Goal: Task Accomplishment & Management: Use online tool/utility

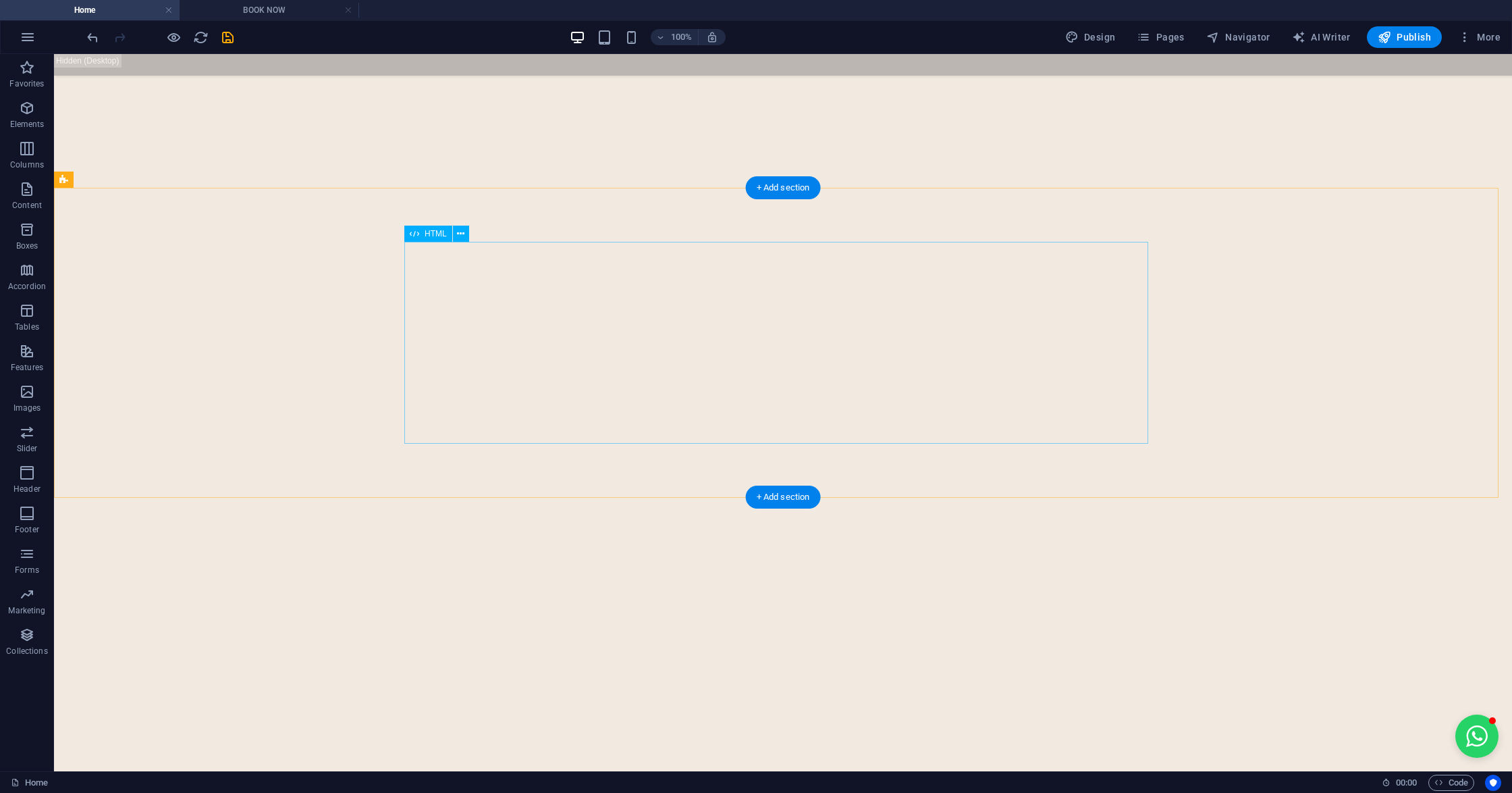
scroll to position [5485, 0]
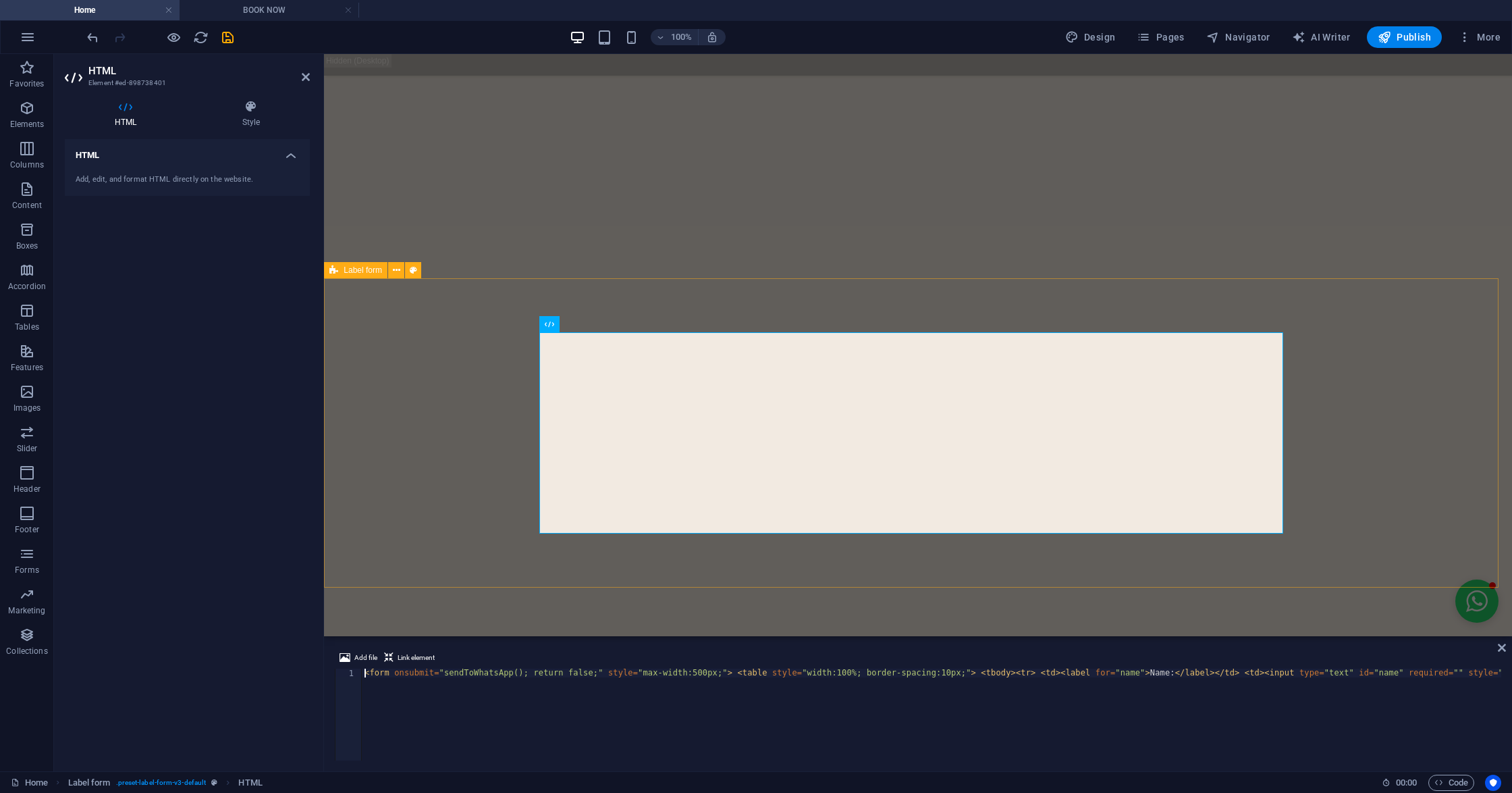
scroll to position [5277, 0]
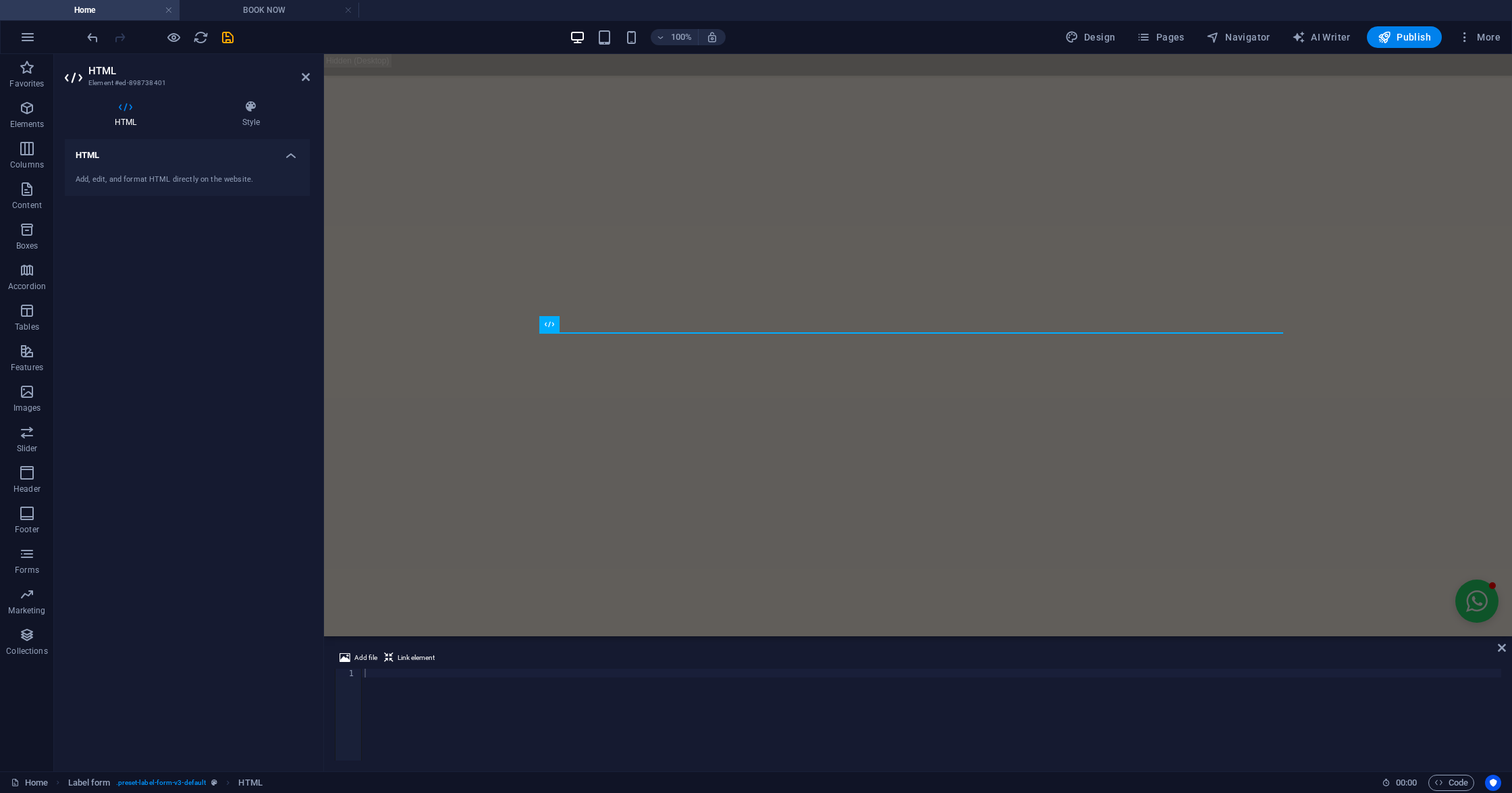
click at [487, 682] on div at bounding box center [931, 721] width 1139 height 106
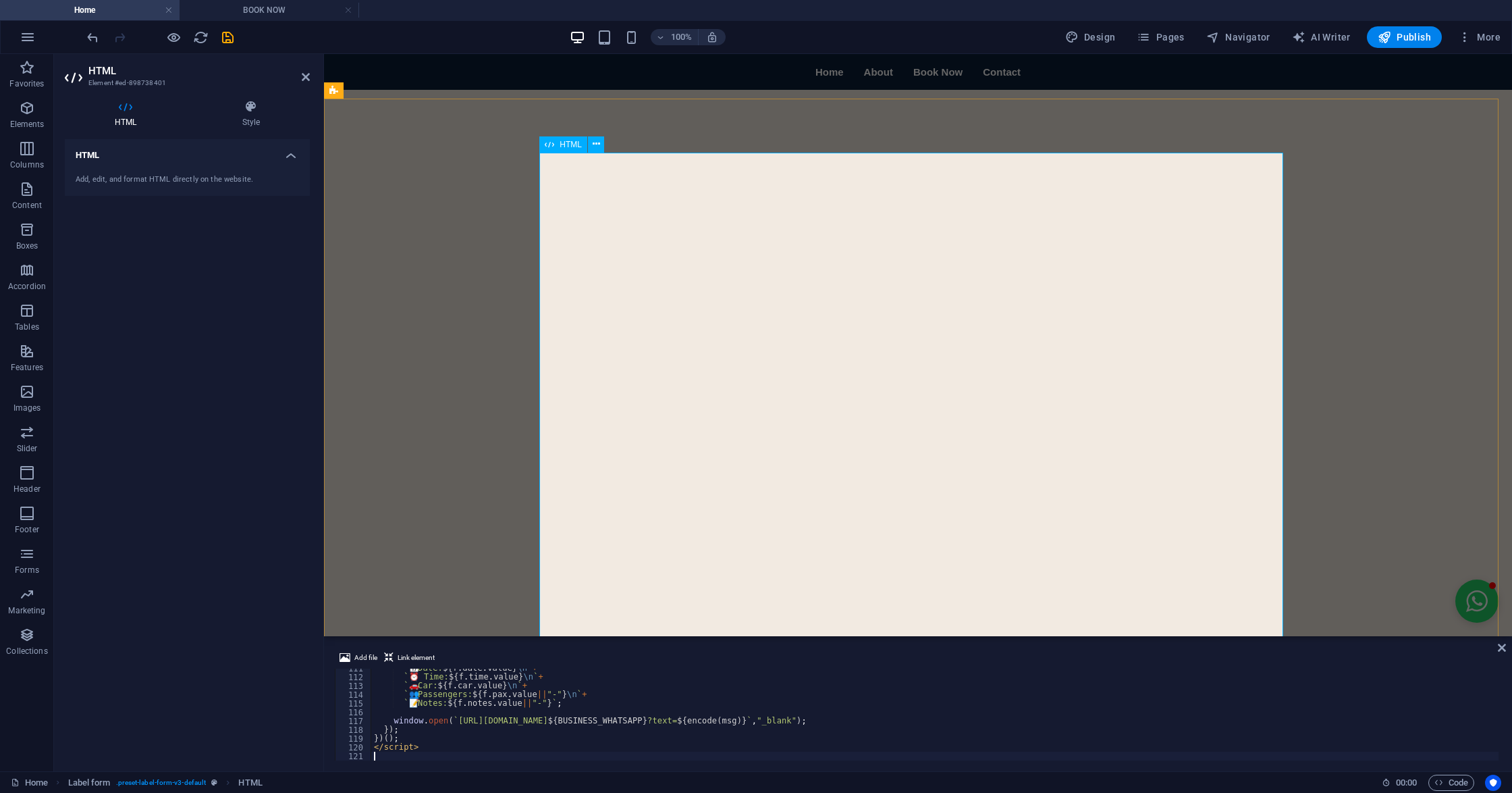
scroll to position [5515, 0]
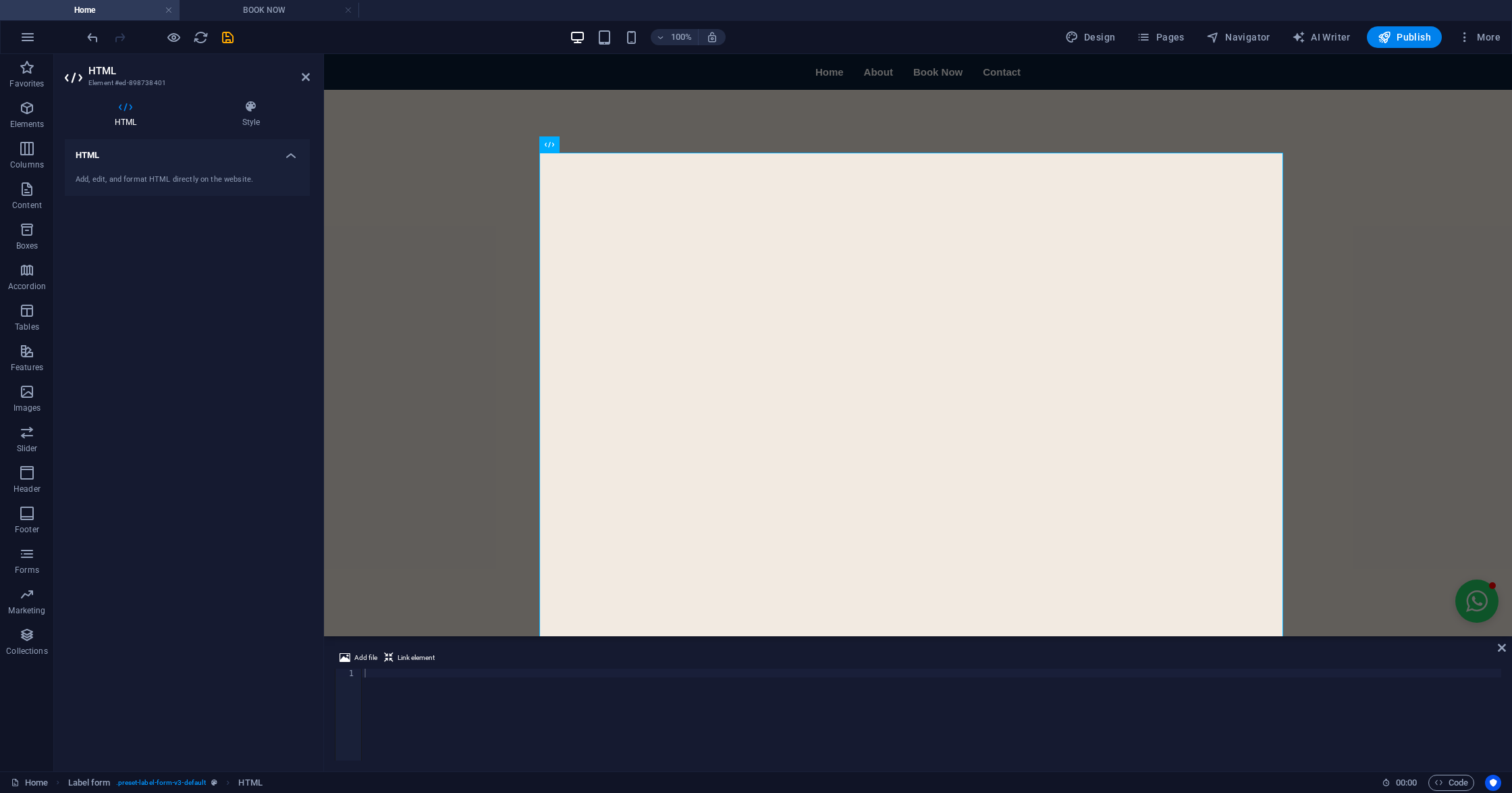
click at [490, 676] on div at bounding box center [931, 723] width 1139 height 110
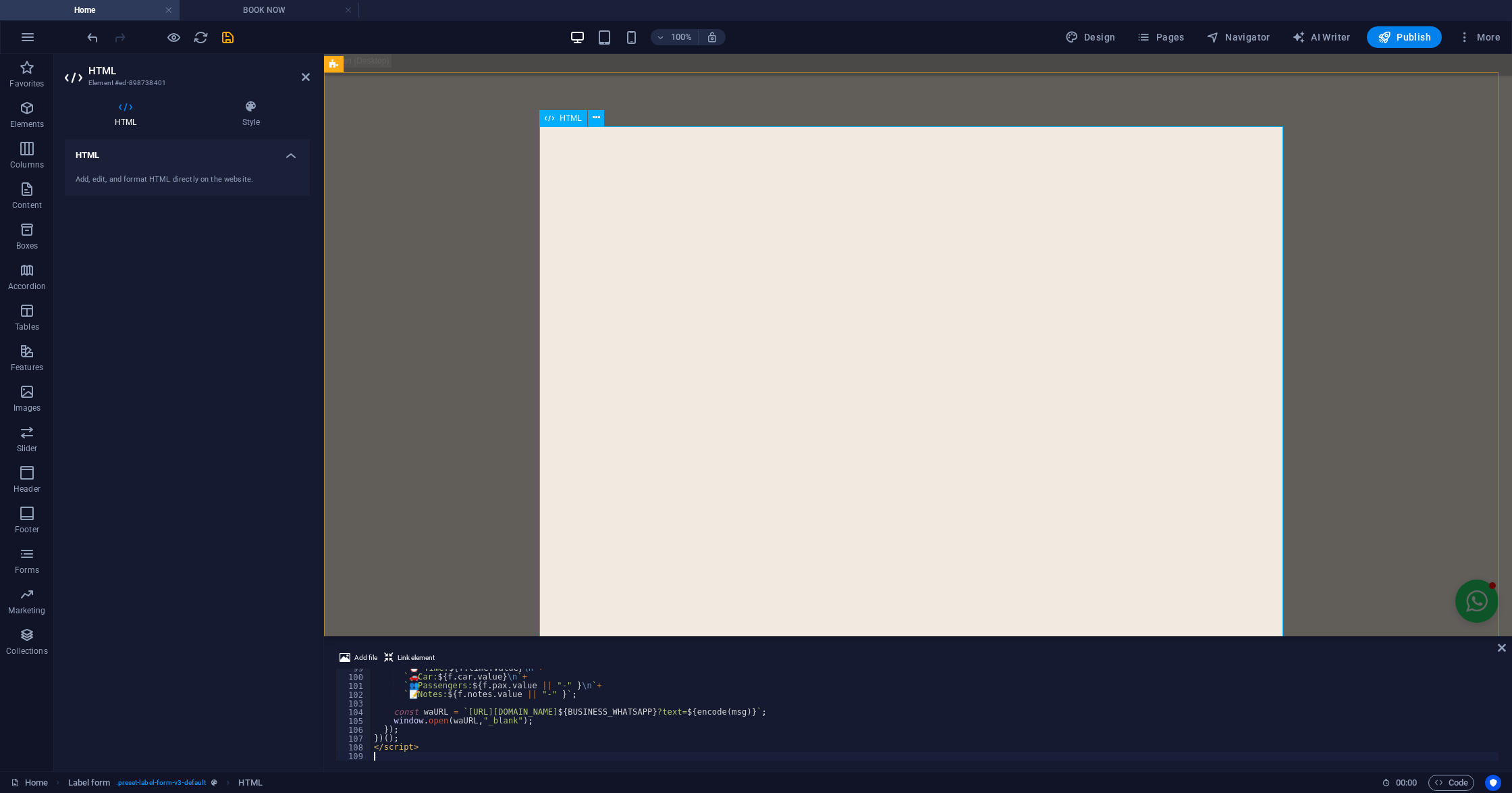
scroll to position [5547, 0]
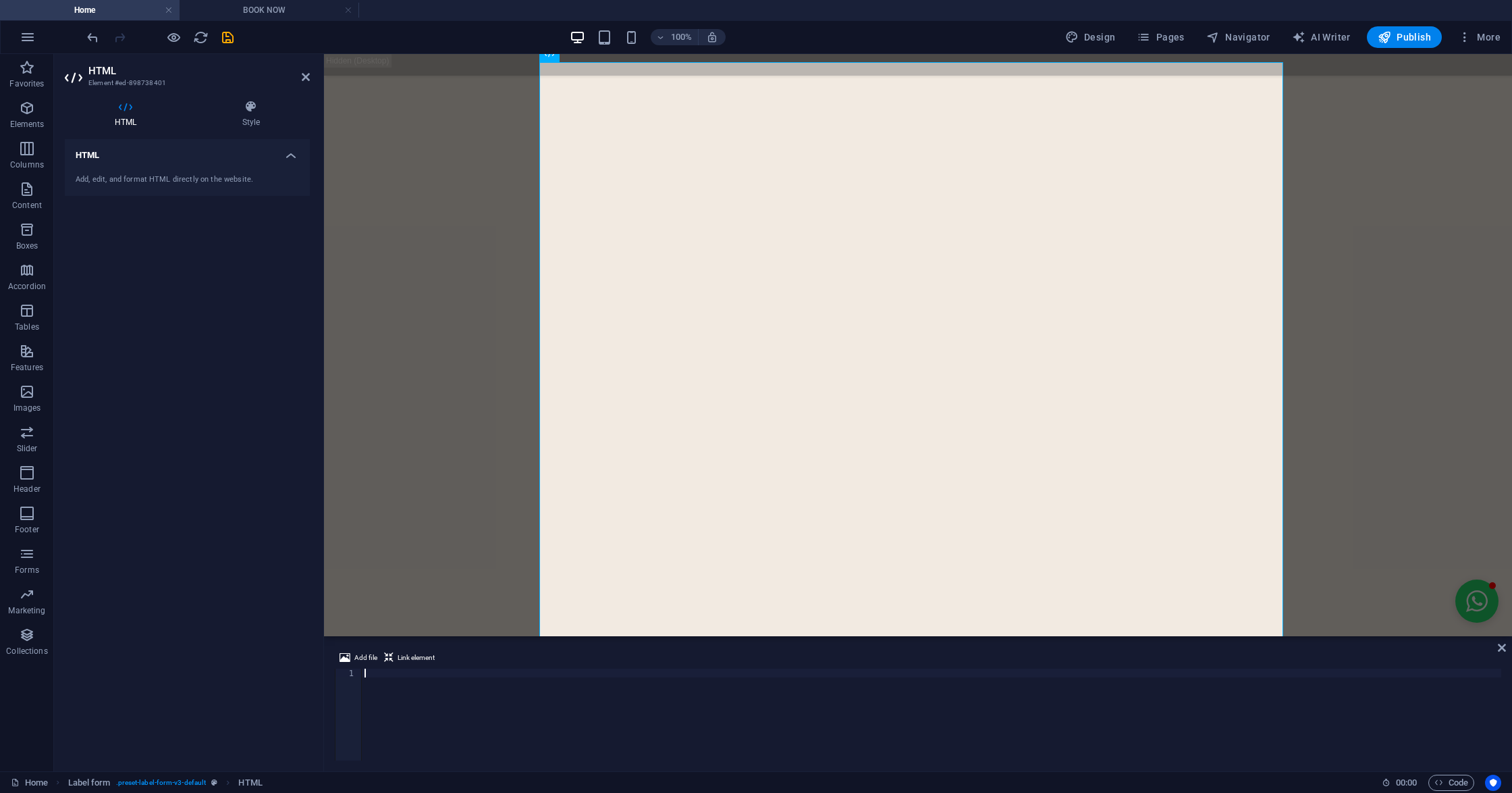
click at [535, 678] on div at bounding box center [931, 723] width 1139 height 110
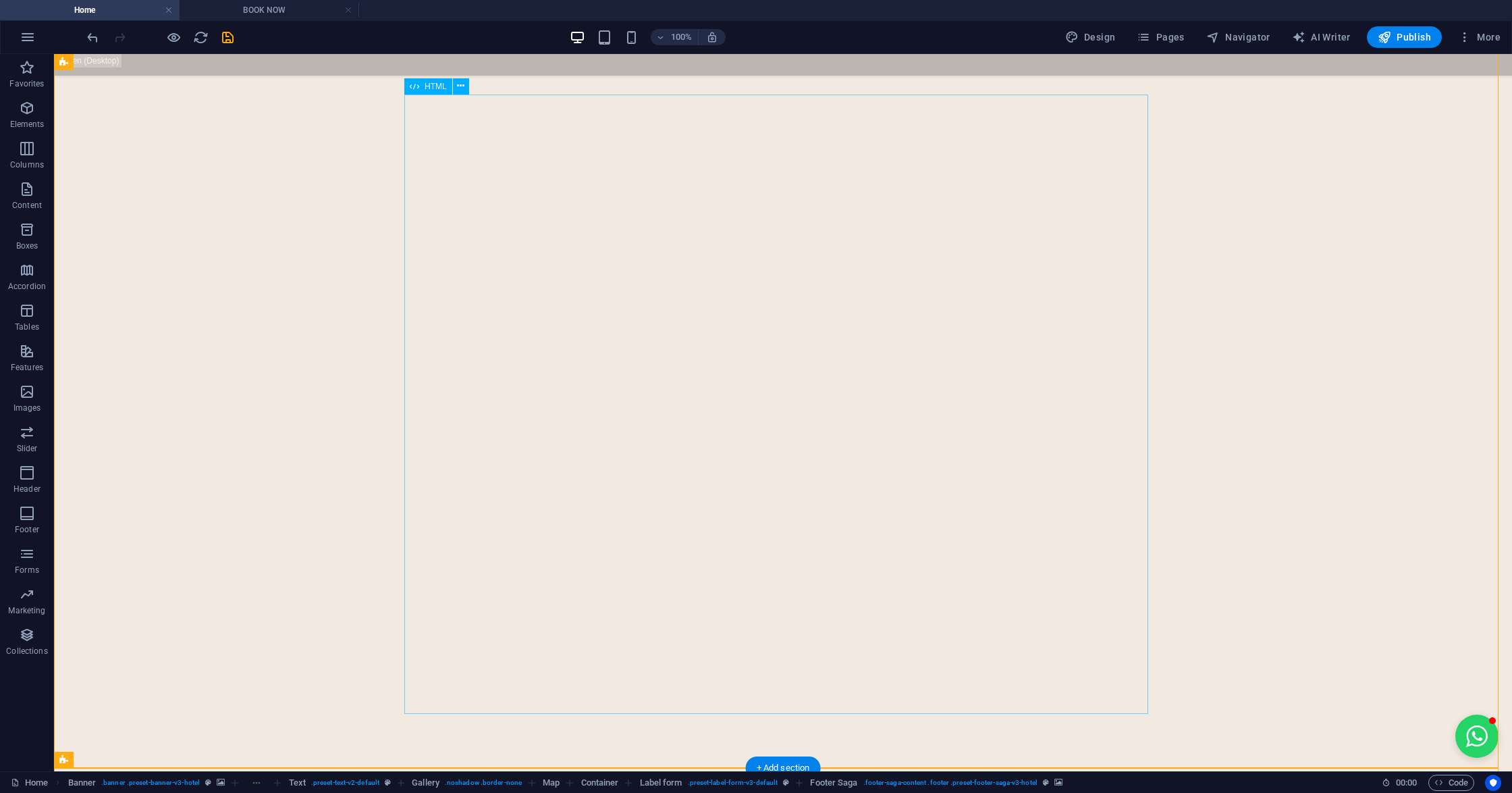
scroll to position [5723, 0]
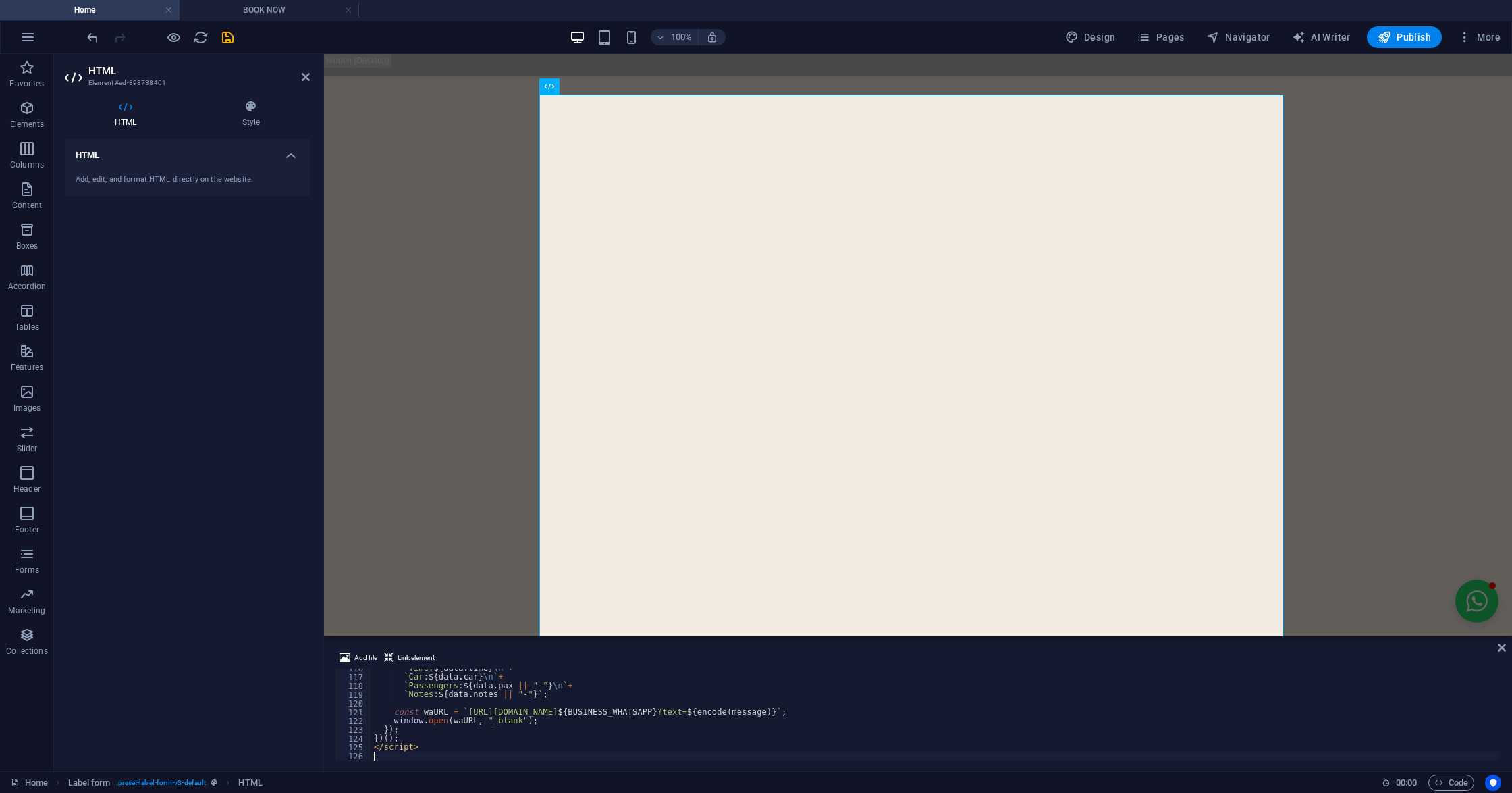
type textarea "</script>"
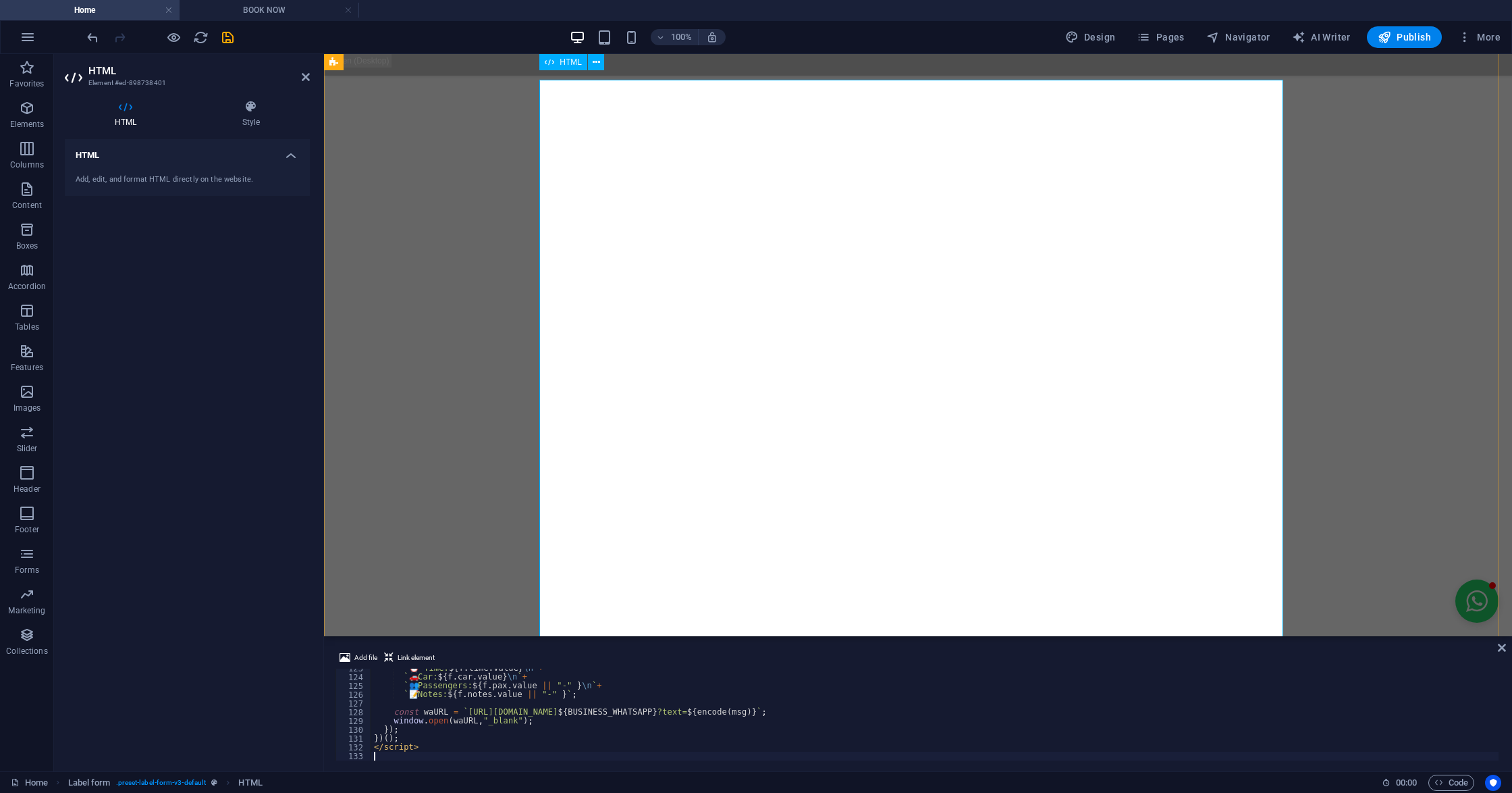
scroll to position [2496, 0]
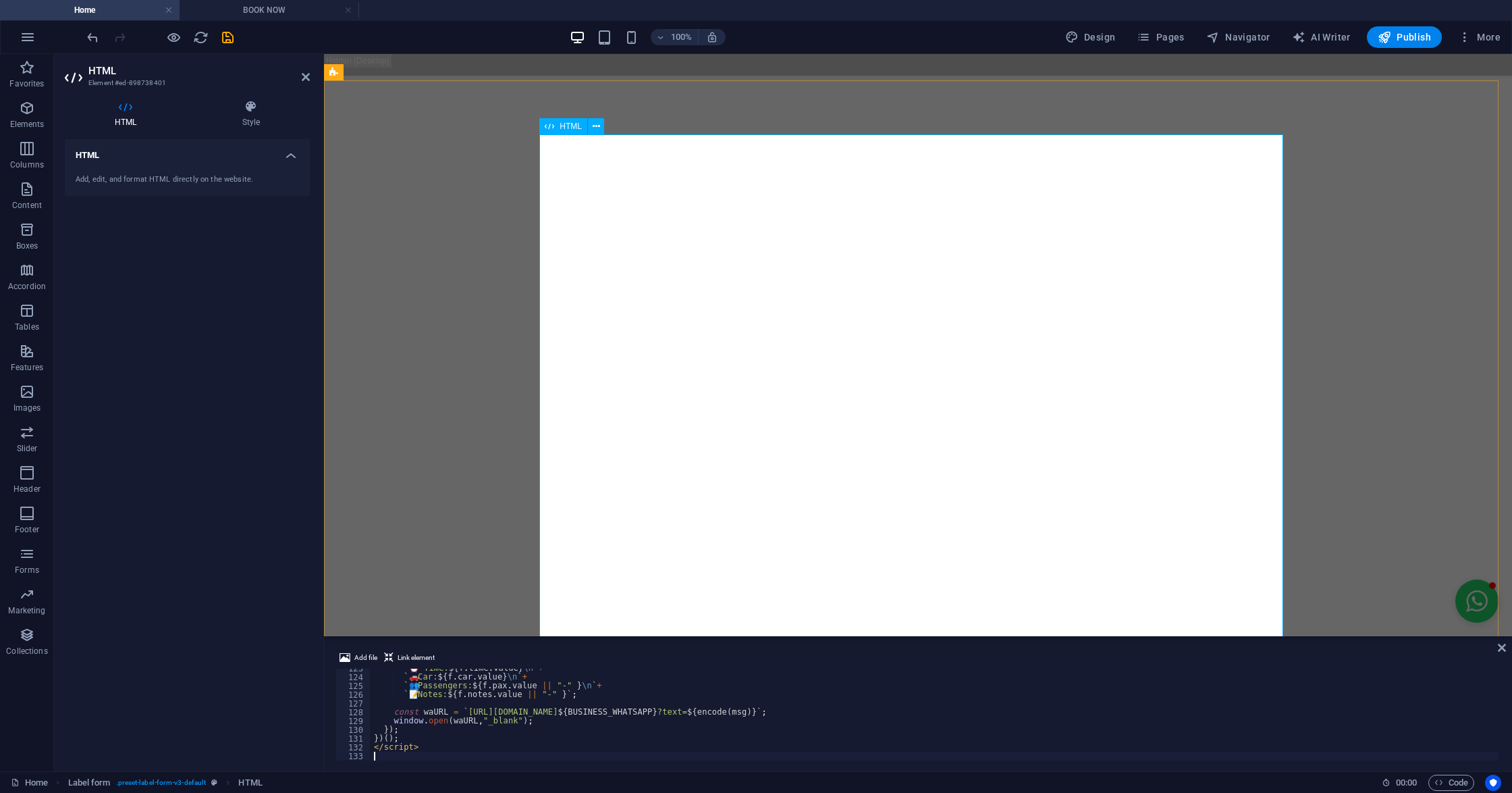
type textarea "</script>"
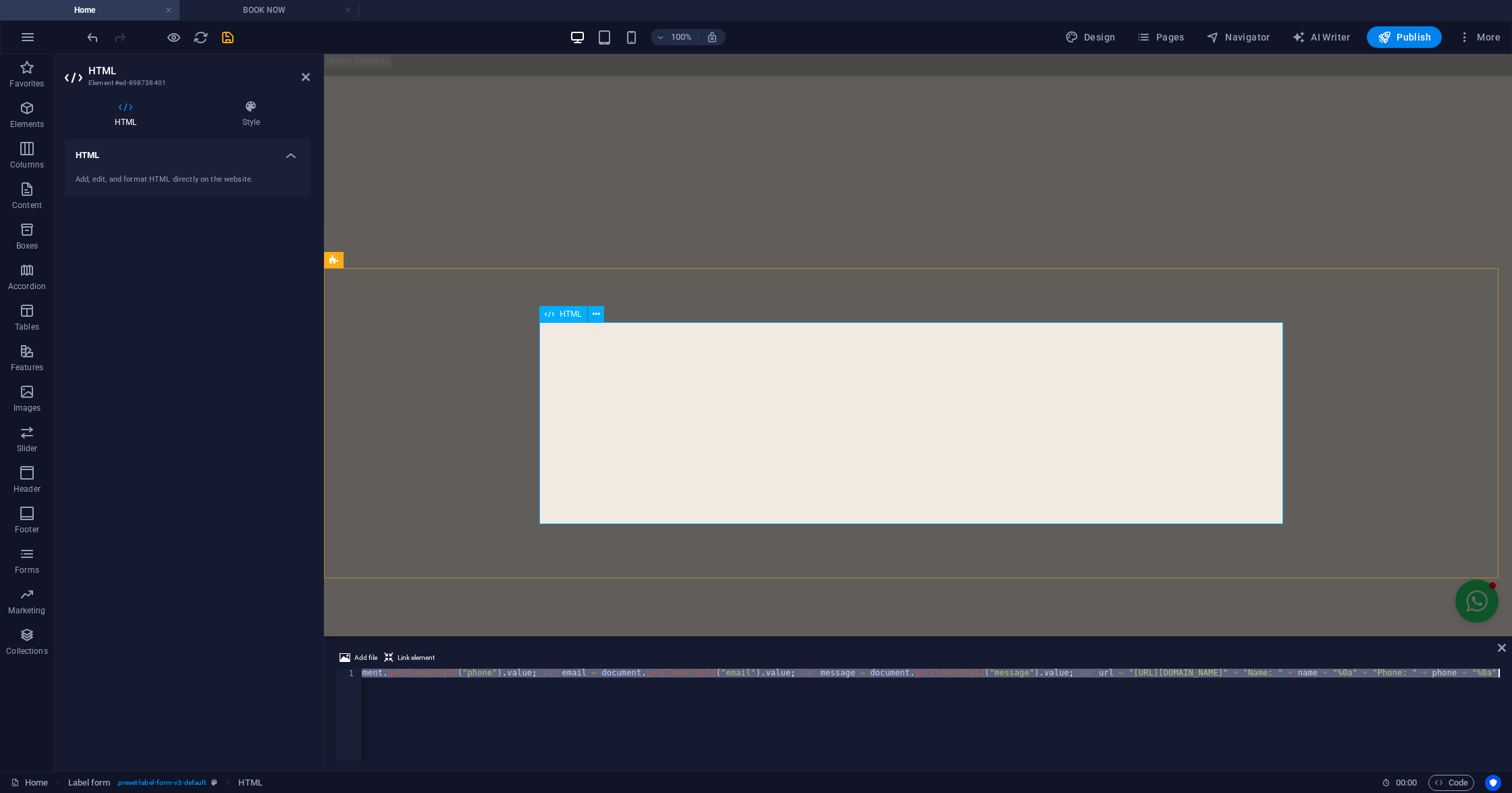
scroll to position [5556, 0]
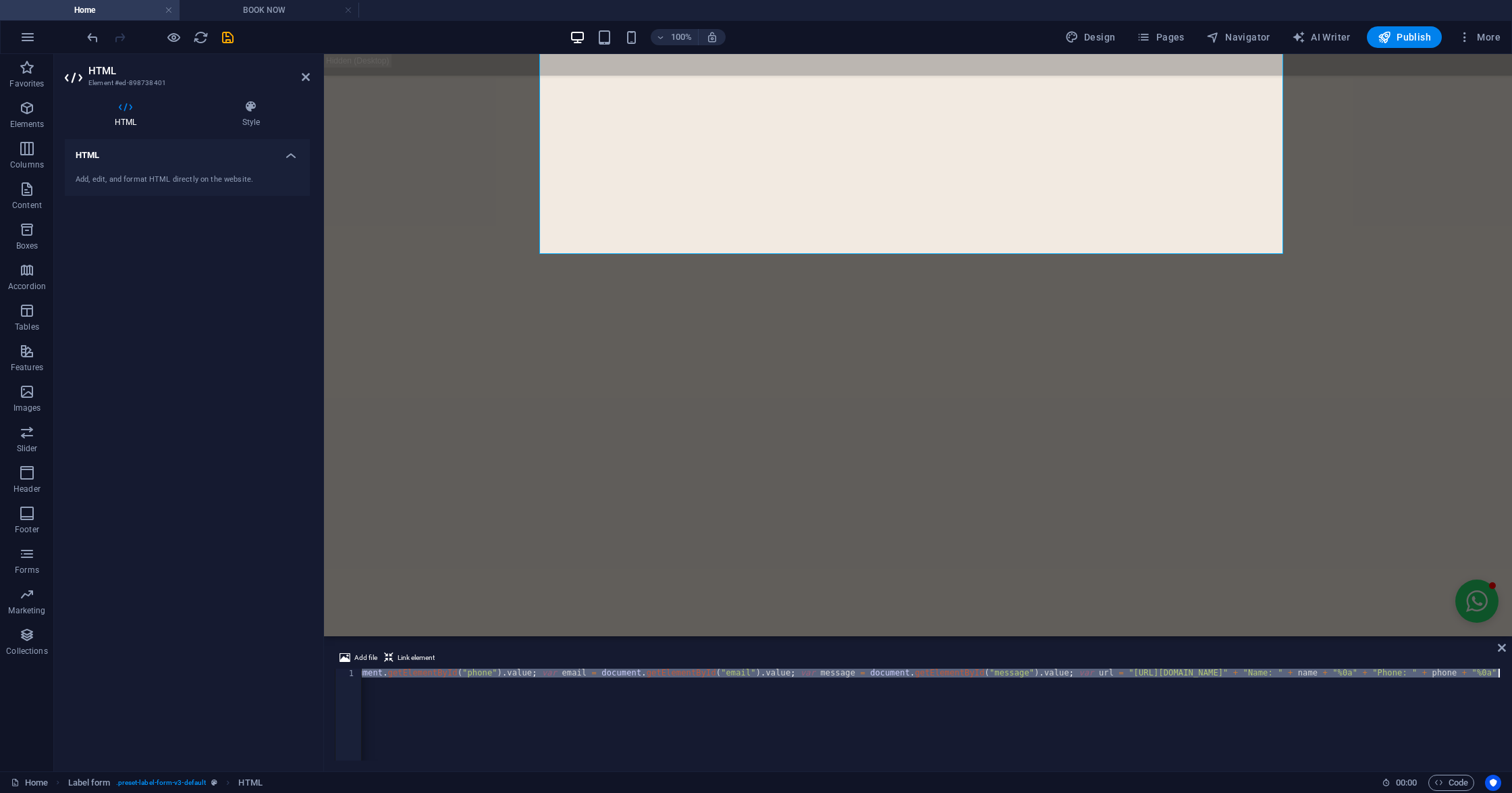
click at [575, 695] on div "< form onsubmit = "sendToWhatsApp(); return false;" style = "max-width:500px;" …" at bounding box center [931, 714] width 1139 height 92
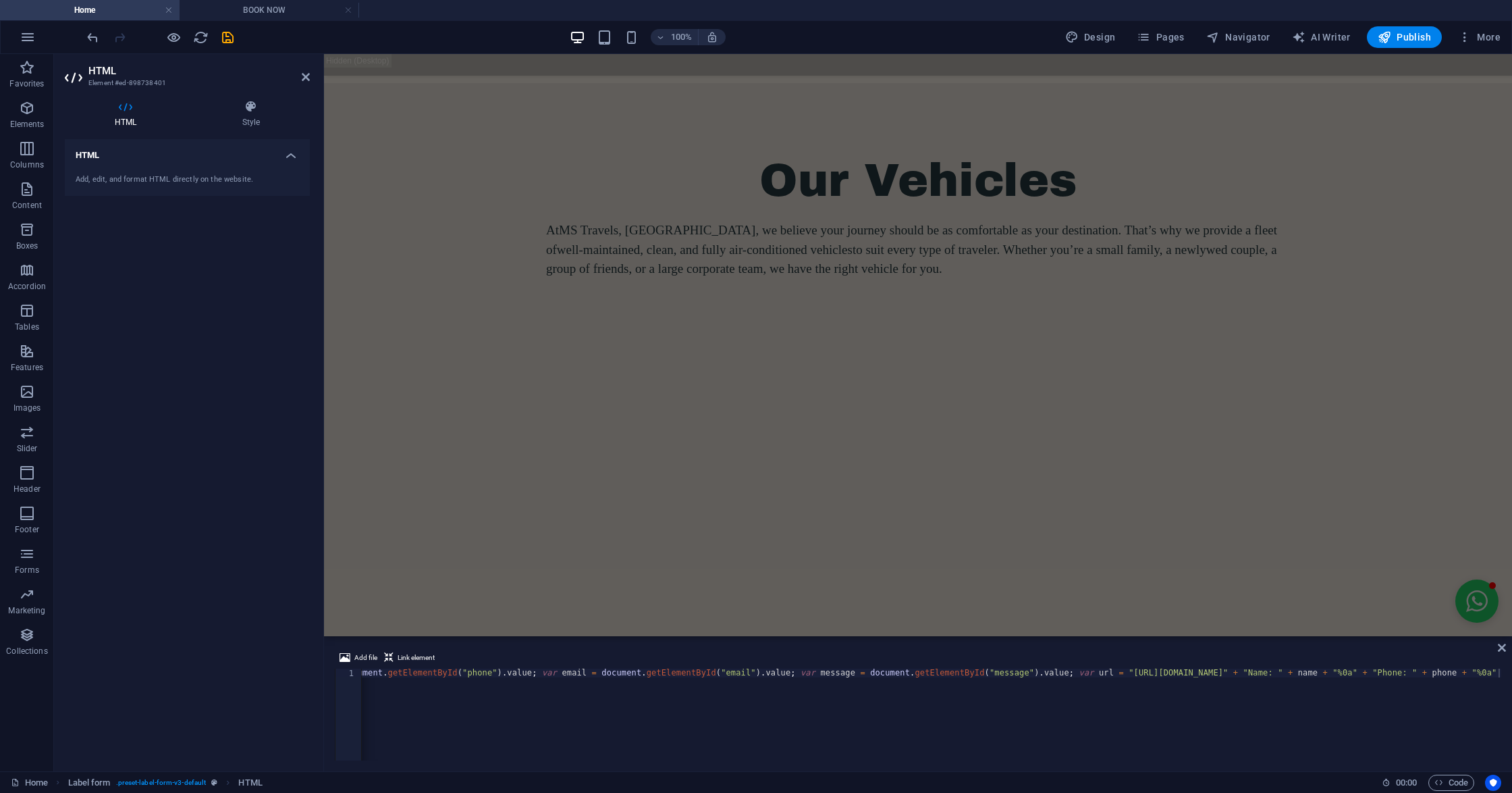
scroll to position [4656, 0]
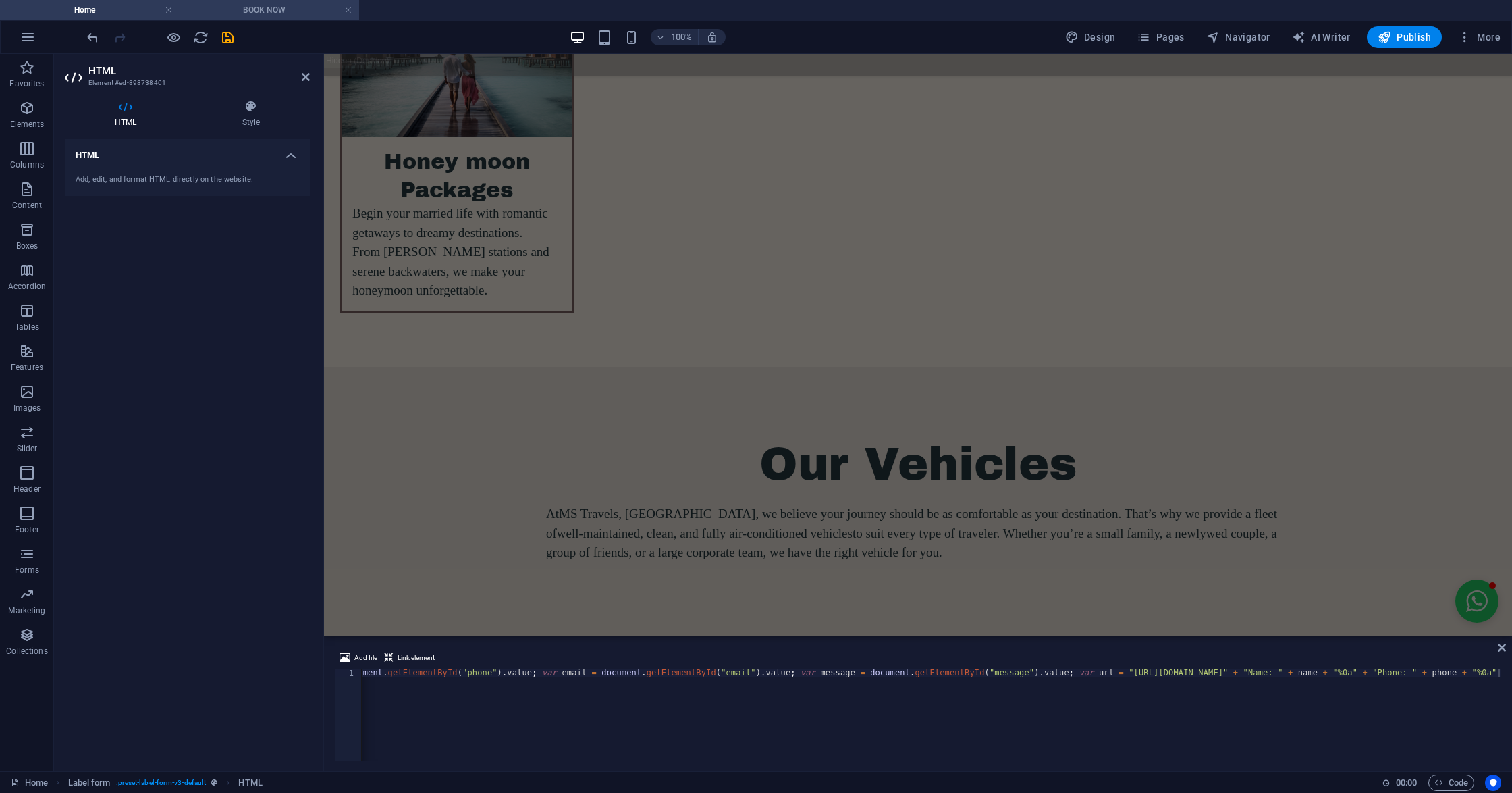
click at [269, 5] on h4 "BOOK NOW" at bounding box center [269, 10] width 180 height 15
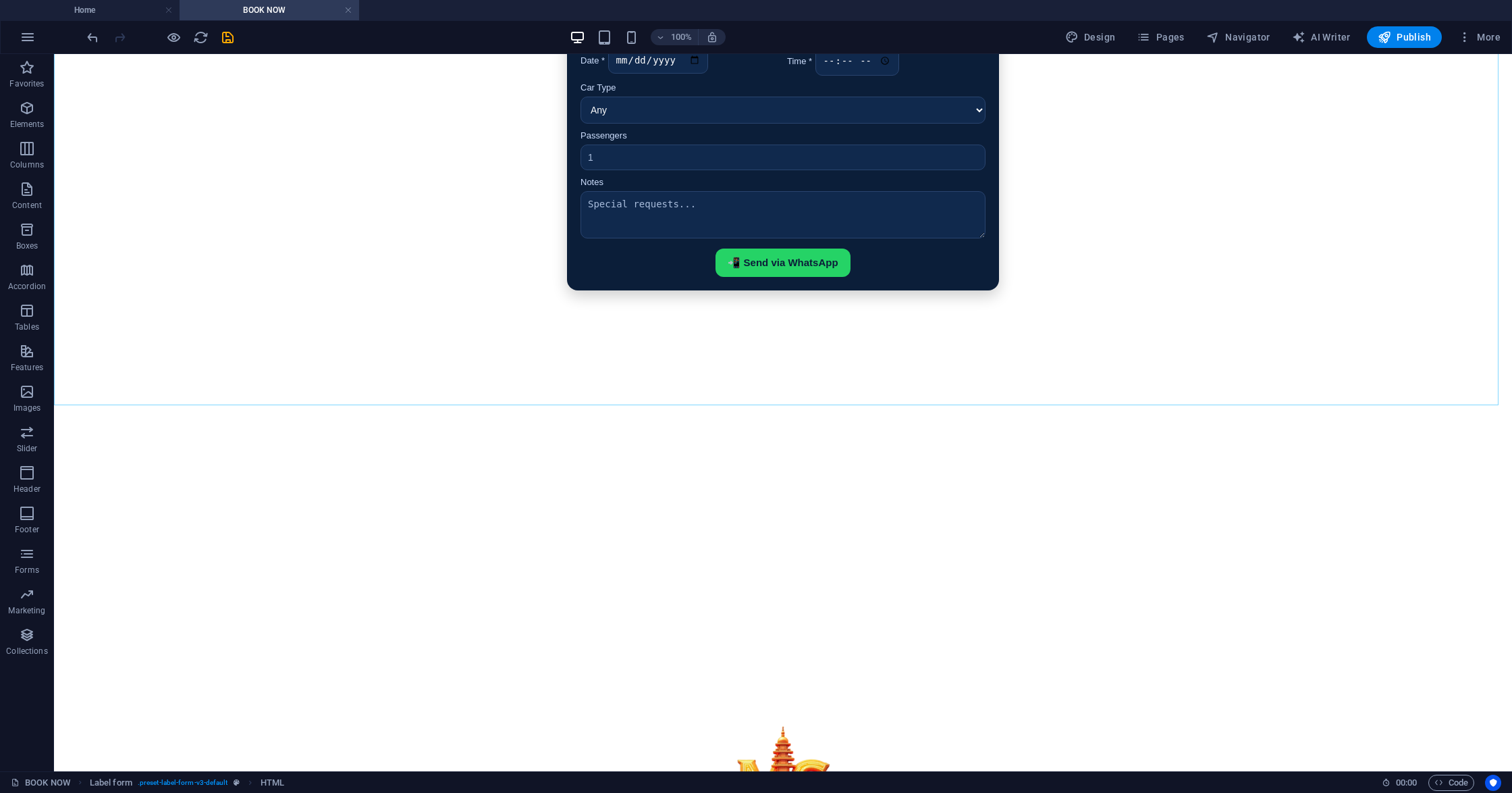
scroll to position [0, 0]
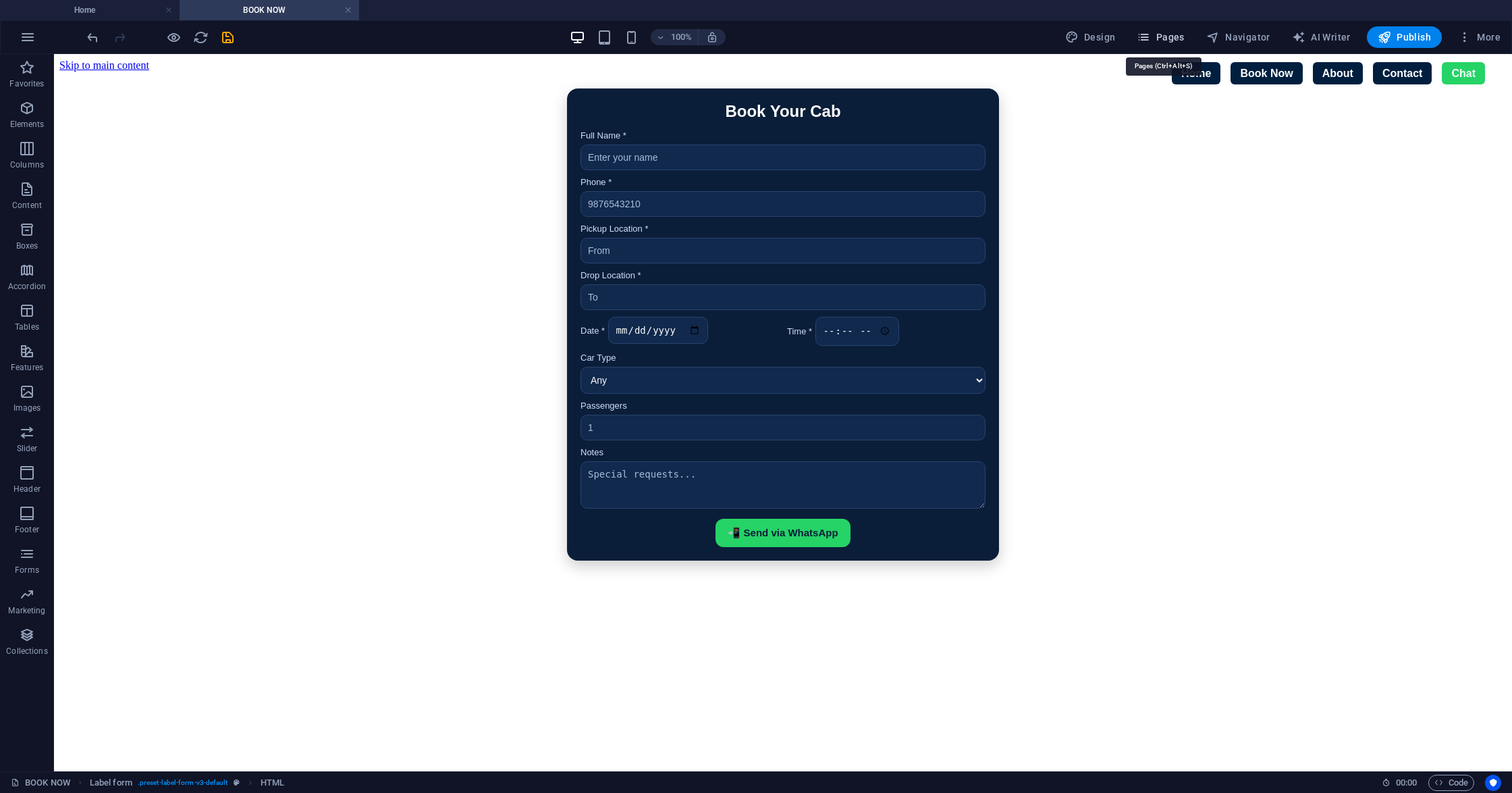
click at [1179, 34] on span "Pages" at bounding box center [1160, 37] width 47 height 14
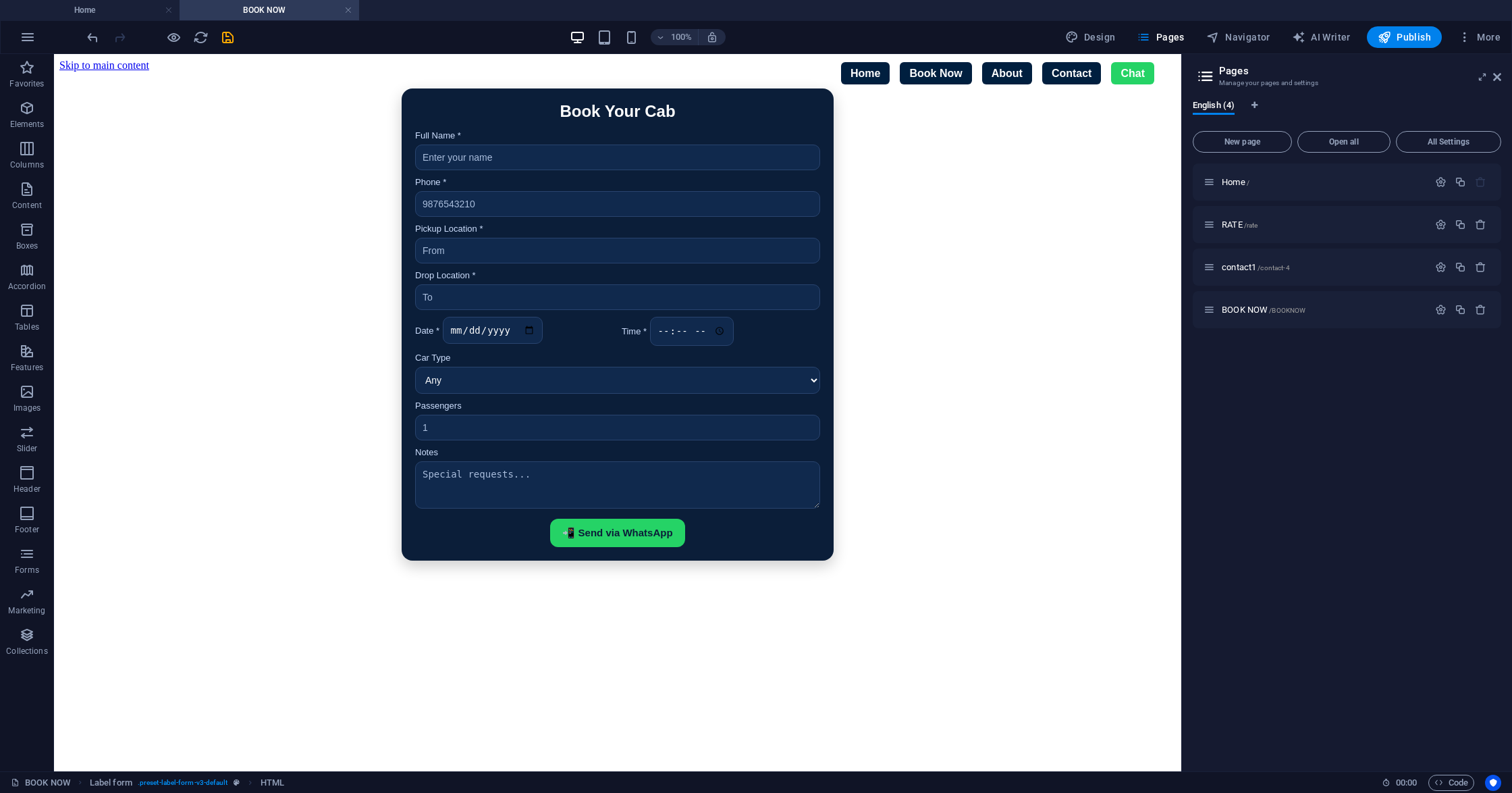
click at [125, 14] on h4 "Home" at bounding box center [90, 10] width 180 height 15
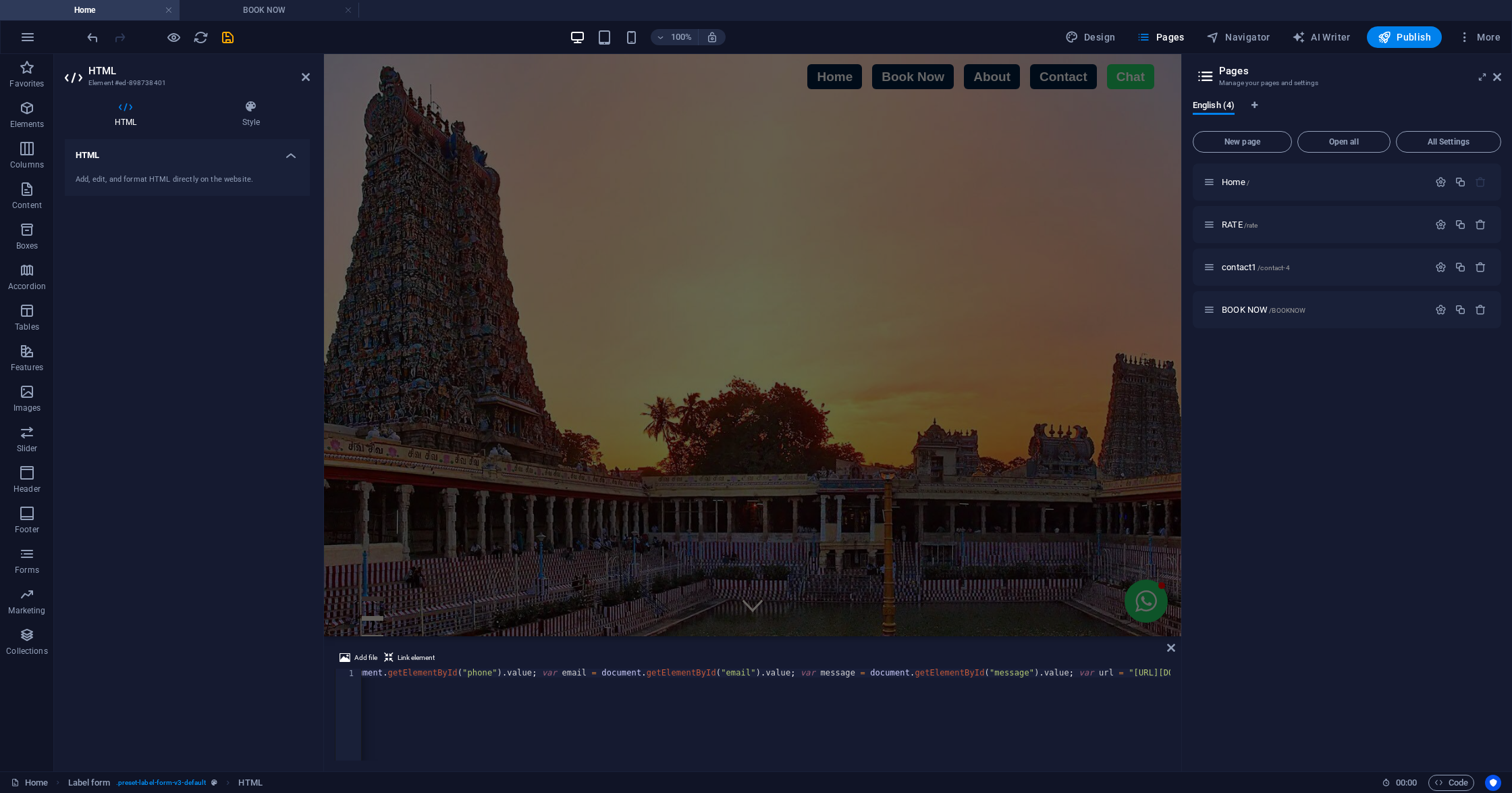
drag, startPoint x: 1167, startPoint y: 382, endPoint x: 1512, endPoint y: 95, distance: 448.8
click at [901, 74] on link "Book Now" at bounding box center [913, 76] width 82 height 25
click at [120, 163] on div "Add, edit, and format HTML directly on the website." at bounding box center [187, 180] width 245 height 33
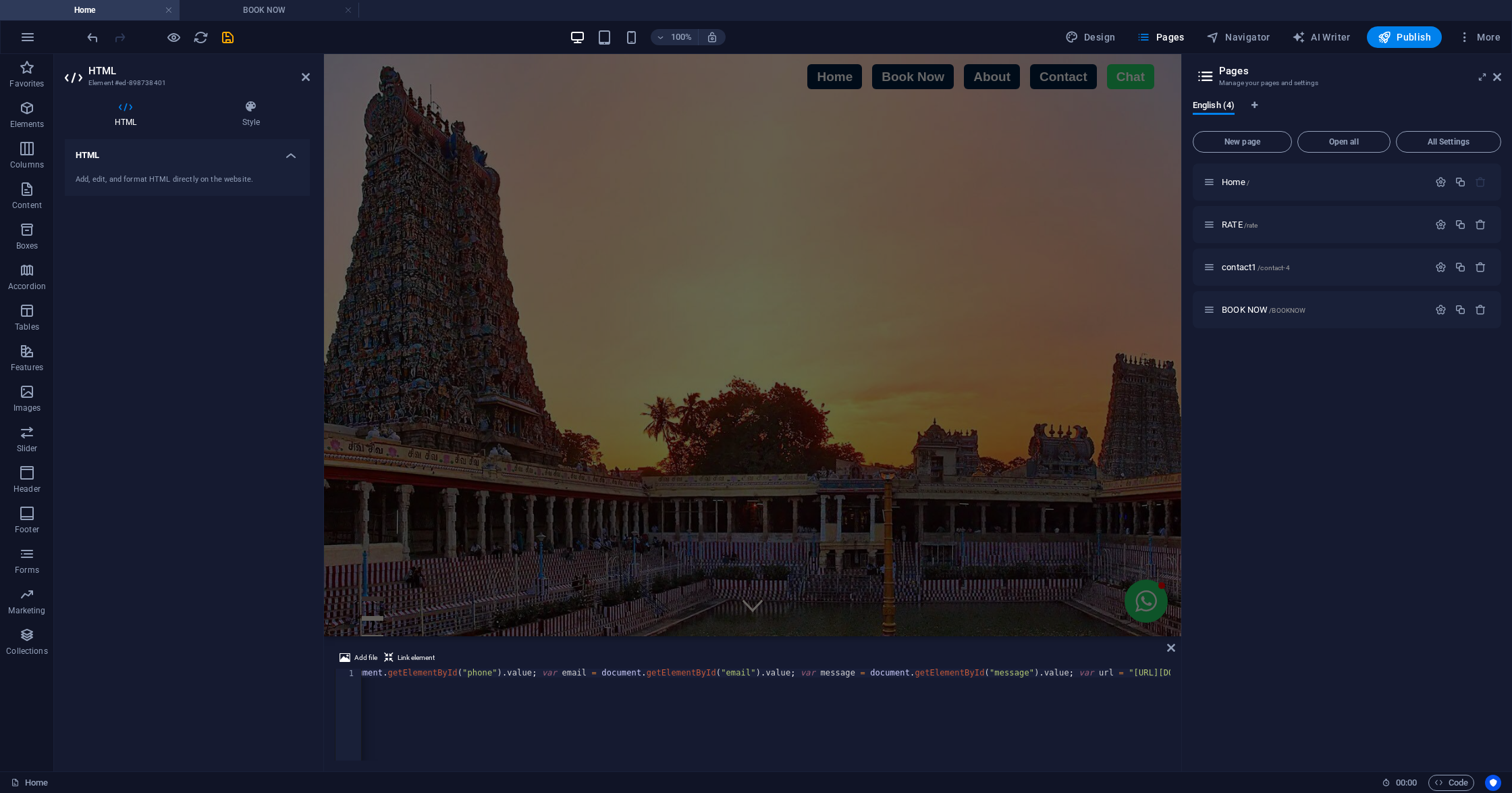
click at [120, 163] on div "Add, edit, and format HTML directly on the website." at bounding box center [187, 180] width 245 height 33
click at [1499, 72] on icon at bounding box center [1496, 77] width 8 height 11
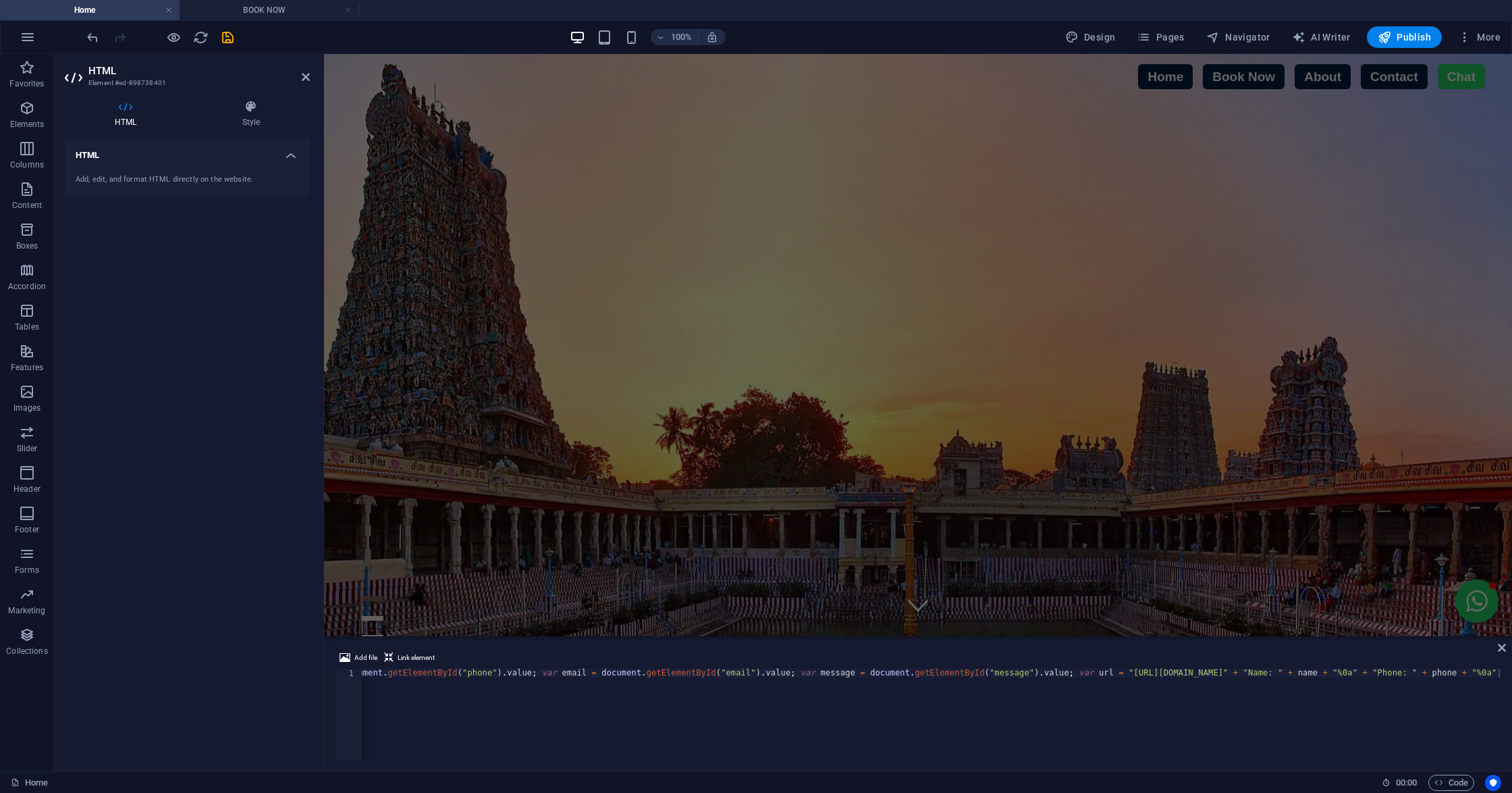
click at [1162, 76] on link "Home" at bounding box center [1165, 76] width 54 height 25
click at [301, 81] on header "HTML Element #ed-898738401" at bounding box center [187, 72] width 245 height 35
click at [301, 74] on h2 "HTML" at bounding box center [199, 71] width 221 height 12
click at [306, 76] on icon at bounding box center [305, 77] width 8 height 11
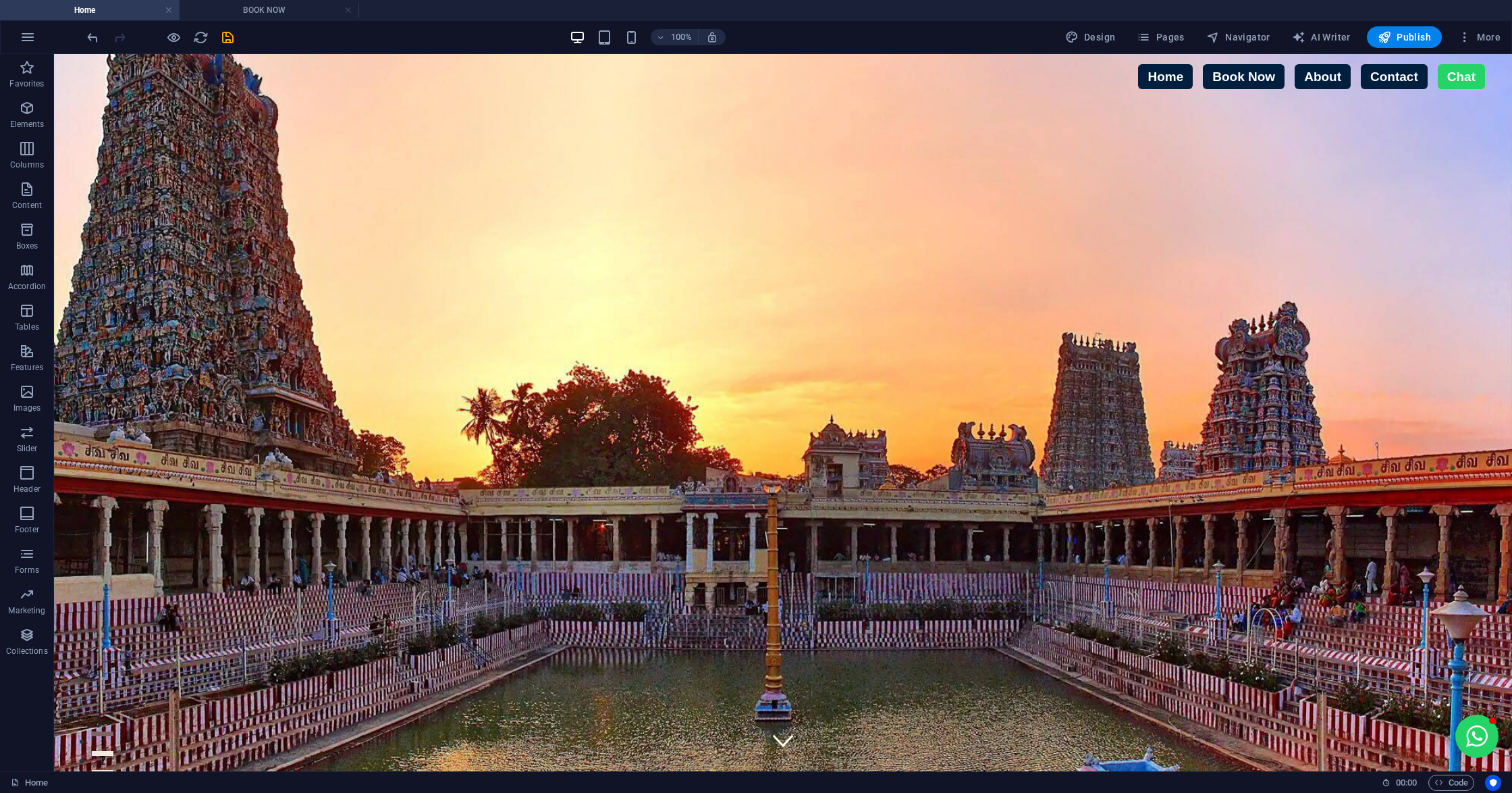
click at [1242, 76] on link "Book Now" at bounding box center [1243, 76] width 82 height 25
drag, startPoint x: 1242, startPoint y: 76, endPoint x: 1221, endPoint y: 85, distance: 22.8
click at [1221, 85] on link "Book Now" at bounding box center [1243, 76] width 82 height 25
click at [1446, 781] on span "Code" at bounding box center [1451, 782] width 34 height 16
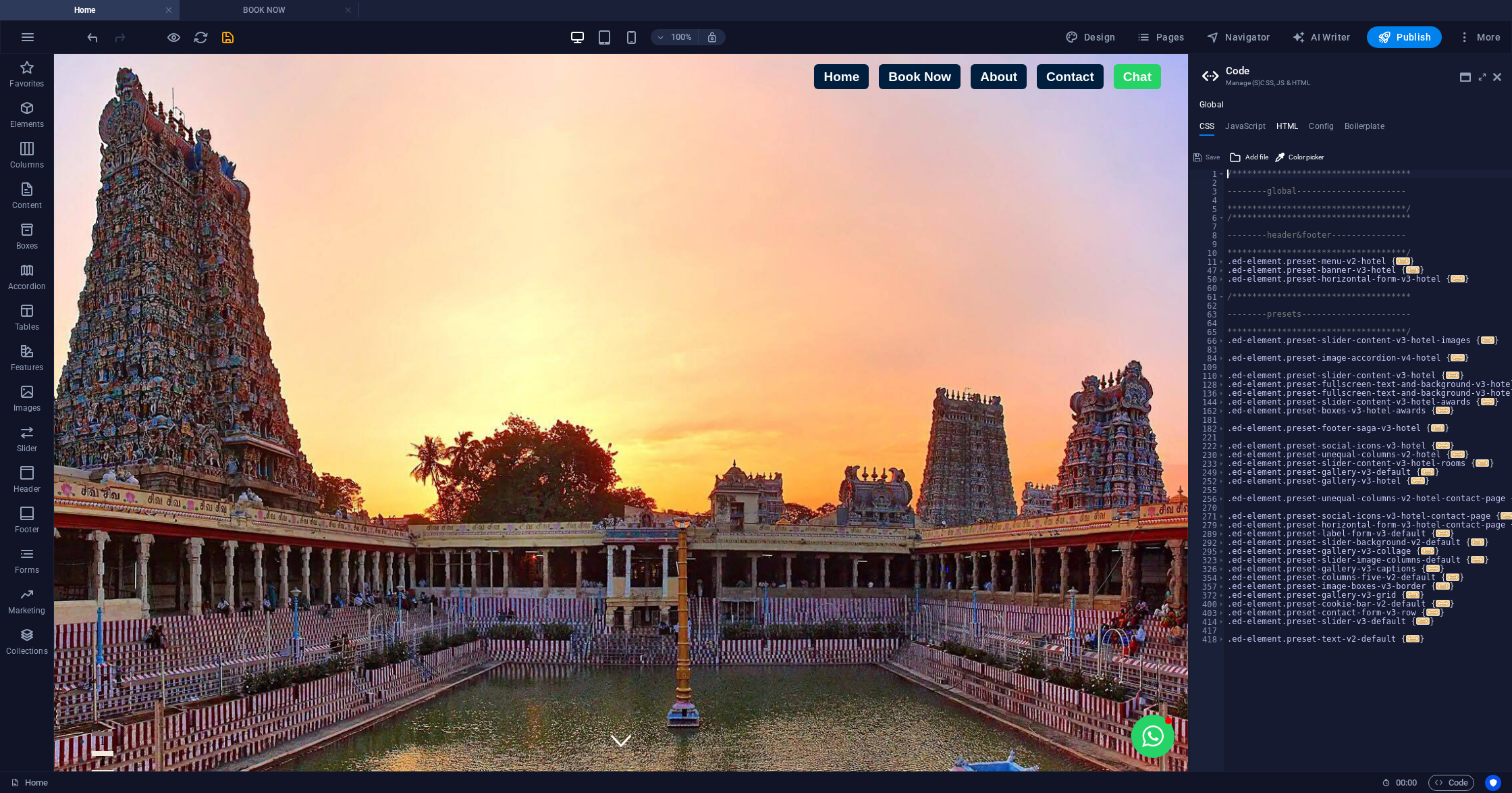
click at [1288, 124] on h4 "HTML" at bounding box center [1287, 129] width 22 height 15
type textarea "<a href="#main-content" class="wv-link-content button">Skip to main content</a>"
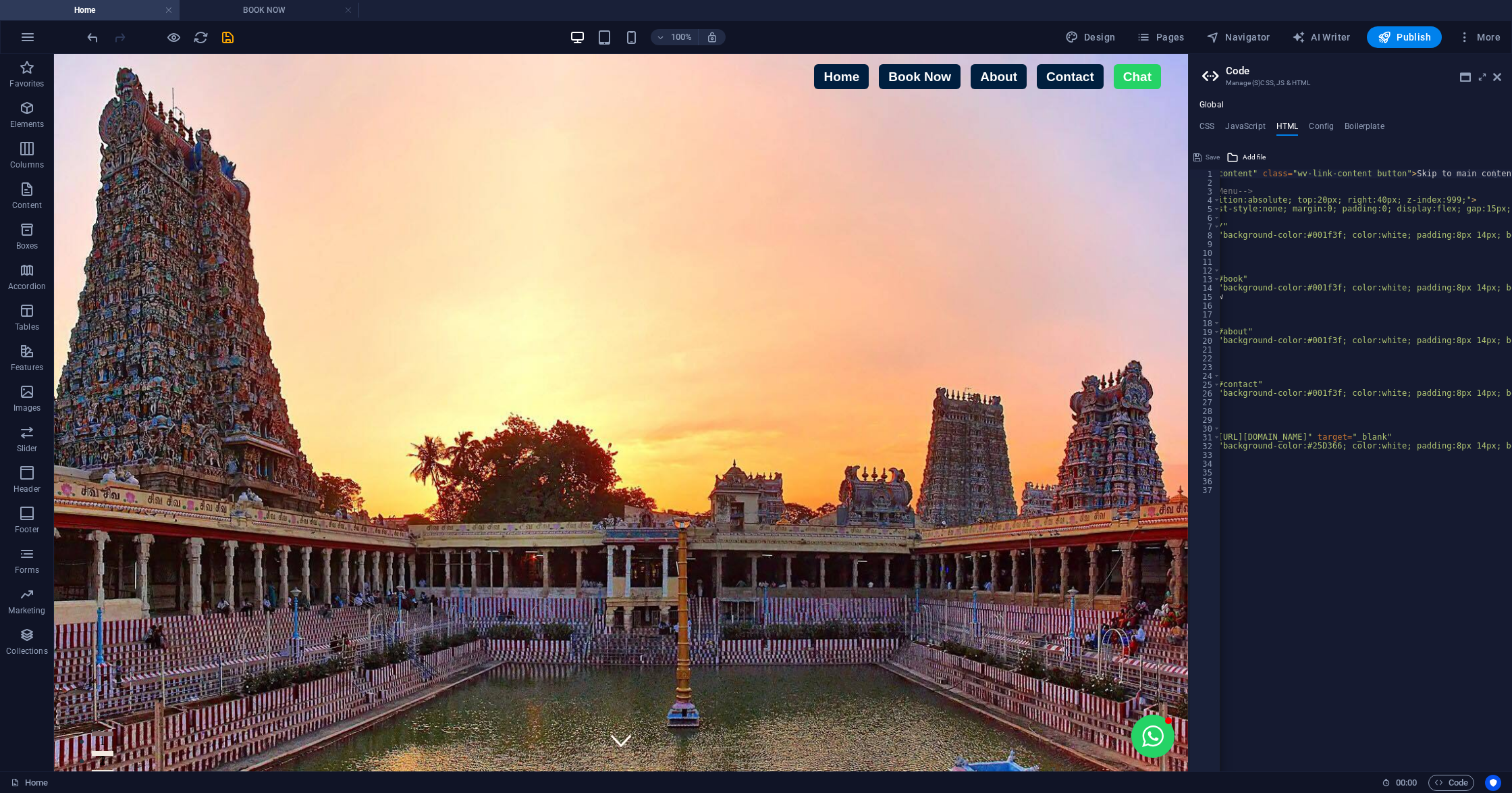
scroll to position [0, 79]
click at [1482, 79] on icon at bounding box center [1482, 77] width 0 height 11
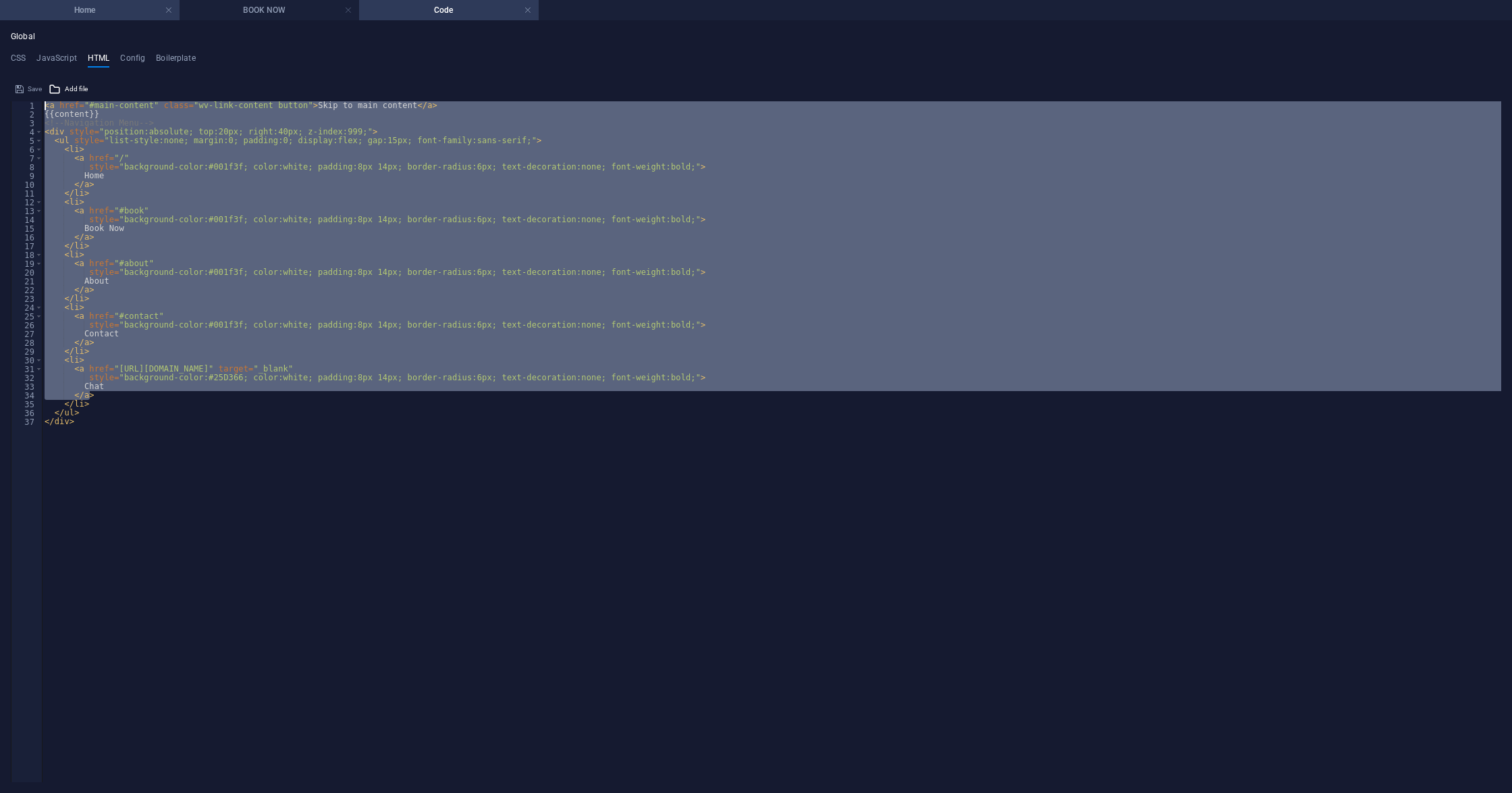
drag, startPoint x: 627, startPoint y: 391, endPoint x: 0, endPoint y: 9, distance: 734.2
click at [0, 21] on div "Home BOOK NOW Code Favorites Elements Columns Content Boxes Accordion Tables Fe…" at bounding box center [756, 406] width 1512 height 771
click at [160, 487] on div "< a href = "#main-content" class = "wv-link-content button" > Skip to main cont…" at bounding box center [771, 404] width 1459 height 606
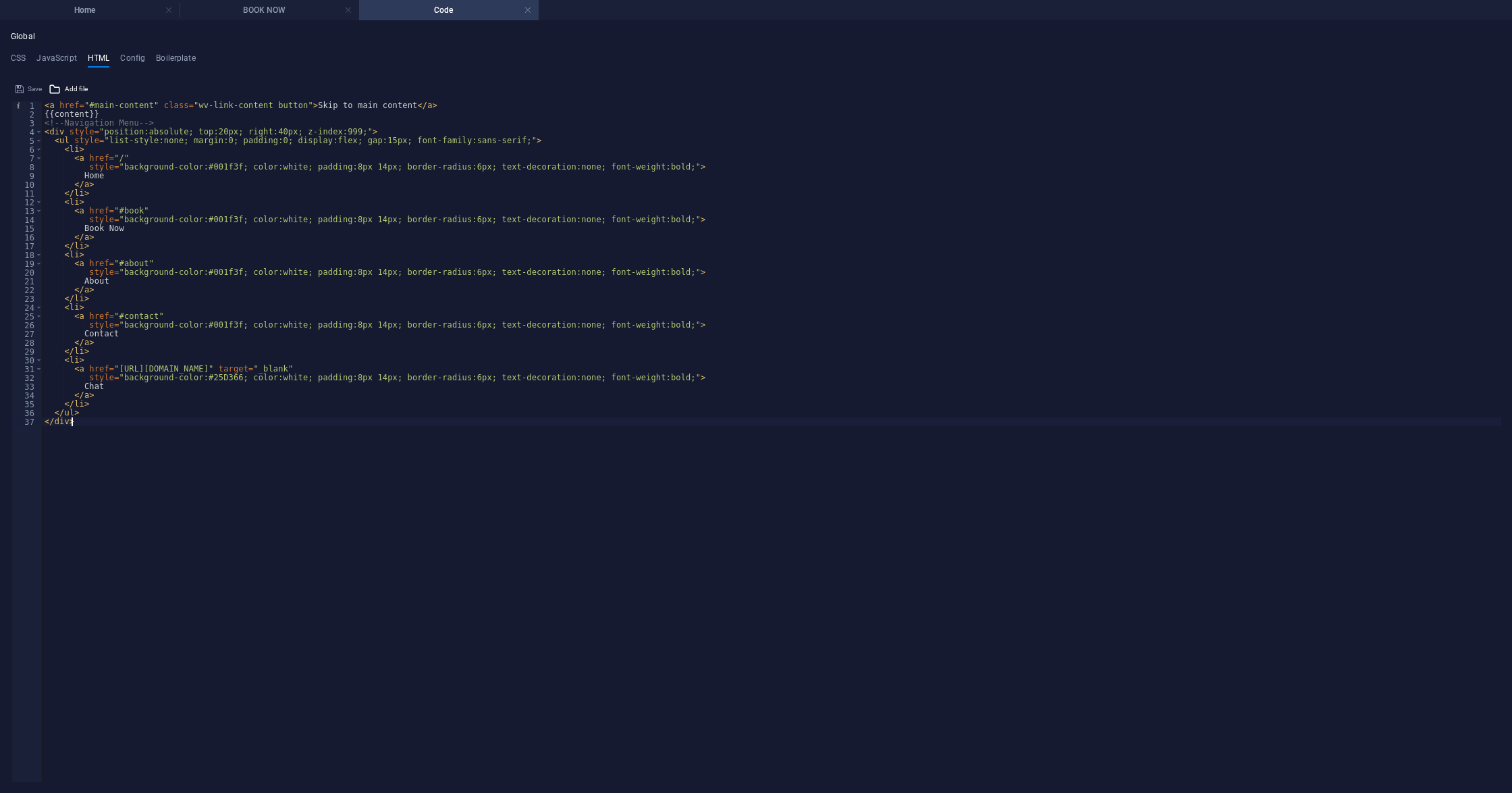
type textarea "</ul> </div>"
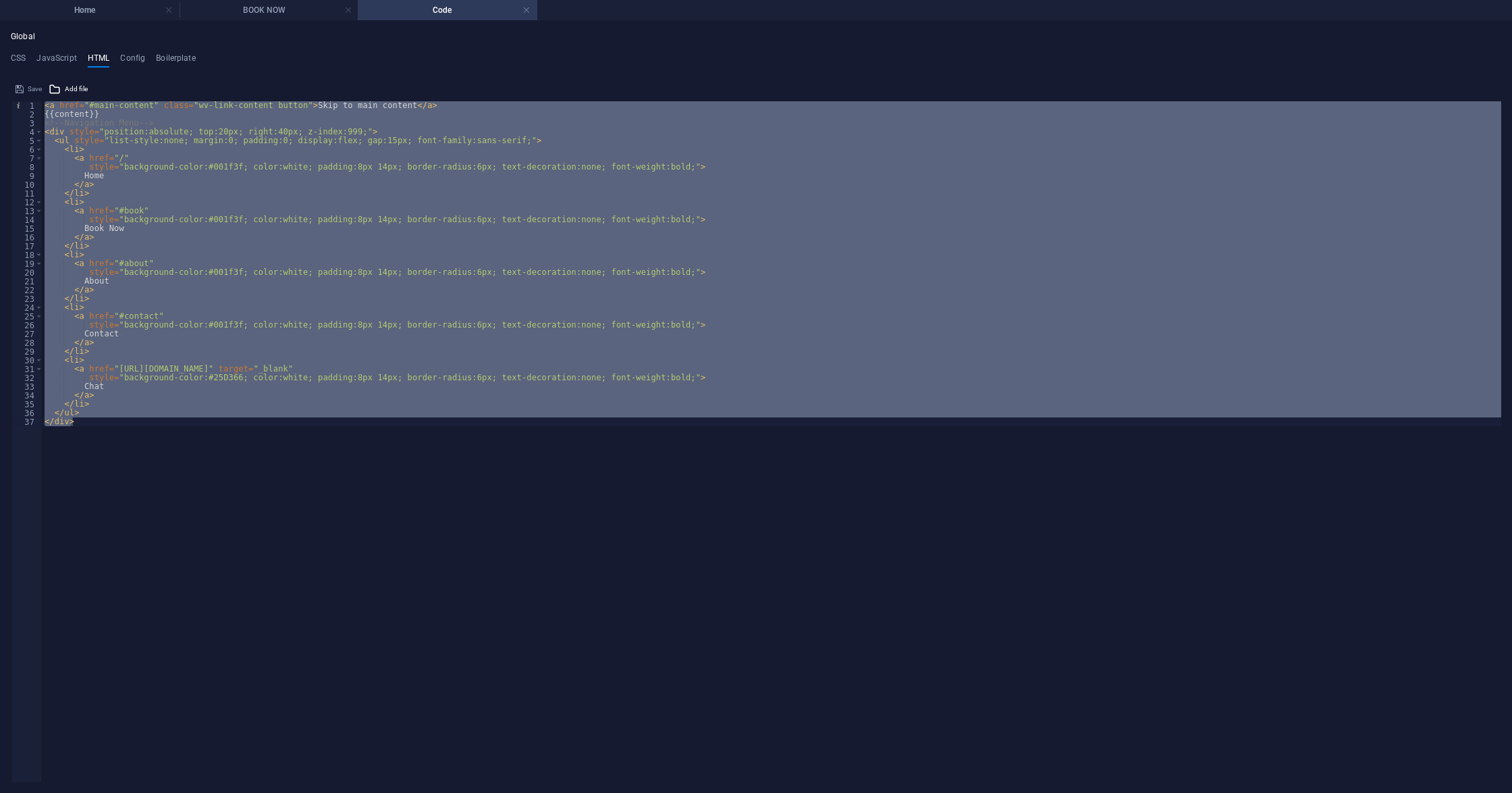
drag, startPoint x: 525, startPoint y: 11, endPoint x: 502, endPoint y: 14, distance: 23.2
click at [79, 11] on h4 "Home" at bounding box center [90, 10] width 180 height 15
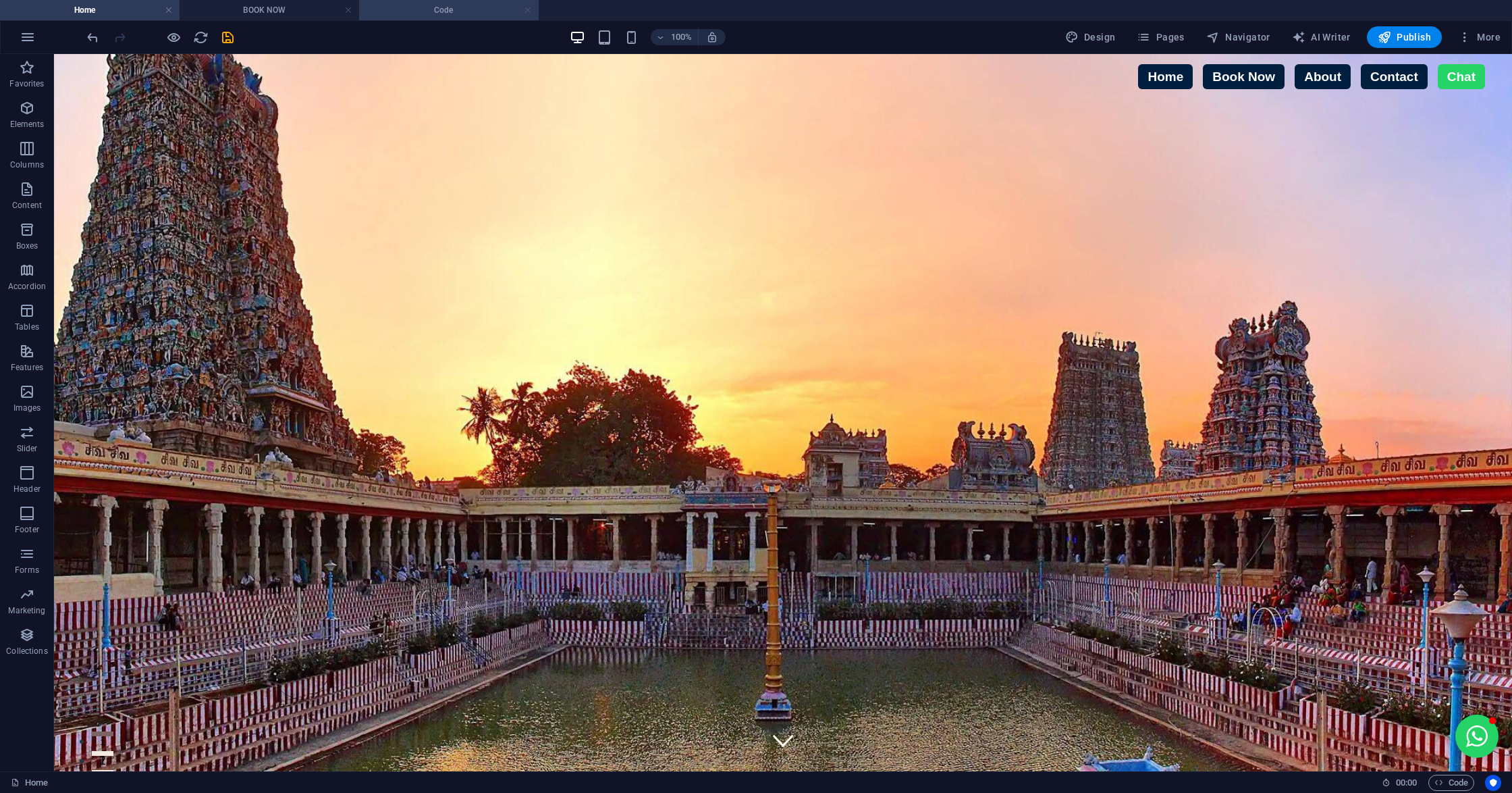
click at [524, 11] on link at bounding box center [527, 10] width 8 height 13
click at [1138, 68] on link "Home" at bounding box center [1165, 76] width 54 height 25
click at [1148, 70] on link "Home" at bounding box center [1165, 76] width 54 height 25
click at [1464, 783] on span "Code" at bounding box center [1451, 782] width 34 height 16
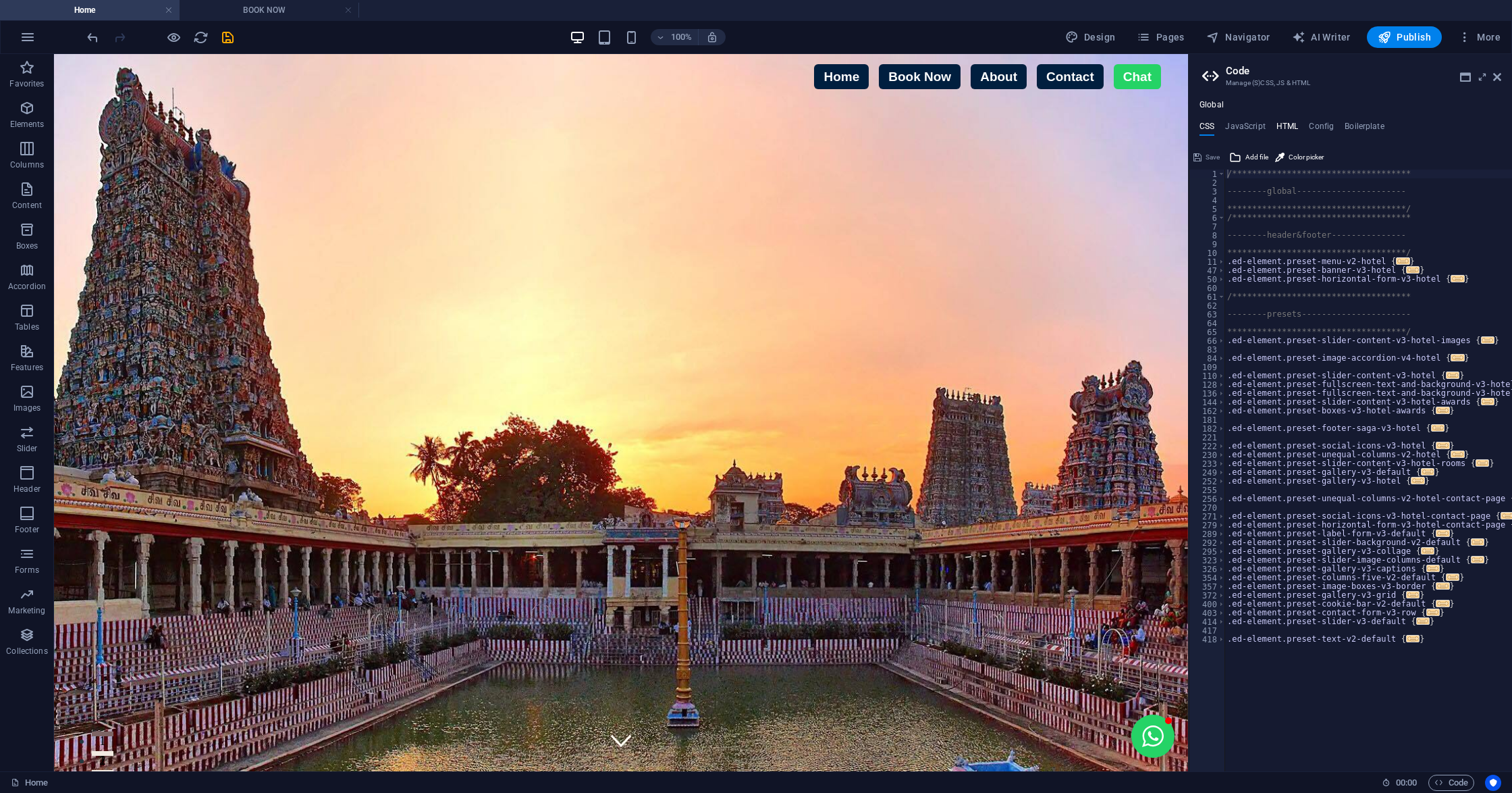
click at [1290, 128] on h4 "HTML" at bounding box center [1287, 129] width 22 height 15
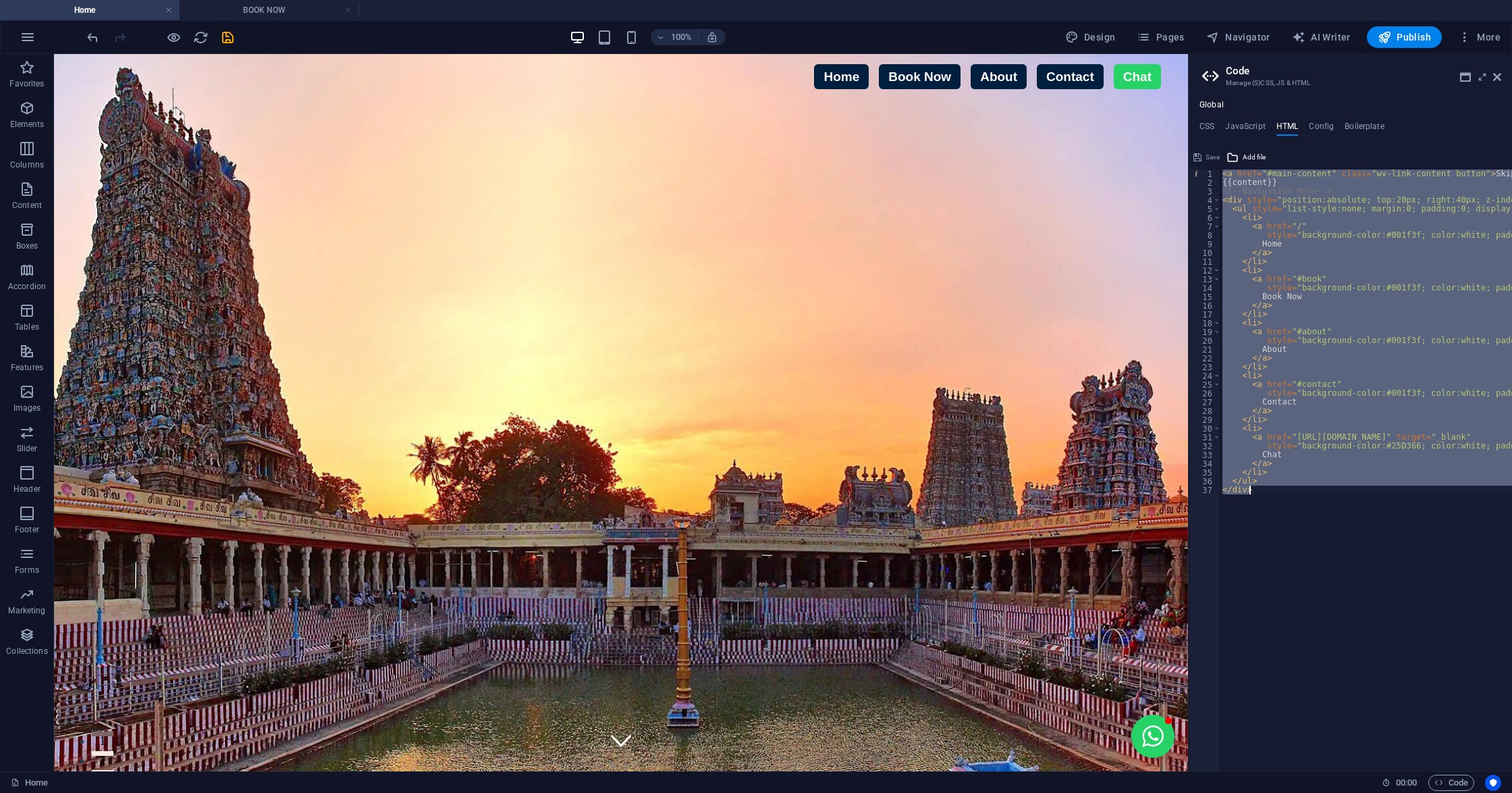
paste textarea "style="background-color:#25D366; color:white; padding:8px 14px; border-radius:6…"
type textarea "style="background-color:#25D366; color:white; padding:8px 14px; border-radius:6…"
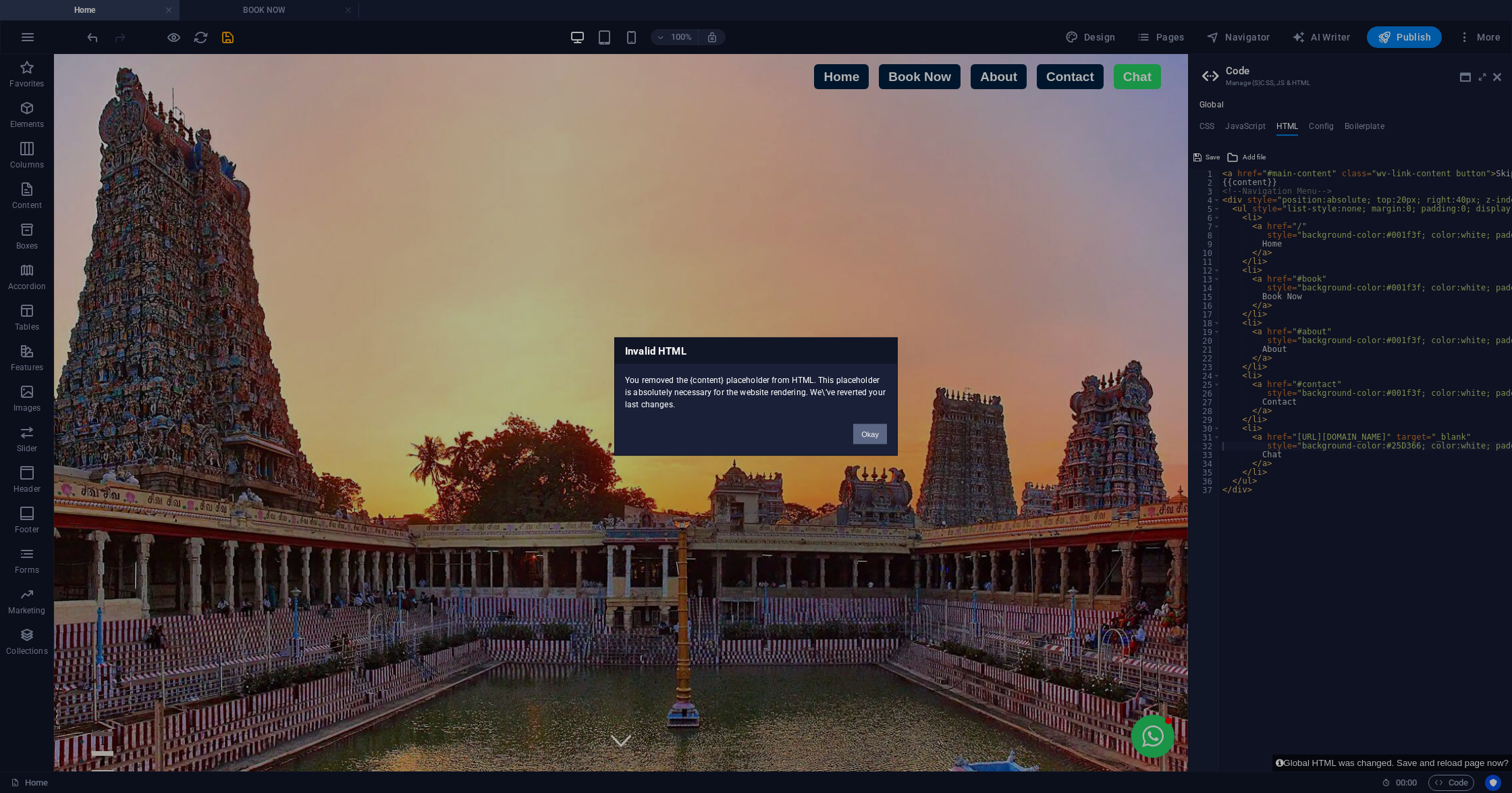
click at [870, 441] on button "Okay" at bounding box center [870, 434] width 34 height 20
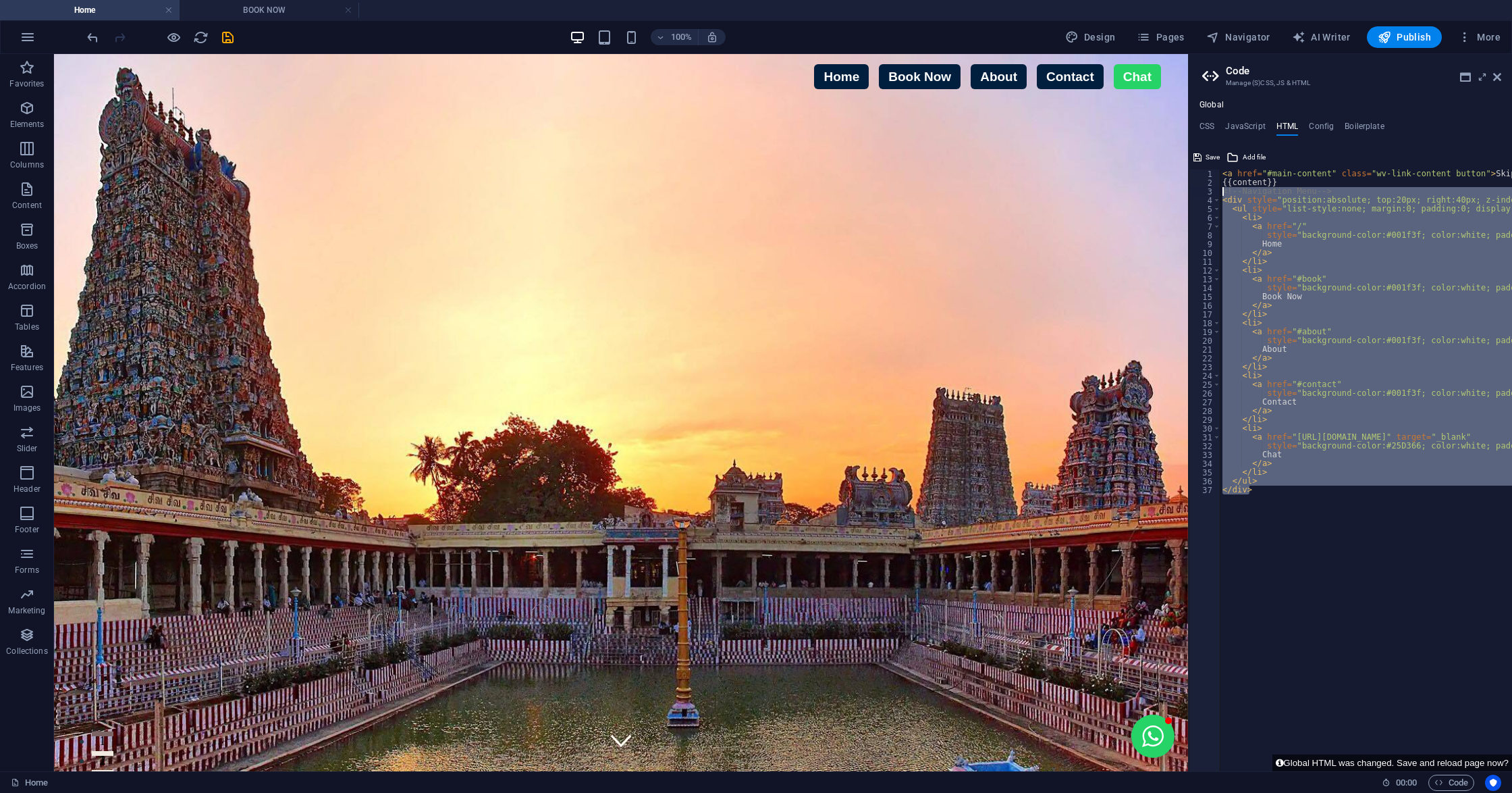
drag, startPoint x: 1326, startPoint y: 505, endPoint x: 1220, endPoint y: 193, distance: 329.5
click at [1220, 193] on div "</div> 1 2 3 4 5 6 7 8 9 10 11 12 13 14 15 16 17 18 19 20 21 22 23 24 25 26 27 …" at bounding box center [1350, 470] width 323 height 601
type textarea "<!-- Navigation Menu --> <div style="position:absolute; top:20px; right:40px; z…"
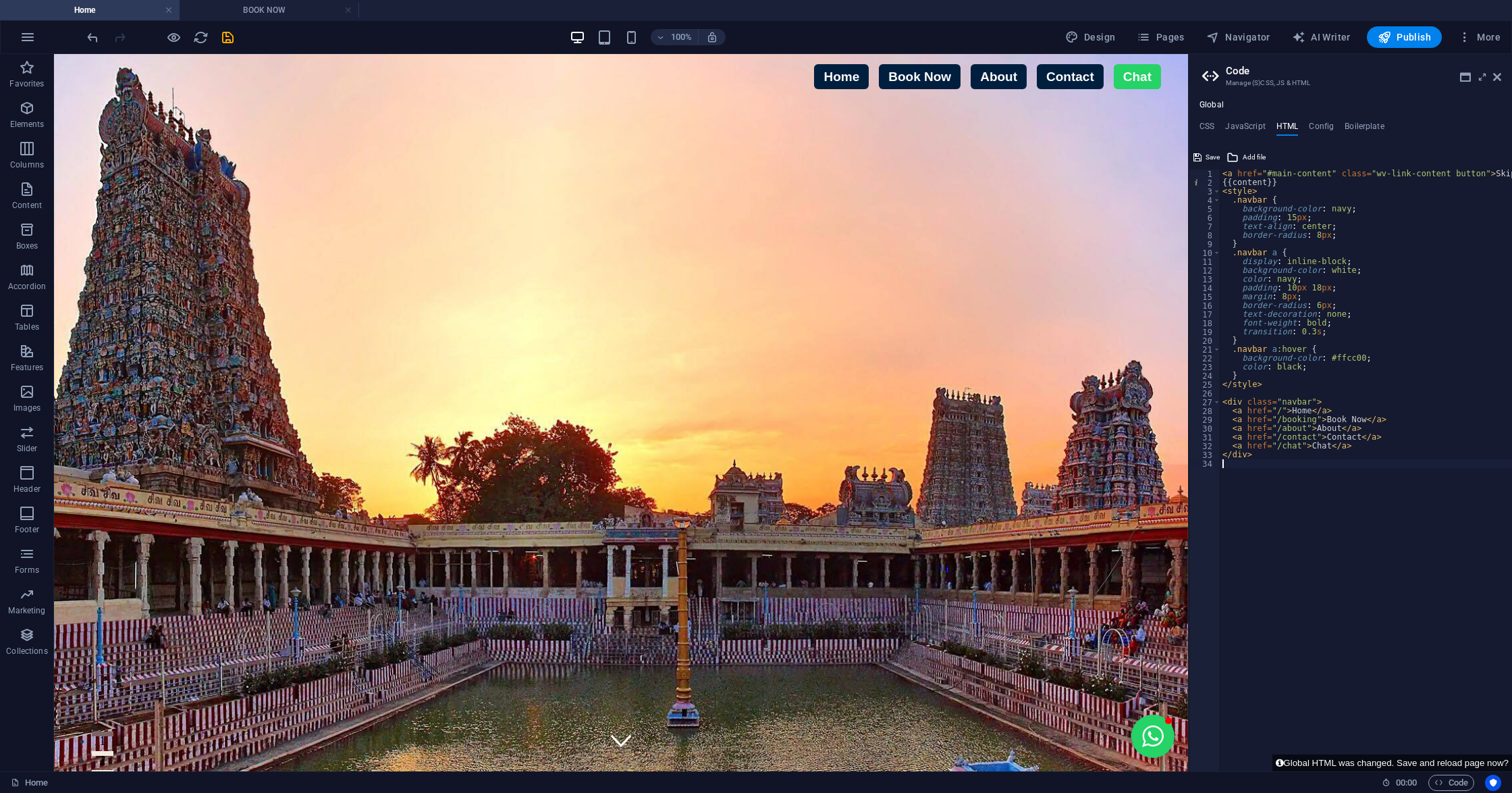
click at [1045, 81] on link "Contact" at bounding box center [1069, 76] width 66 height 25
click at [1499, 74] on icon at bounding box center [1496, 77] width 8 height 11
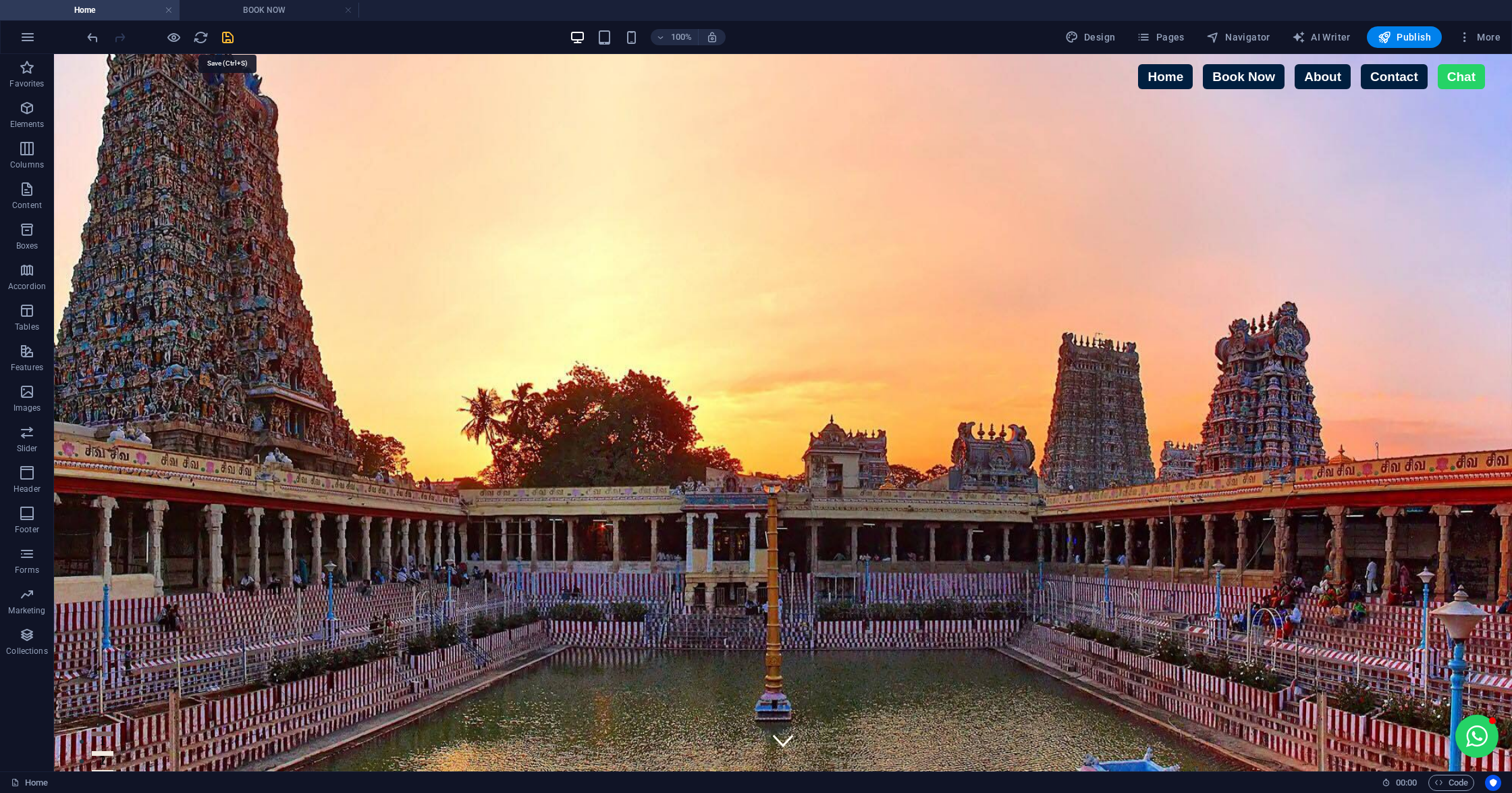
click at [227, 39] on icon "save" at bounding box center [228, 37] width 16 height 16
click at [1401, 82] on link "Contact" at bounding box center [1394, 76] width 66 height 25
click at [1459, 777] on span "Code" at bounding box center [1451, 782] width 34 height 16
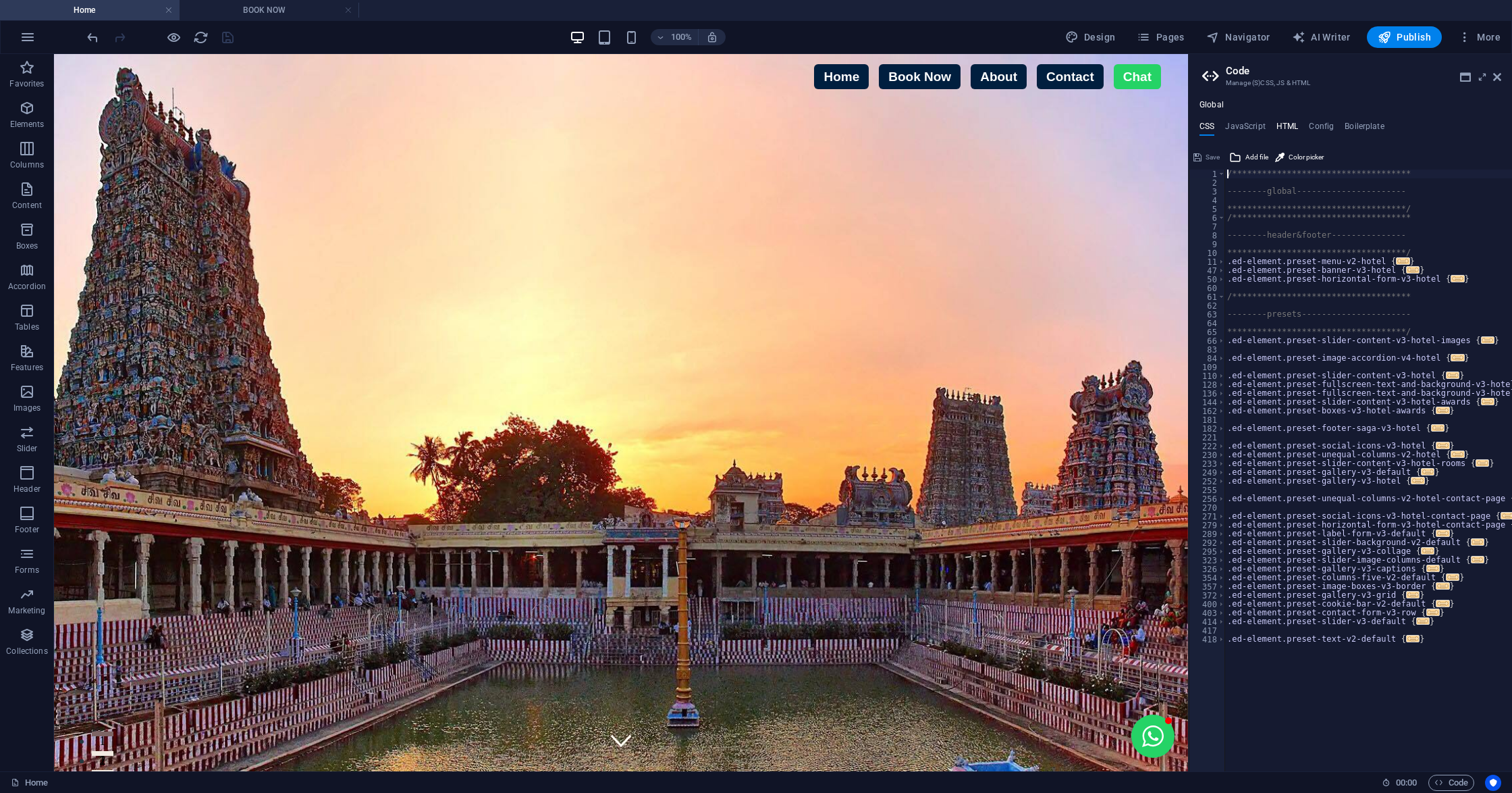
click at [1287, 128] on h4 "HTML" at bounding box center [1287, 129] width 22 height 15
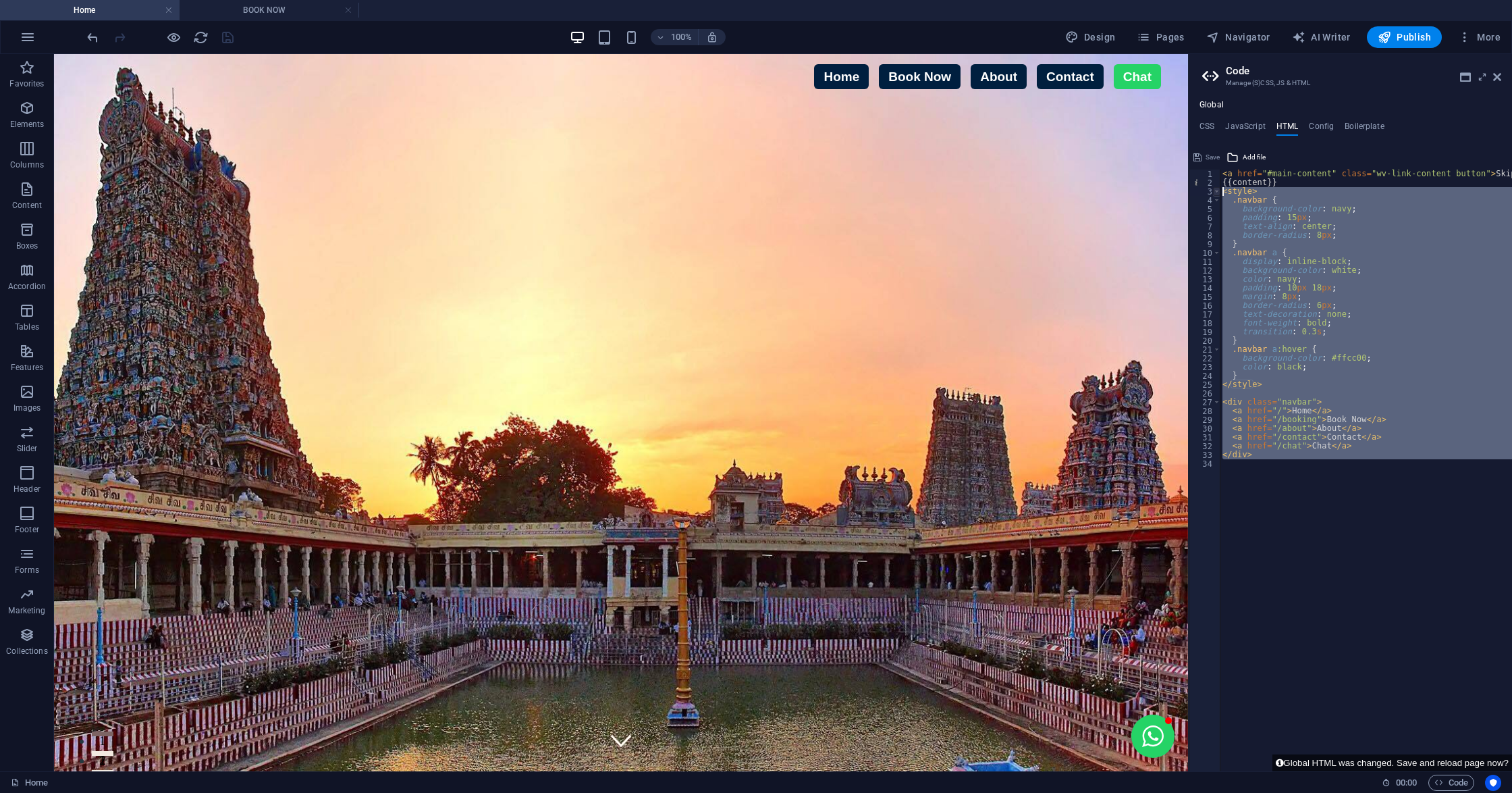
drag, startPoint x: 1272, startPoint y: 460, endPoint x: 1218, endPoint y: 192, distance: 273.4
click at [1218, 192] on div "1 2 3 4 5 6 7 8 9 10 11 12 13 14 15 16 17 18 19 20 21 22 23 24 25 26 27 28 29 3…" at bounding box center [1350, 470] width 323 height 601
type textarea "<style> .navbar {"
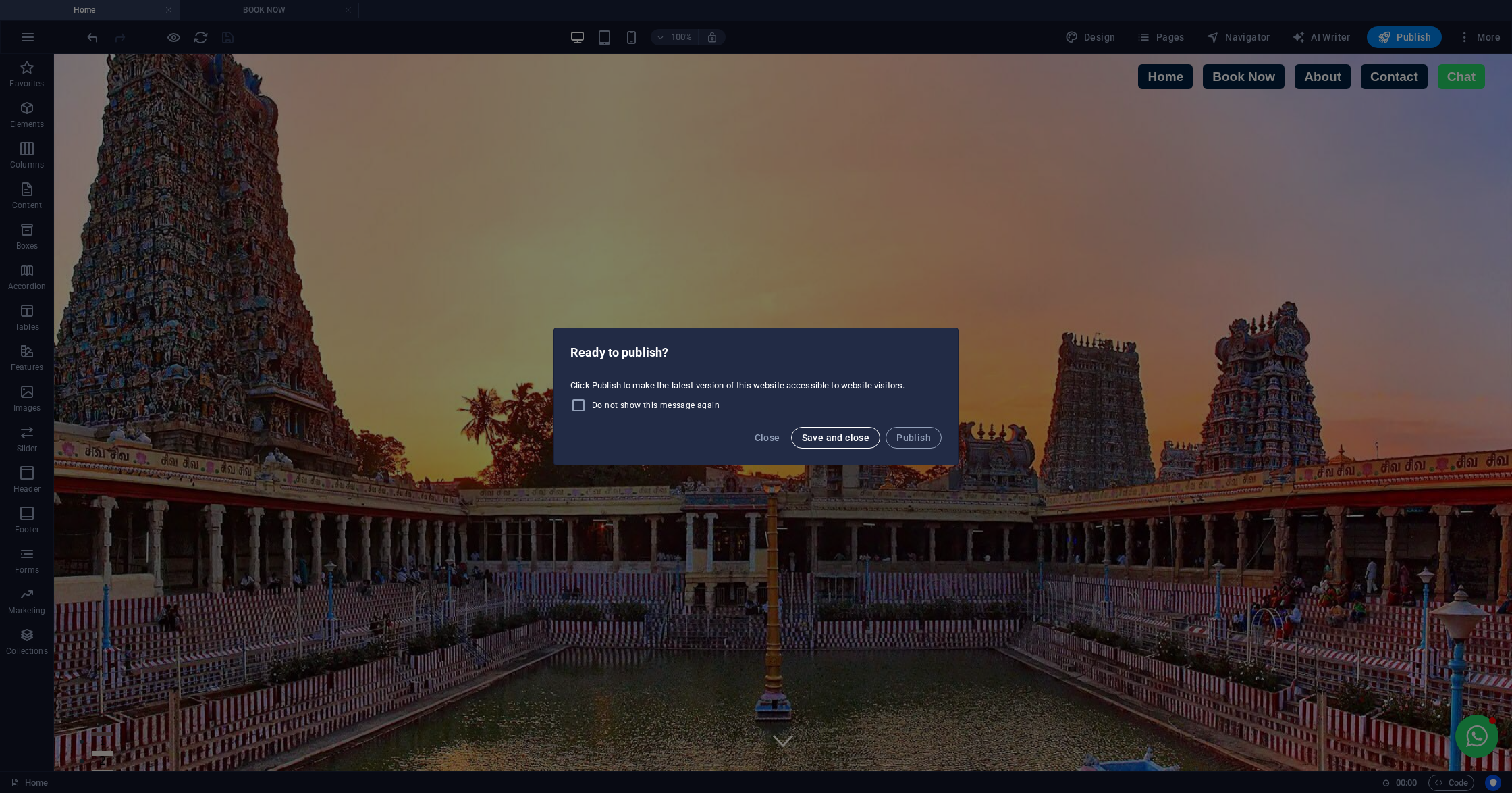
click at [815, 439] on span "Save and close" at bounding box center [835, 437] width 68 height 11
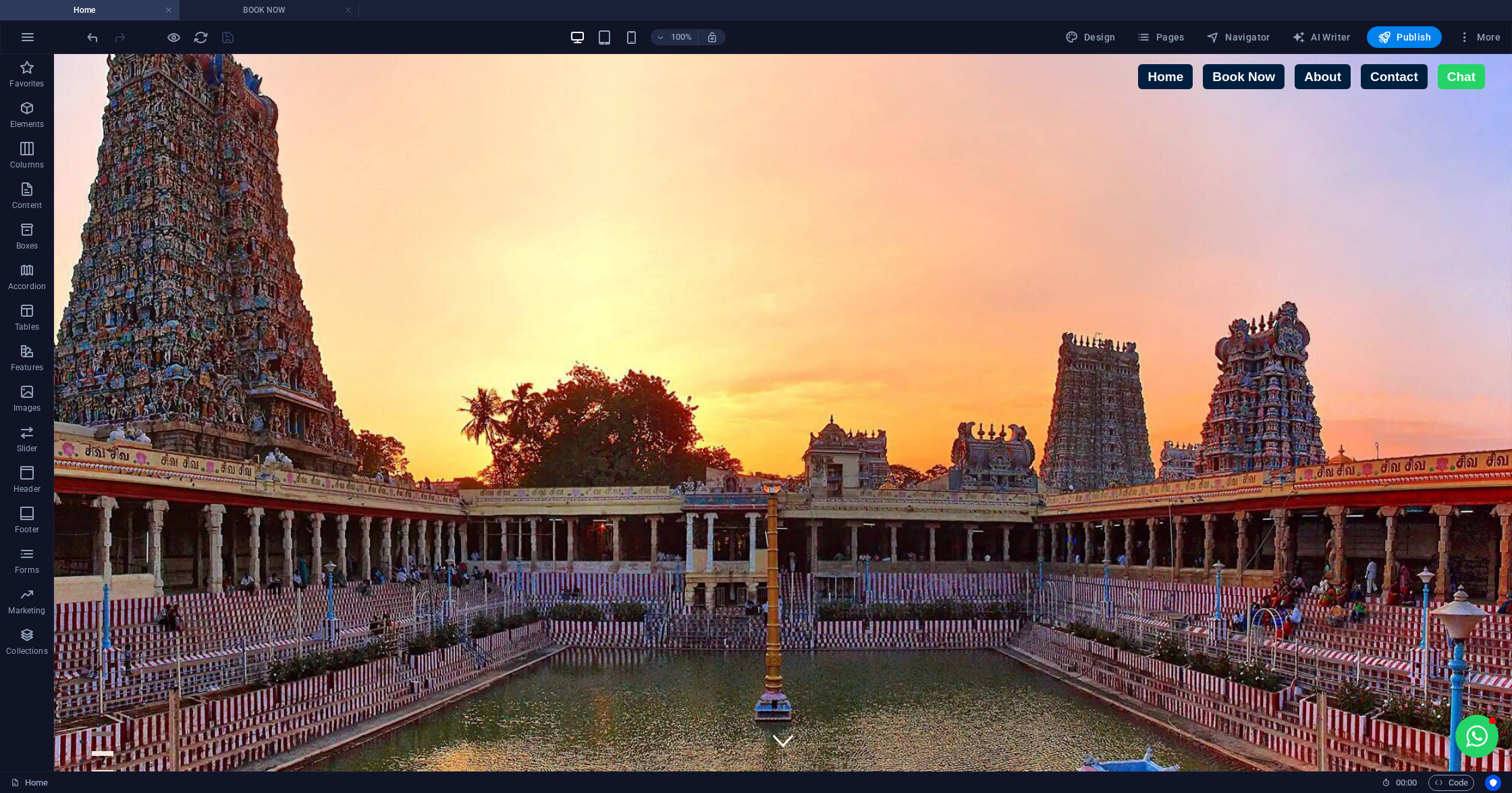
click at [165, 41] on div at bounding box center [160, 36] width 151 height 22
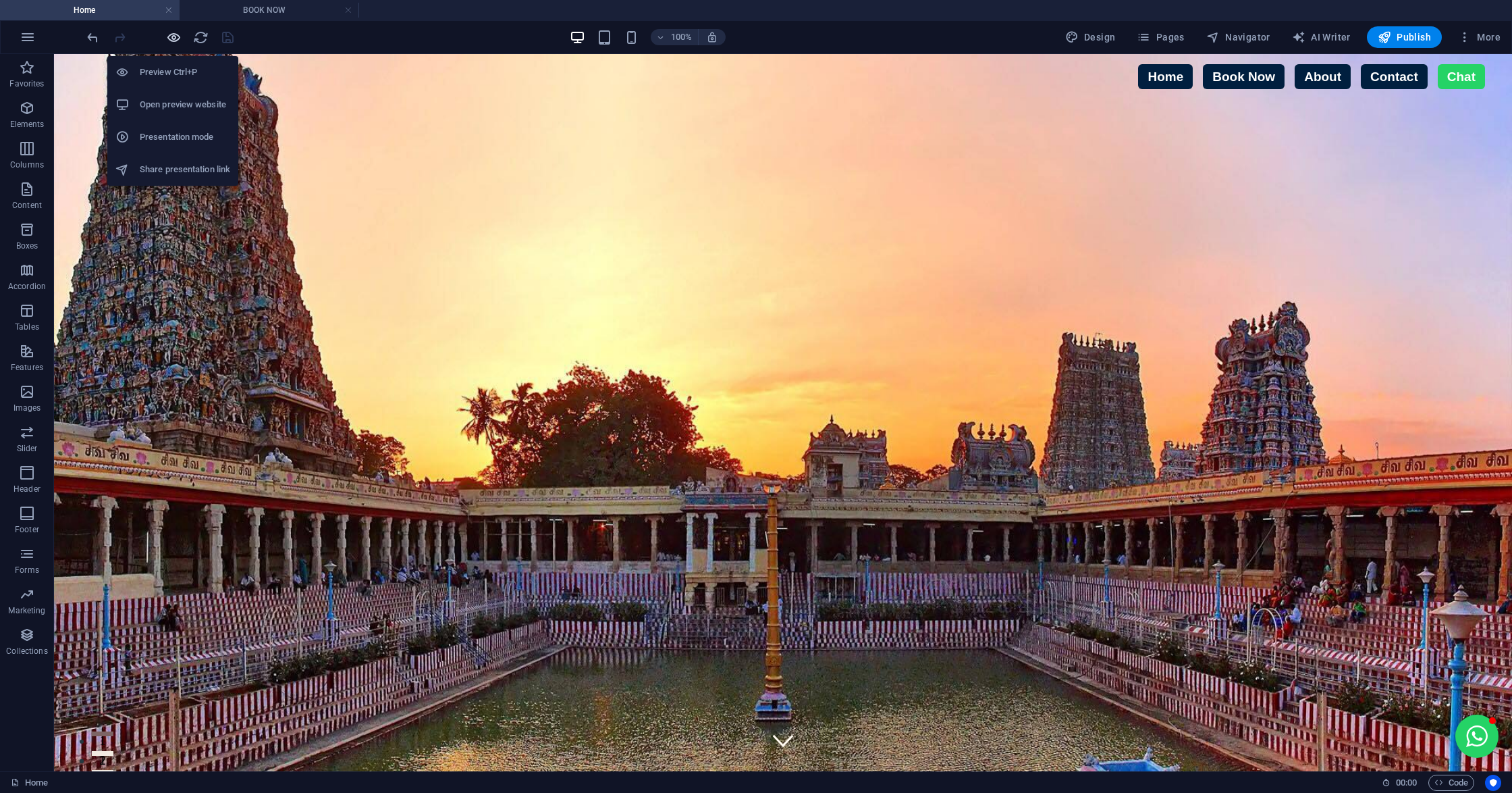
click at [168, 41] on icon "button" at bounding box center [174, 37] width 16 height 16
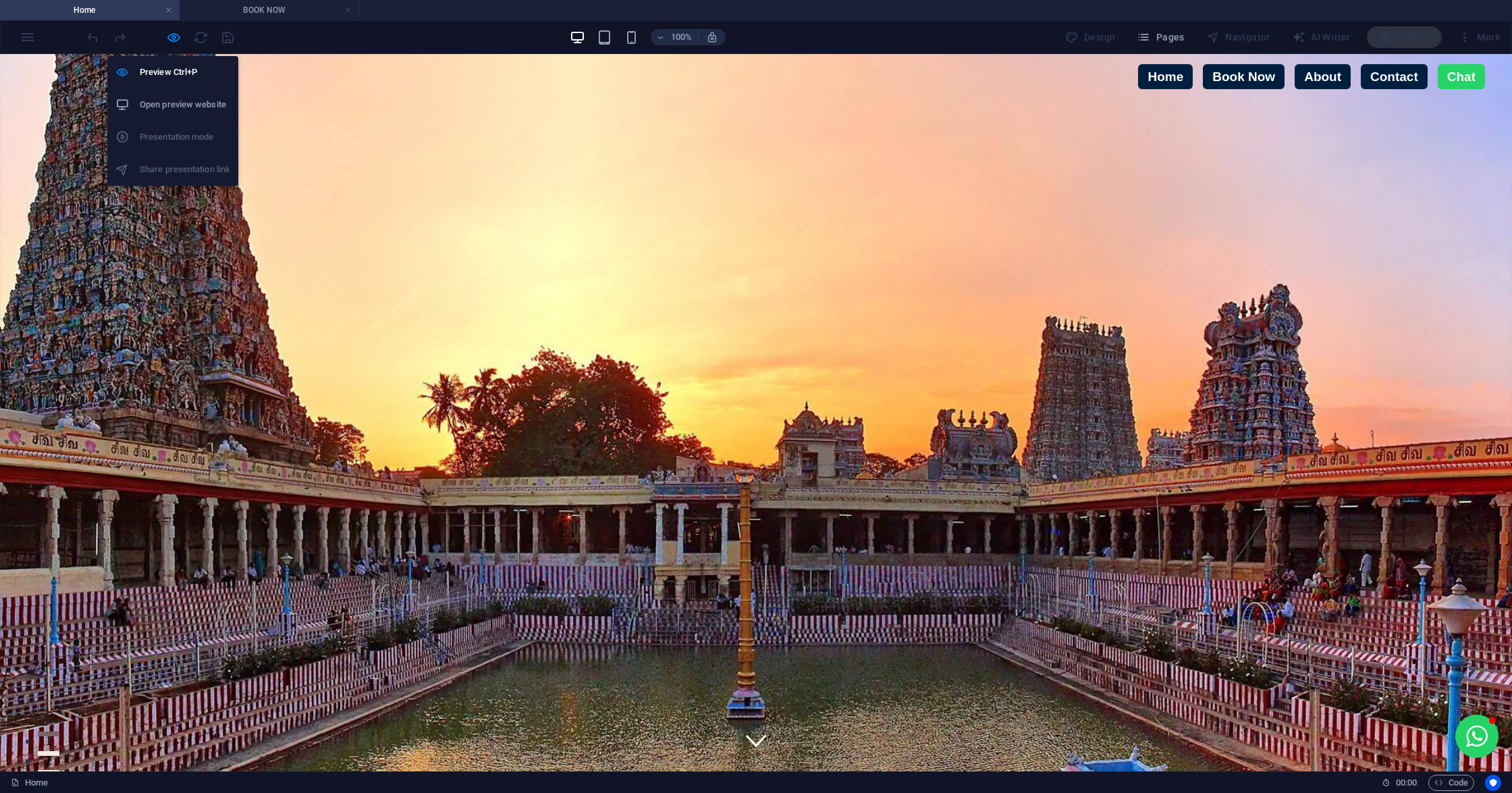
click at [165, 92] on li "Open preview website" at bounding box center [173, 105] width 131 height 33
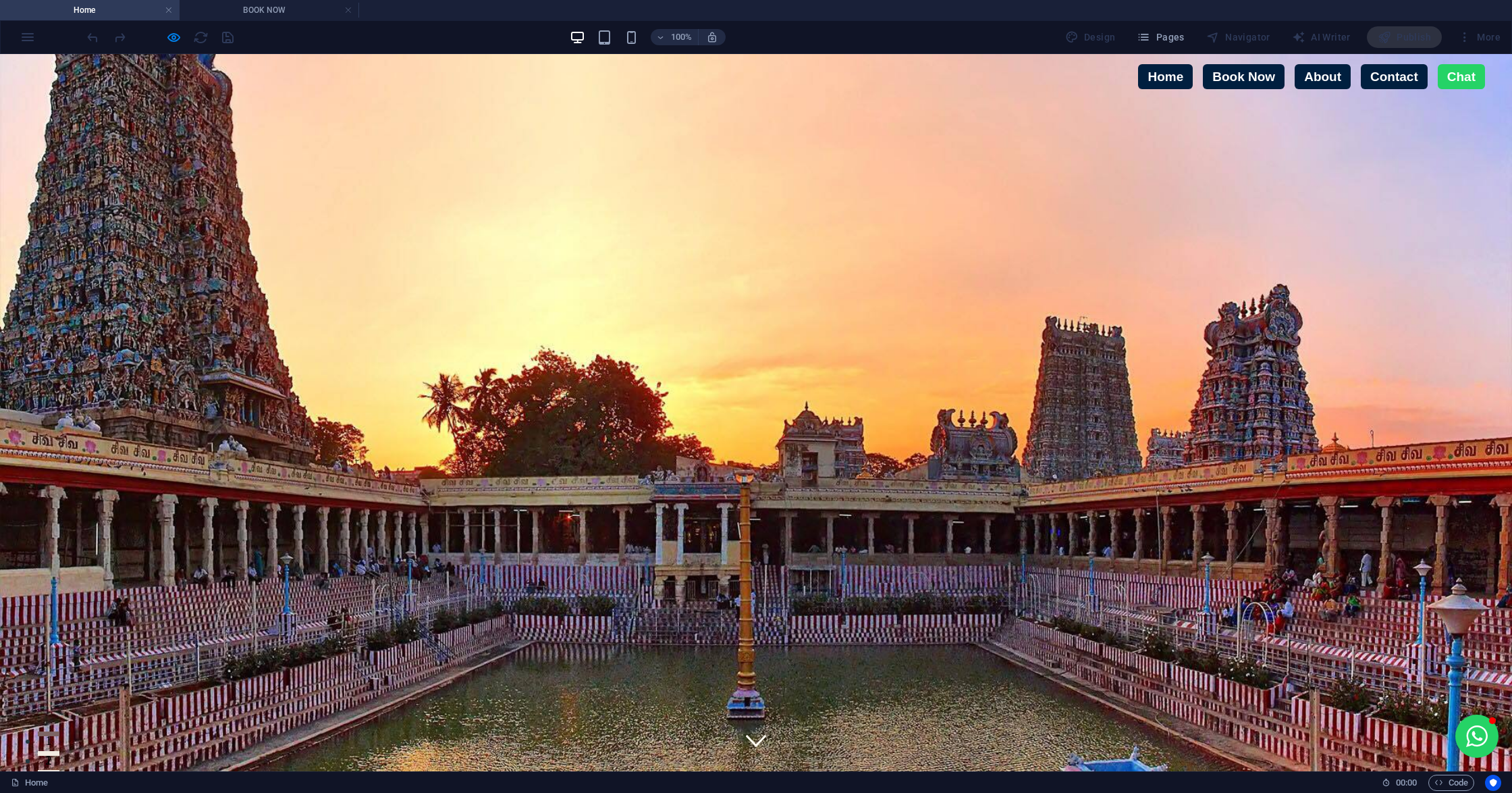
click at [1445, 773] on div "Home 00 : 00 Code" at bounding box center [756, 782] width 1512 height 22
click at [1443, 777] on span "Code" at bounding box center [1451, 782] width 34 height 16
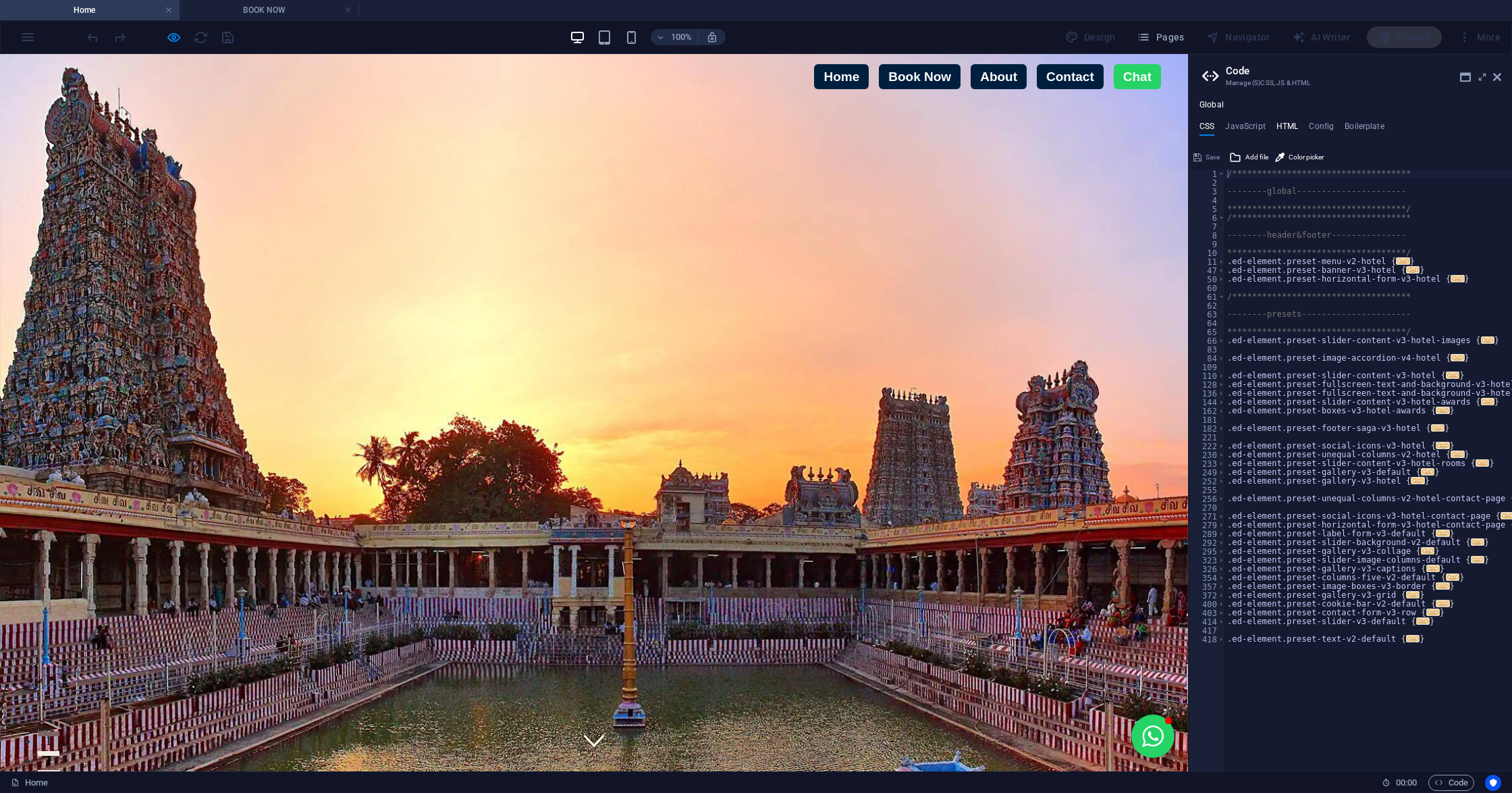
click at [1278, 122] on h4 "HTML" at bounding box center [1287, 129] width 22 height 15
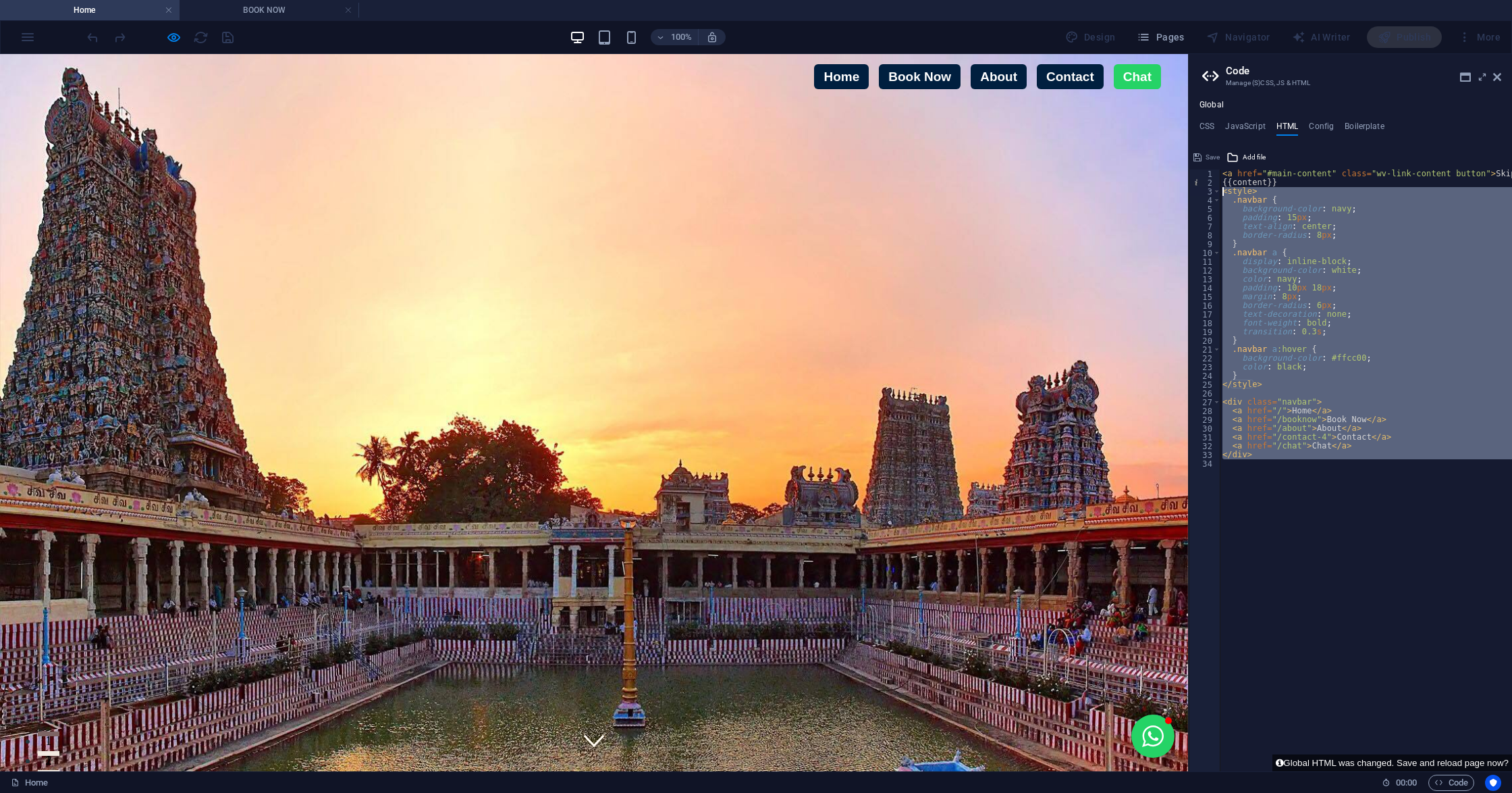
drag, startPoint x: 1302, startPoint y: 468, endPoint x: 1223, endPoint y: 194, distance: 285.2
click at [1223, 194] on div "< a href = "#main-content" class = "wv-link-content button" > Skip to main cont…" at bounding box center [1401, 473] width 364 height 606
type textarea "<style> .navbar {"
paste textarea
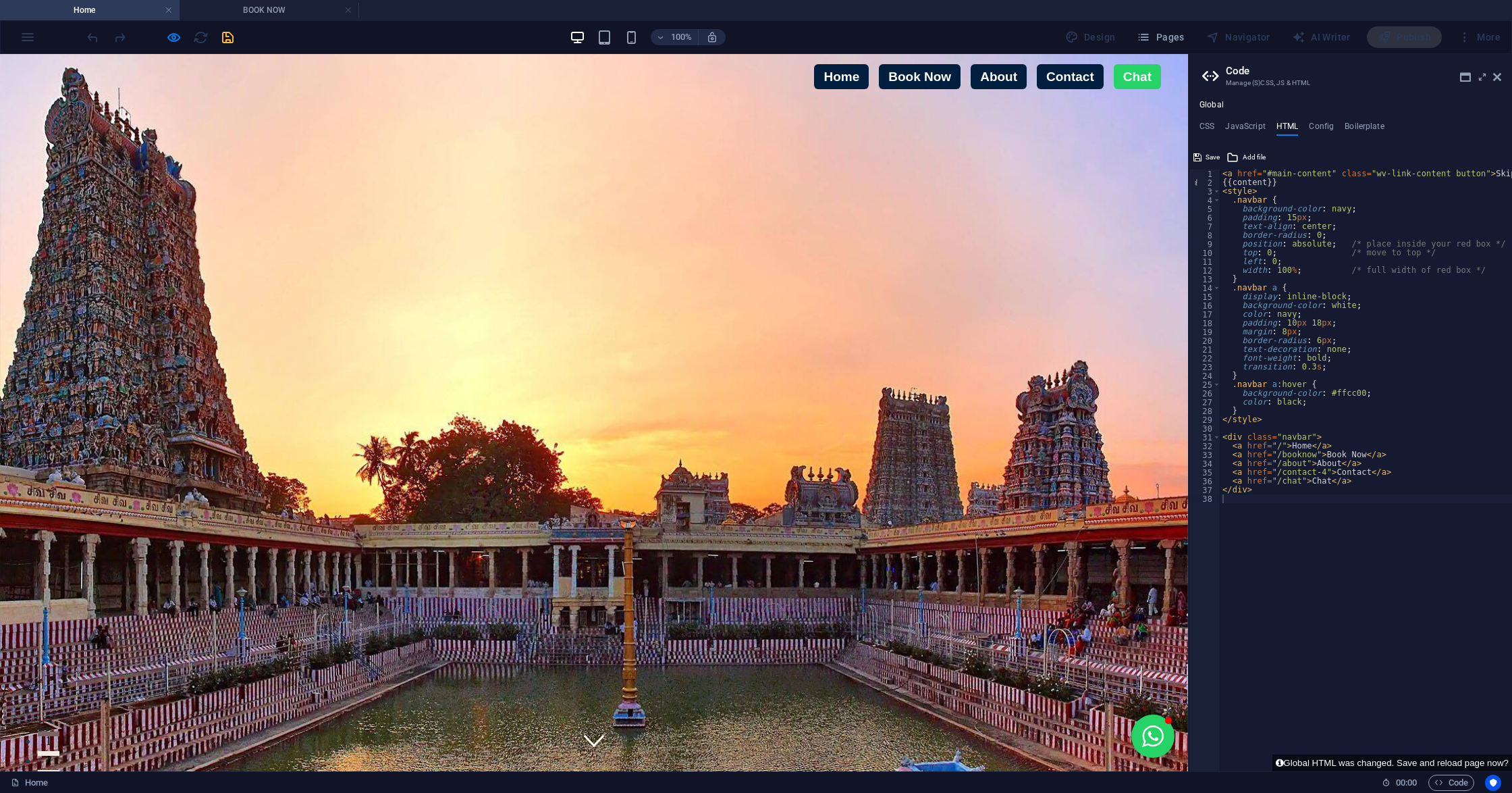
click at [1496, 76] on icon at bounding box center [1496, 77] width 8 height 11
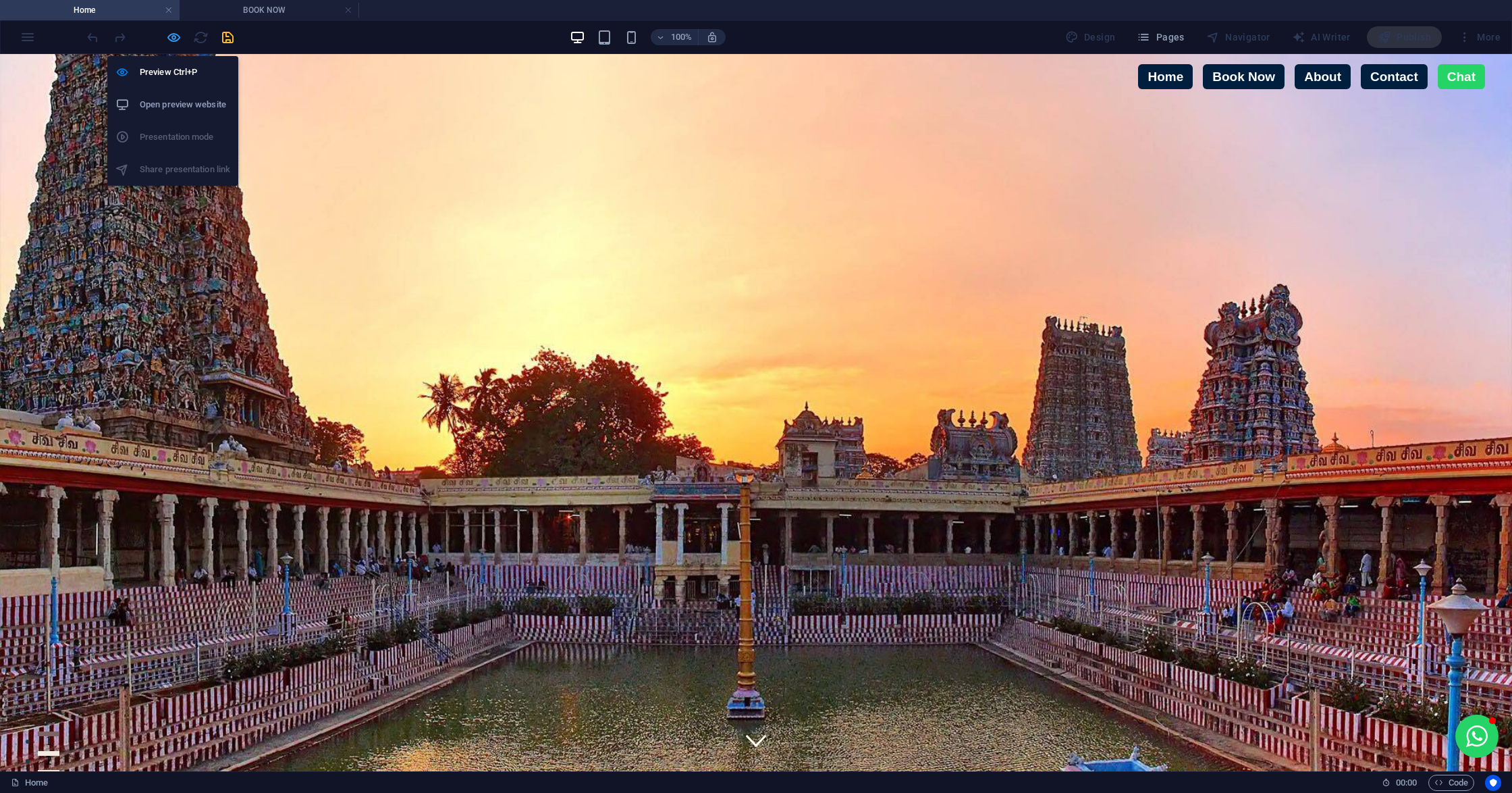
click at [168, 39] on icon "button" at bounding box center [174, 37] width 16 height 16
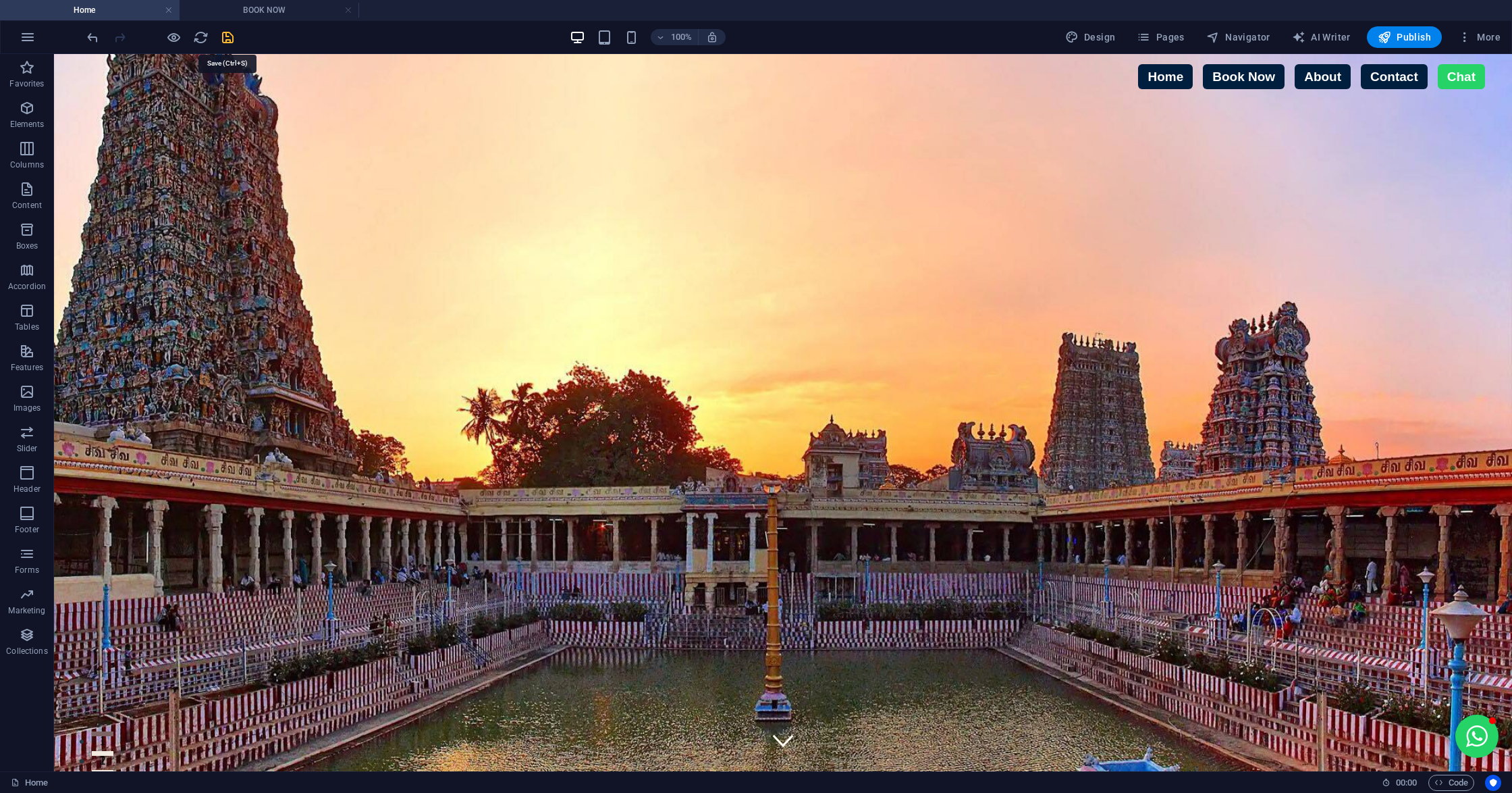
click at [225, 29] on icon "save" at bounding box center [228, 37] width 16 height 16
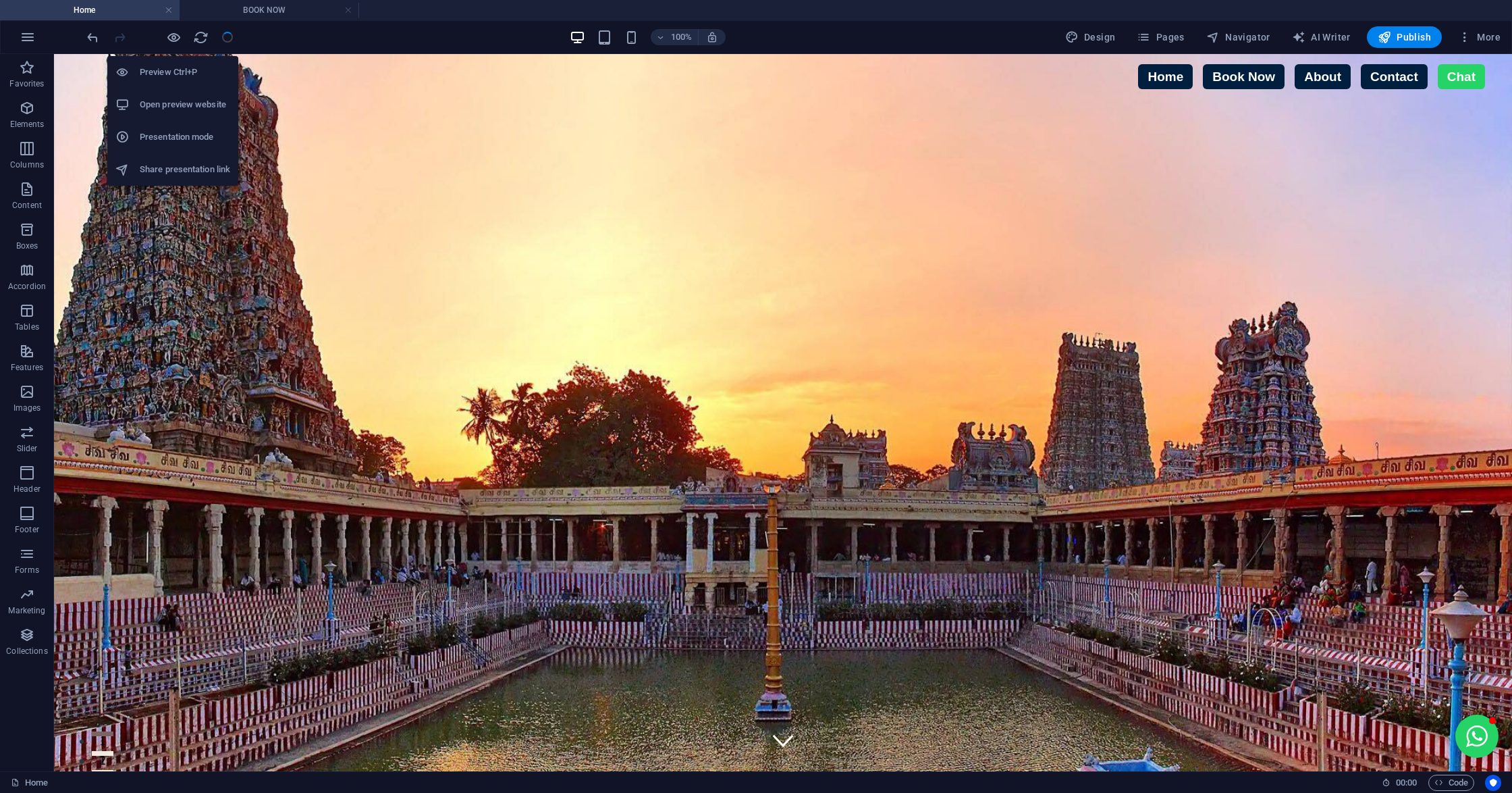
click at [176, 98] on h6 "Open preview website" at bounding box center [185, 105] width 91 height 16
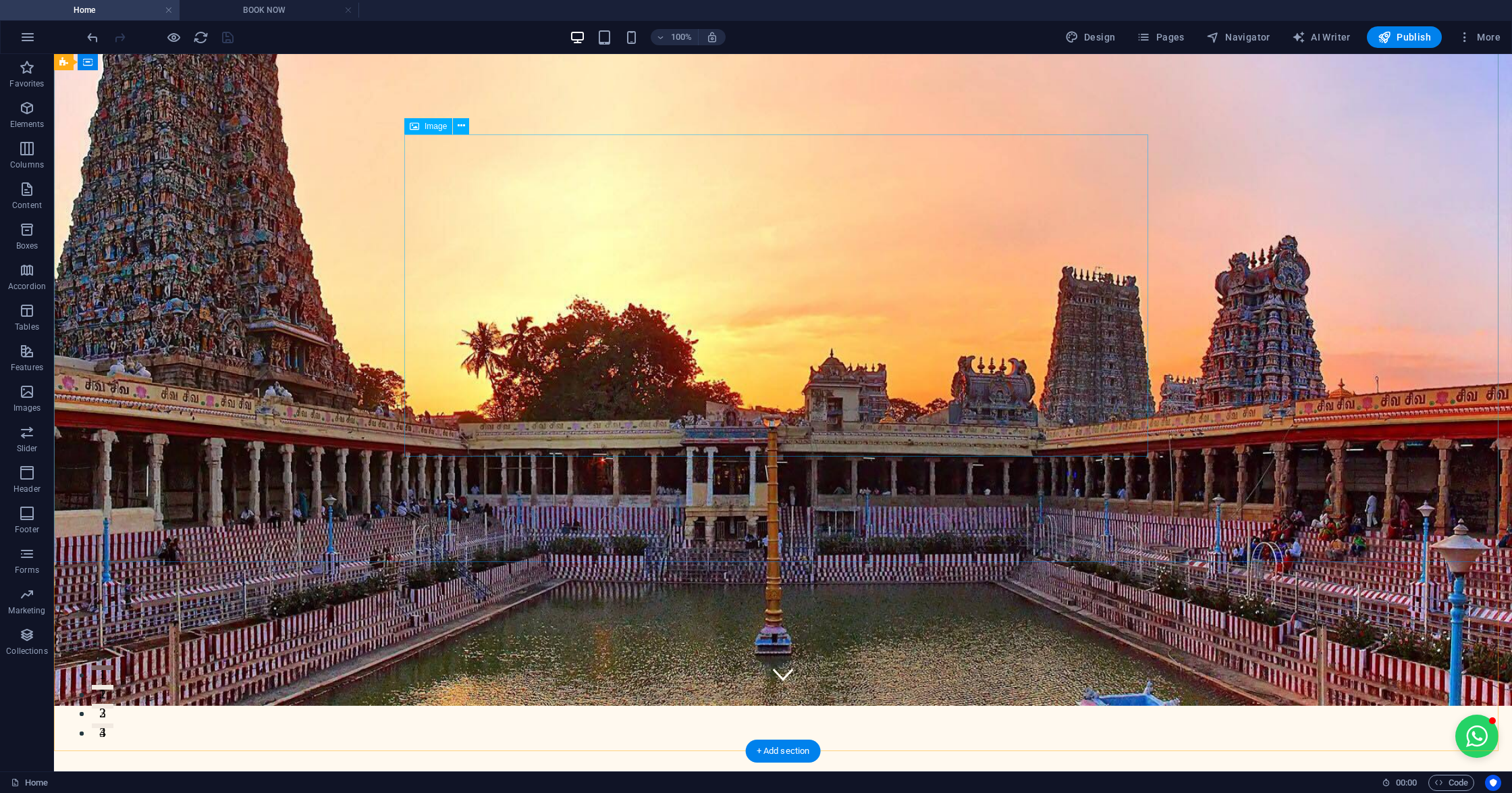
scroll to position [0, 0]
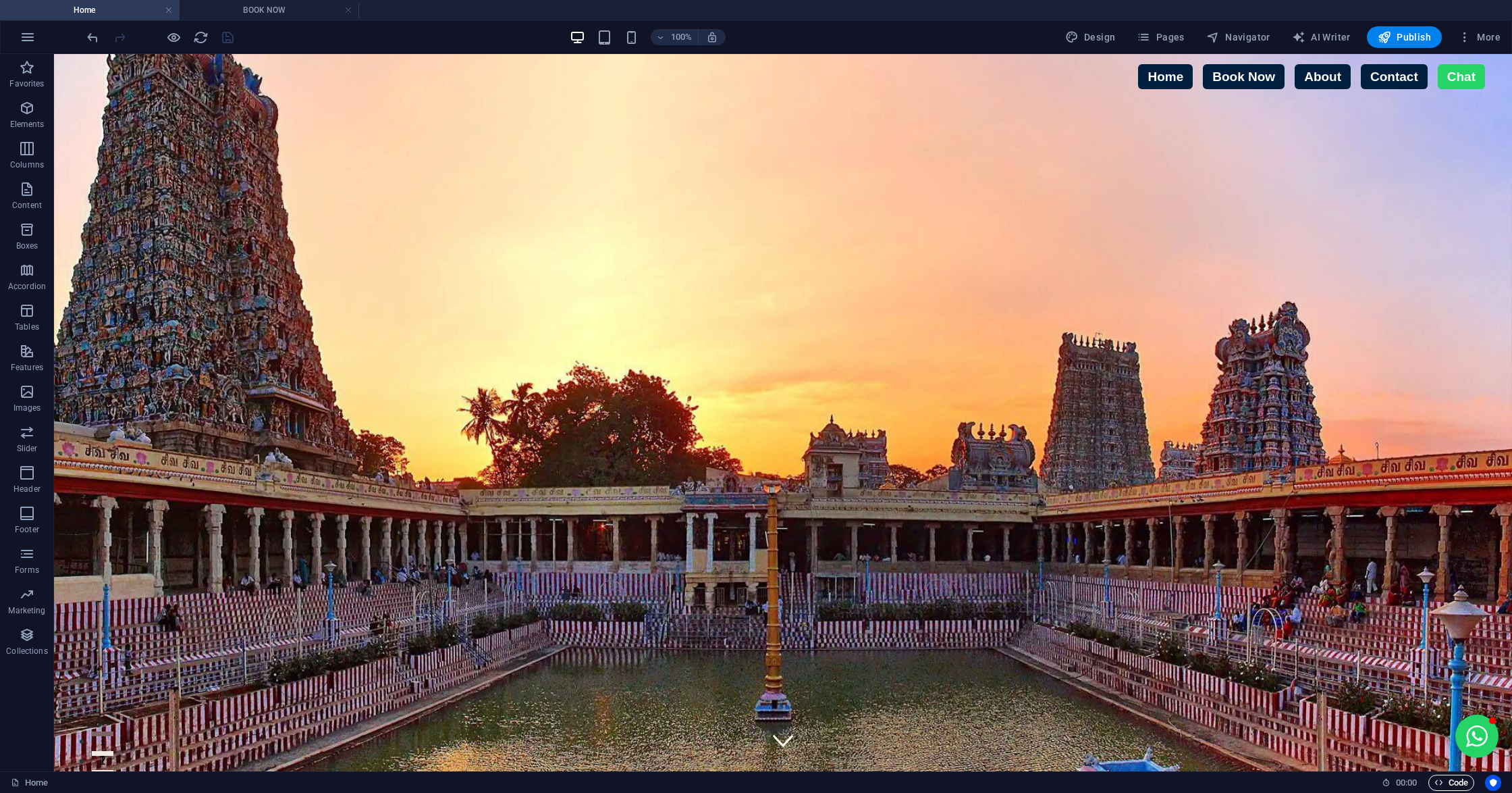
click at [1450, 786] on span "Code" at bounding box center [1451, 782] width 34 height 16
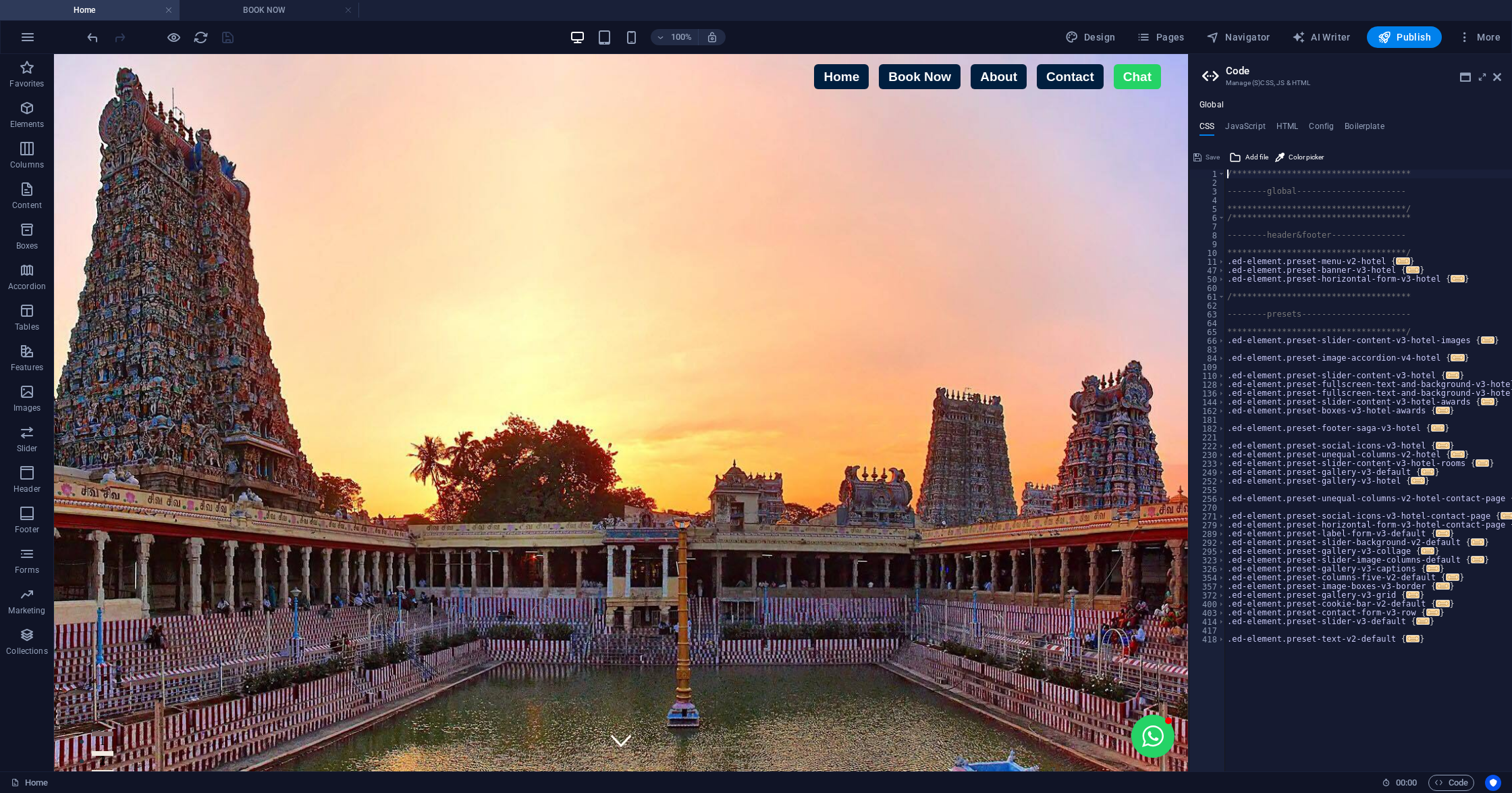
click at [1302, 143] on div "**********" at bounding box center [1350, 447] width 323 height 650
click at [1289, 130] on h4 "HTML" at bounding box center [1287, 129] width 22 height 15
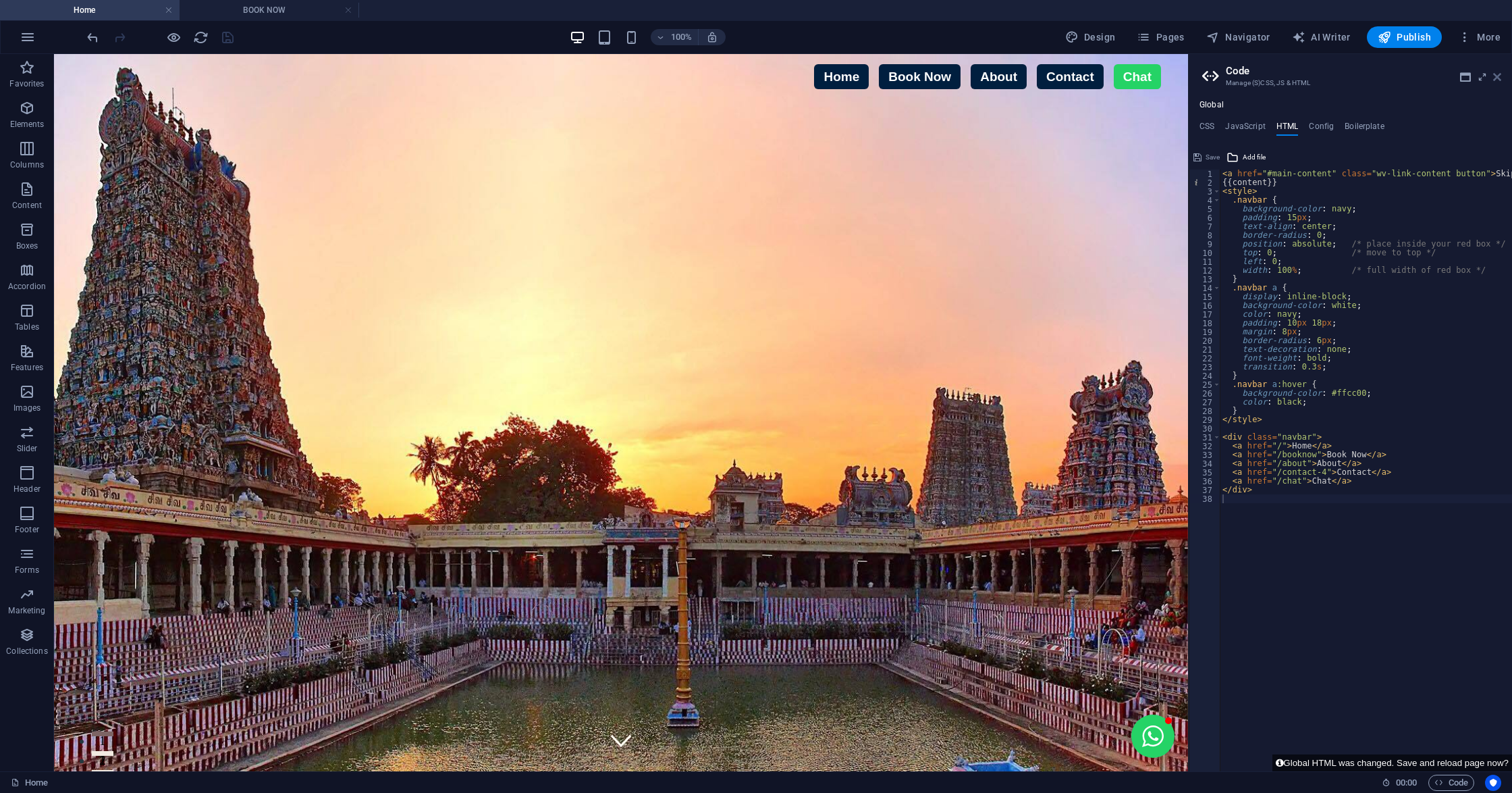
click at [1496, 79] on icon at bounding box center [1496, 77] width 8 height 11
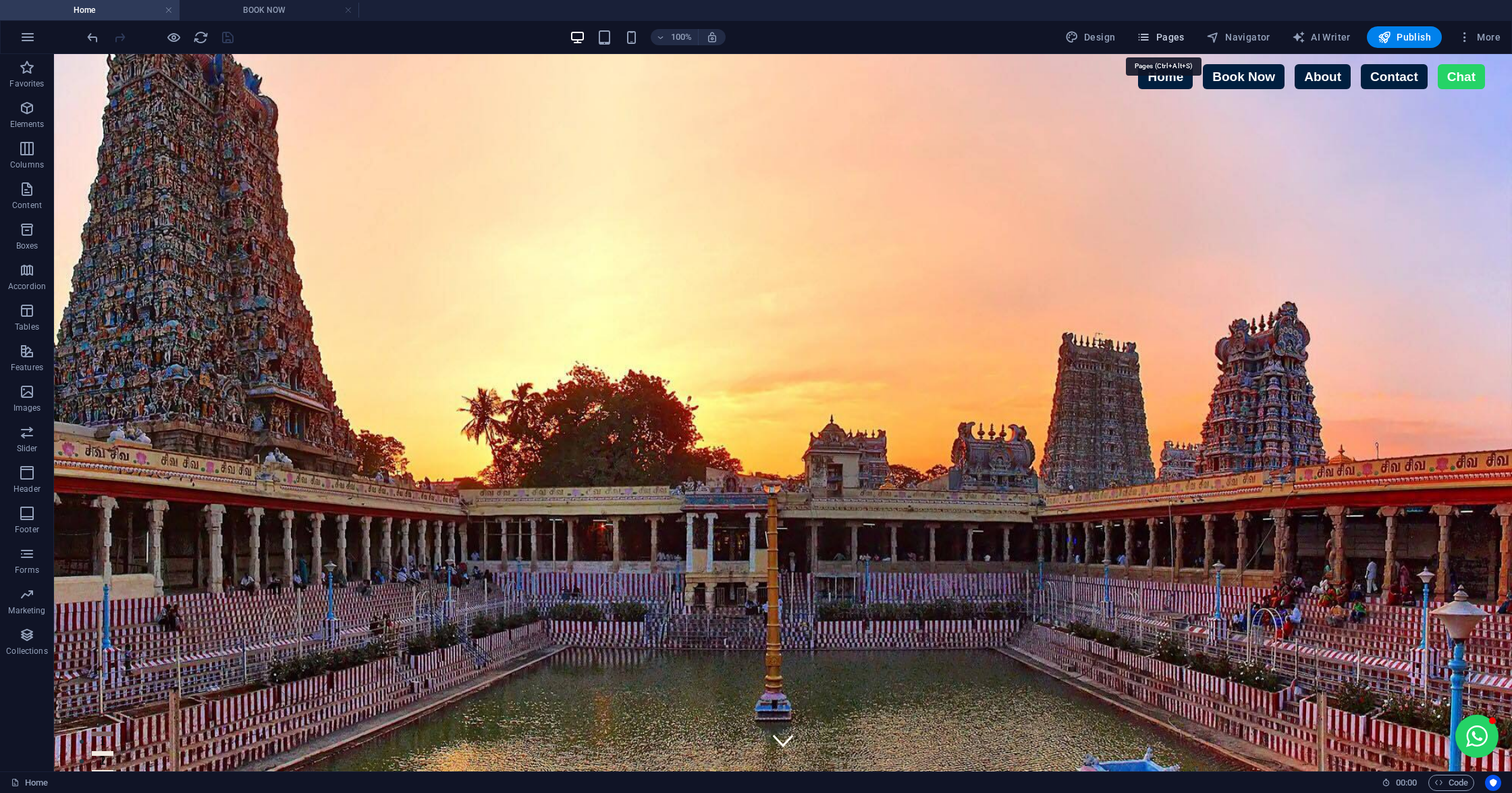
click at [1167, 39] on span "Pages" at bounding box center [1160, 37] width 47 height 14
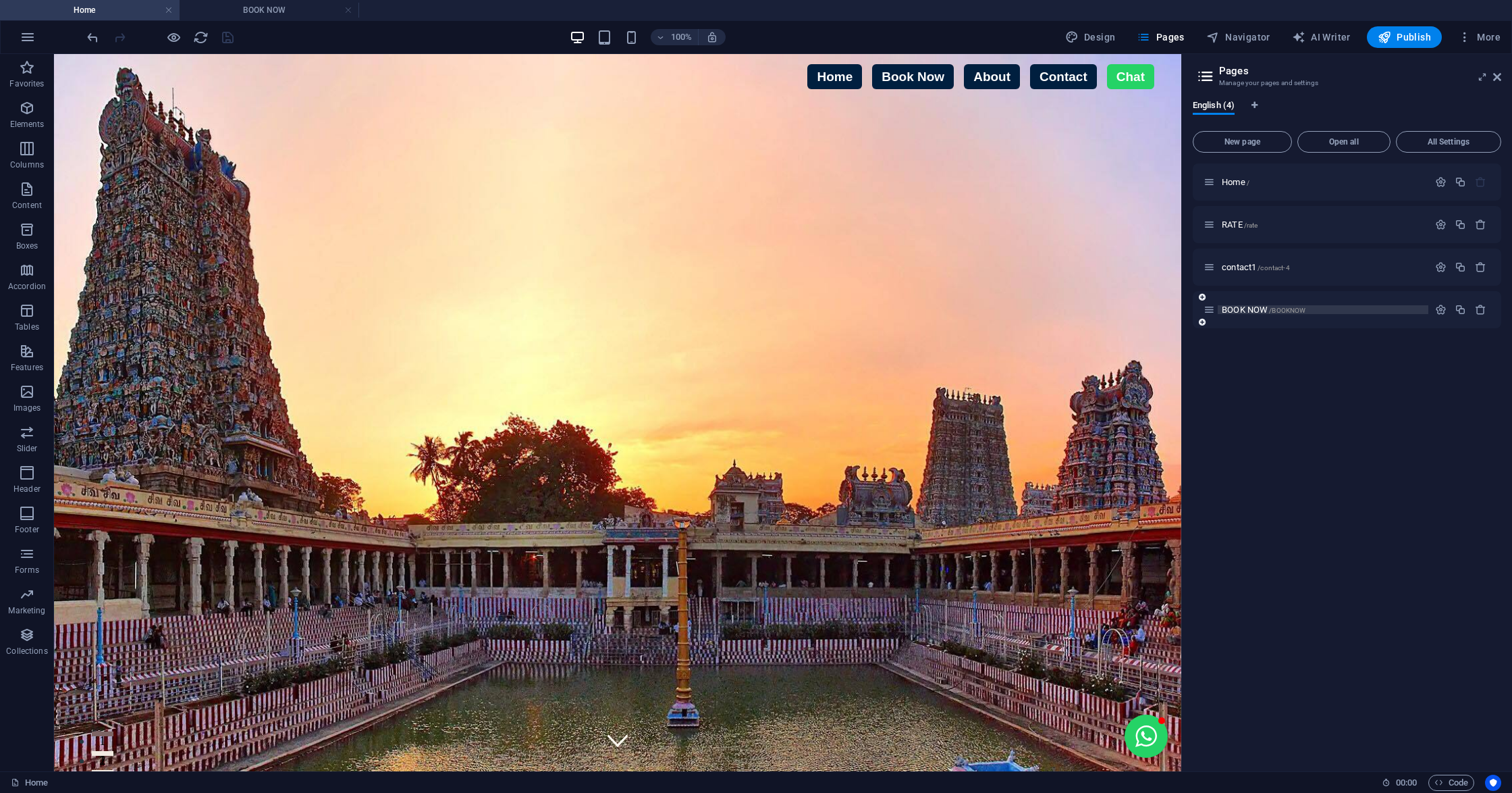
click at [1332, 308] on p "BOOK NOW /BOOKNOW" at bounding box center [1323, 309] width 202 height 9
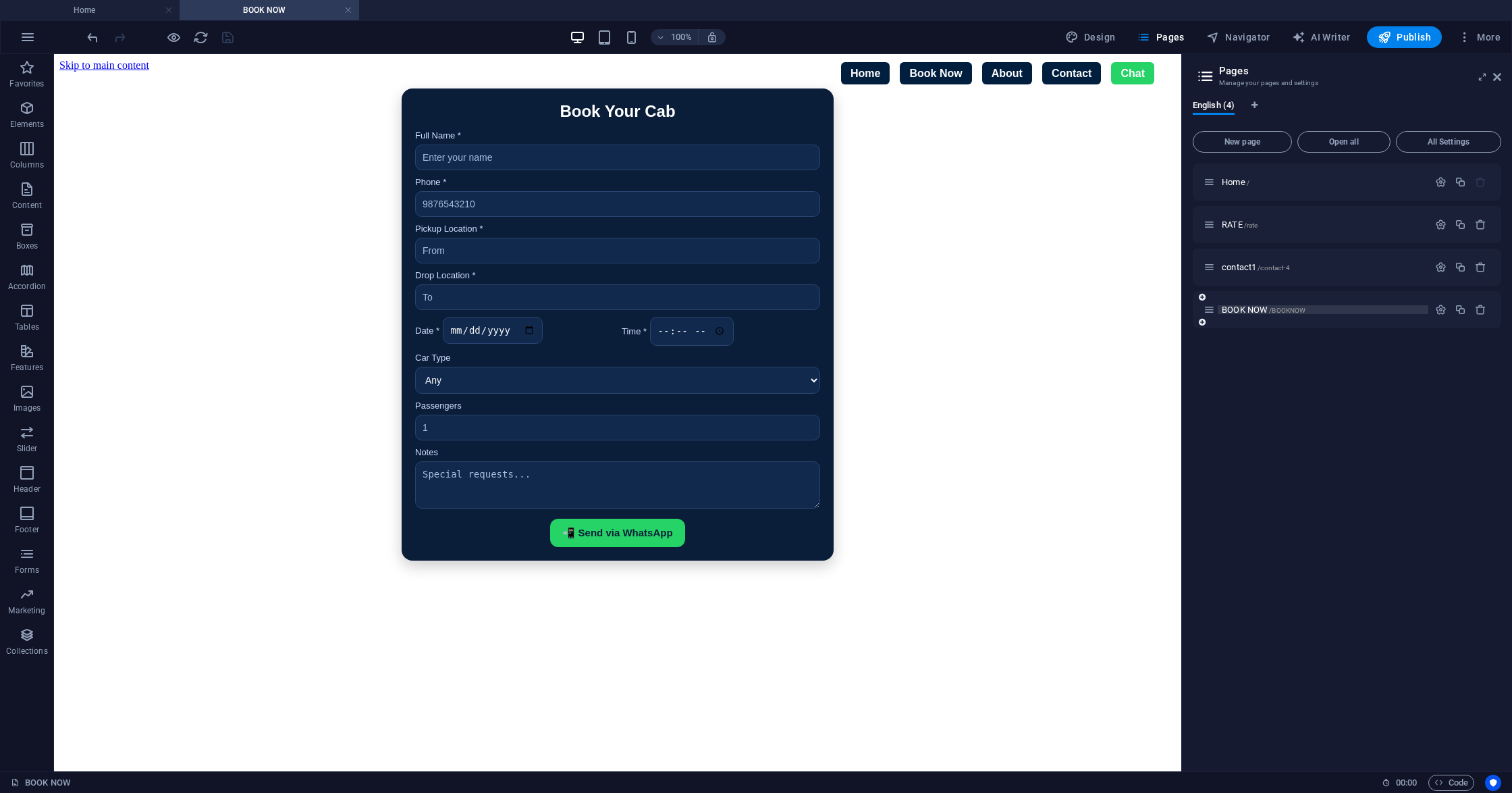
click at [1281, 307] on span "/BOOKNOW" at bounding box center [1287, 310] width 36 height 8
click at [1442, 308] on icon "button" at bounding box center [1440, 309] width 11 height 11
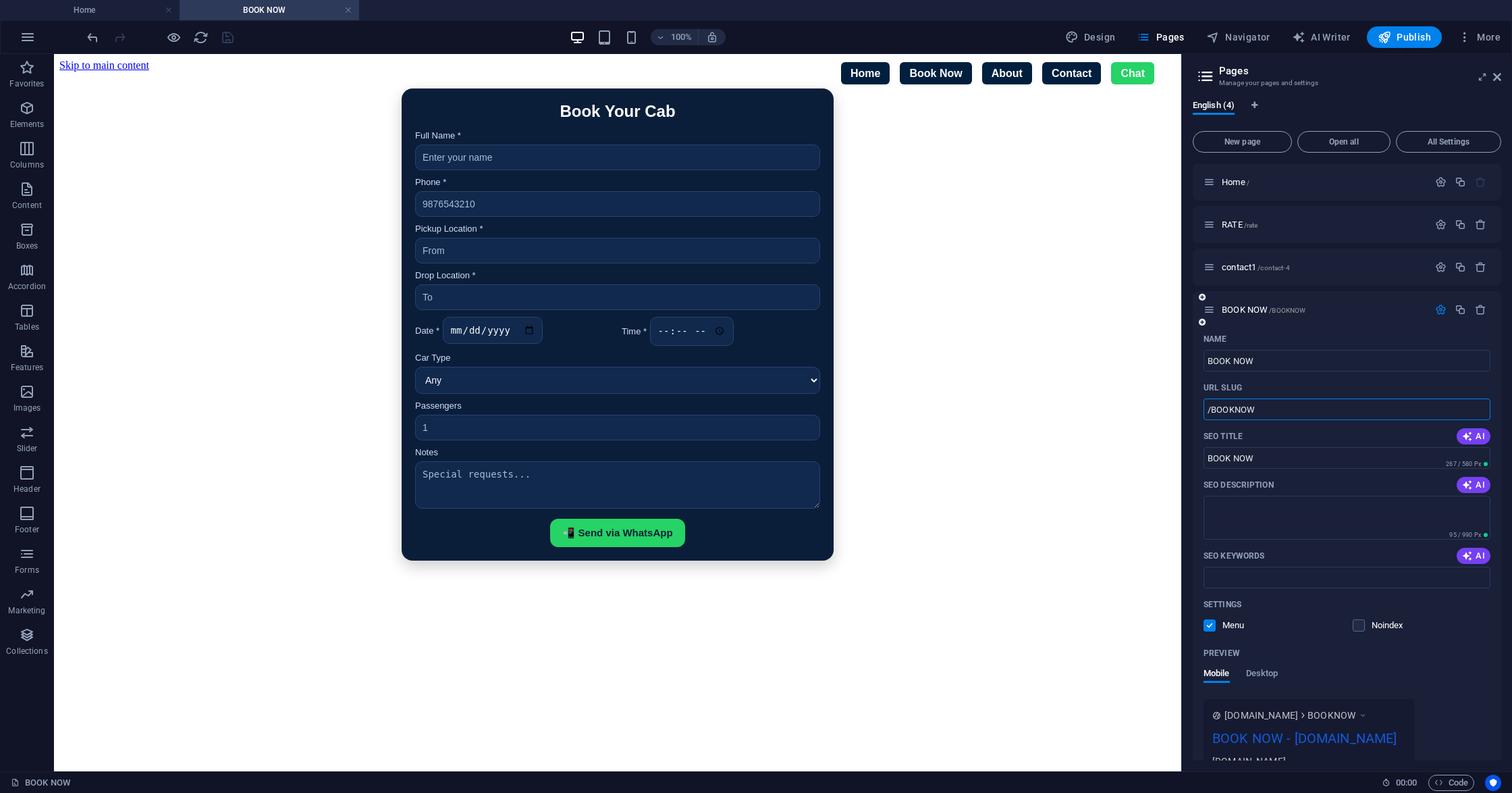
drag, startPoint x: 1262, startPoint y: 414, endPoint x: 1210, endPoint y: 410, distance: 52.2
click at [1210, 410] on input "/BOOKNOW" at bounding box center [1347, 409] width 287 height 22
type input "/book"
click at [1157, 425] on div "Book Your Cab Full Name * Phone * Pickup Location * Drop Location * Date * Time…" at bounding box center [617, 324] width 1117 height 472
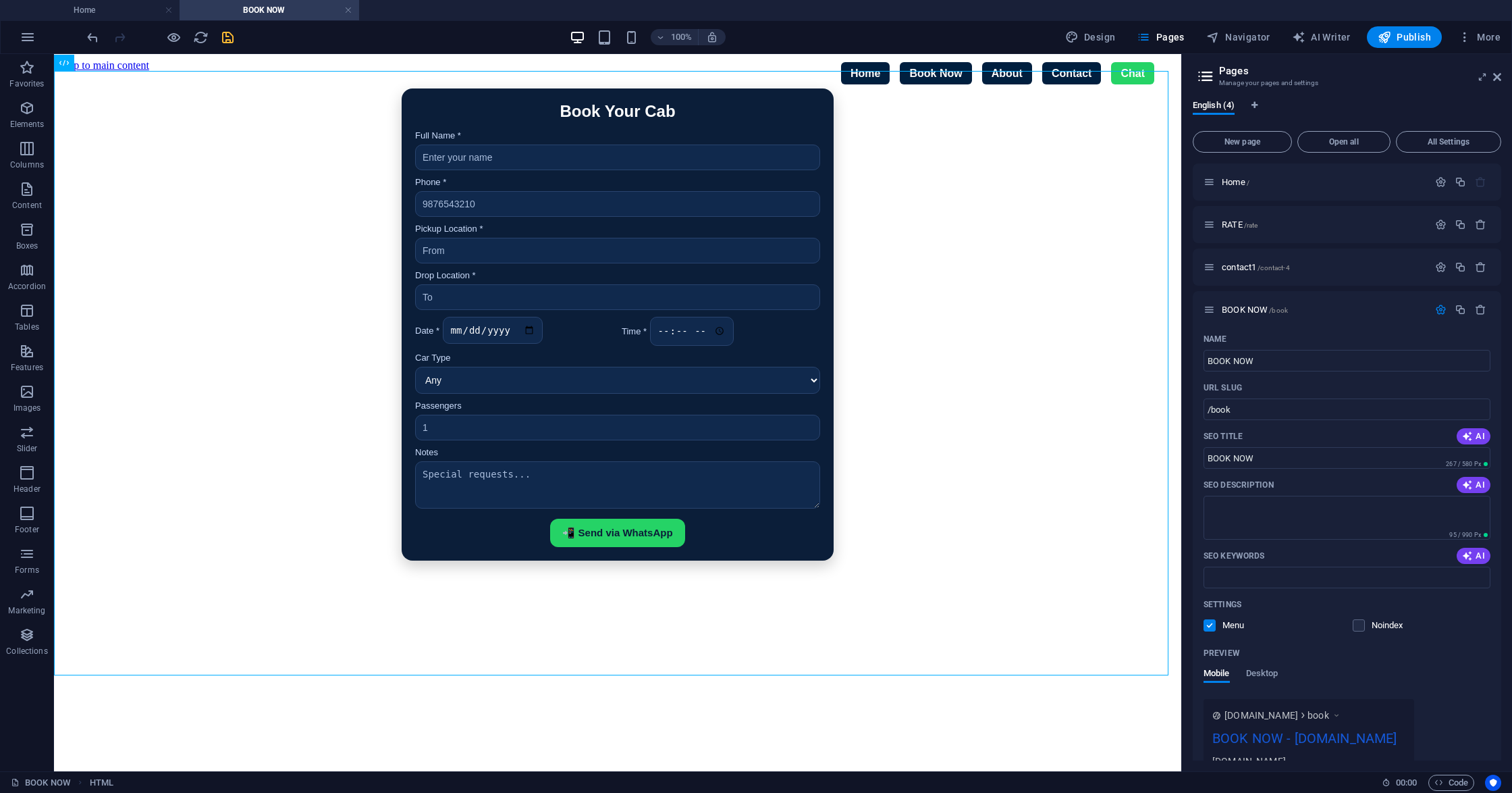
click at [224, 35] on icon "save" at bounding box center [228, 37] width 16 height 16
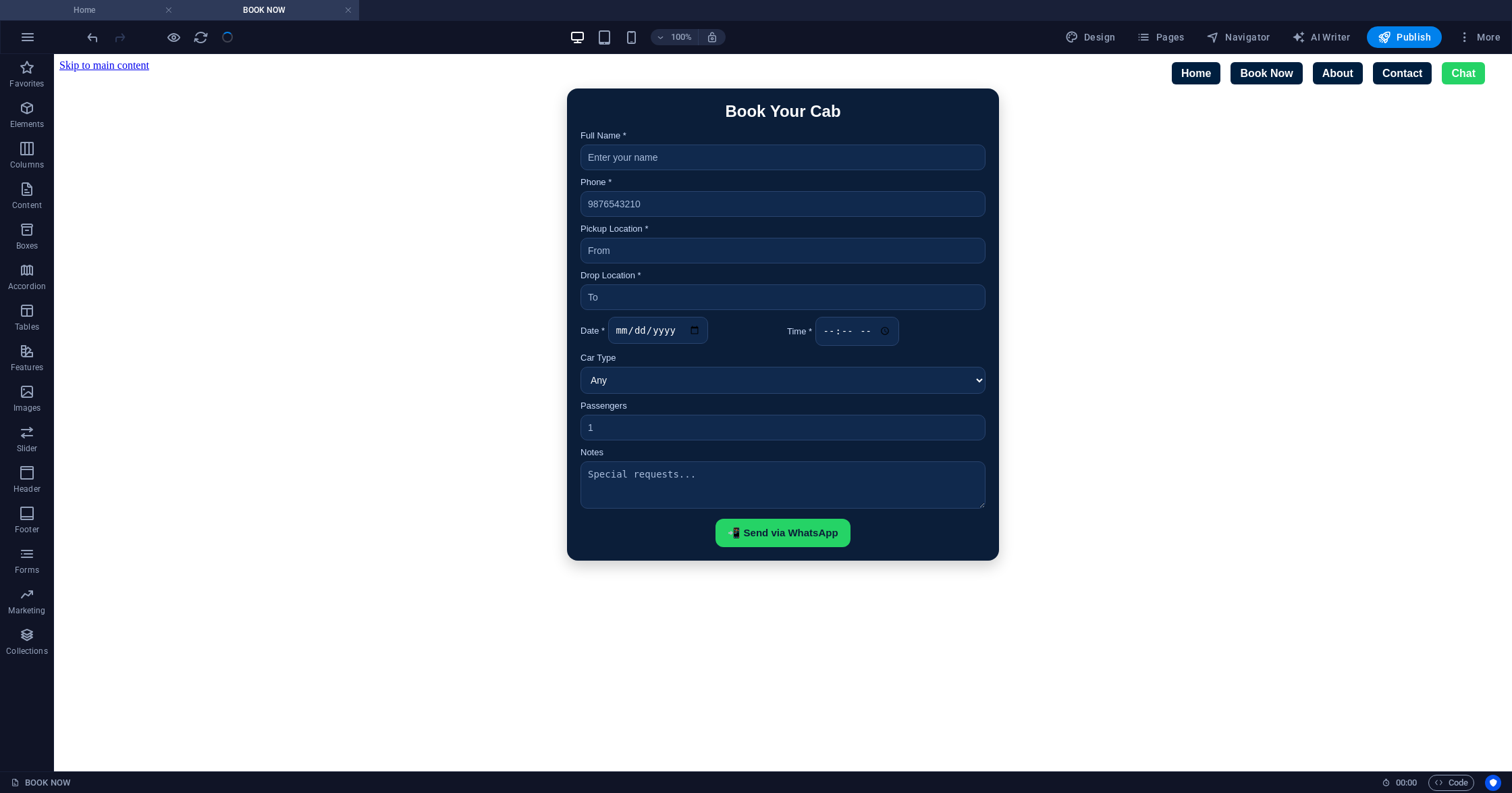
click at [120, 11] on h4 "Home" at bounding box center [90, 10] width 180 height 15
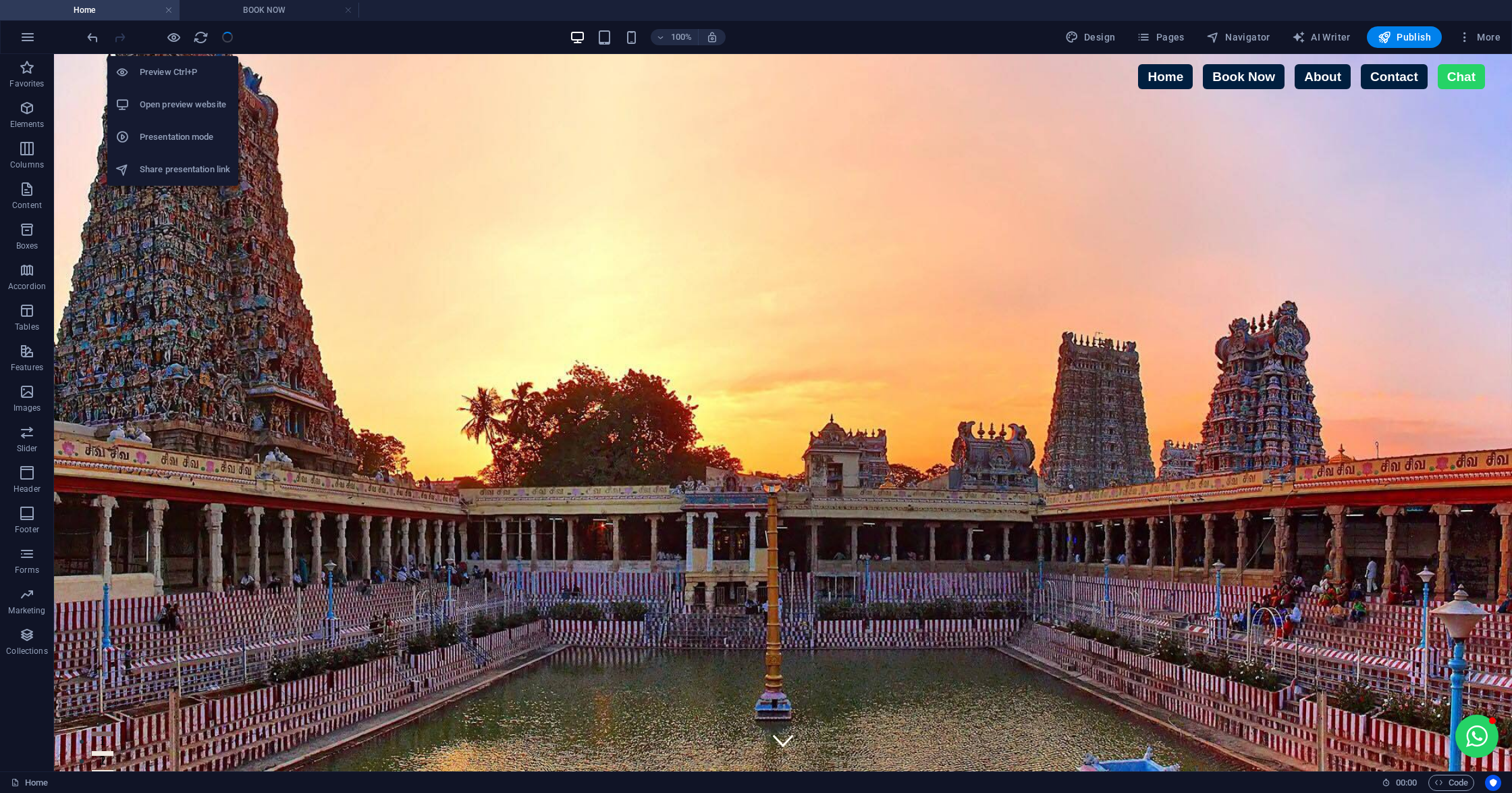
click at [175, 100] on h6 "Open preview website" at bounding box center [185, 105] width 91 height 16
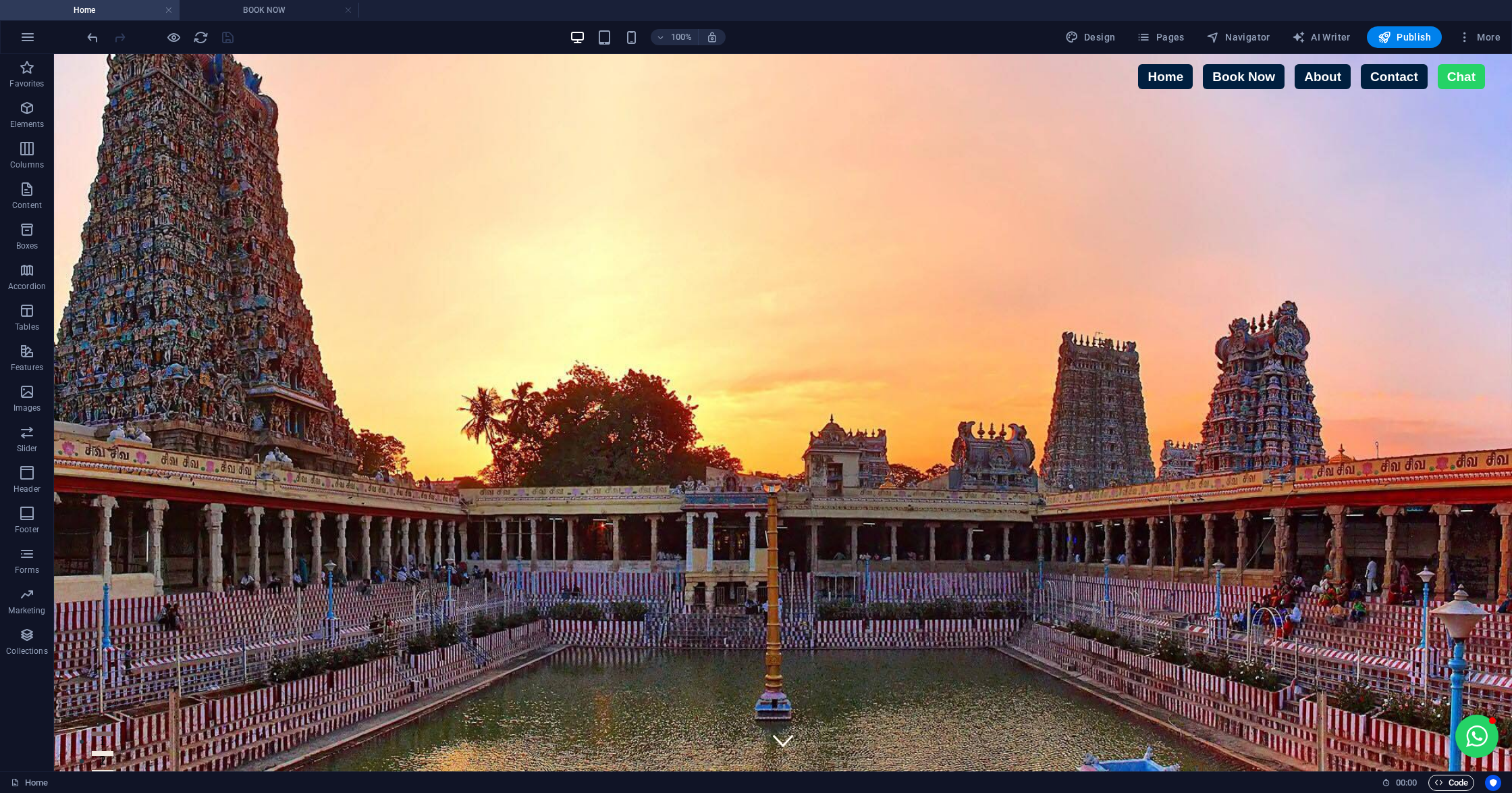
click at [1434, 778] on icon "button" at bounding box center [1439, 782] width 9 height 9
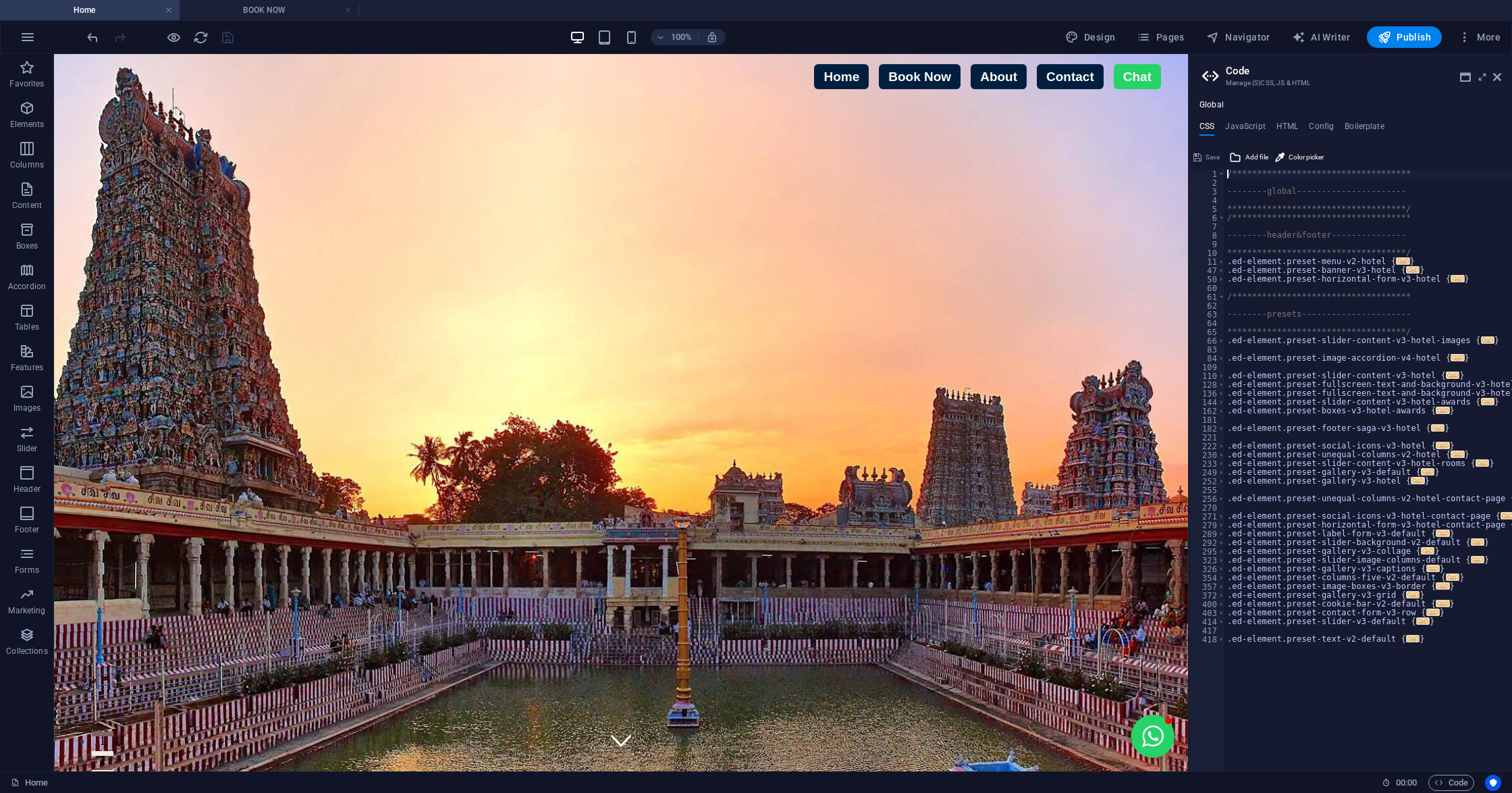
click at [1283, 119] on div "**********" at bounding box center [1350, 435] width 323 height 671
click at [1280, 125] on h4 "HTML" at bounding box center [1287, 129] width 22 height 15
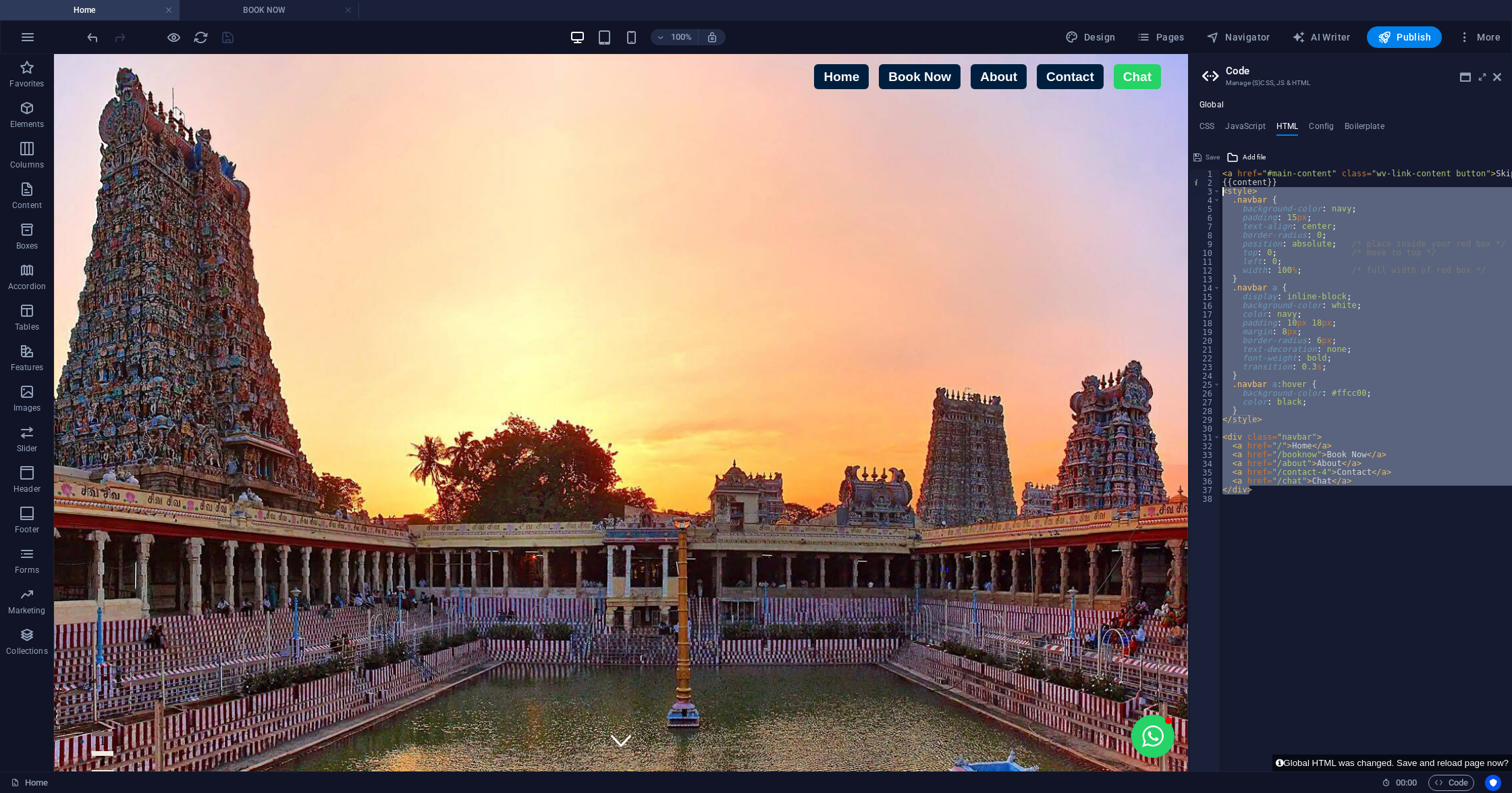
drag, startPoint x: 1414, startPoint y: 546, endPoint x: 1183, endPoint y: 180, distance: 432.8
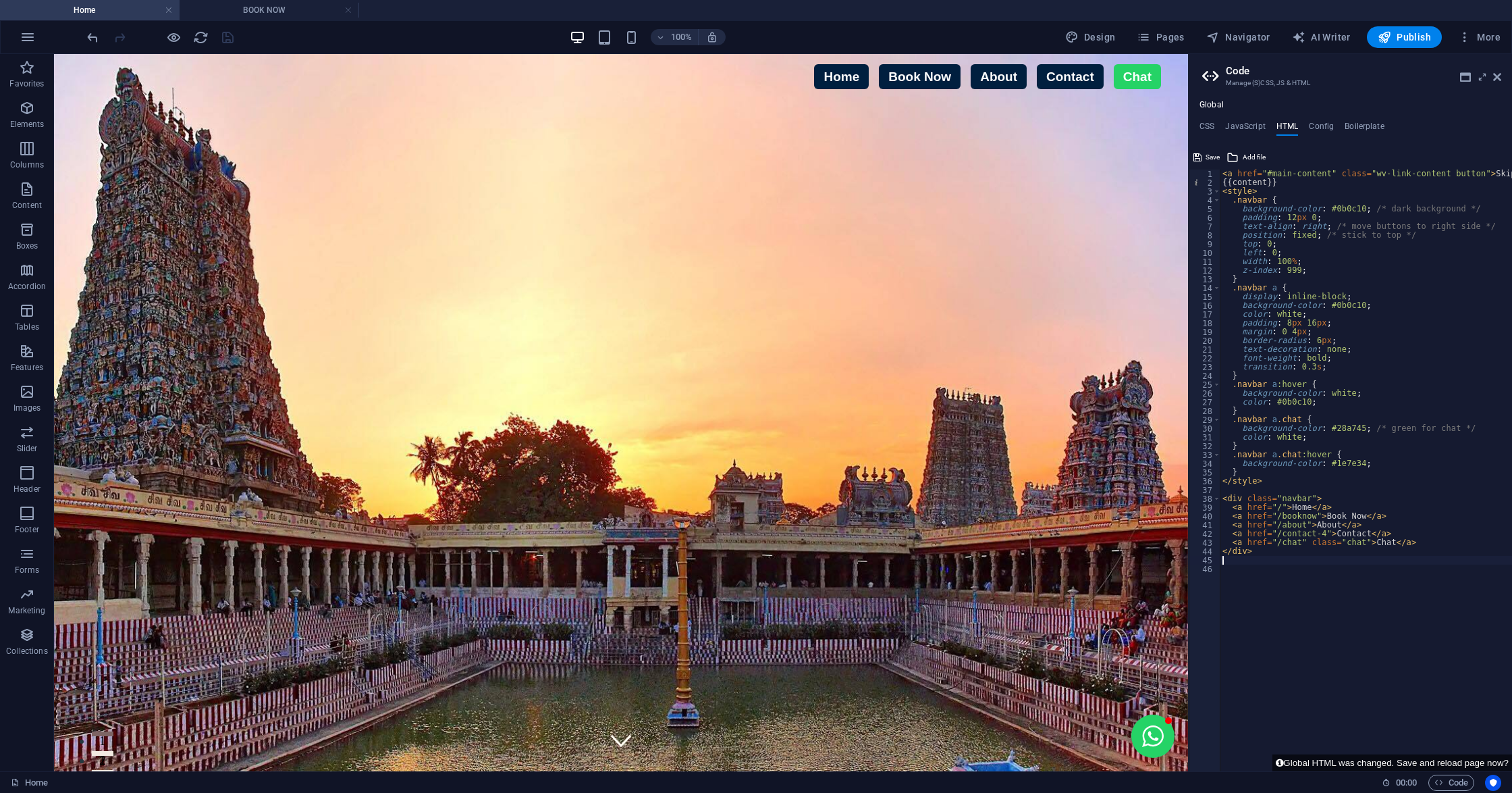
click at [349, 30] on div "100% Design Pages Navigator AI Writer Publish More" at bounding box center [795, 36] width 1421 height 22
click at [228, 36] on icon "save" at bounding box center [228, 37] width 16 height 16
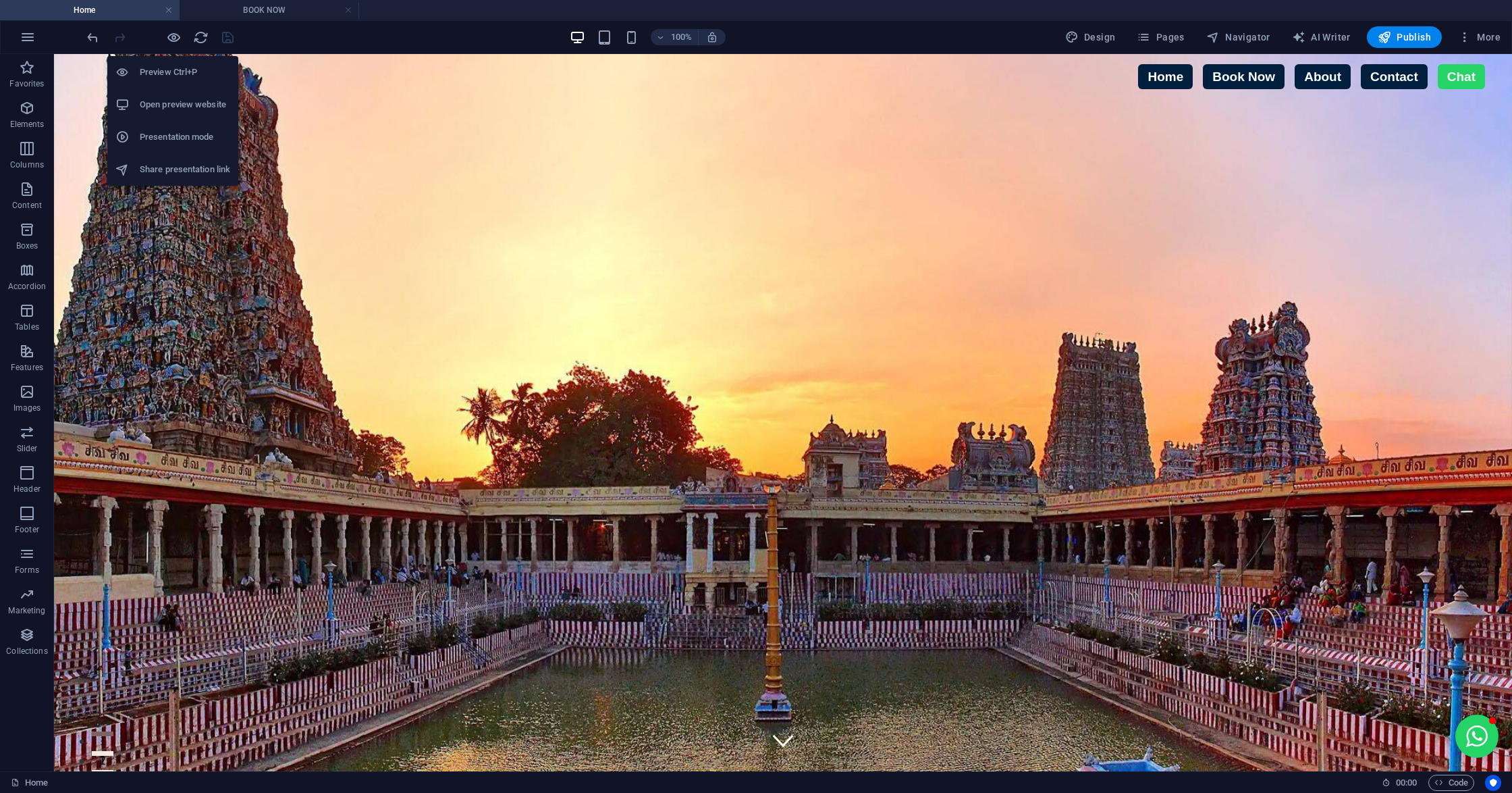
click at [160, 105] on h6 "Open preview website" at bounding box center [185, 105] width 91 height 16
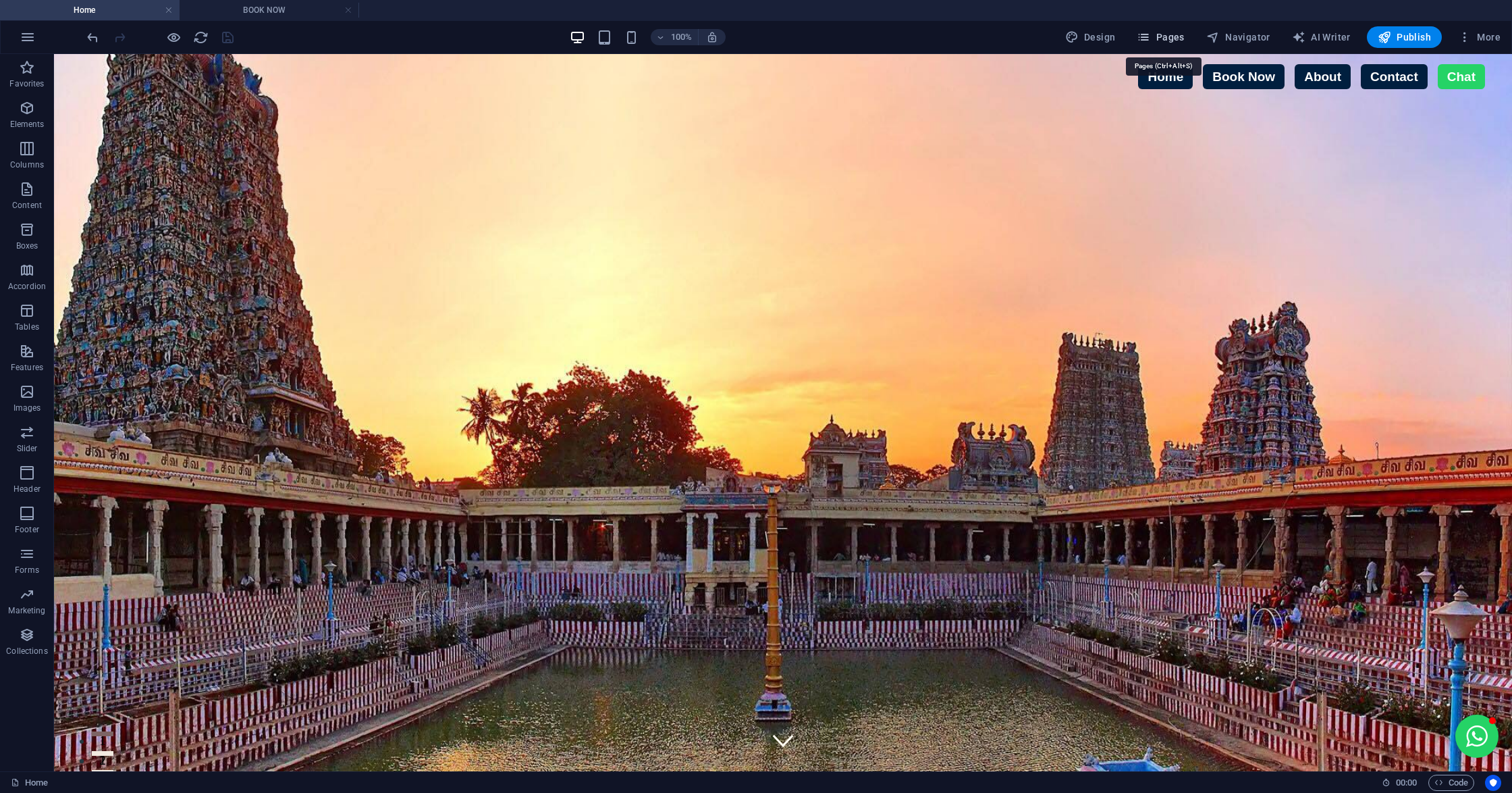
click at [1145, 41] on icon "button" at bounding box center [1143, 37] width 14 height 14
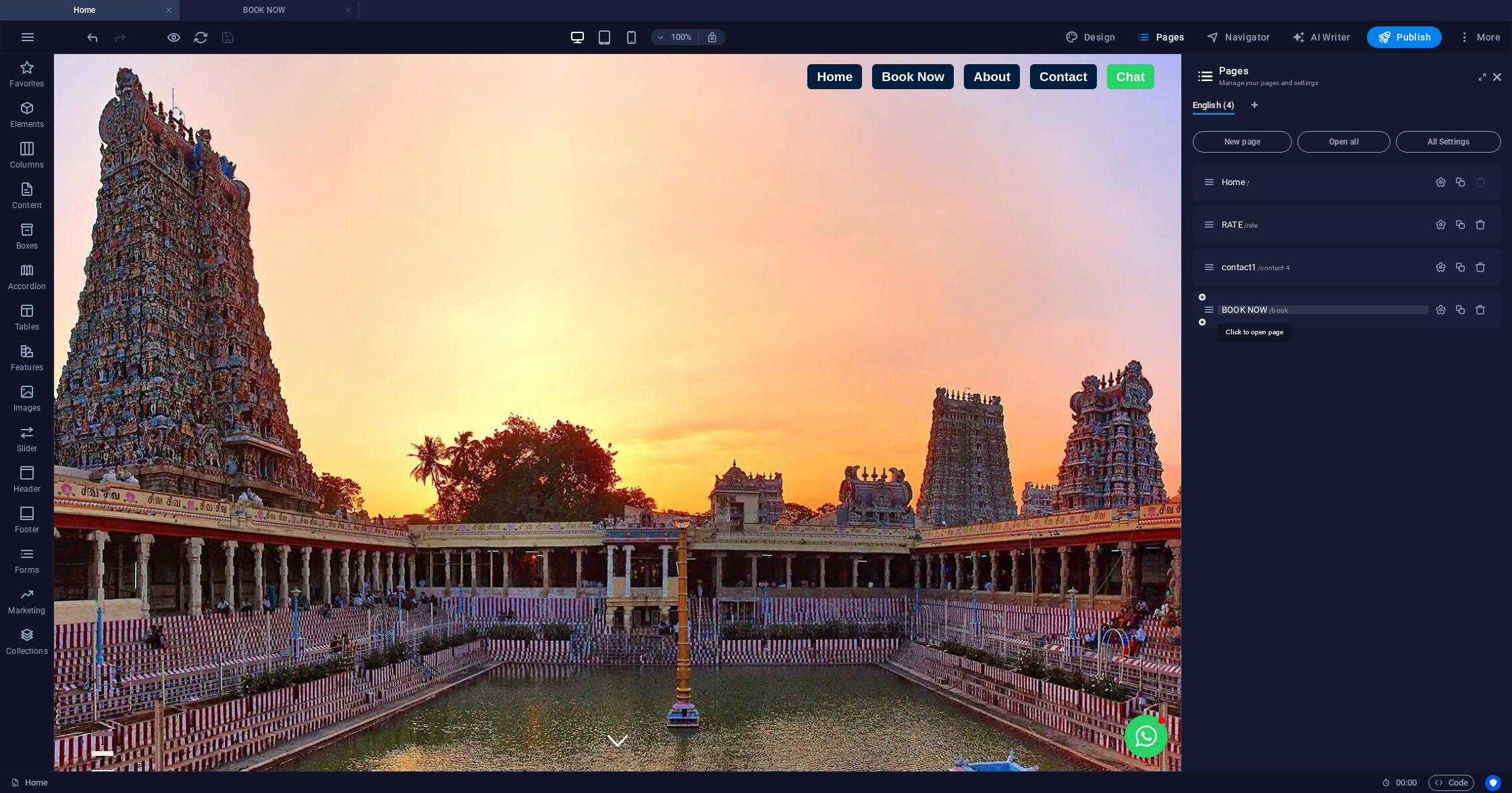
click at [1265, 307] on span "BOOK NOW /book" at bounding box center [1255, 309] width 66 height 10
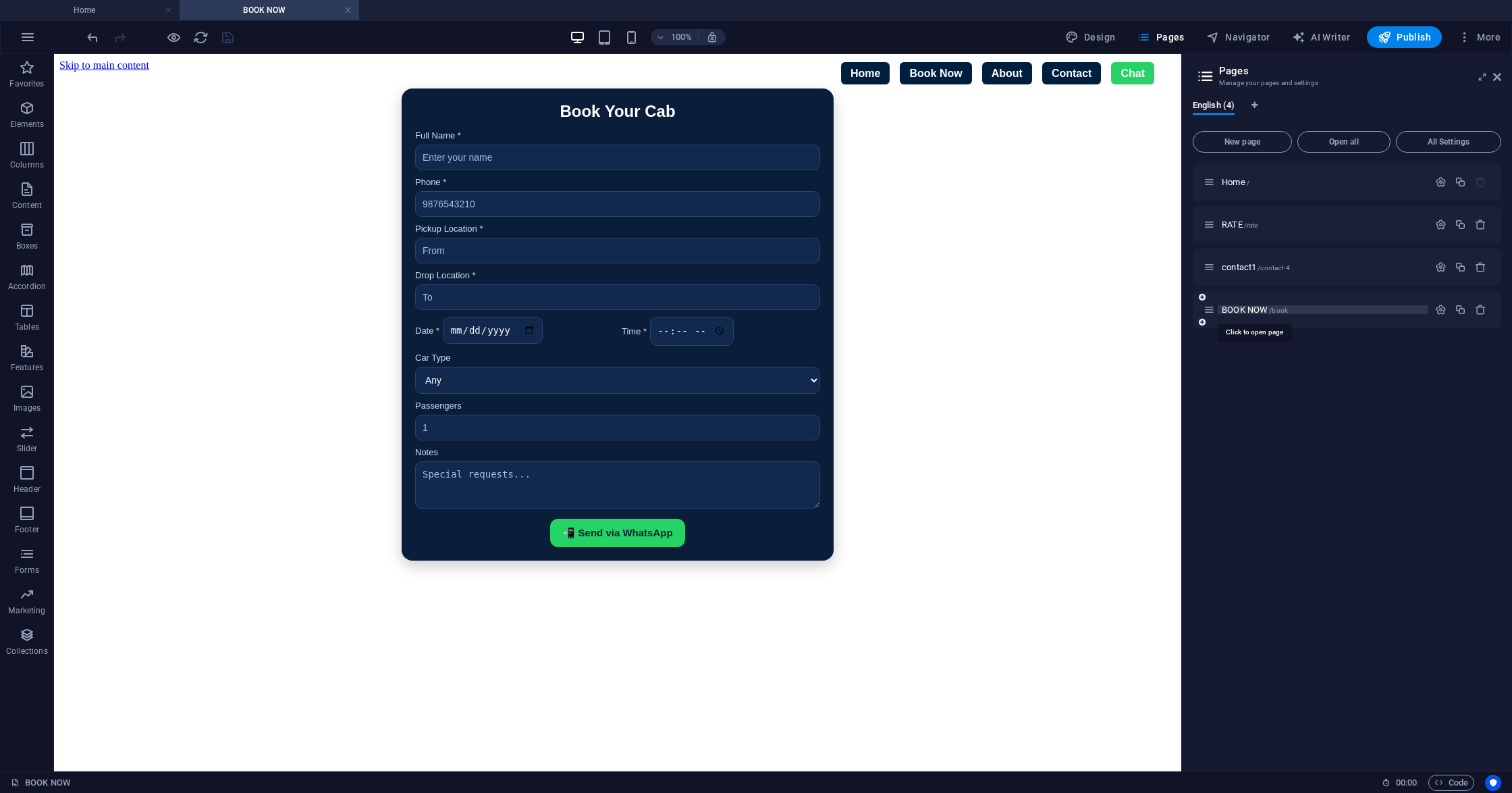
click at [1265, 307] on span "BOOK NOW /book" at bounding box center [1255, 309] width 66 height 10
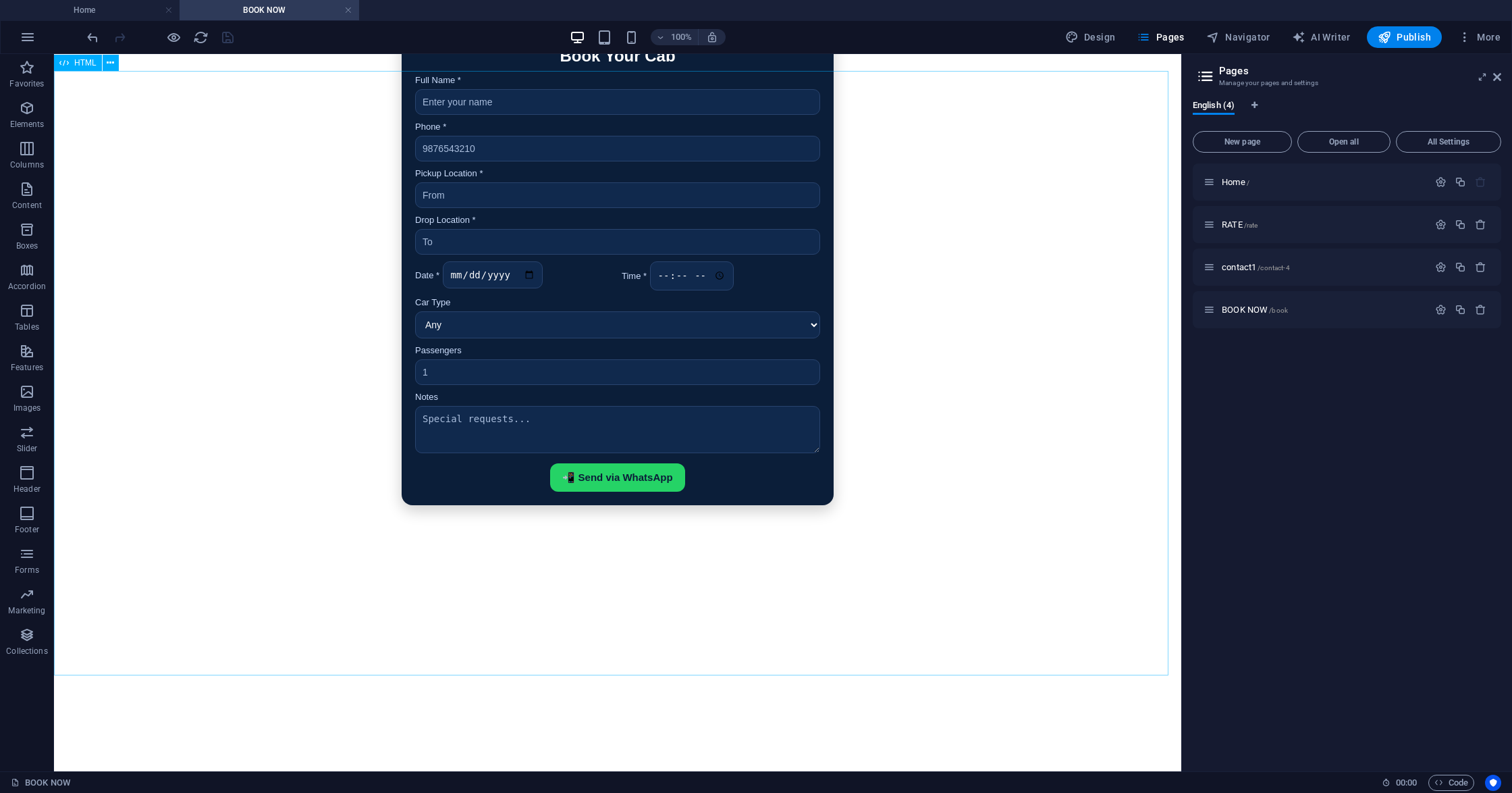
scroll to position [90, 0]
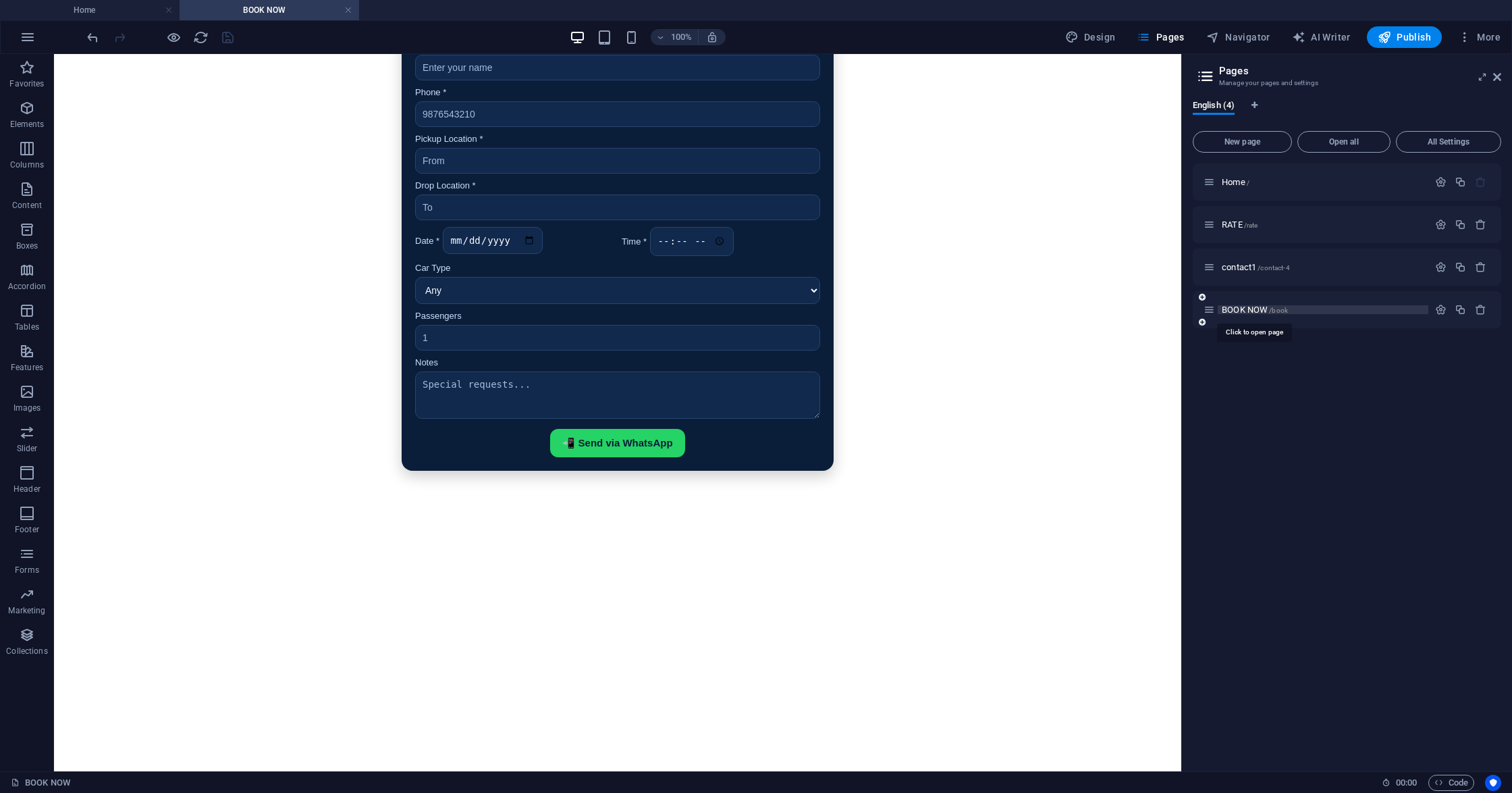
click at [1272, 312] on span "/book" at bounding box center [1278, 310] width 19 height 8
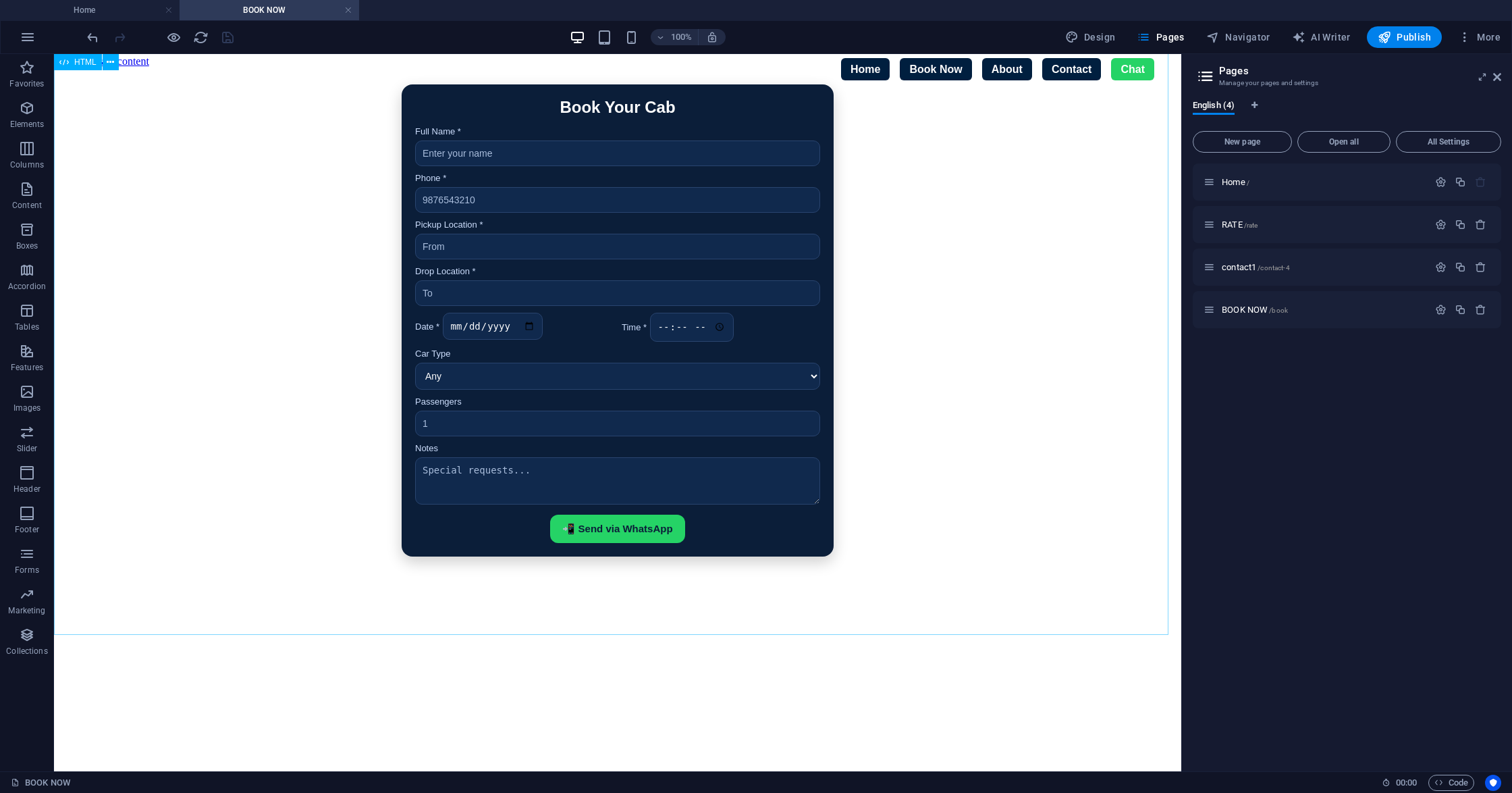
scroll to position [0, 0]
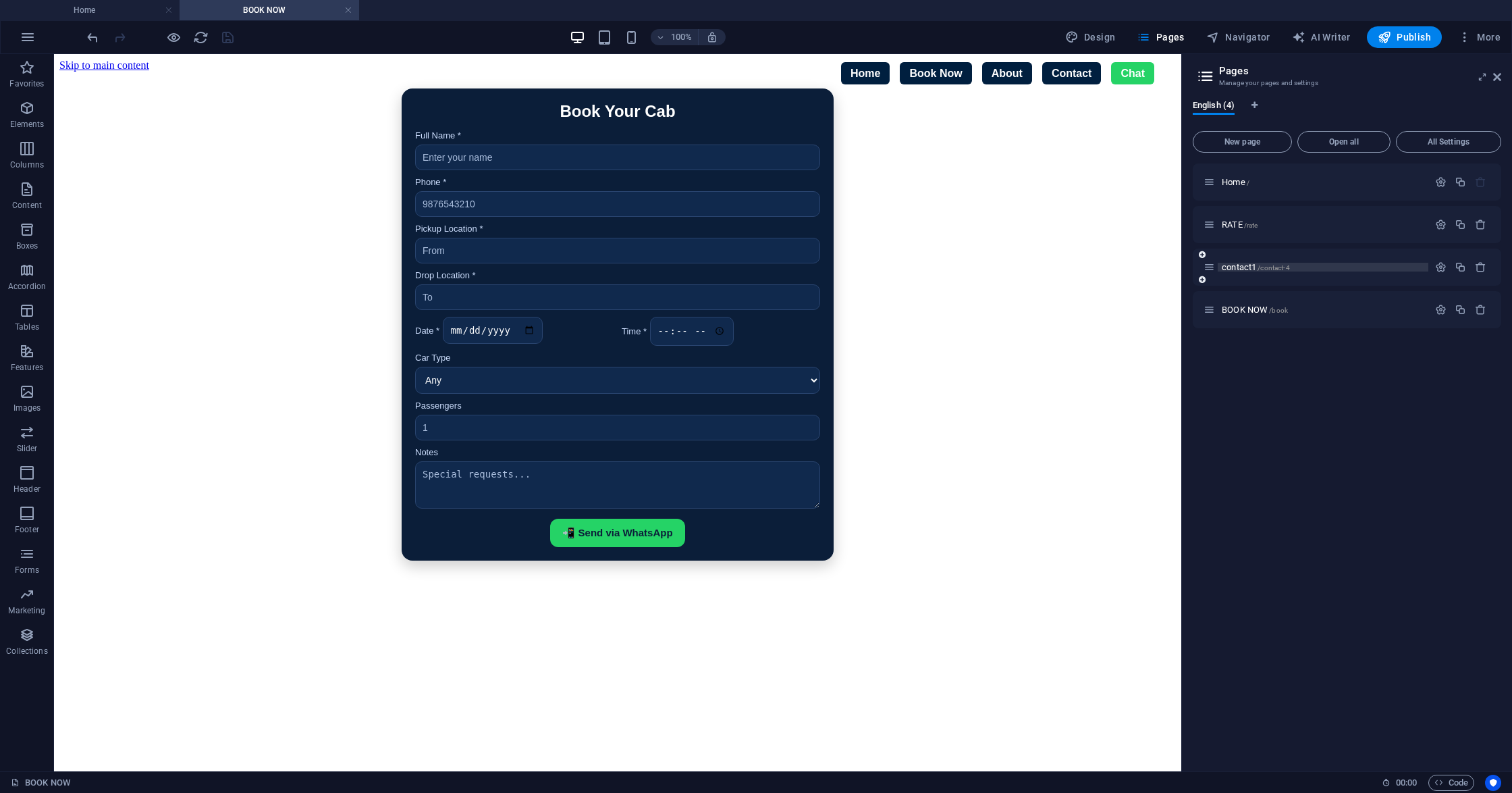
click at [1240, 270] on span "contact1 /contact-4" at bounding box center [1256, 267] width 68 height 10
click at [1240, 301] on div "BOOK NOW /book" at bounding box center [1316, 309] width 225 height 16
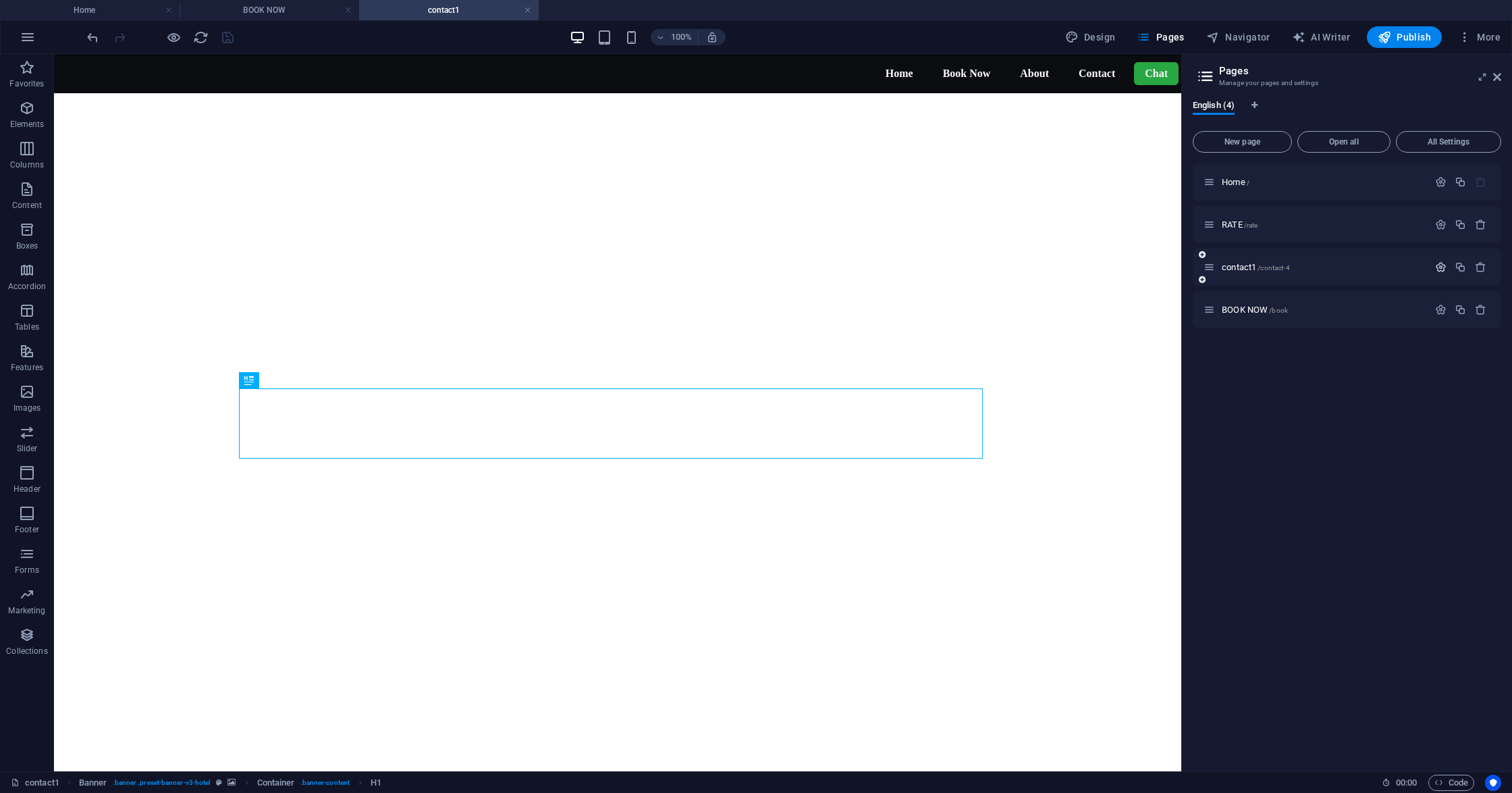
click at [1442, 265] on icon "button" at bounding box center [1440, 266] width 11 height 11
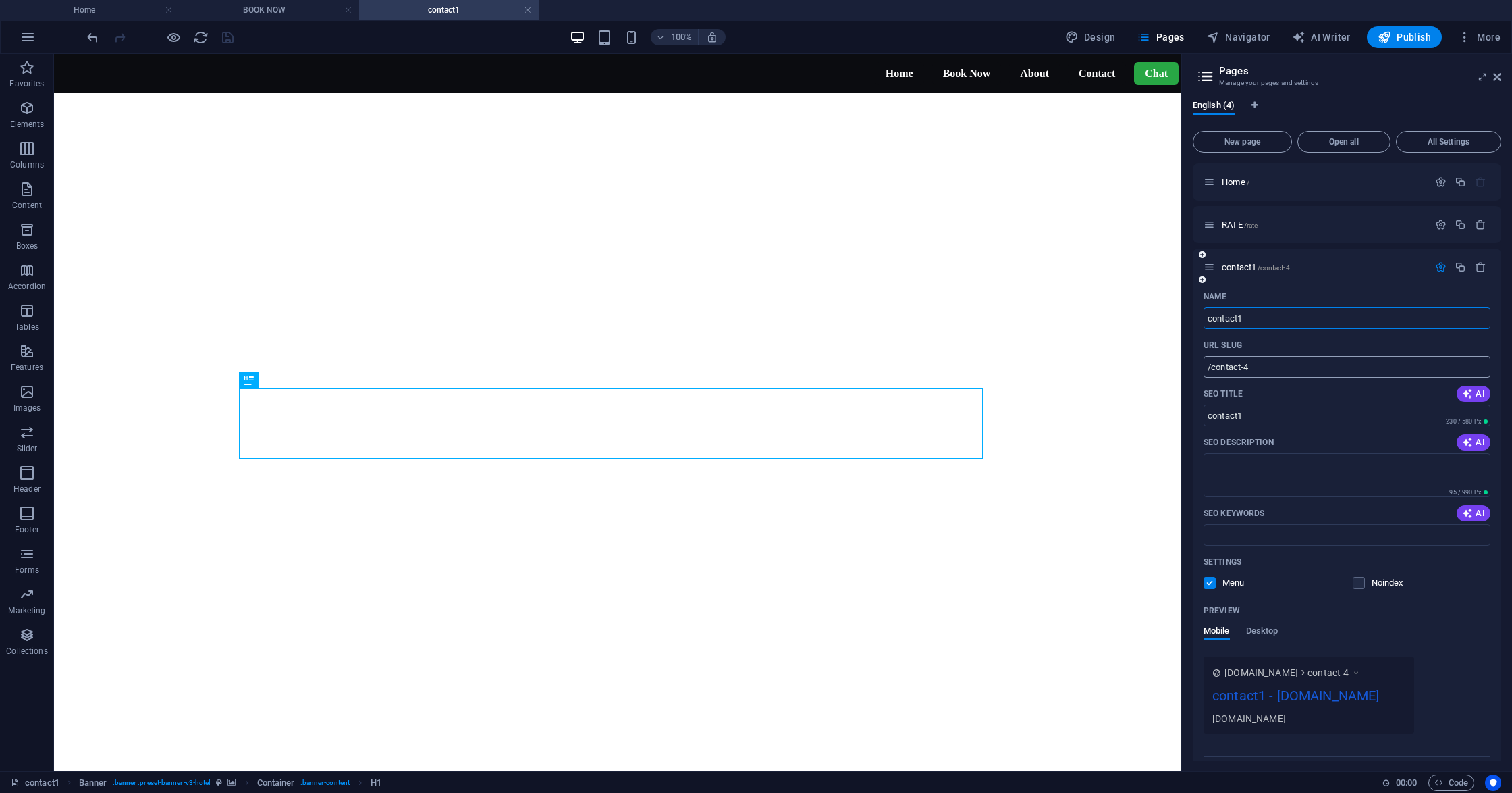
click at [1275, 368] on input "/contact-4" at bounding box center [1347, 366] width 287 height 22
type input "/contact"
click at [223, 41] on icon "save" at bounding box center [228, 37] width 16 height 16
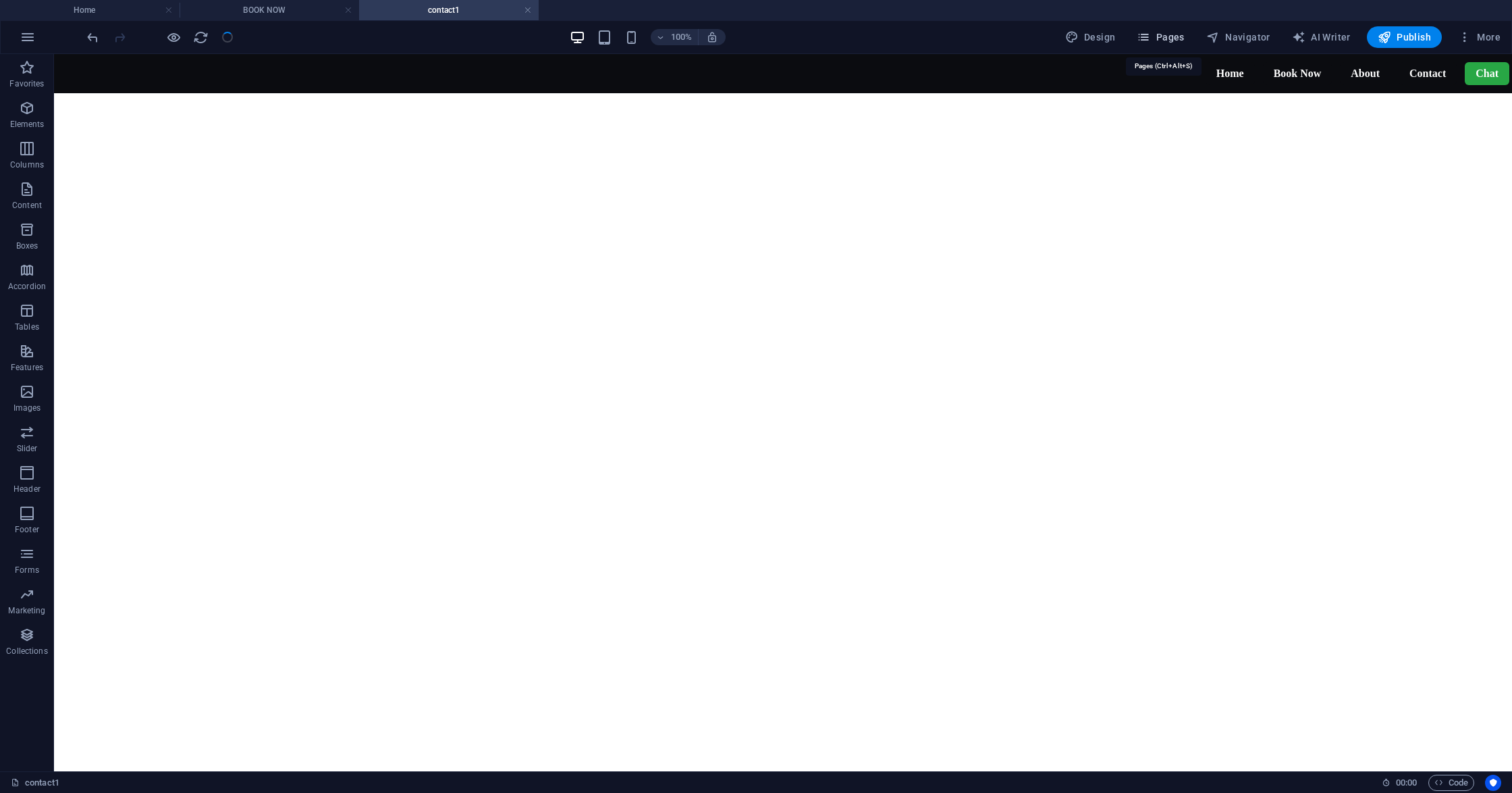
click at [1175, 41] on span "Pages" at bounding box center [1160, 37] width 47 height 14
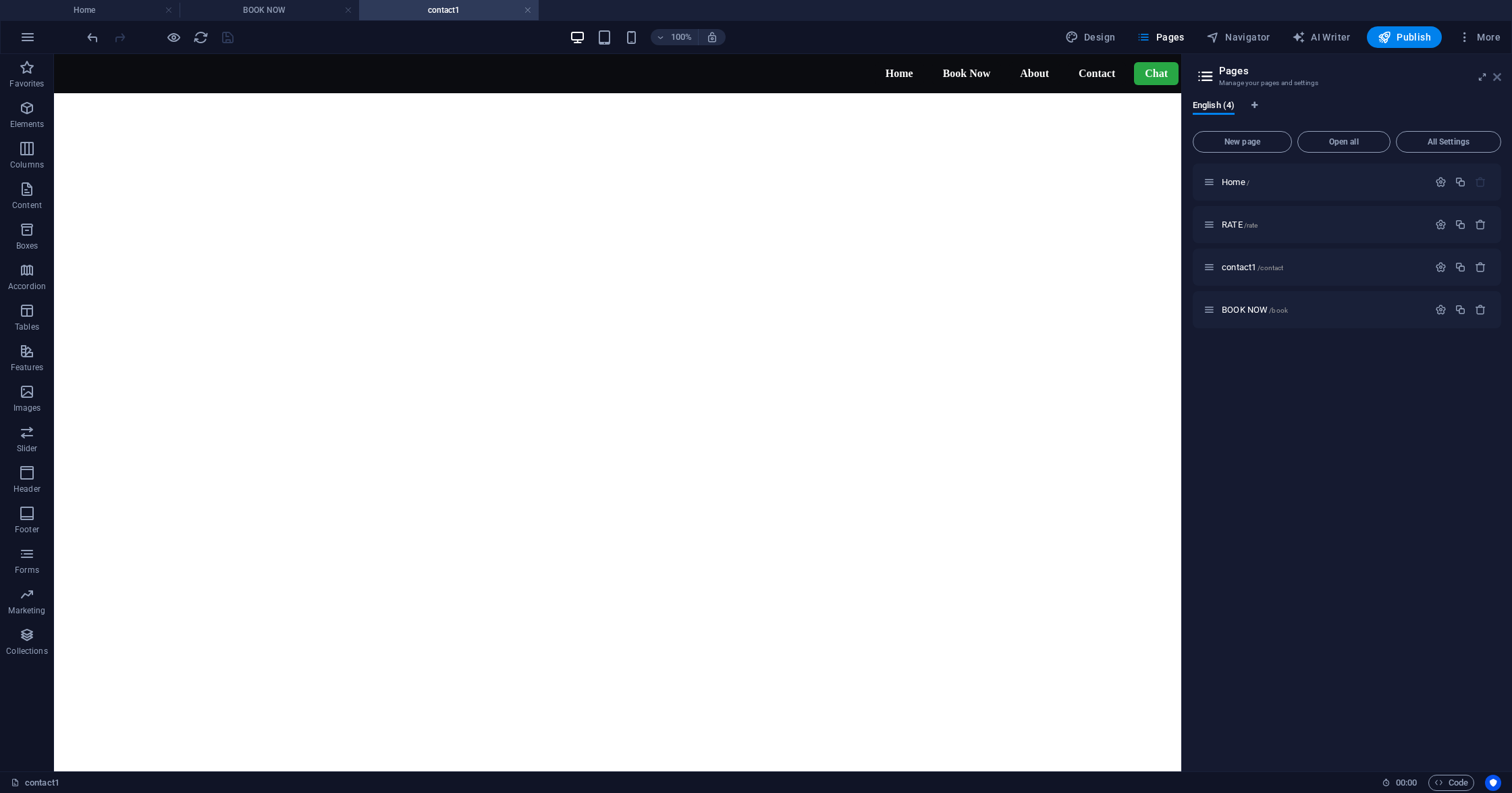
click at [1494, 74] on icon at bounding box center [1496, 77] width 8 height 11
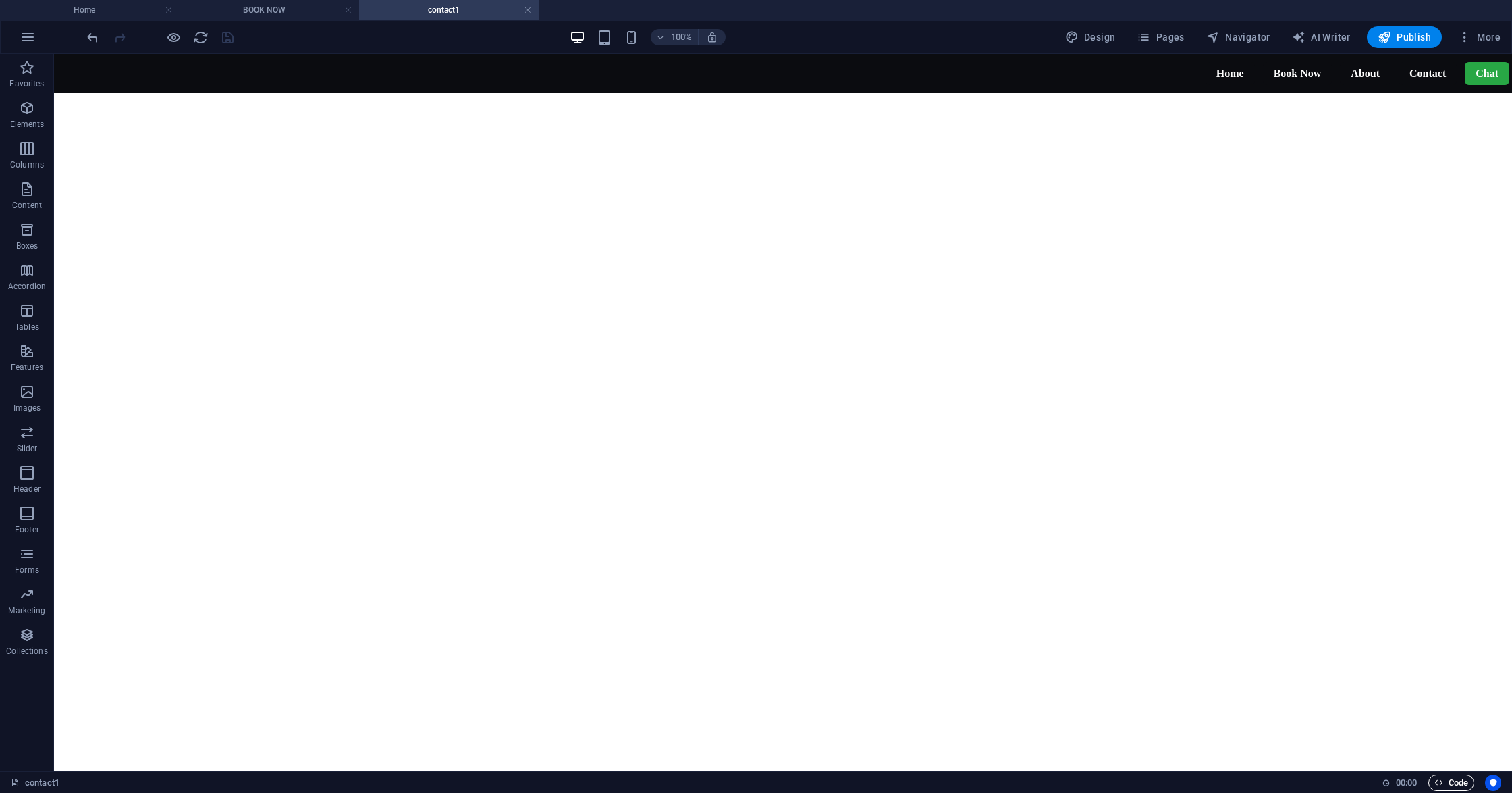
click at [1438, 781] on icon "button" at bounding box center [1439, 782] width 9 height 9
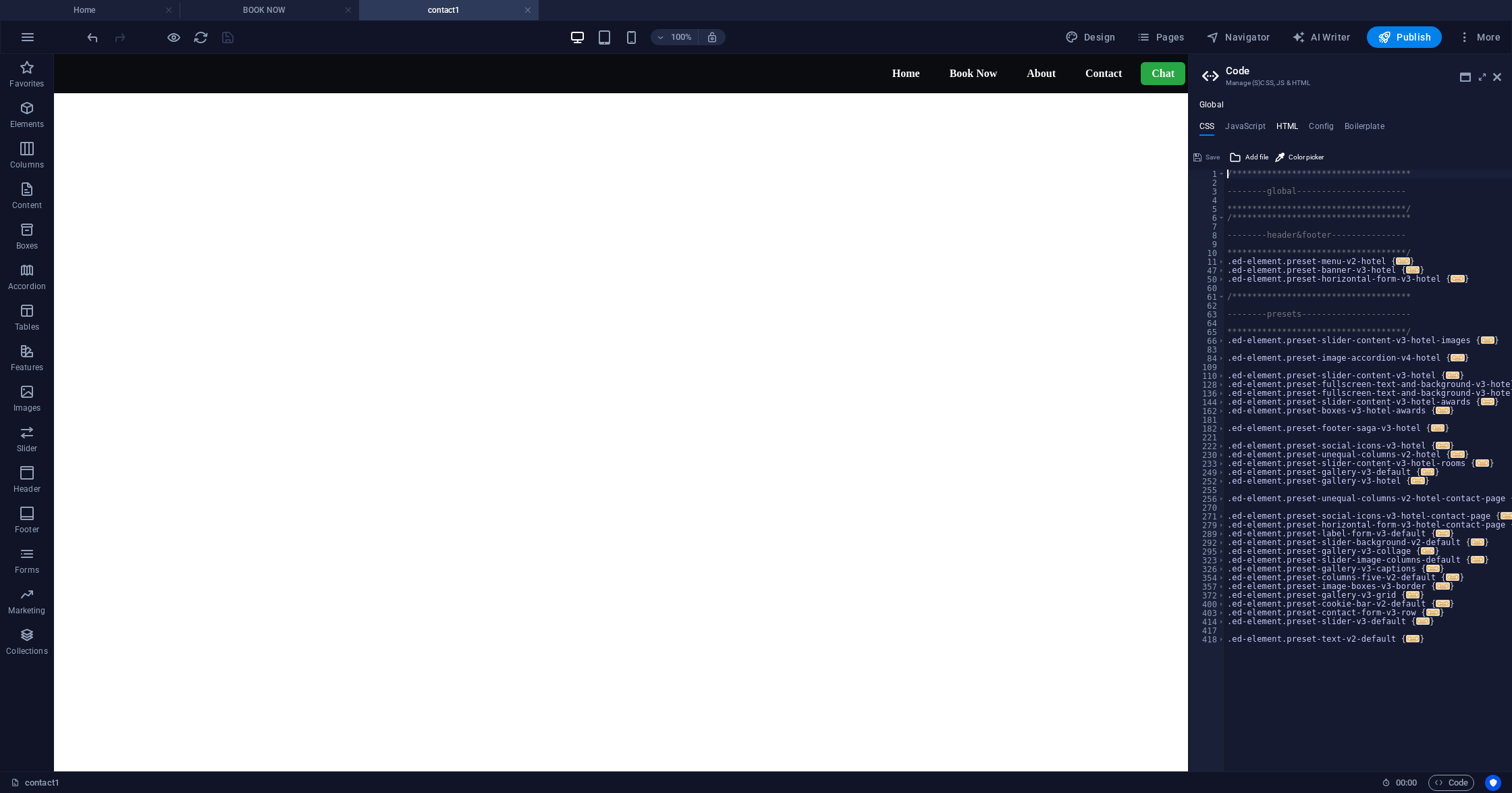
click at [1285, 125] on h4 "HTML" at bounding box center [1287, 129] width 22 height 15
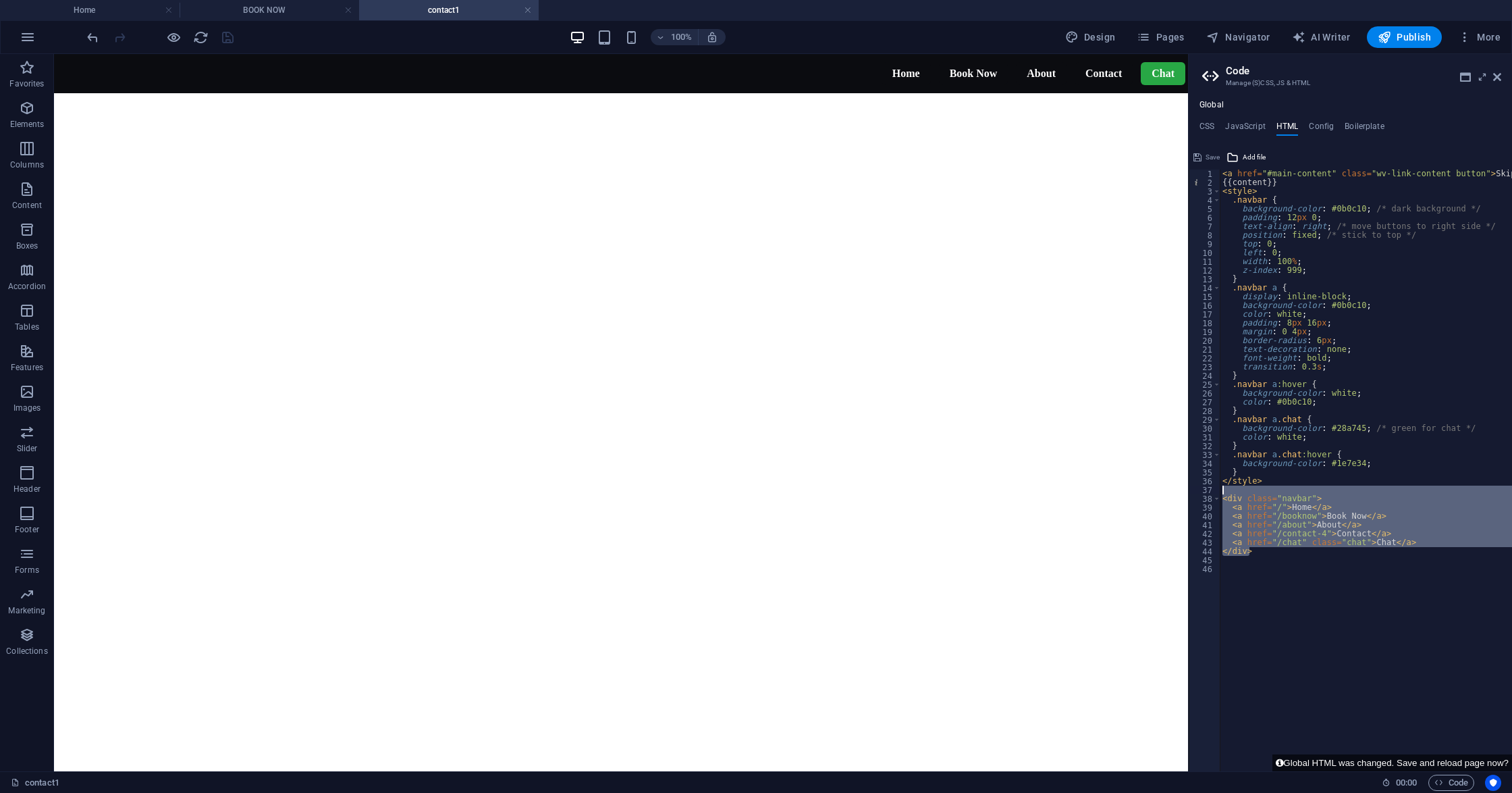
drag, startPoint x: 1399, startPoint y: 544, endPoint x: 1227, endPoint y: 487, distance: 181.2
click at [1227, 487] on div "< a href = "#main-content" class = "wv-link-content button" > Skip to main cont…" at bounding box center [1401, 473] width 364 height 606
type textarea "<div class="navbar">"
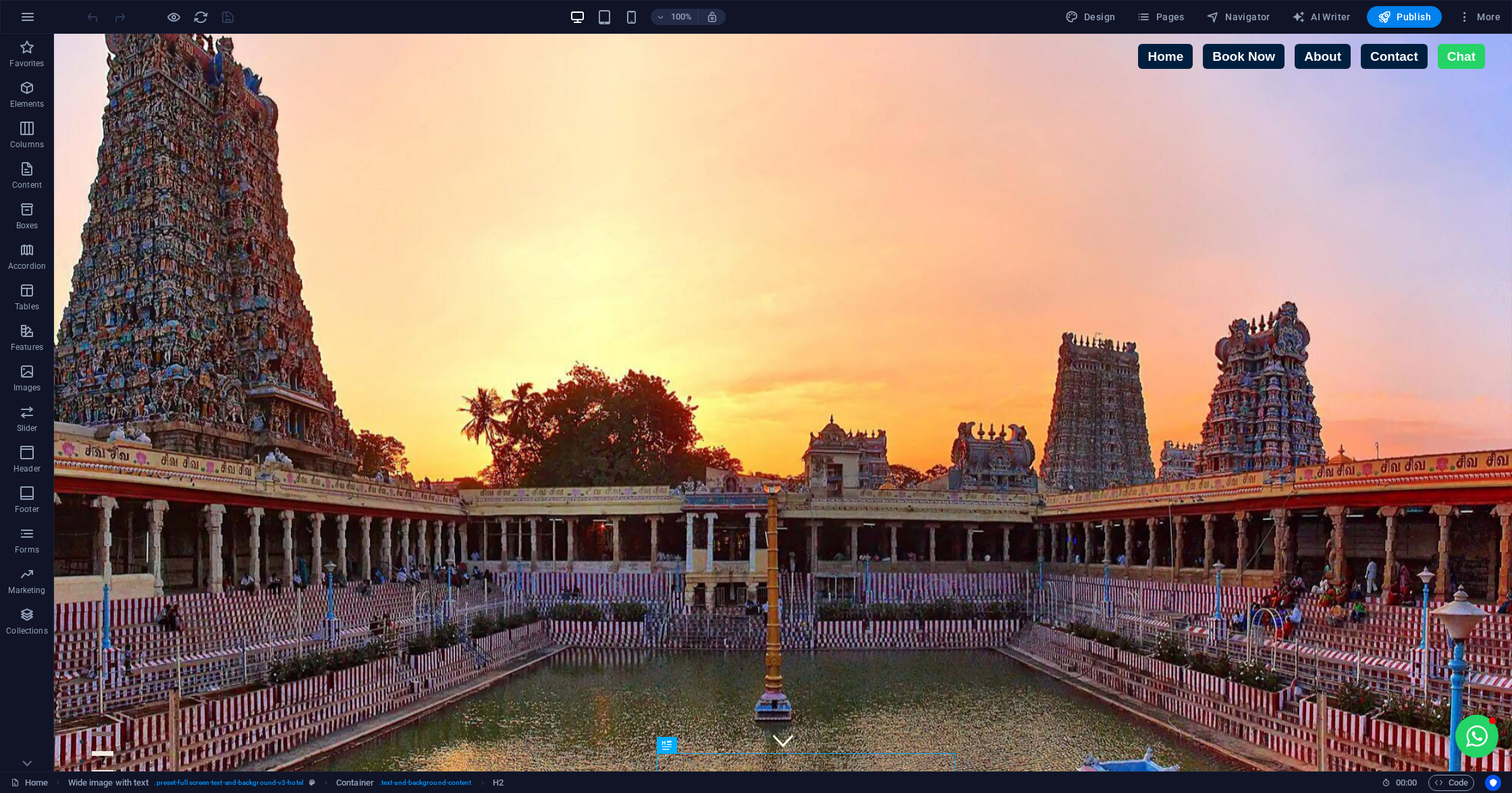
scroll to position [519, 0]
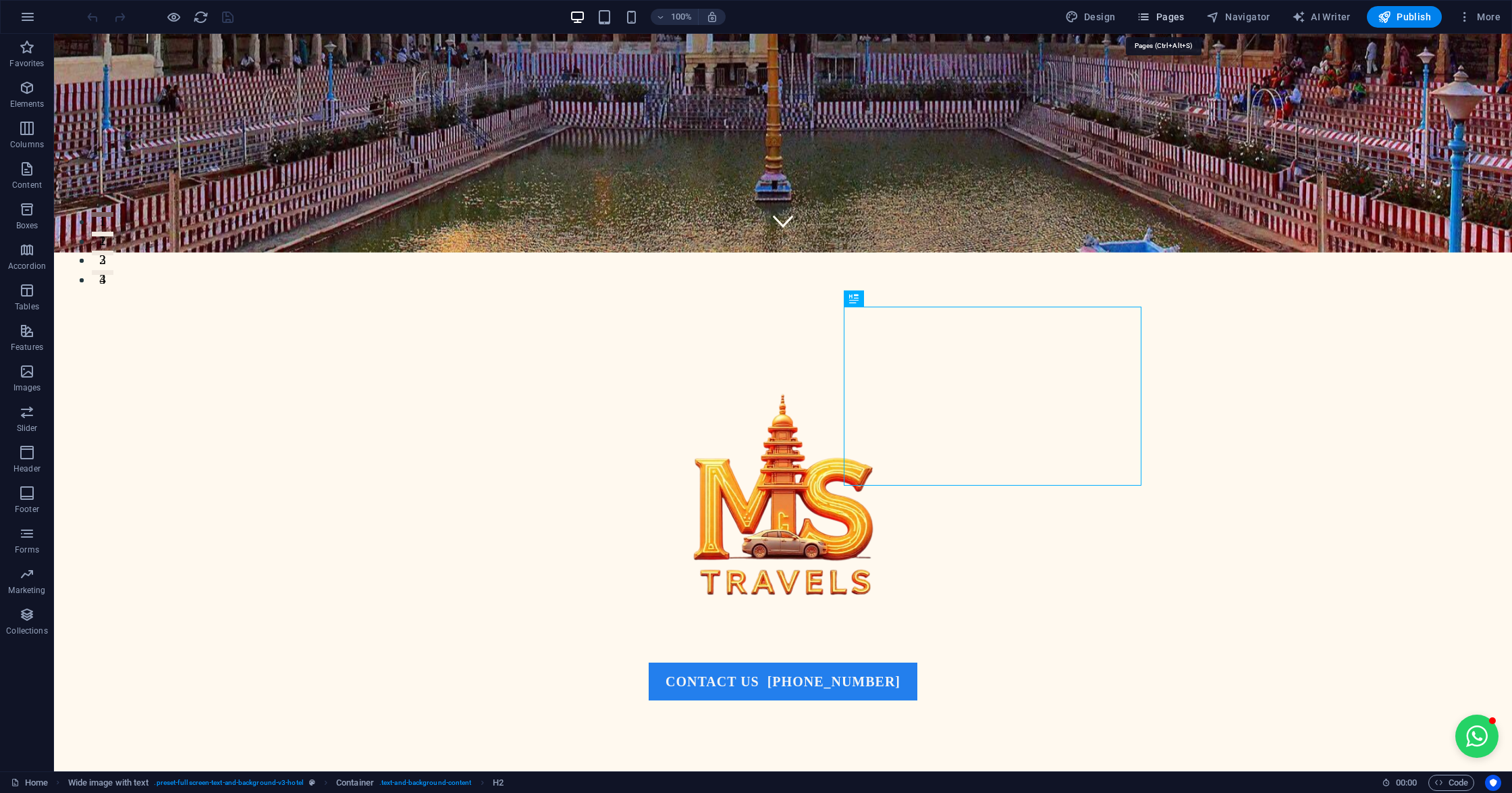
click at [1133, 20] on span "Pages" at bounding box center [1160, 17] width 47 height 14
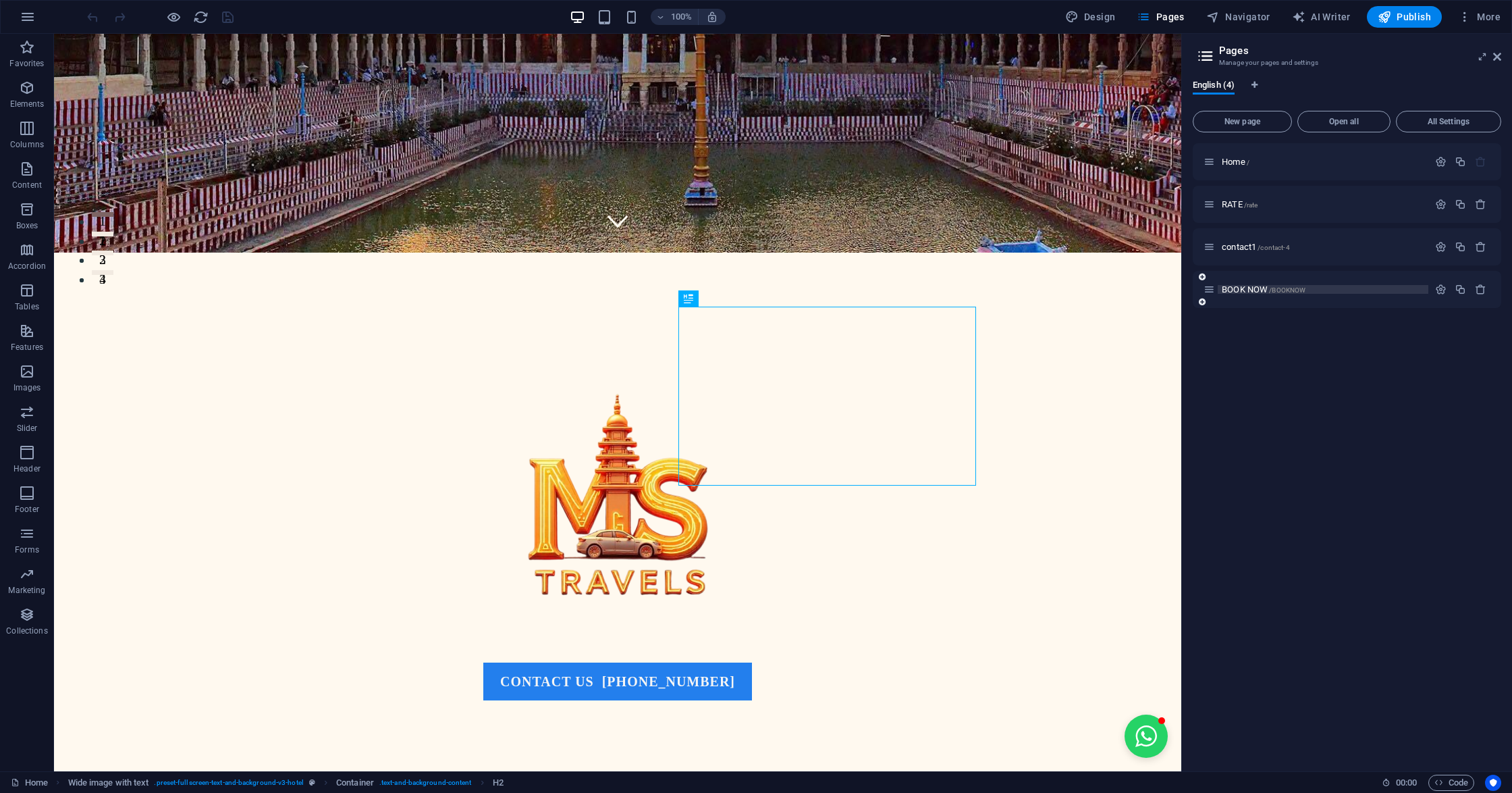
click at [1133, 287] on p "BOOK NOW /BOOKNOW" at bounding box center [1323, 289] width 202 height 9
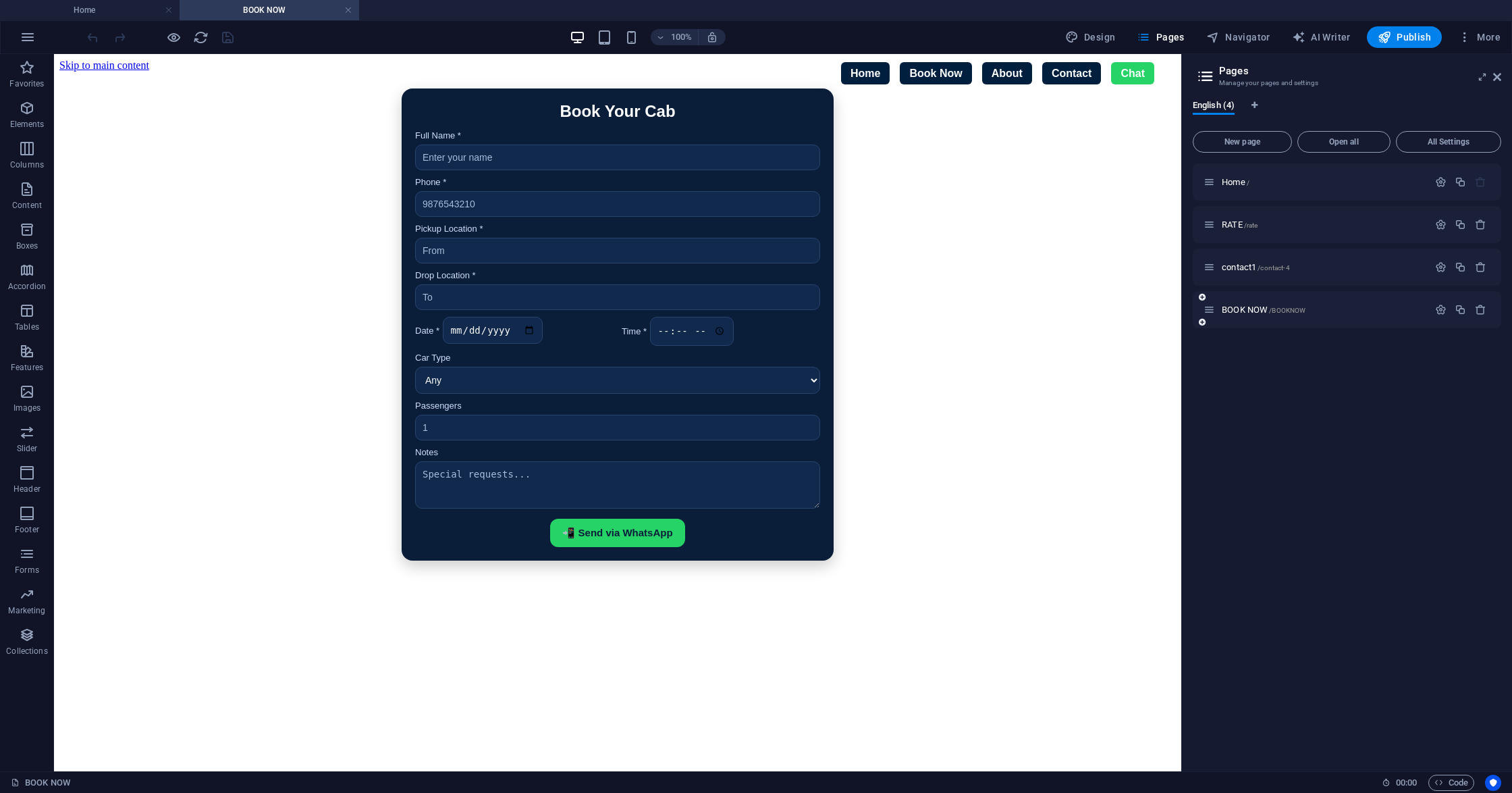
scroll to position [0, 0]
drag, startPoint x: 1239, startPoint y: 263, endPoint x: 1439, endPoint y: 267, distance: 200.0
click at [1133, 267] on icon "button" at bounding box center [1440, 266] width 11 height 11
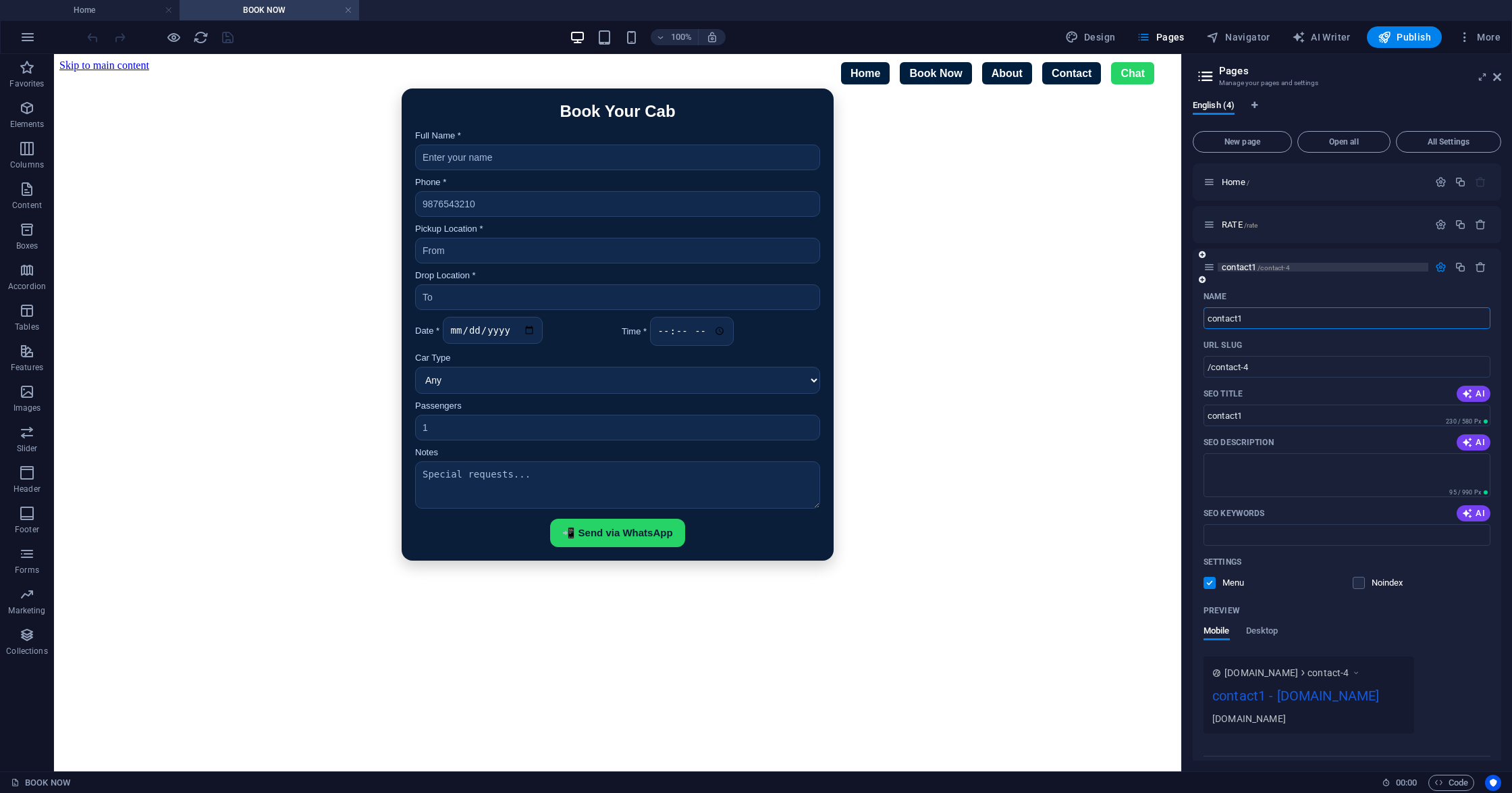
click at [1133, 263] on span "contact1 /contact-4" at bounding box center [1256, 267] width 68 height 10
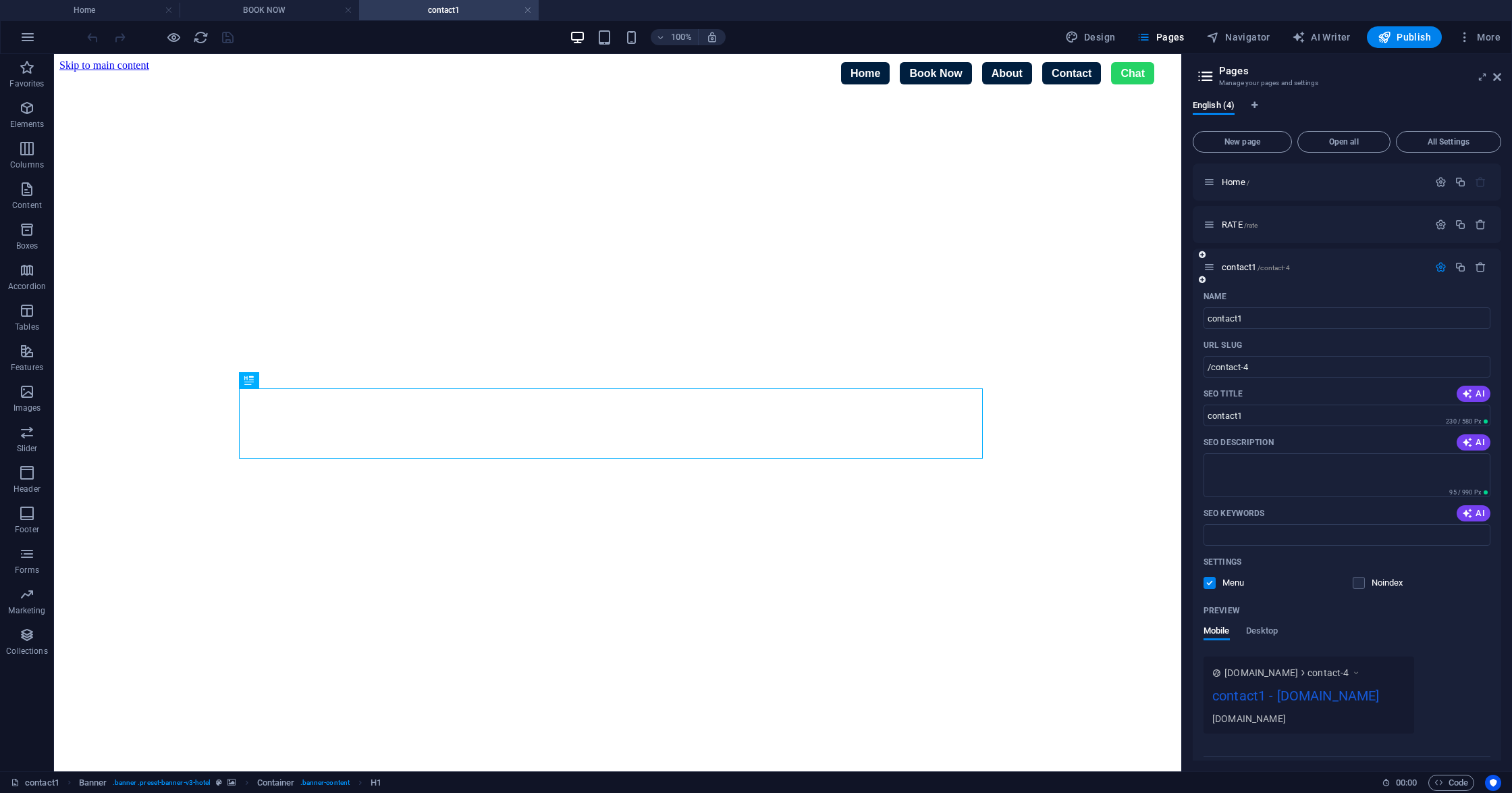
click at [1133, 297] on p "Name" at bounding box center [1215, 296] width 23 height 11
click at [1133, 308] on input "contact1" at bounding box center [1347, 318] width 287 height 22
click at [1133, 297] on p "Name" at bounding box center [1215, 296] width 23 height 11
click at [1133, 308] on input "contact1" at bounding box center [1347, 318] width 287 height 22
click at [1133, 269] on span "contact1 /contact-4" at bounding box center [1256, 267] width 68 height 10
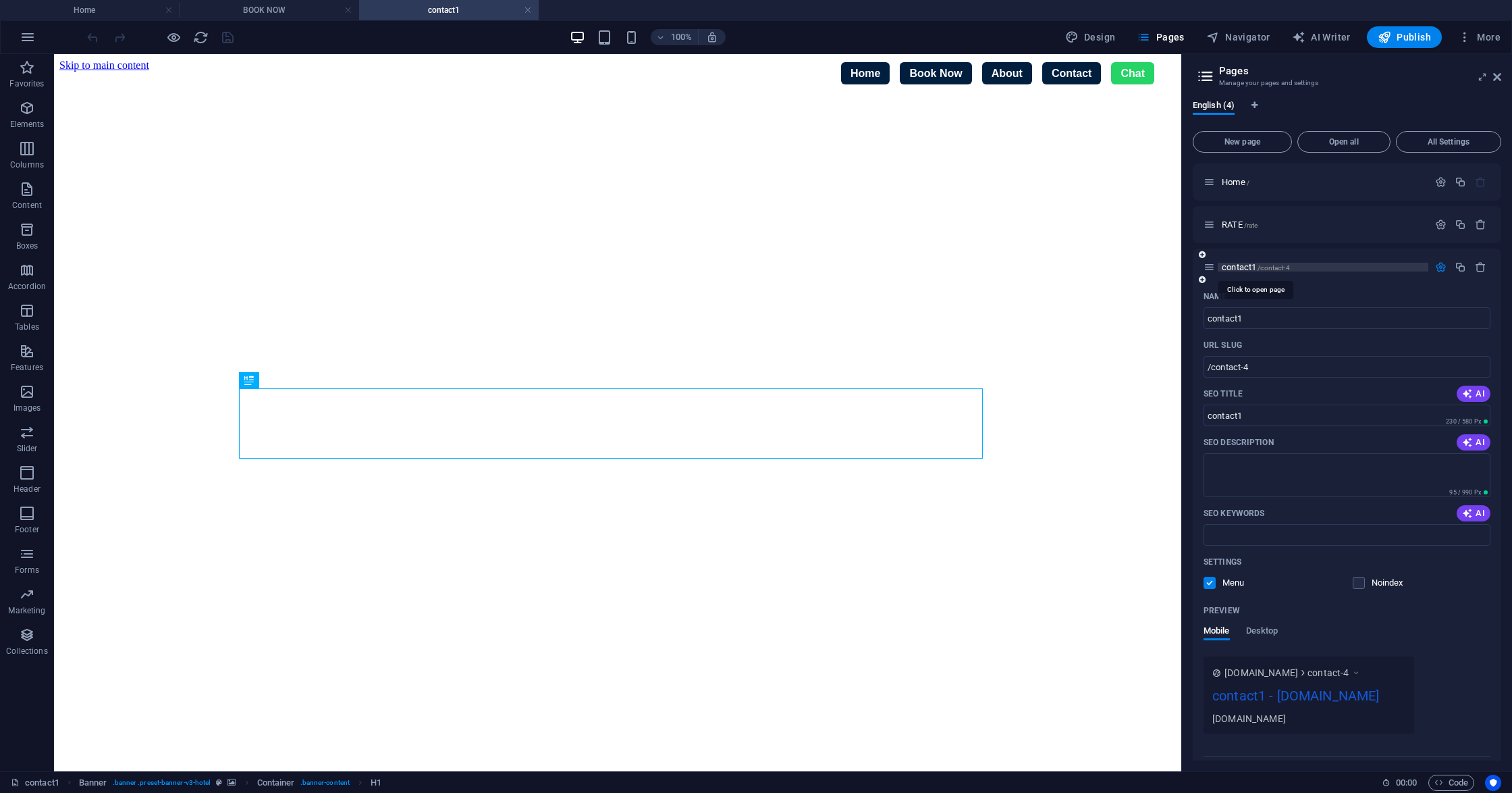
click at [1133, 269] on span "contact1 /contact-4" at bounding box center [1256, 267] width 68 height 10
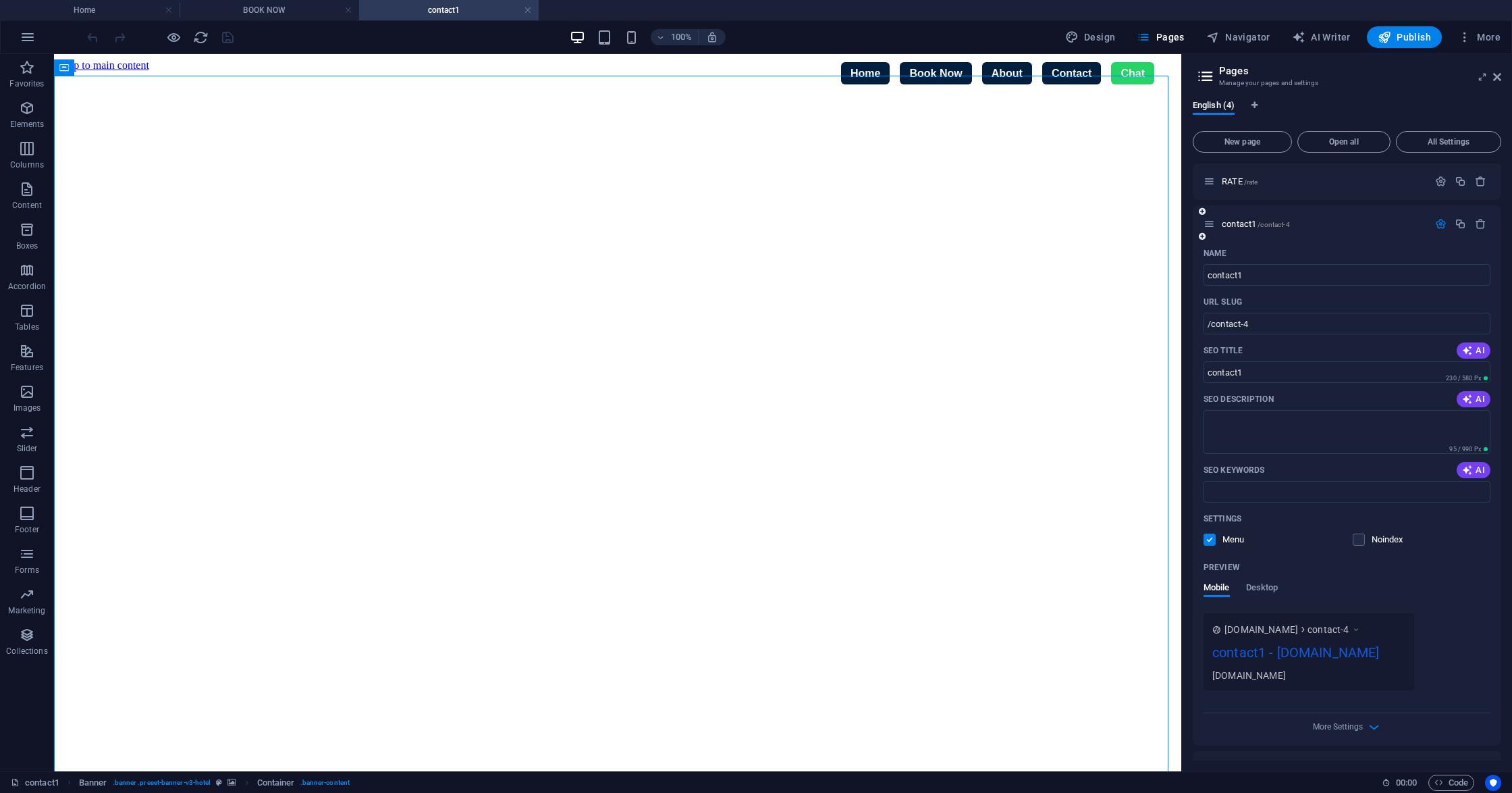
scroll to position [76, 0]
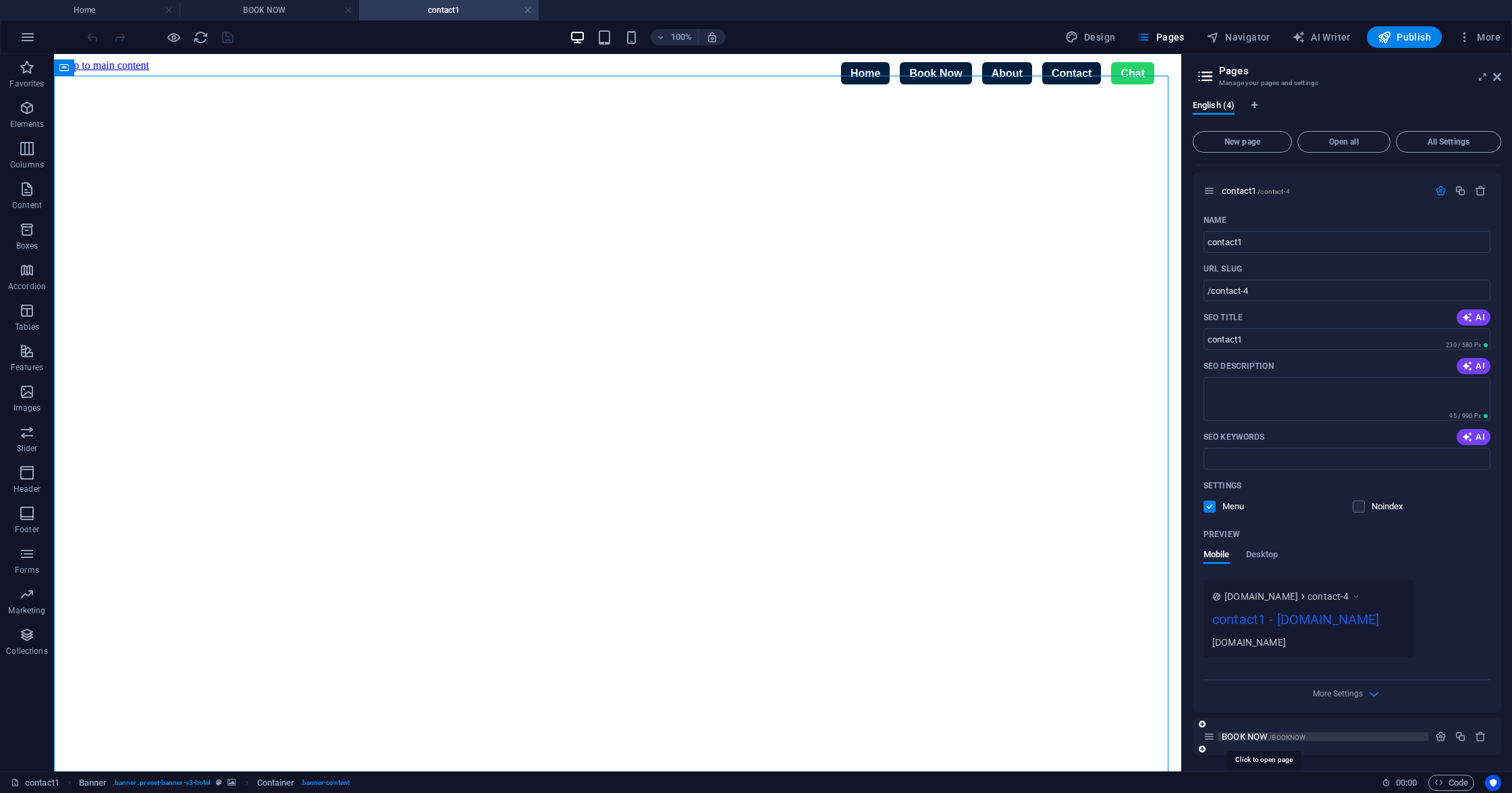
drag, startPoint x: 1256, startPoint y: 738, endPoint x: 1284, endPoint y: 735, distance: 28.2
click at [1133, 594] on span "/BOOKNOW" at bounding box center [1287, 737] width 36 height 8
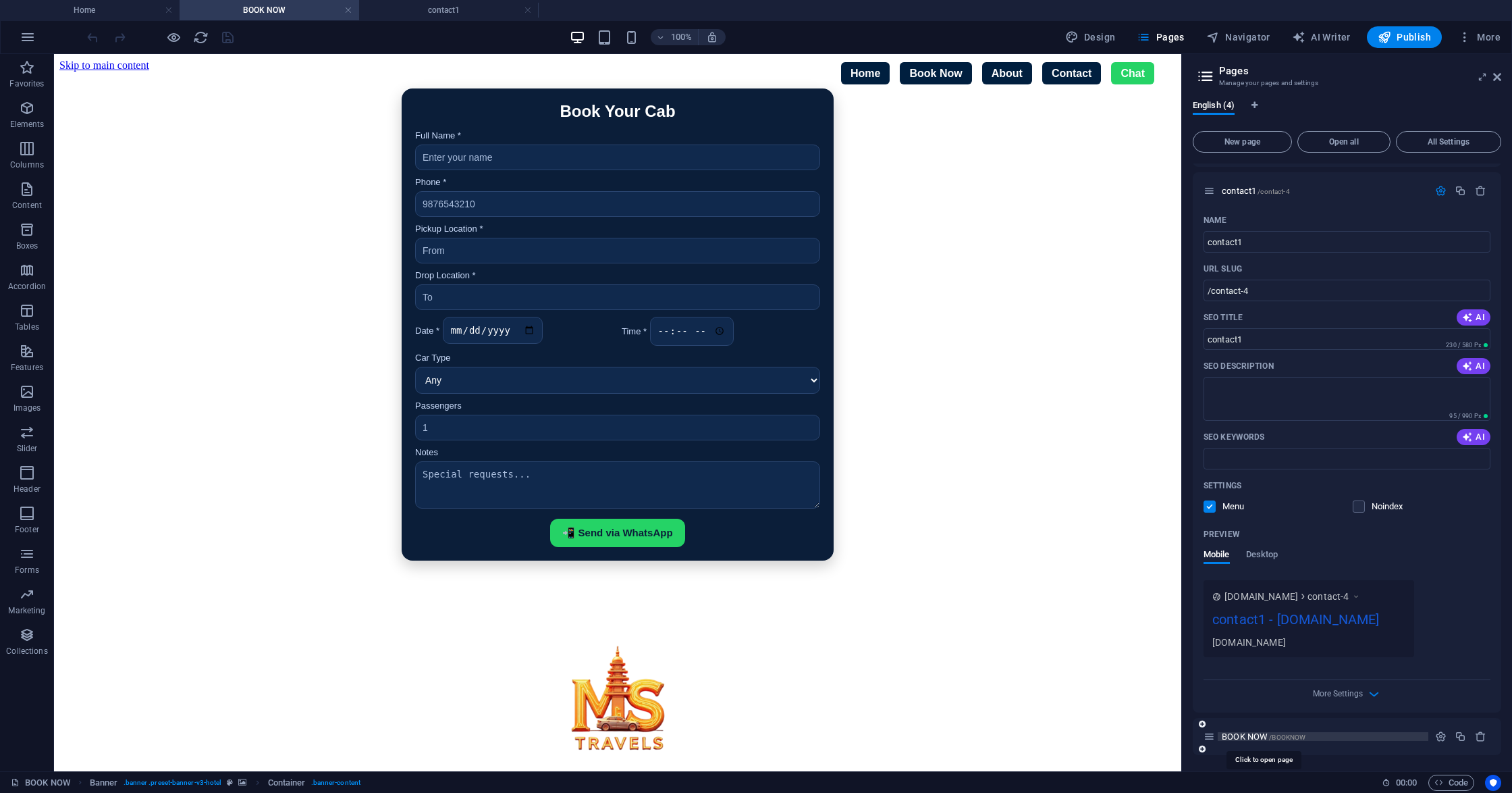
click at [1133, 594] on span "/BOOKNOW" at bounding box center [1287, 737] width 36 height 8
click at [1133, 594] on icon "button" at bounding box center [1374, 694] width 16 height 16
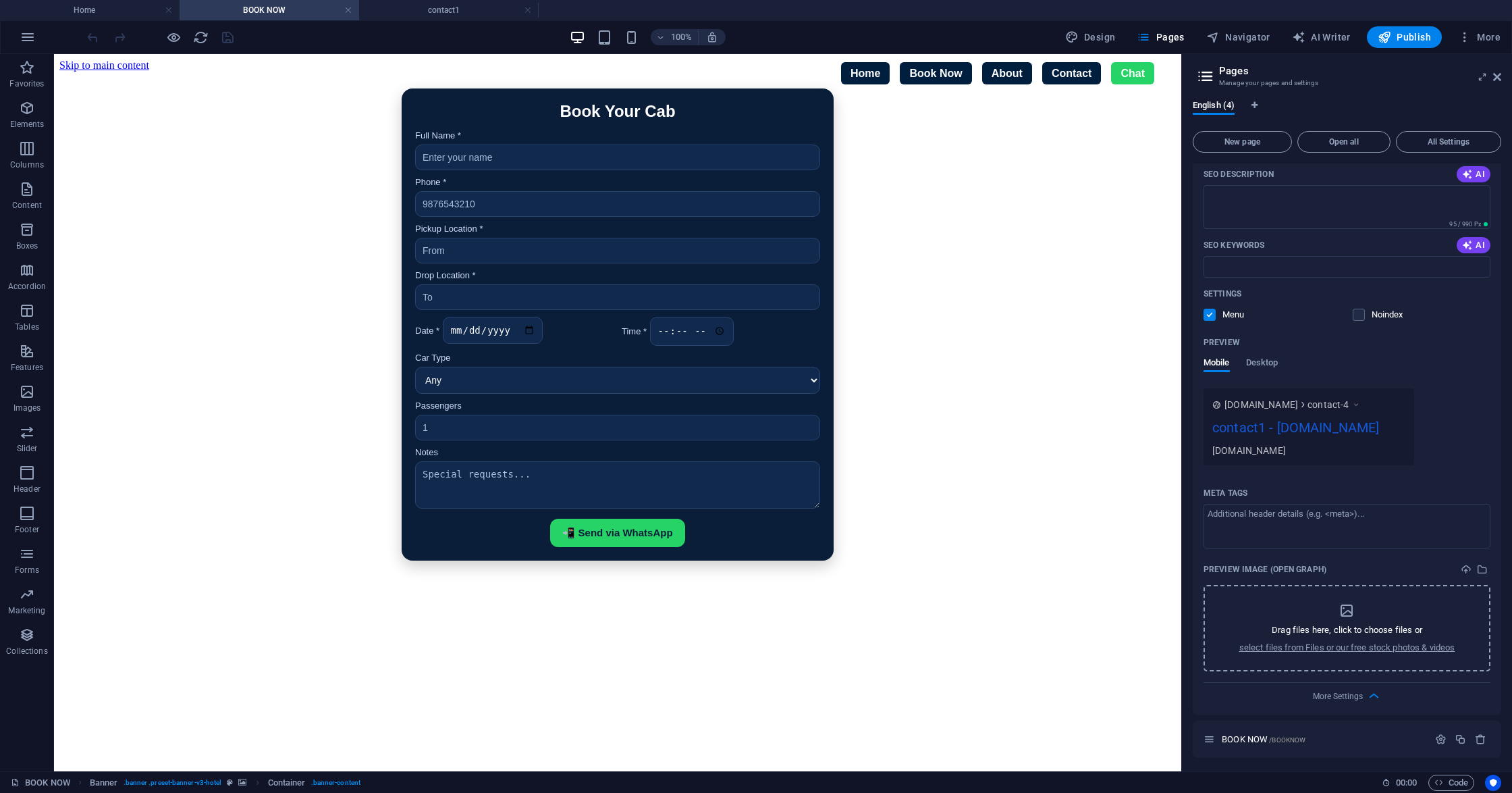
scroll to position [269, 0]
click at [977, 496] on div "Book Your Cab Full Name * Phone * Pickup Location * Drop Location * Date * Time…" at bounding box center [617, 324] width 1117 height 472
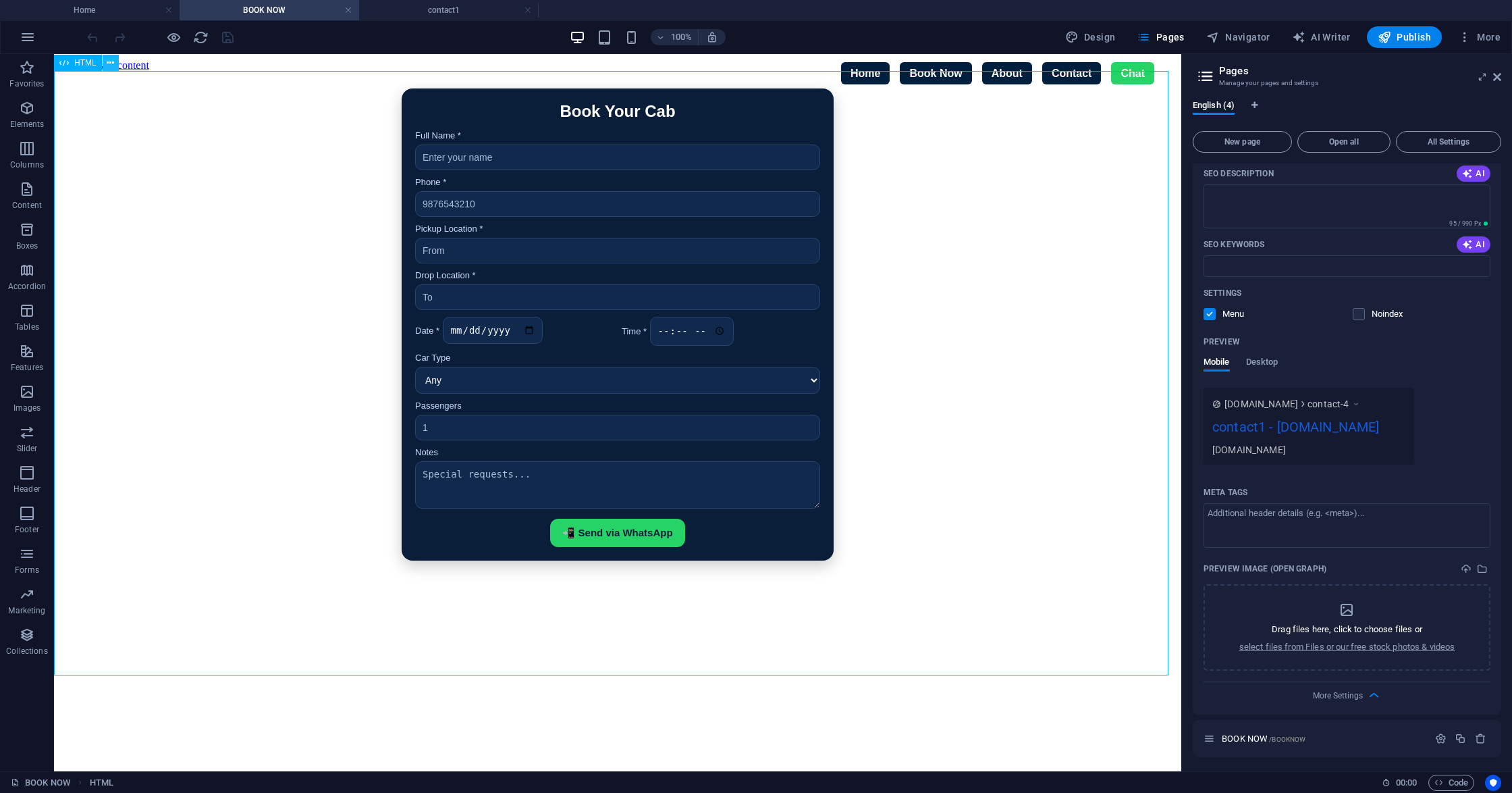
click at [108, 65] on icon at bounding box center [110, 63] width 8 height 14
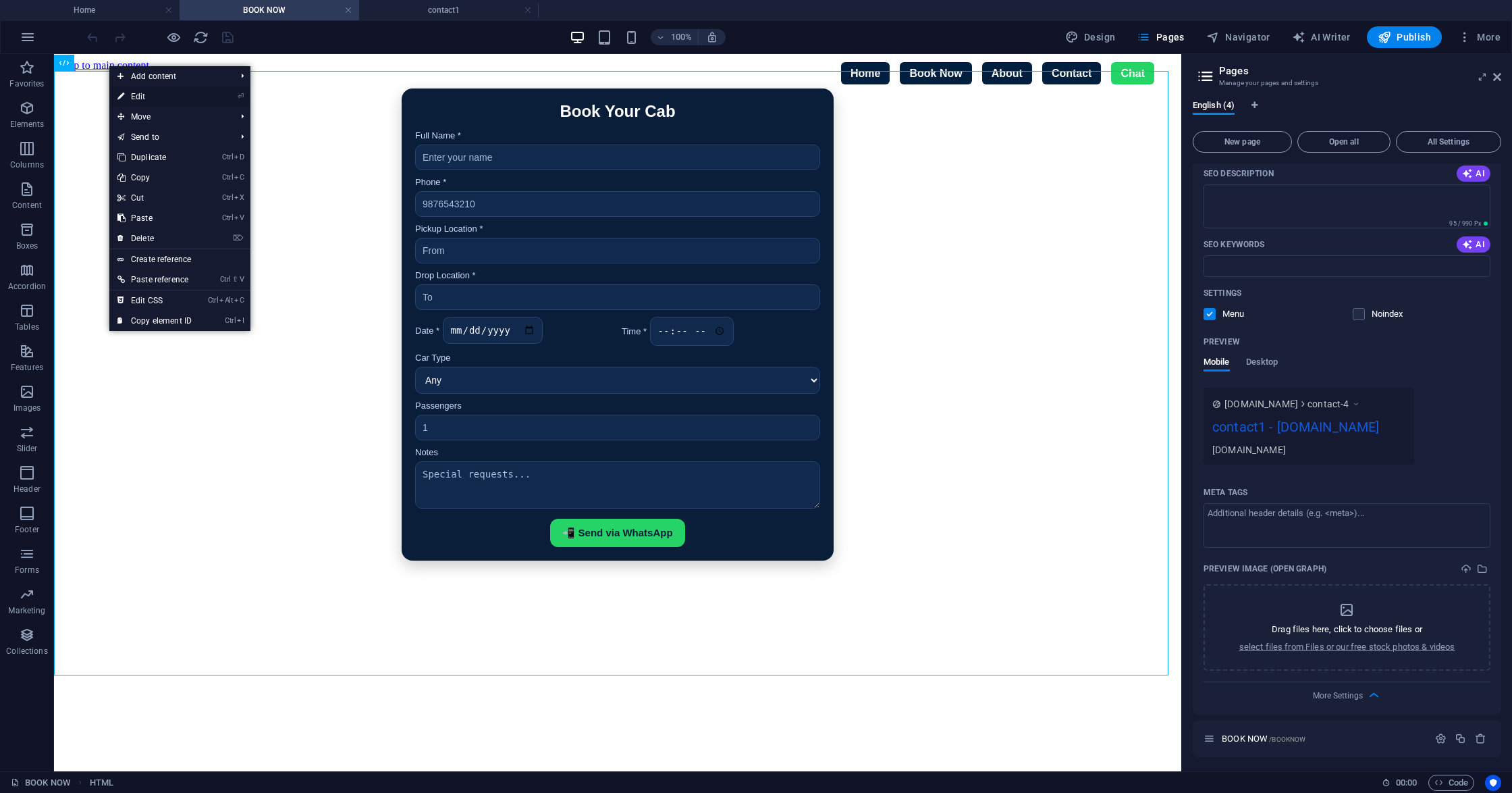
click at [135, 98] on link "⏎ Edit" at bounding box center [155, 96] width 91 height 20
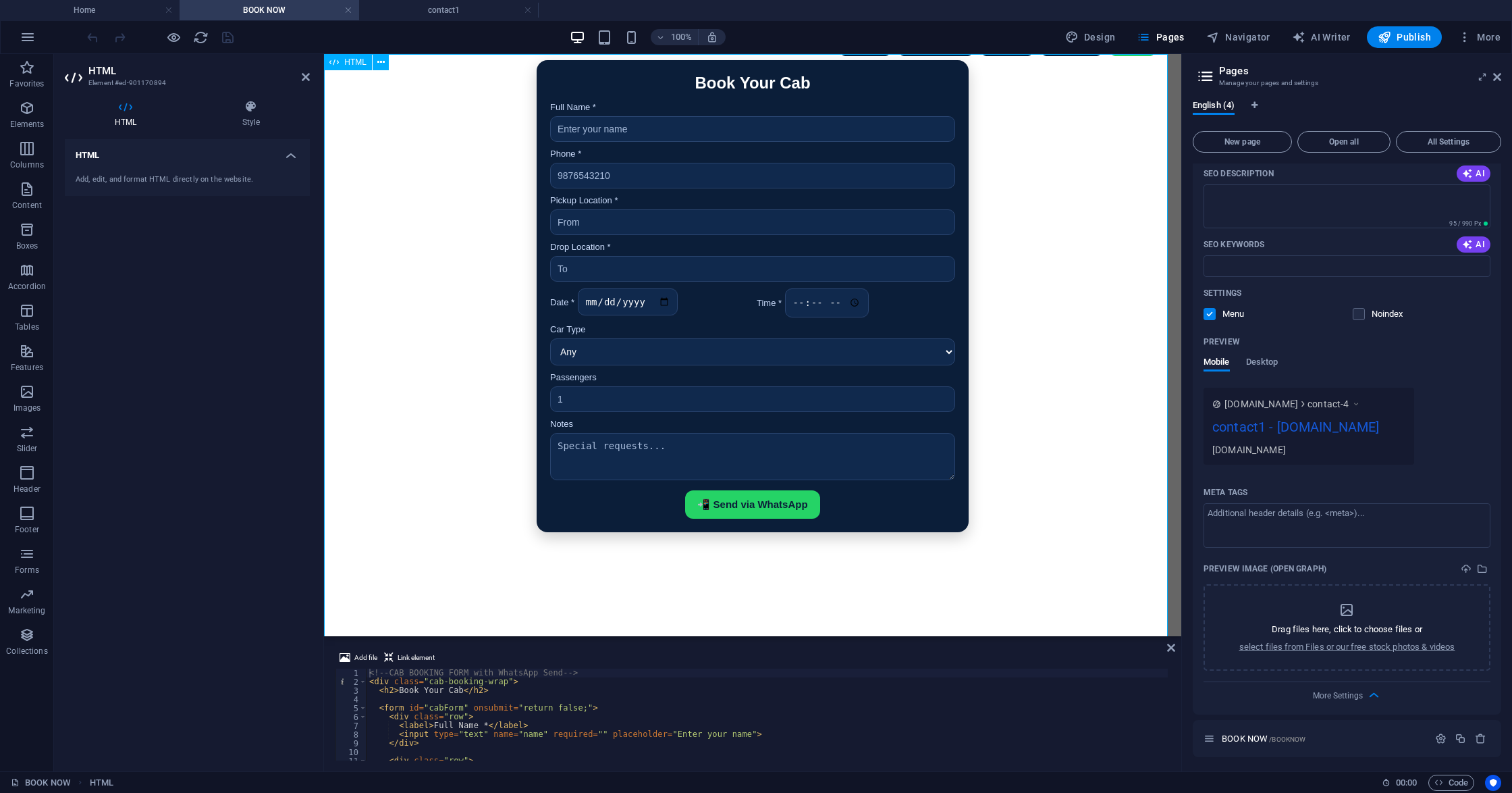
scroll to position [0, 0]
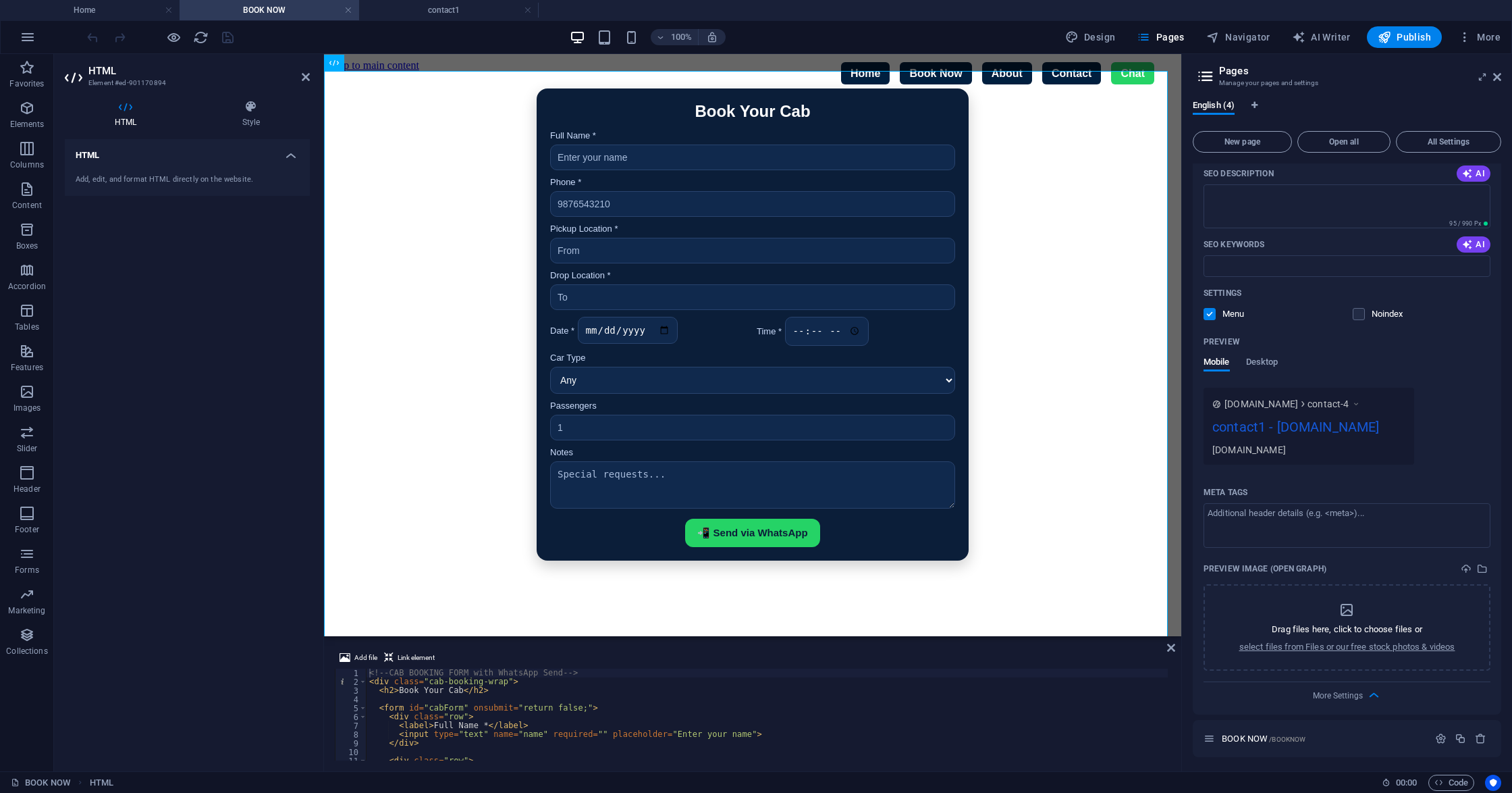
type textarea "<h2>Book Your Cab</h2>"
drag, startPoint x: 455, startPoint y: 691, endPoint x: 395, endPoint y: 688, distance: 60.1
click at [395, 594] on div "<!-- CAB BOOKING FORM with WhatsApp Send --> < div class = "cab-booking-wrap" >…" at bounding box center [767, 723] width 801 height 110
click at [452, 594] on div "<!-- CAB BOOKING FORM with WhatsApp Send --> < div class = "cab-booking-wrap" >…" at bounding box center [767, 723] width 801 height 110
drag, startPoint x: 455, startPoint y: 691, endPoint x: 443, endPoint y: 689, distance: 12.2
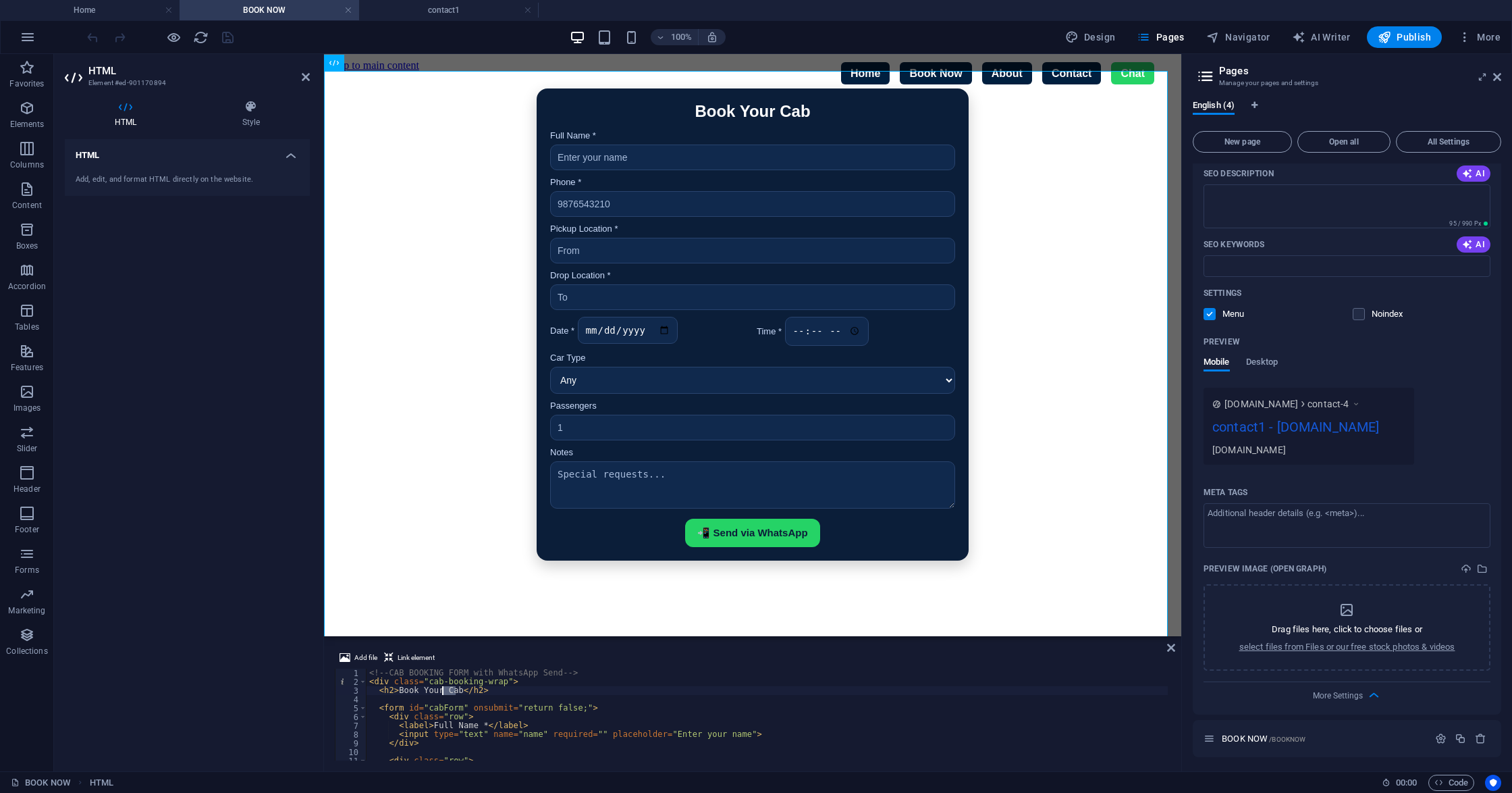
click at [443, 594] on div "<!-- CAB BOOKING FORM with WhatsApp Send --> < div class = "cab-booking-wrap" >…" at bounding box center [767, 723] width 801 height 110
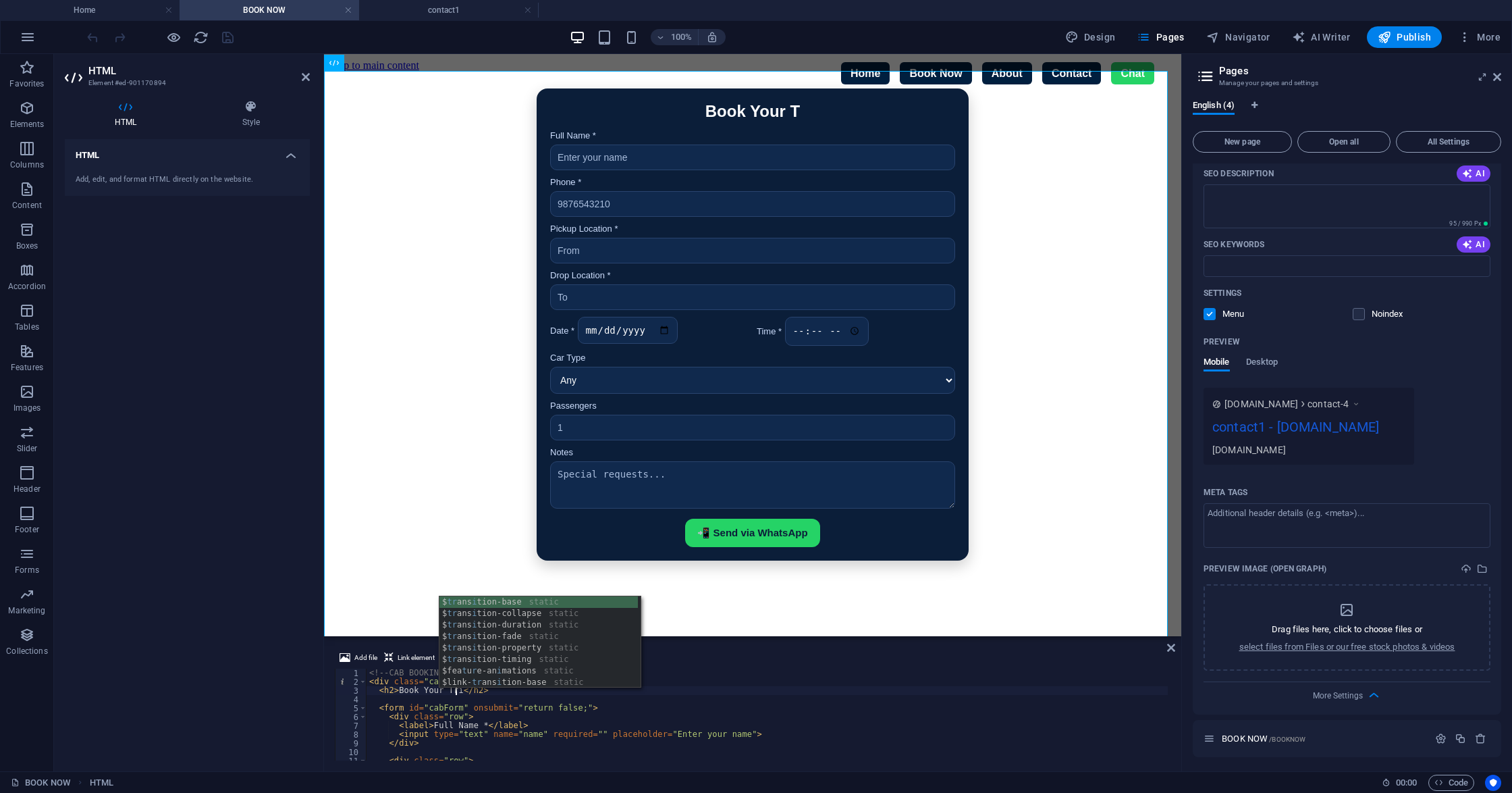
scroll to position [0, 7]
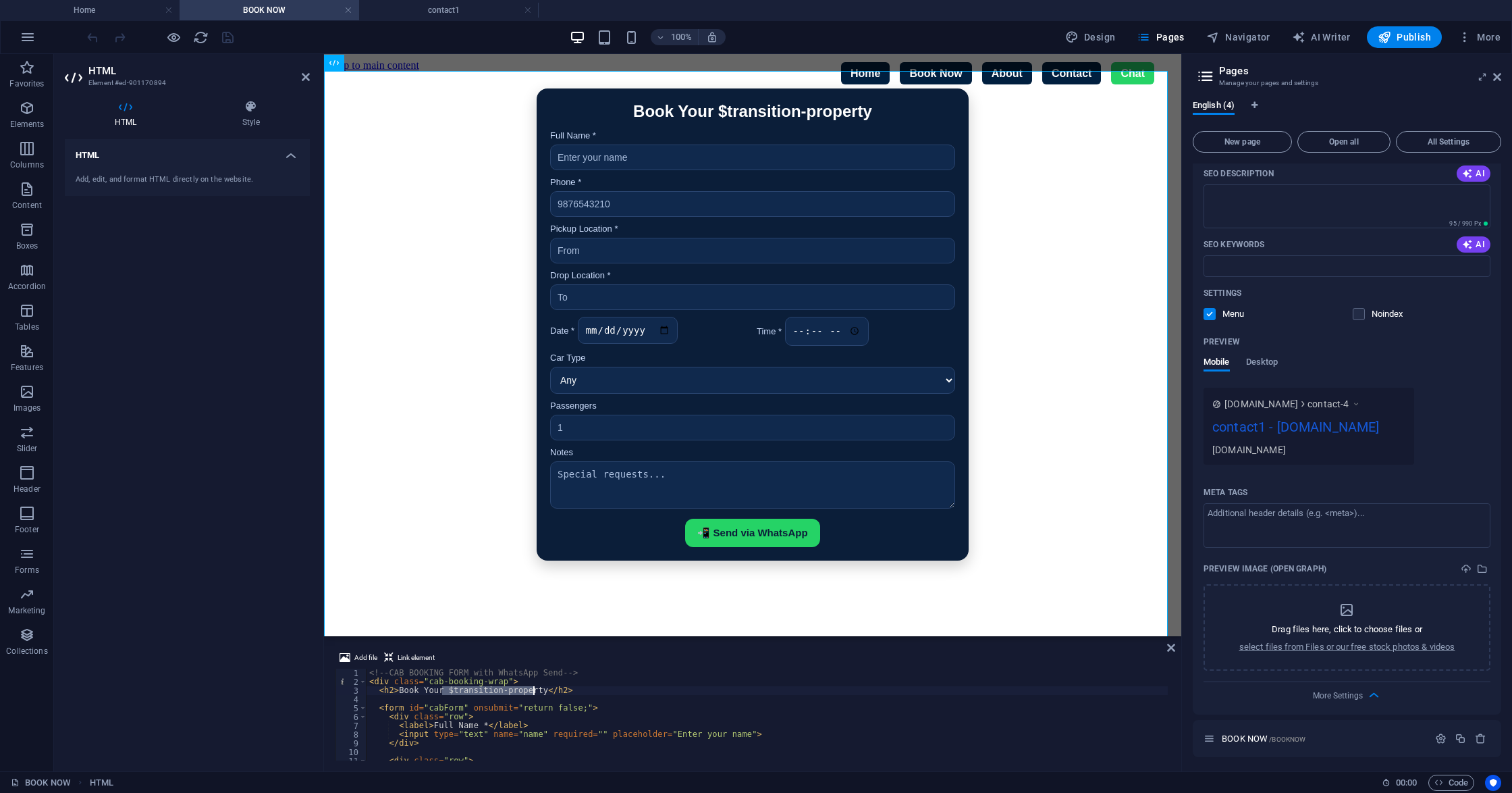
drag, startPoint x: 440, startPoint y: 692, endPoint x: 533, endPoint y: 694, distance: 93.0
click at [533, 594] on div "<!-- CAB BOOKING FORM with WhatsApp Send --> < div class = "cab-booking-wrap" >…" at bounding box center [767, 723] width 801 height 110
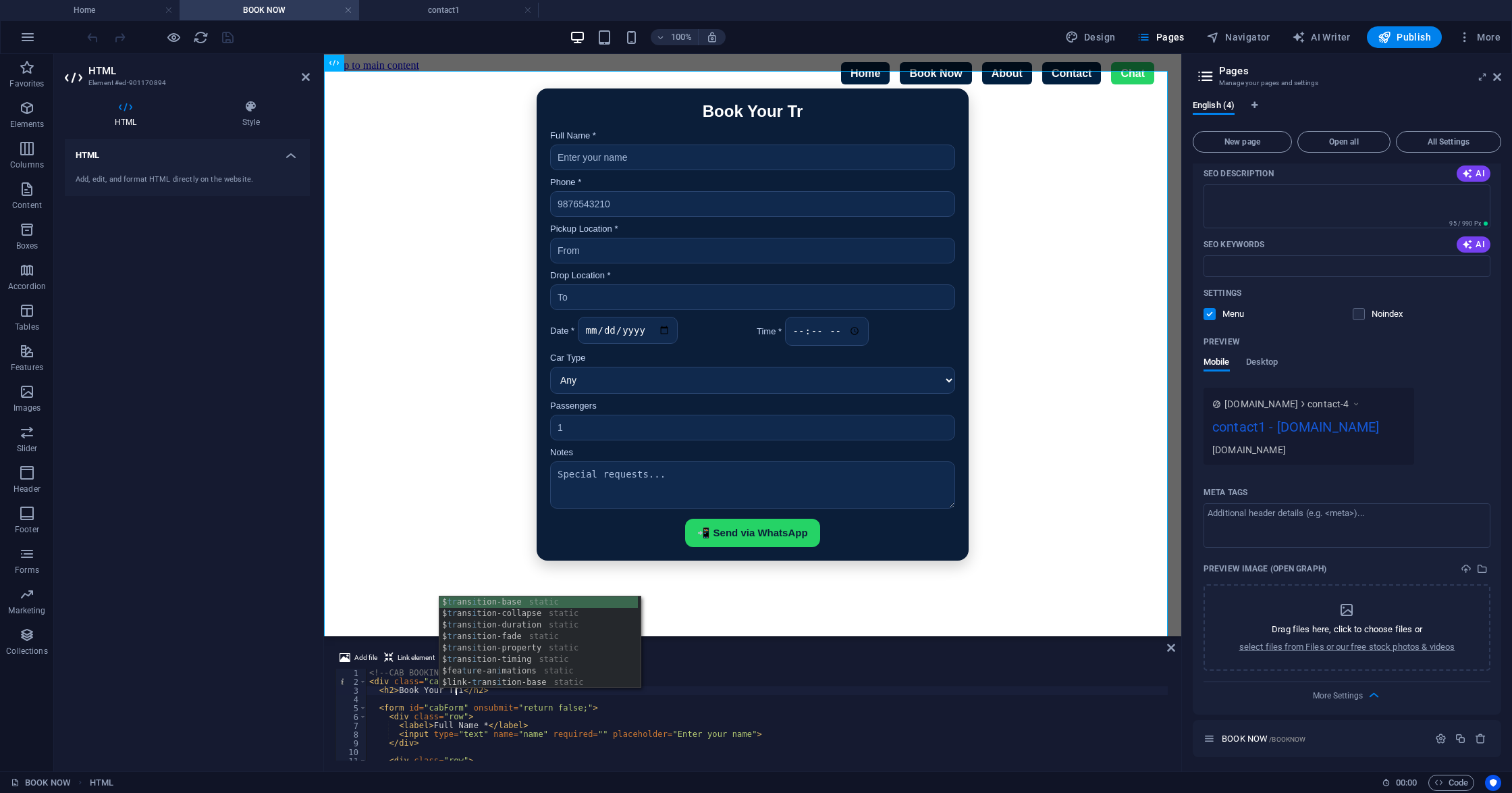
type textarea "<h2>Book Your Trip</h2>"
click at [1002, 594] on div "<!-- CAB BOOKING FORM with WhatsApp Send --> < div class = "cab-booking-wrap" >…" at bounding box center [767, 723] width 801 height 110
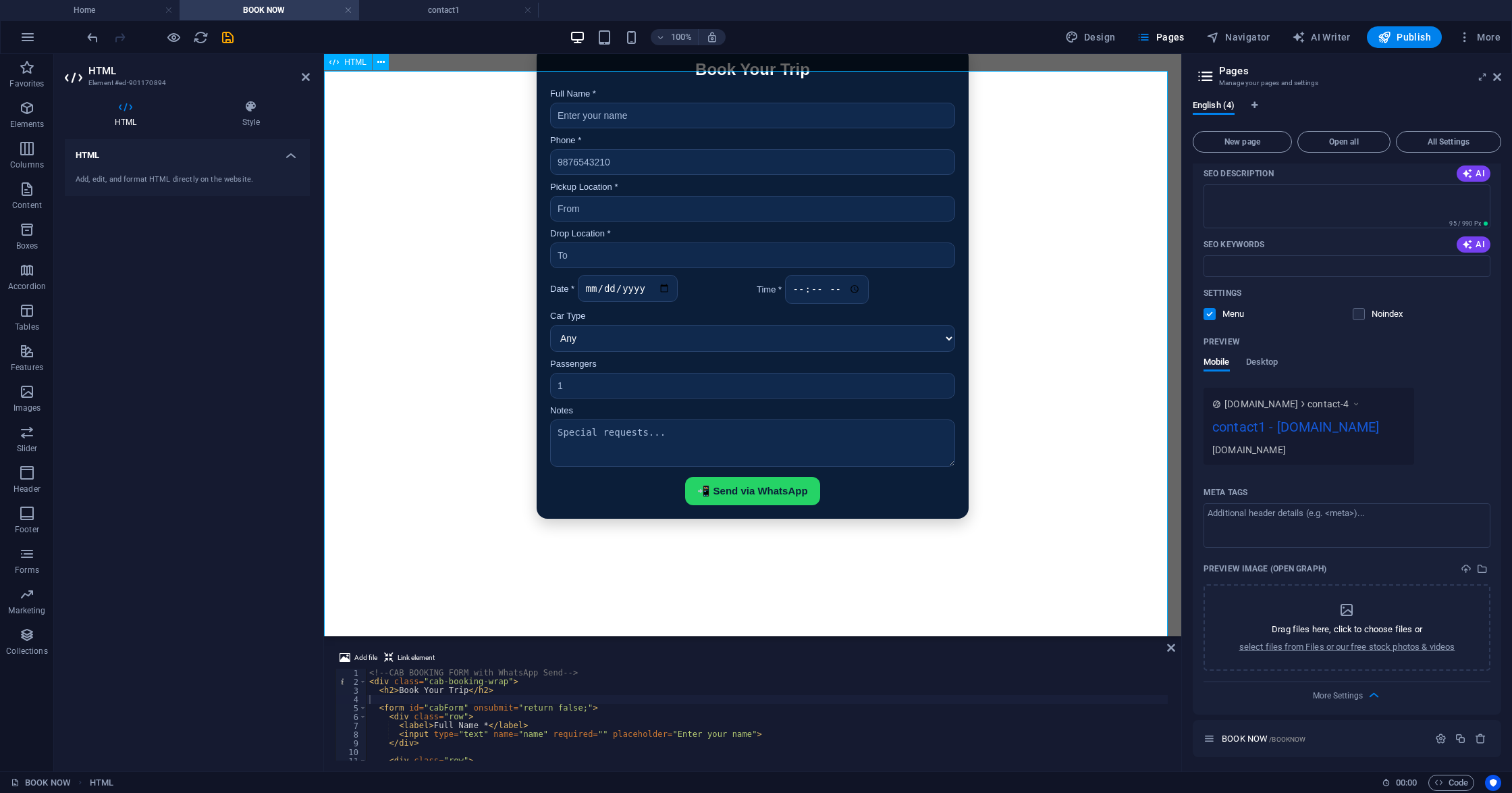
scroll to position [0, 0]
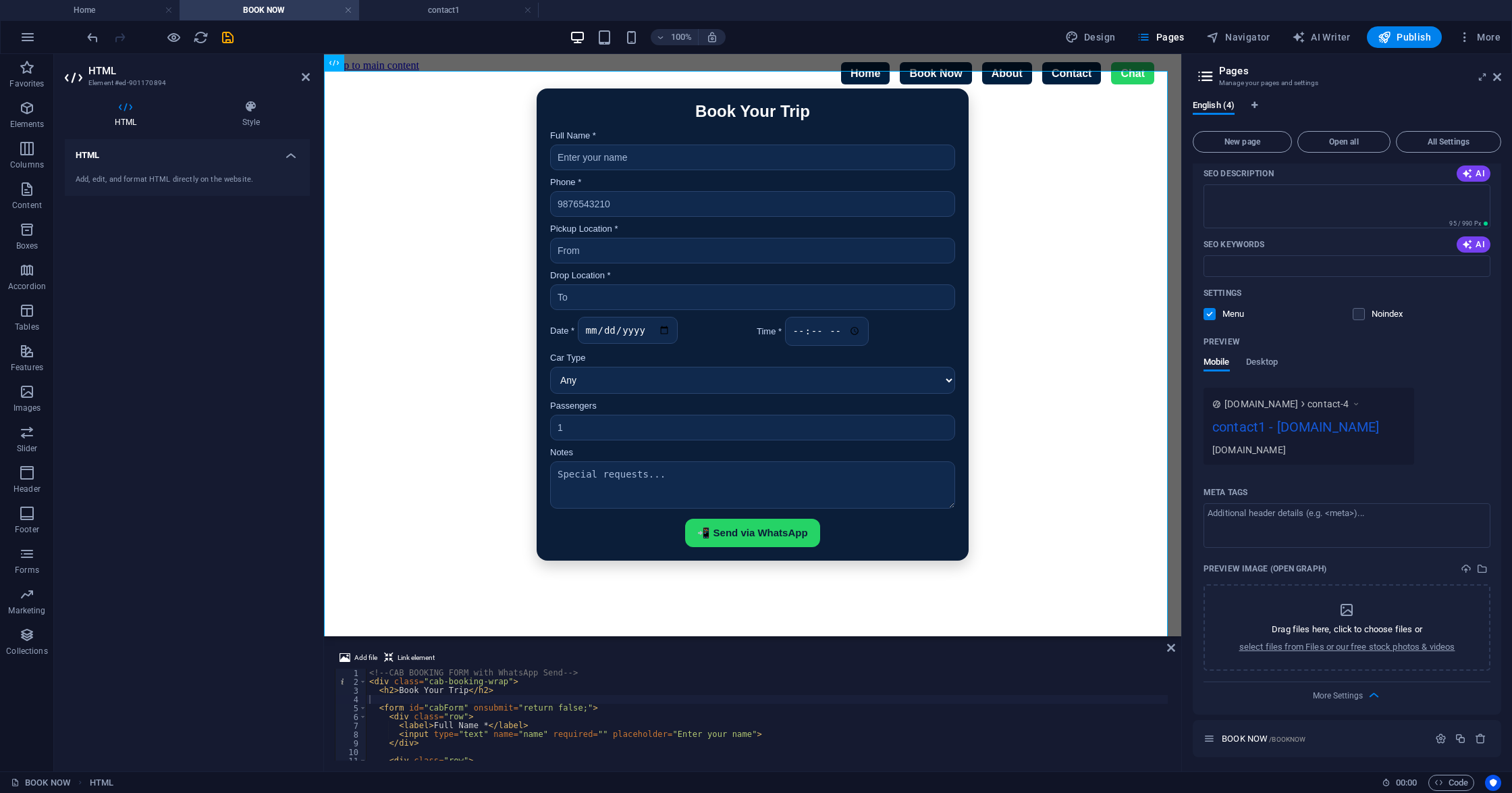
click at [1133, 84] on h3 "Manage your pages and settings" at bounding box center [1345, 83] width 255 height 12
click at [1133, 132] on button "All Settings" at bounding box center [1448, 142] width 105 height 22
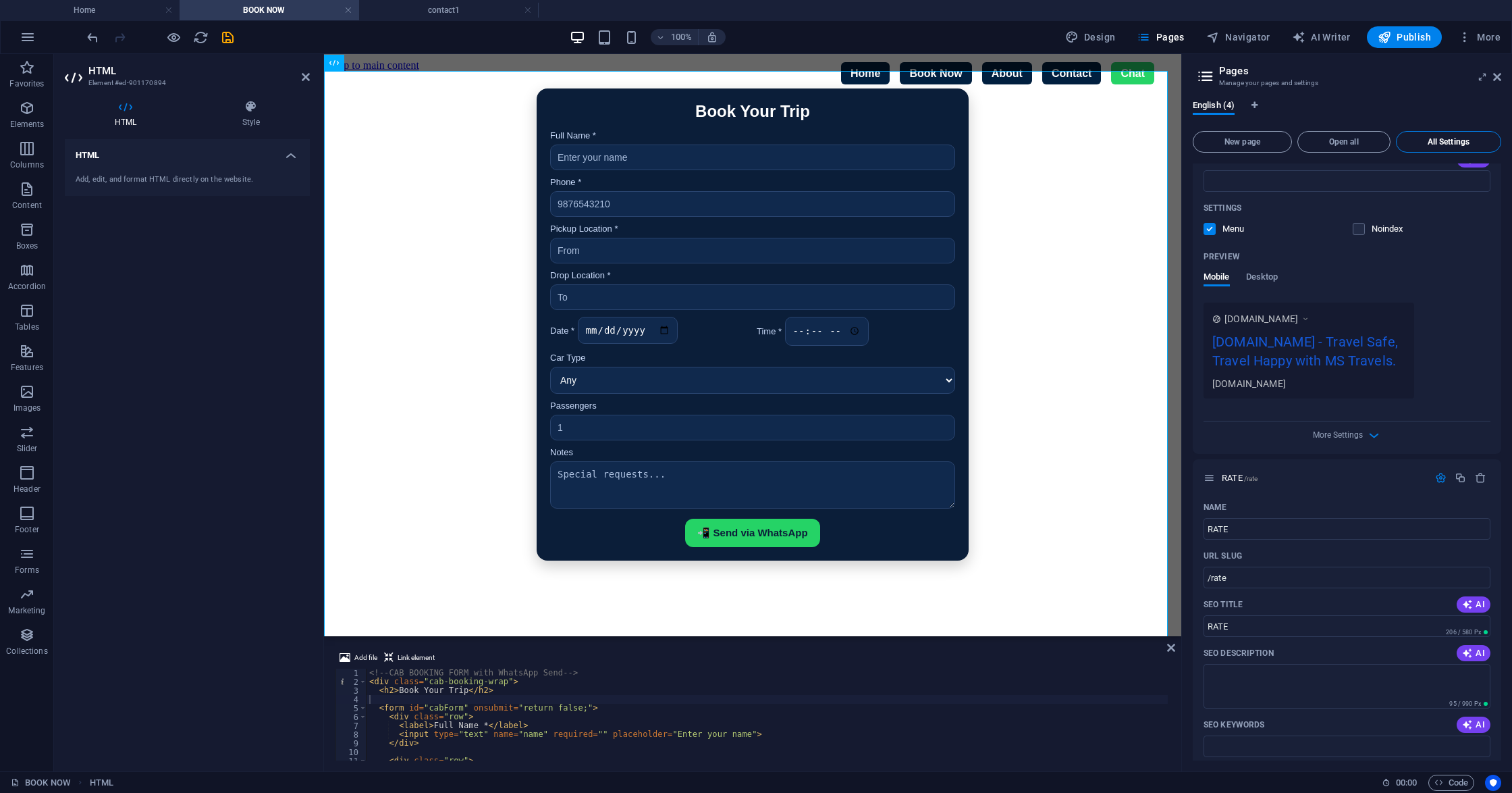
scroll to position [1621, 0]
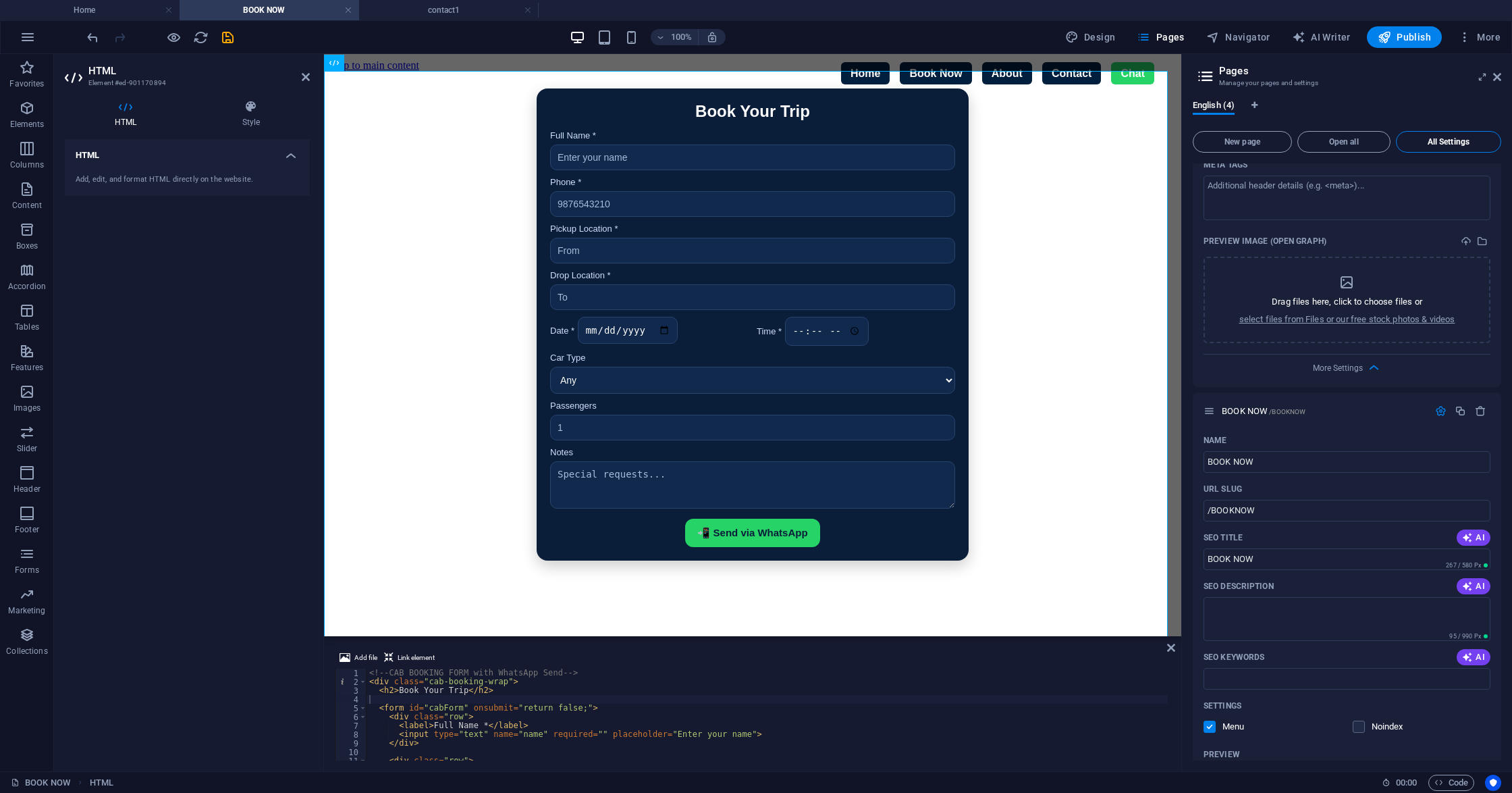
click at [1133, 139] on span "All Settings" at bounding box center [1448, 141] width 93 height 8
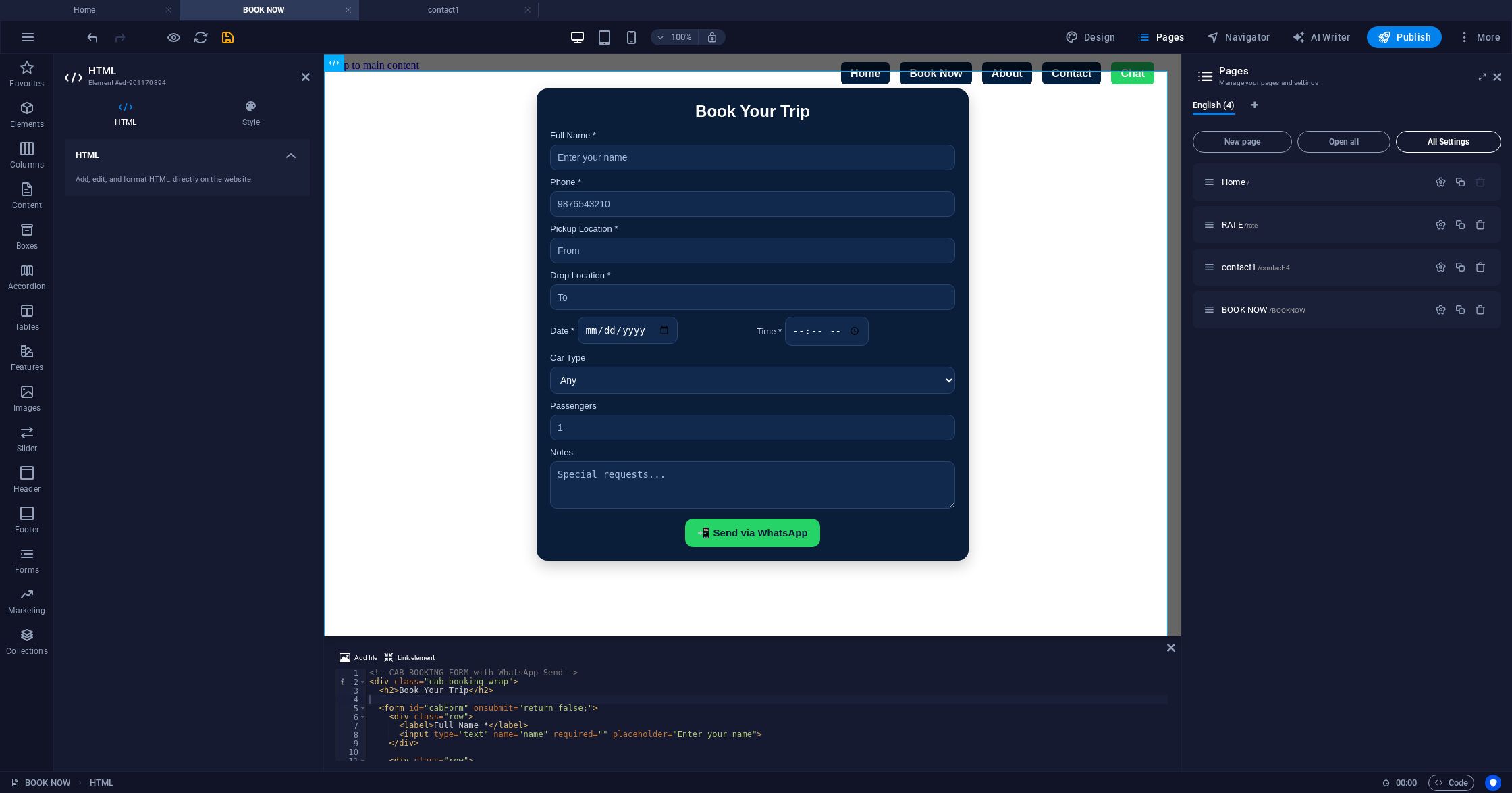
scroll to position [0, 0]
click at [1133, 141] on span "All Settings" at bounding box center [1448, 141] width 93 height 8
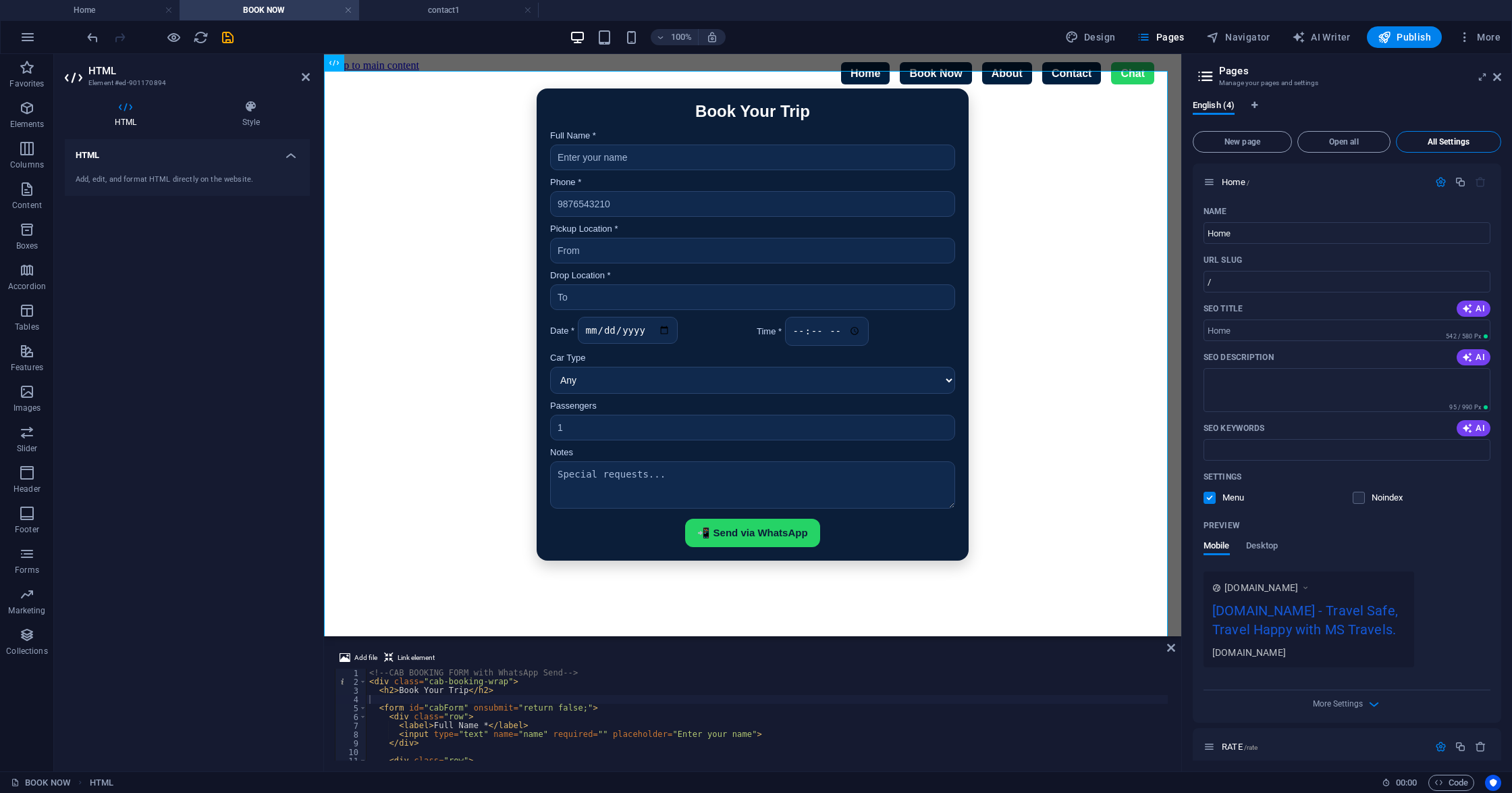
scroll to position [1429, 0]
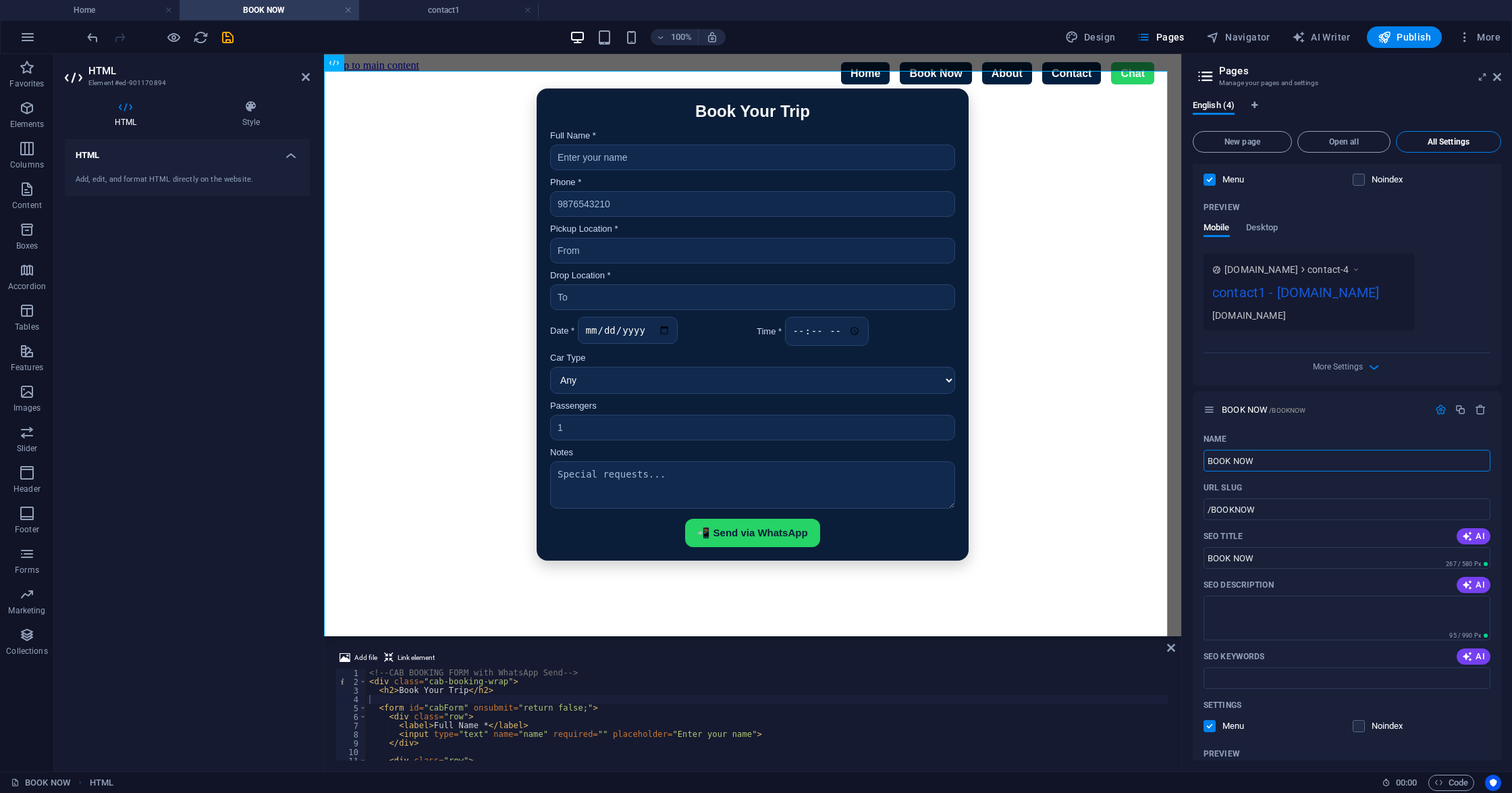
click at [1133, 141] on span "All Settings" at bounding box center [1448, 141] width 93 height 8
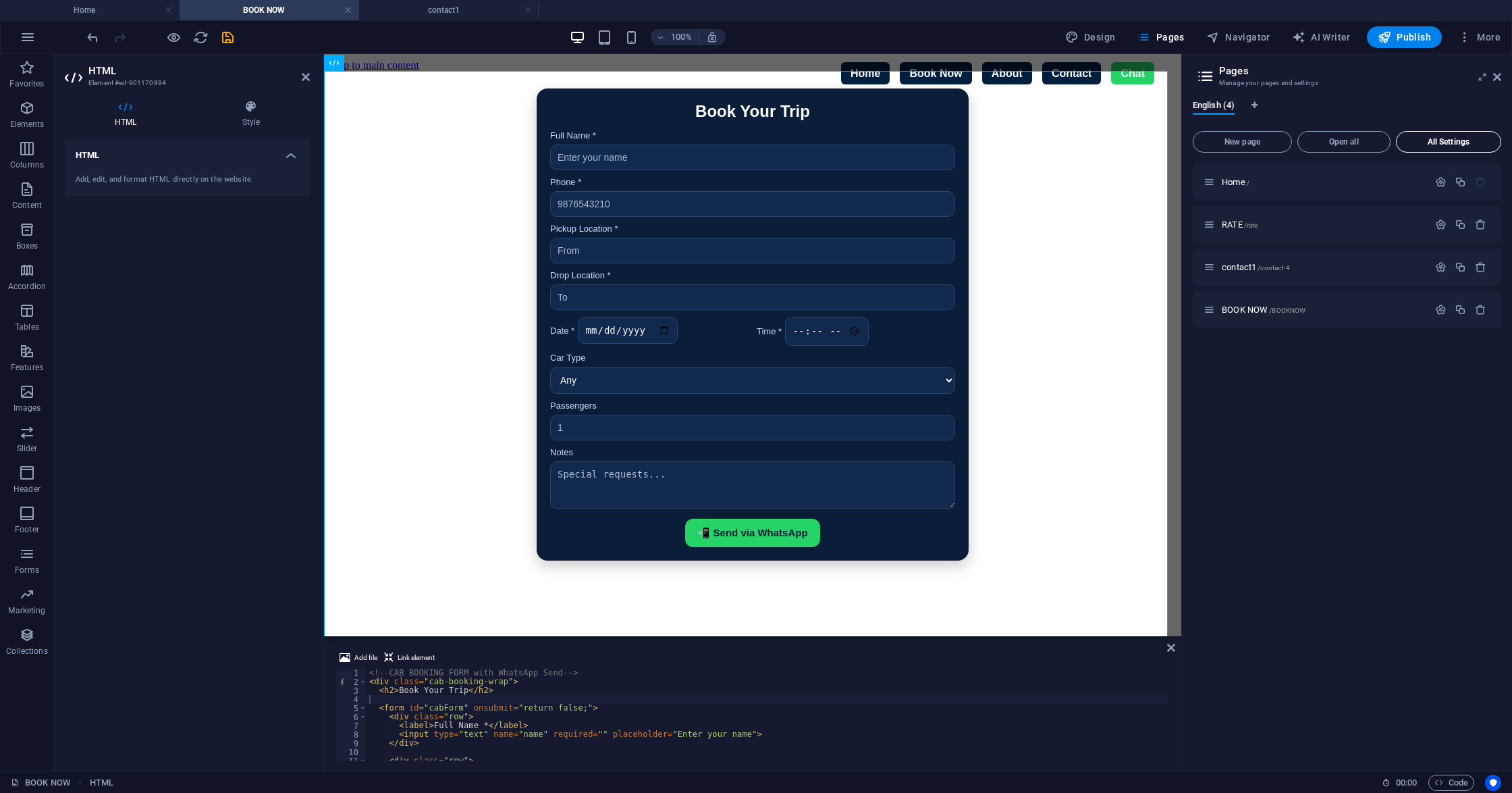
scroll to position [0, 0]
click at [1133, 141] on span "All Settings" at bounding box center [1448, 141] width 93 height 8
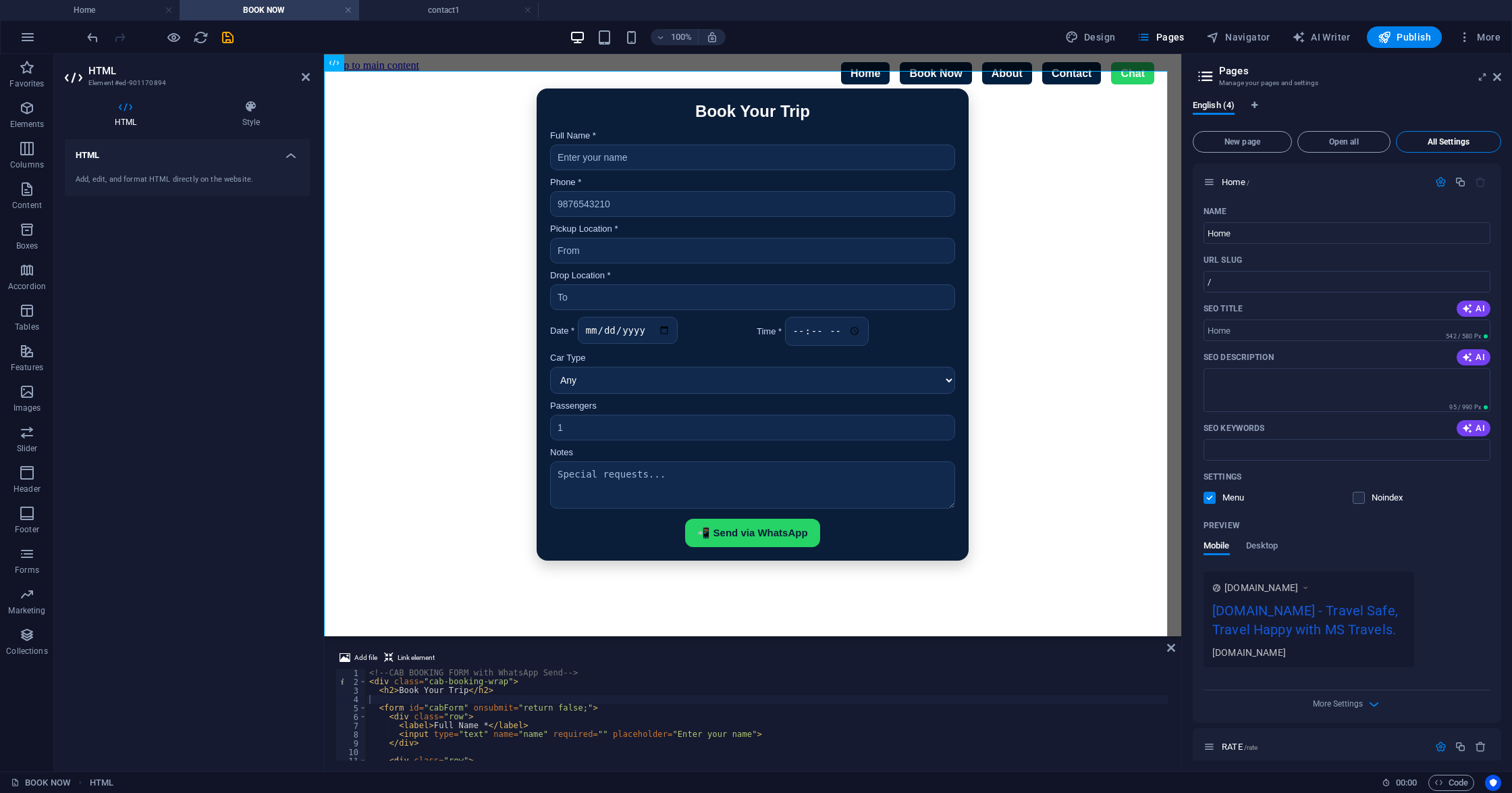
scroll to position [1429, 0]
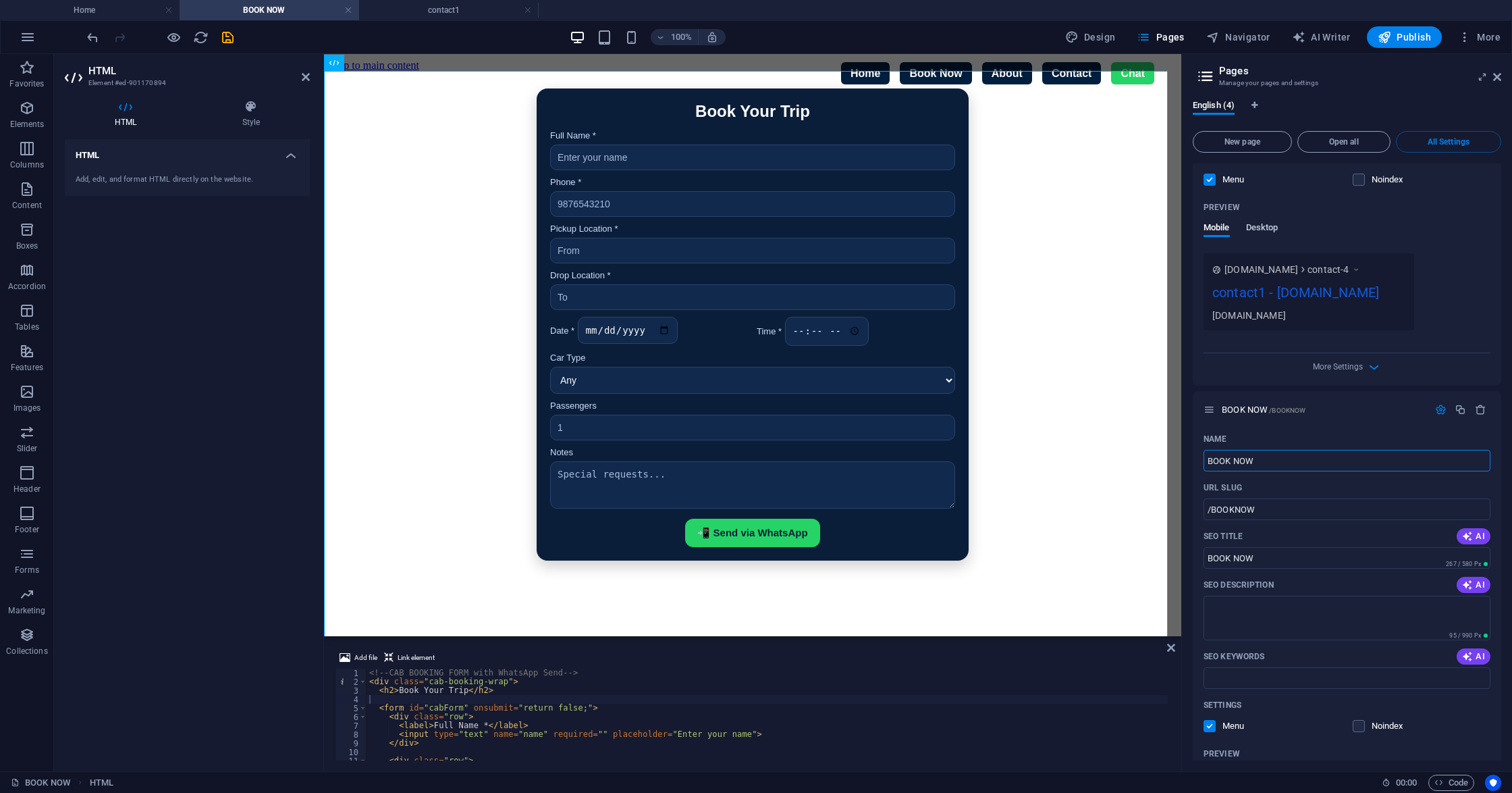
click at [1133, 228] on span "Desktop" at bounding box center [1262, 229] width 33 height 19
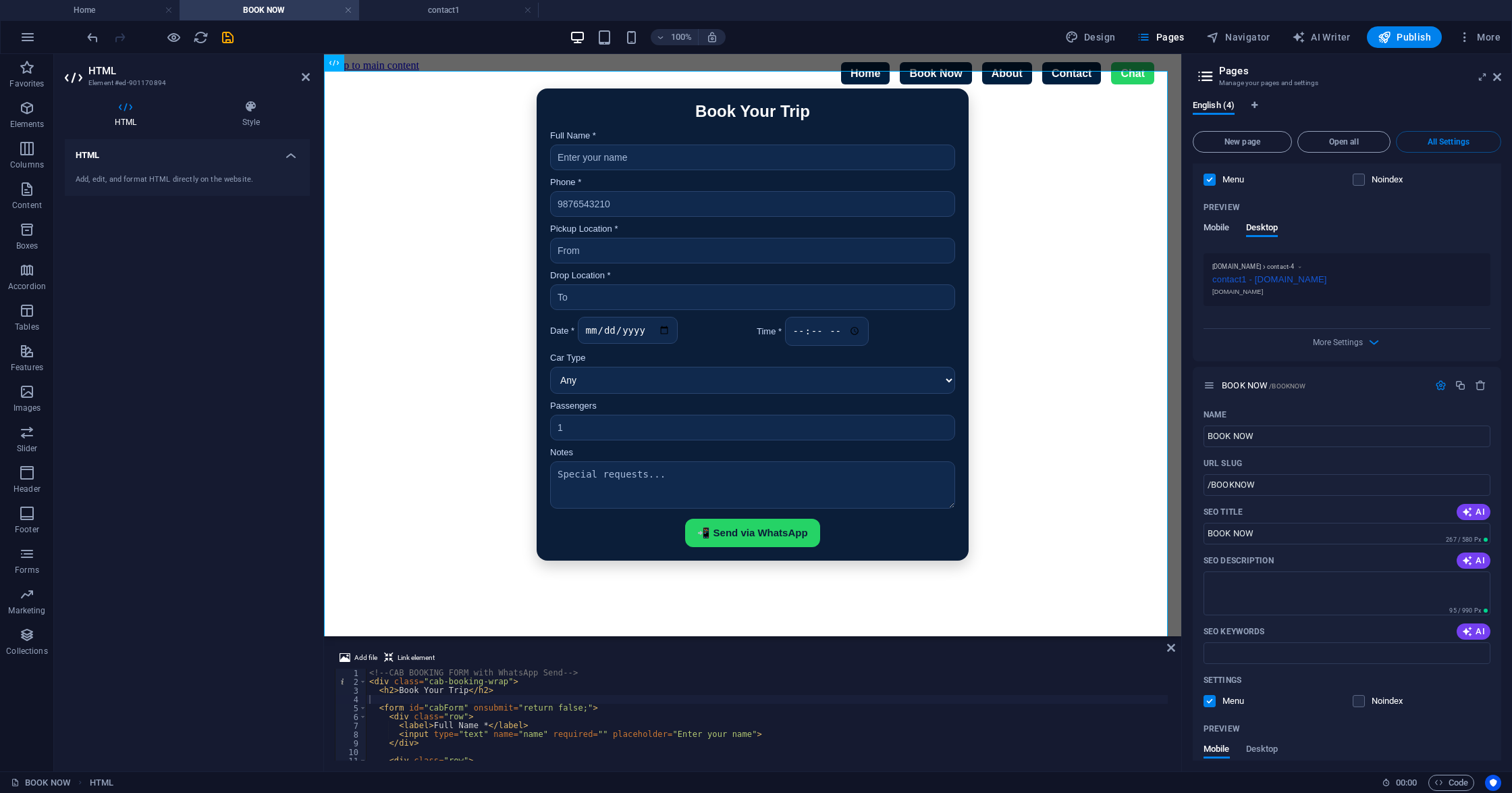
click at [1133, 236] on span "Mobile" at bounding box center [1217, 229] width 26 height 19
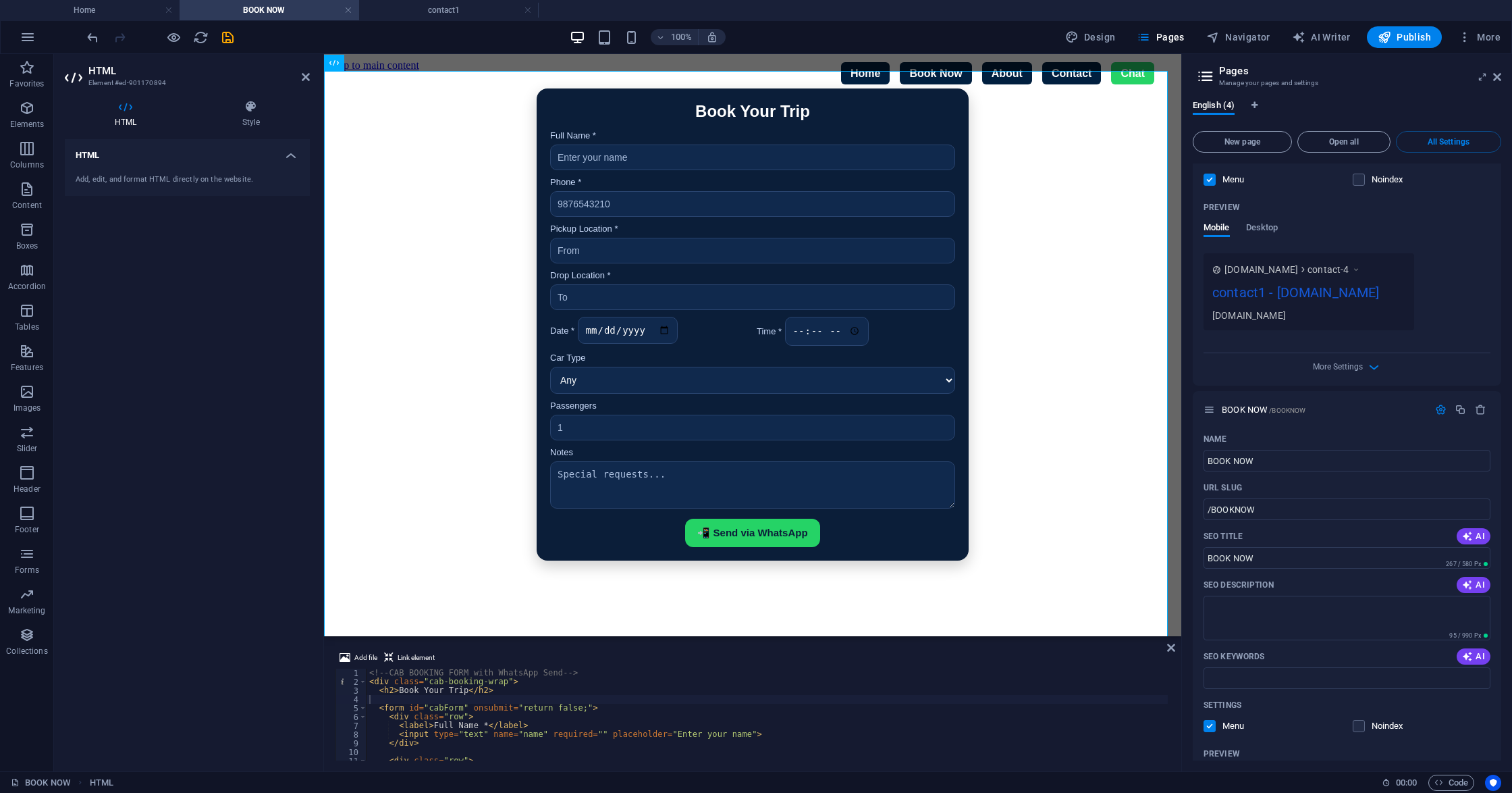
click at [1133, 131] on button "All Settings" at bounding box center [1448, 142] width 105 height 22
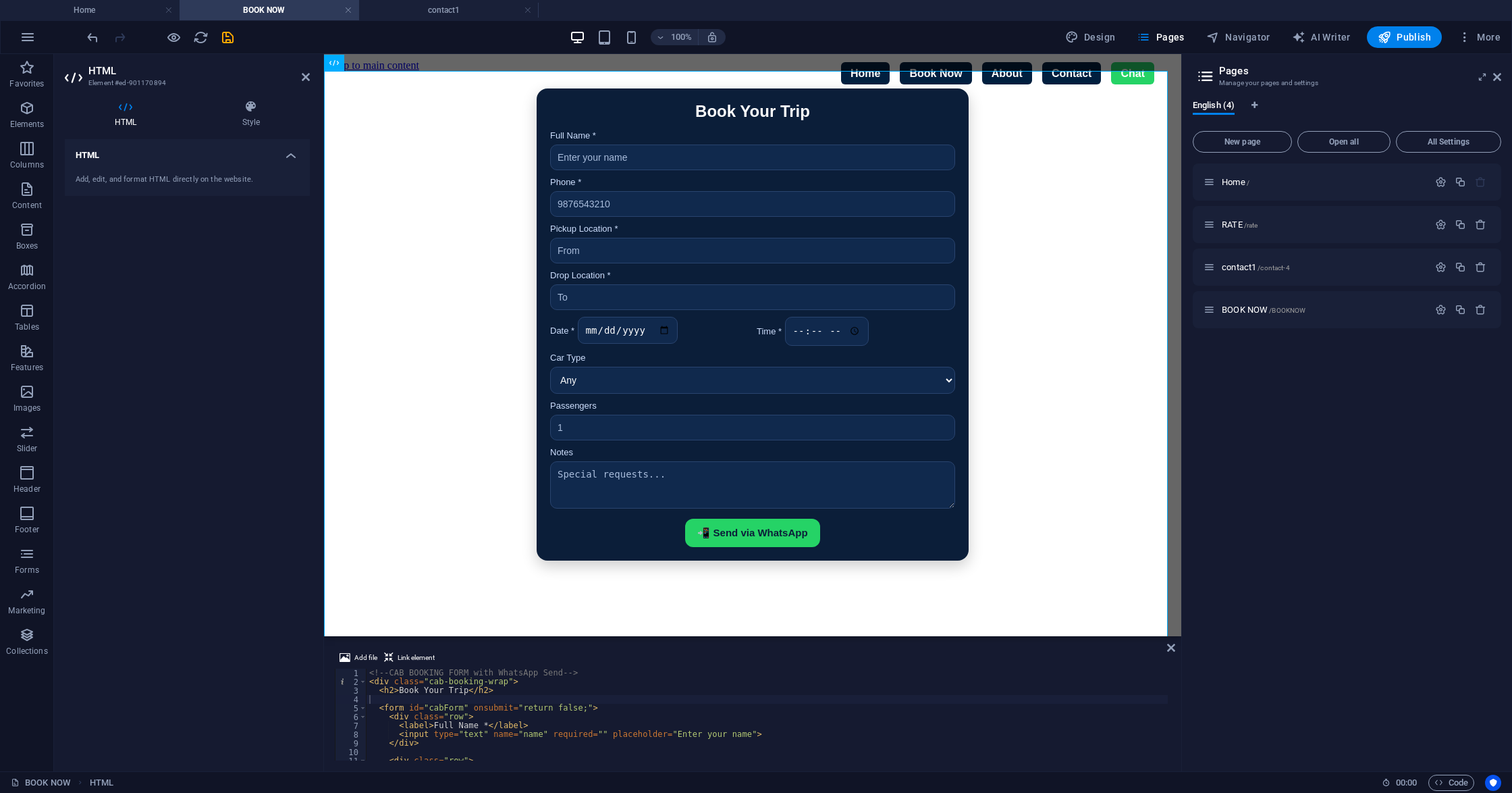
scroll to position [0, 0]
click at [1133, 267] on span "contact1 /contact-4" at bounding box center [1256, 267] width 68 height 10
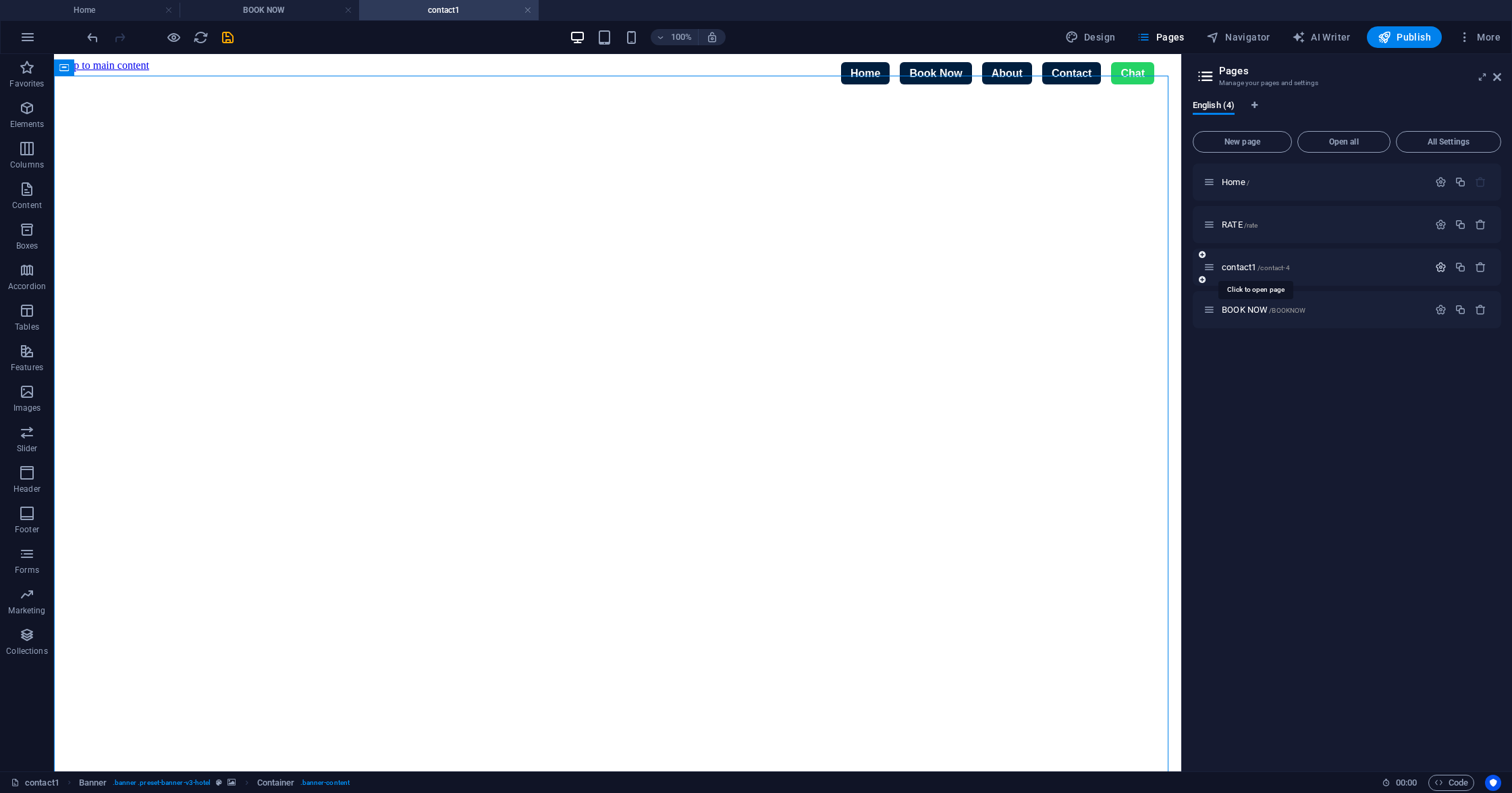
drag, startPoint x: 1256, startPoint y: 267, endPoint x: 1435, endPoint y: 270, distance: 179.0
click at [1133, 270] on icon "button" at bounding box center [1440, 266] width 11 height 11
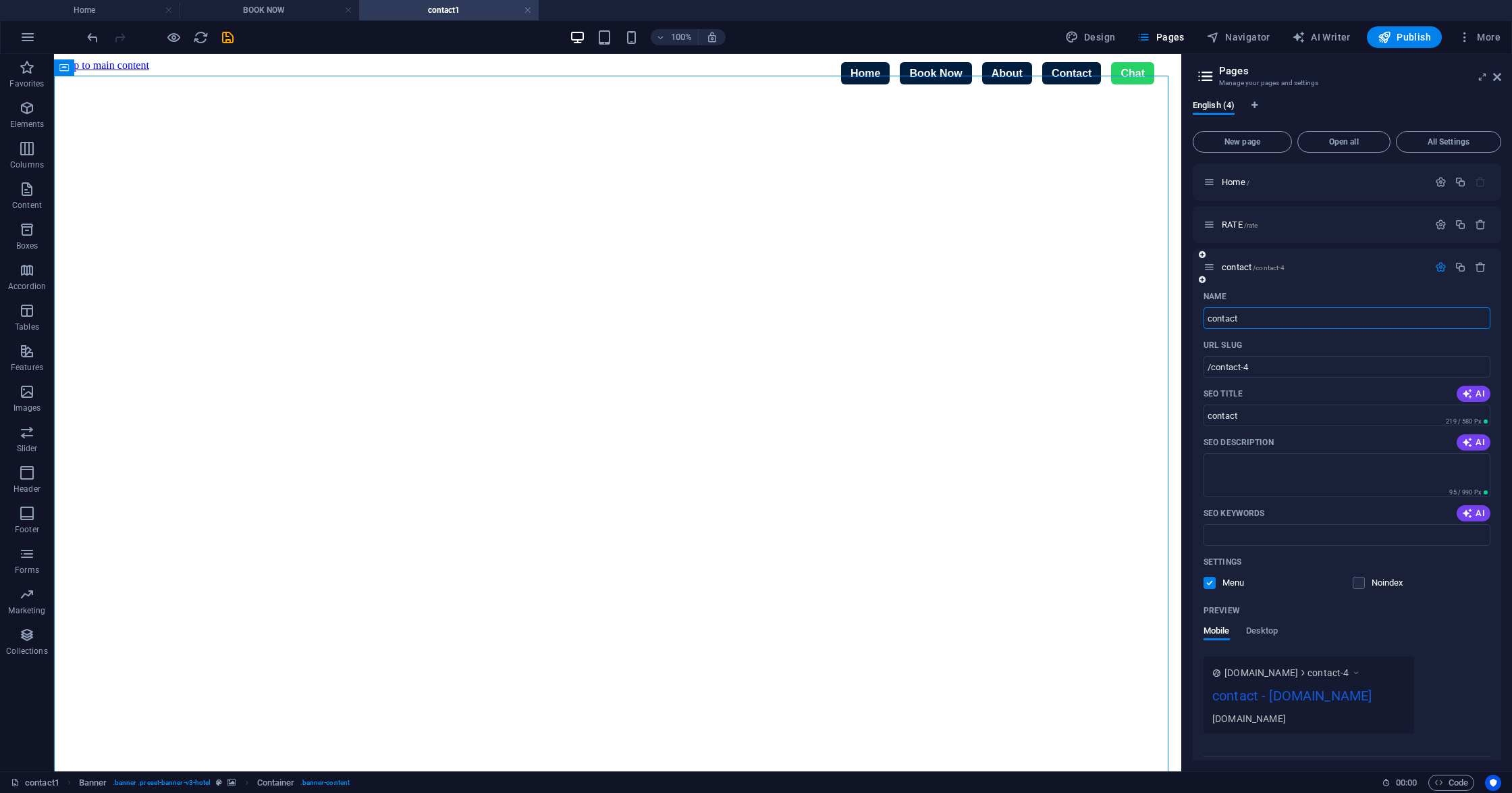
type input "contact"
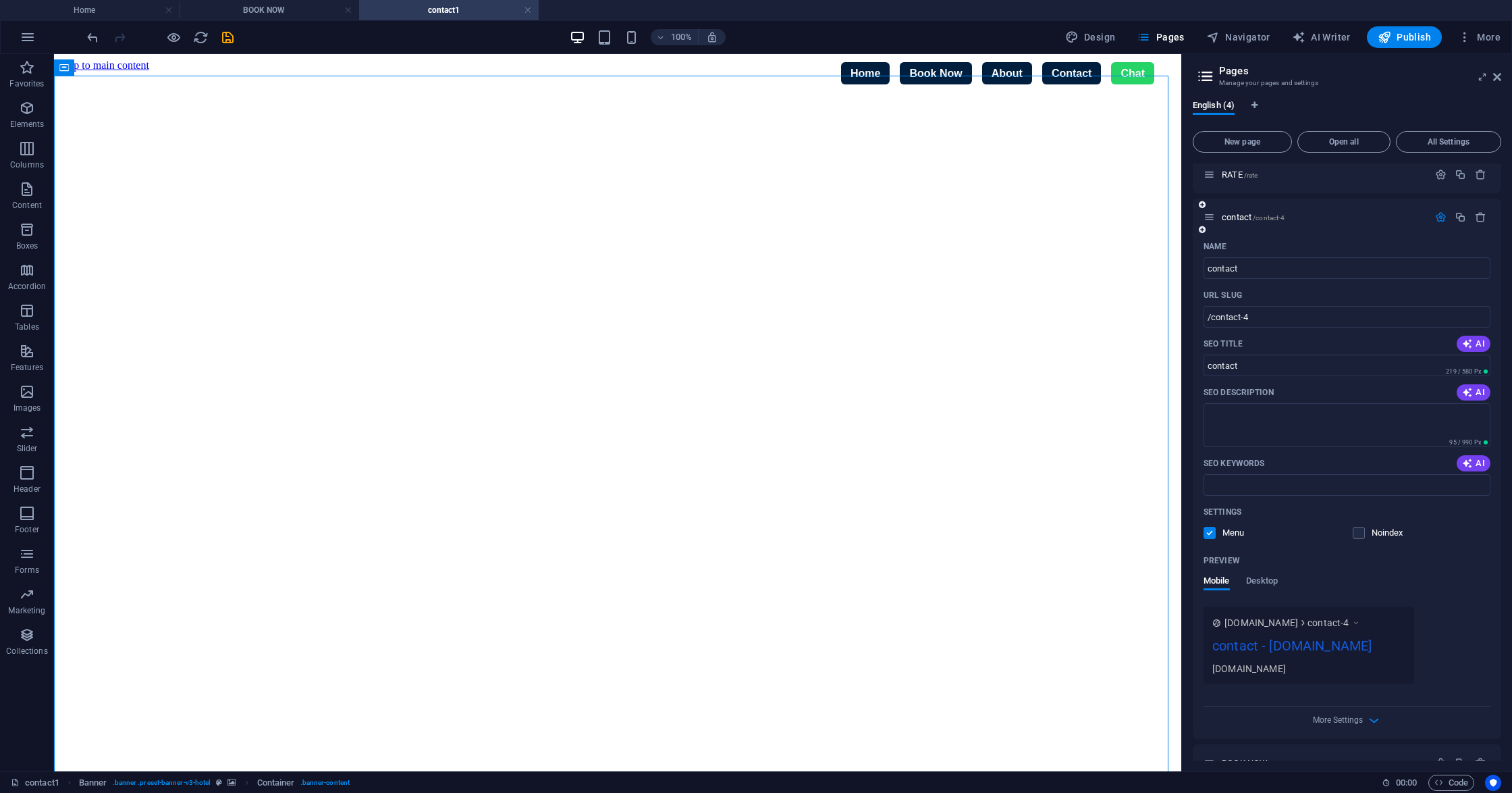
scroll to position [76, 0]
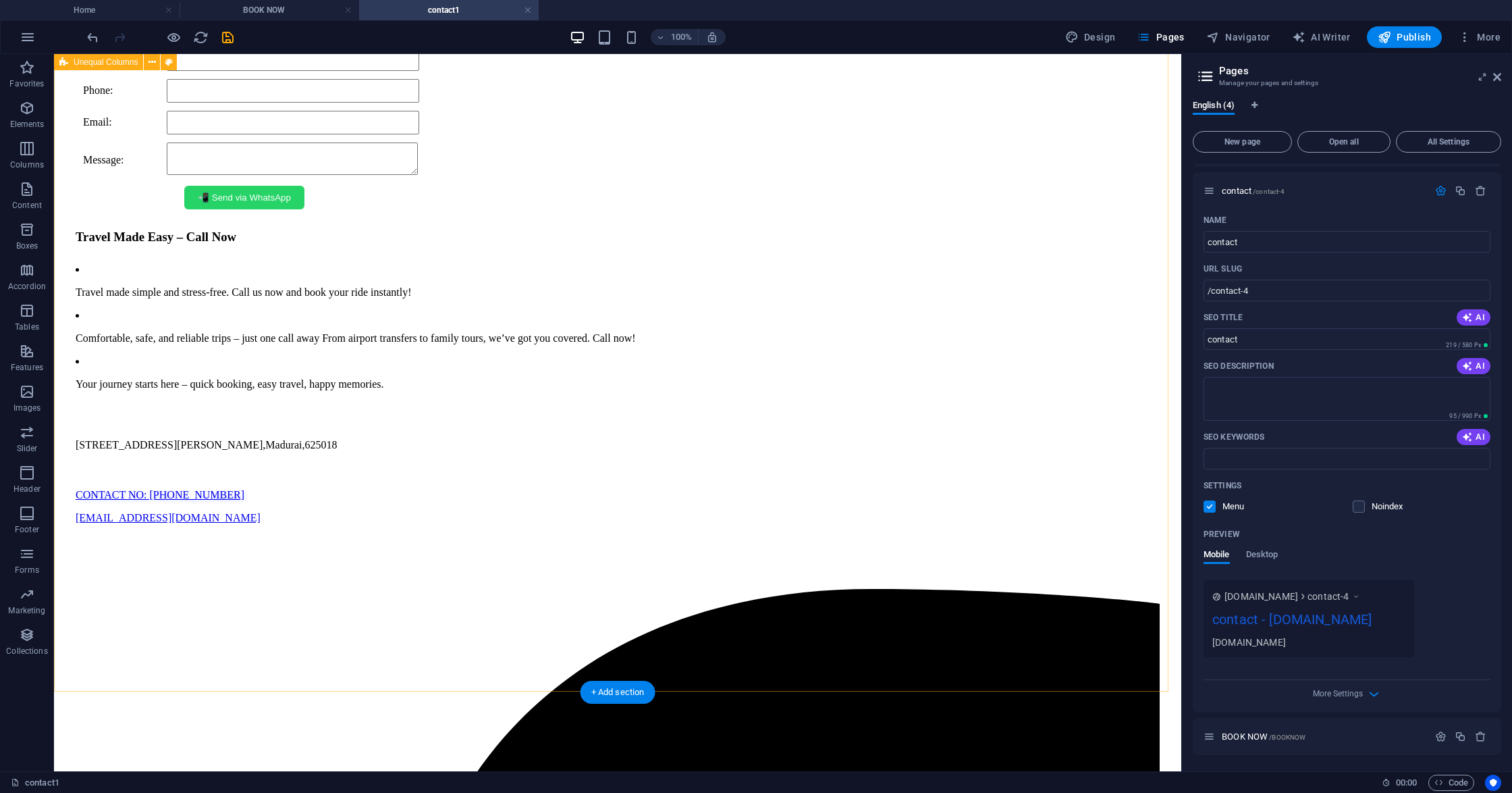
scroll to position [841, 0]
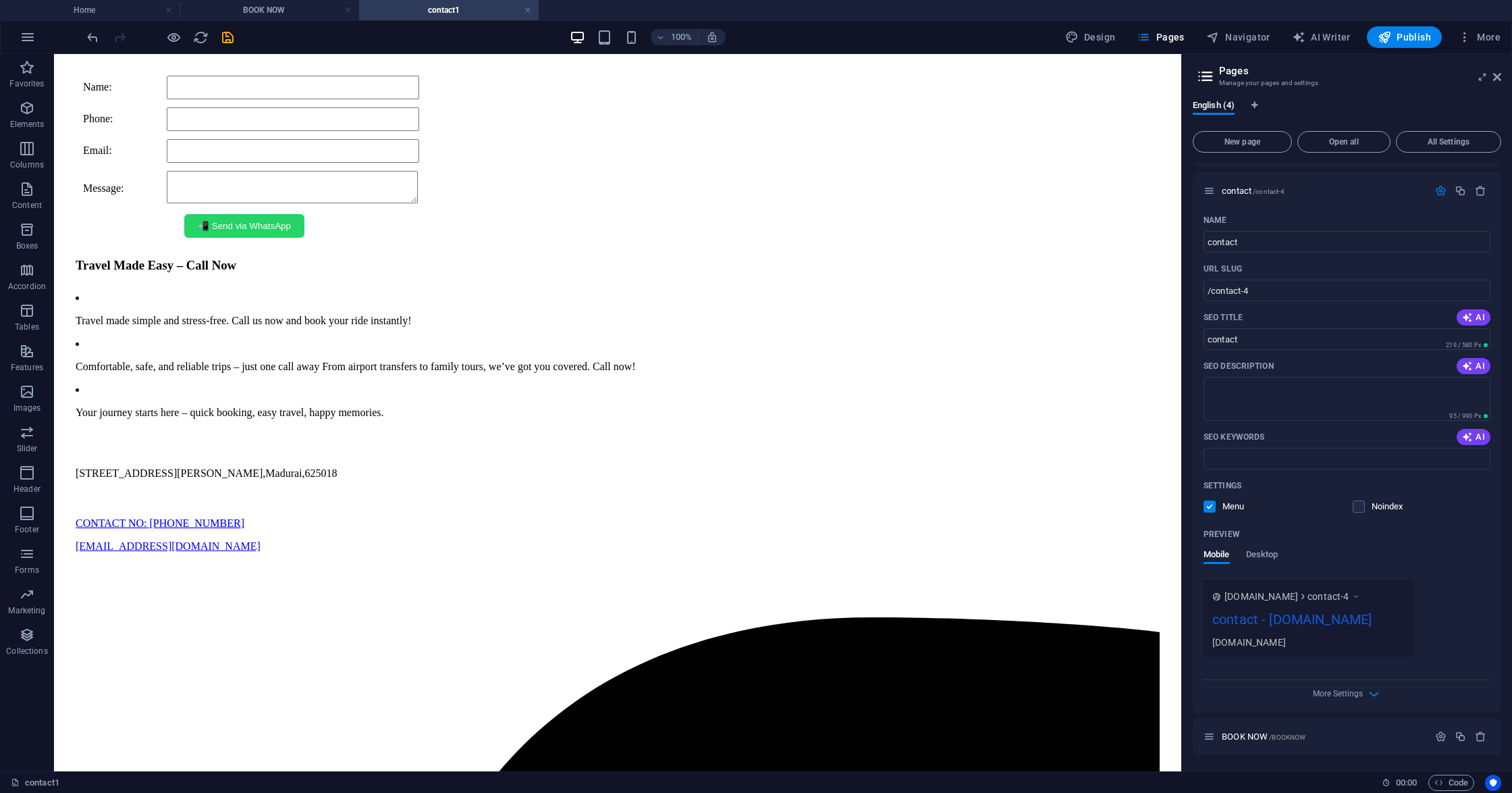
click at [1133, 70] on h2 "Pages" at bounding box center [1359, 71] width 282 height 12
drag, startPoint x: 1496, startPoint y: 74, endPoint x: 1423, endPoint y: 33, distance: 83.7
click at [1133, 74] on icon at bounding box center [1496, 77] width 8 height 11
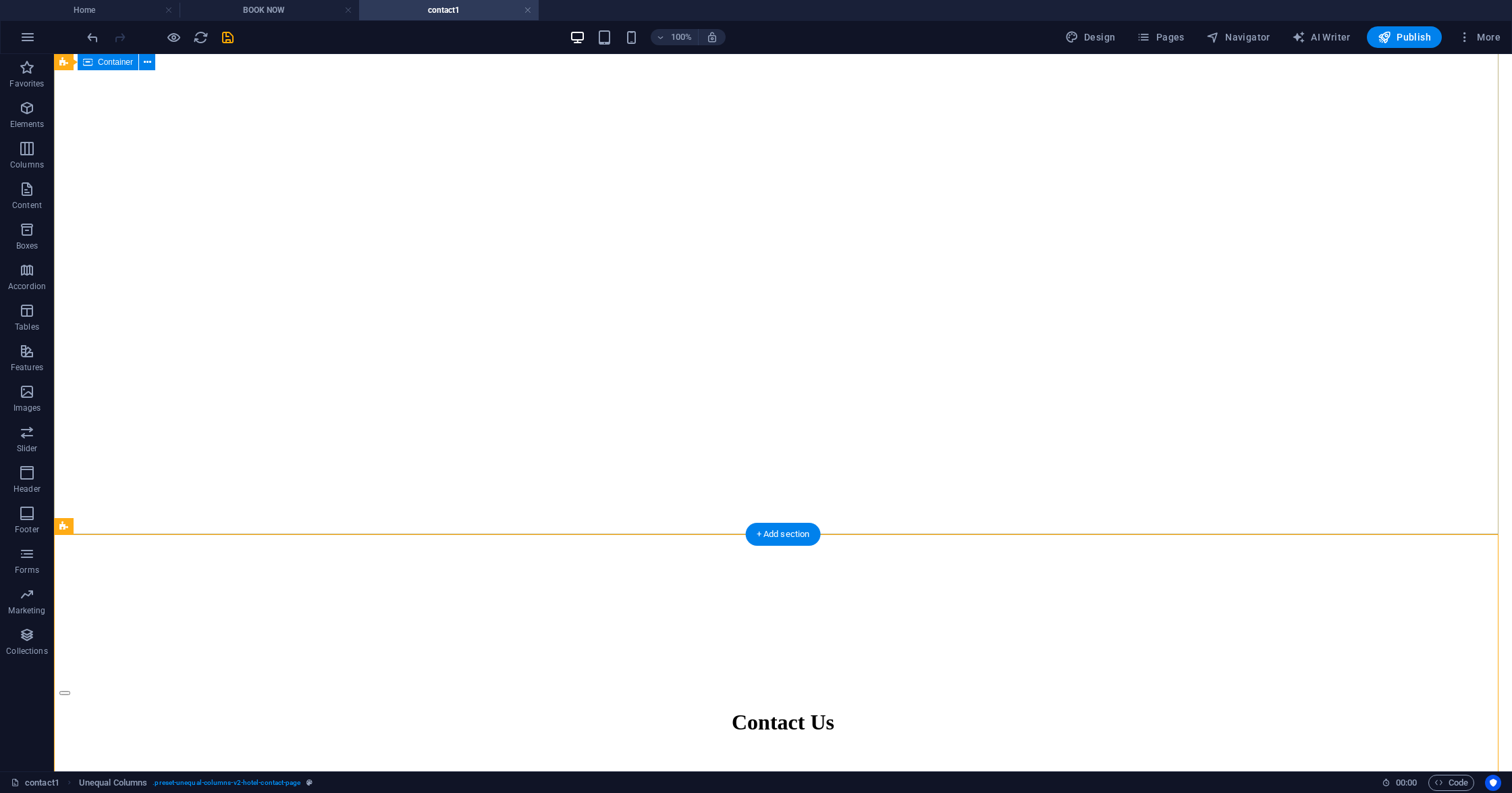
scroll to position [0, 0]
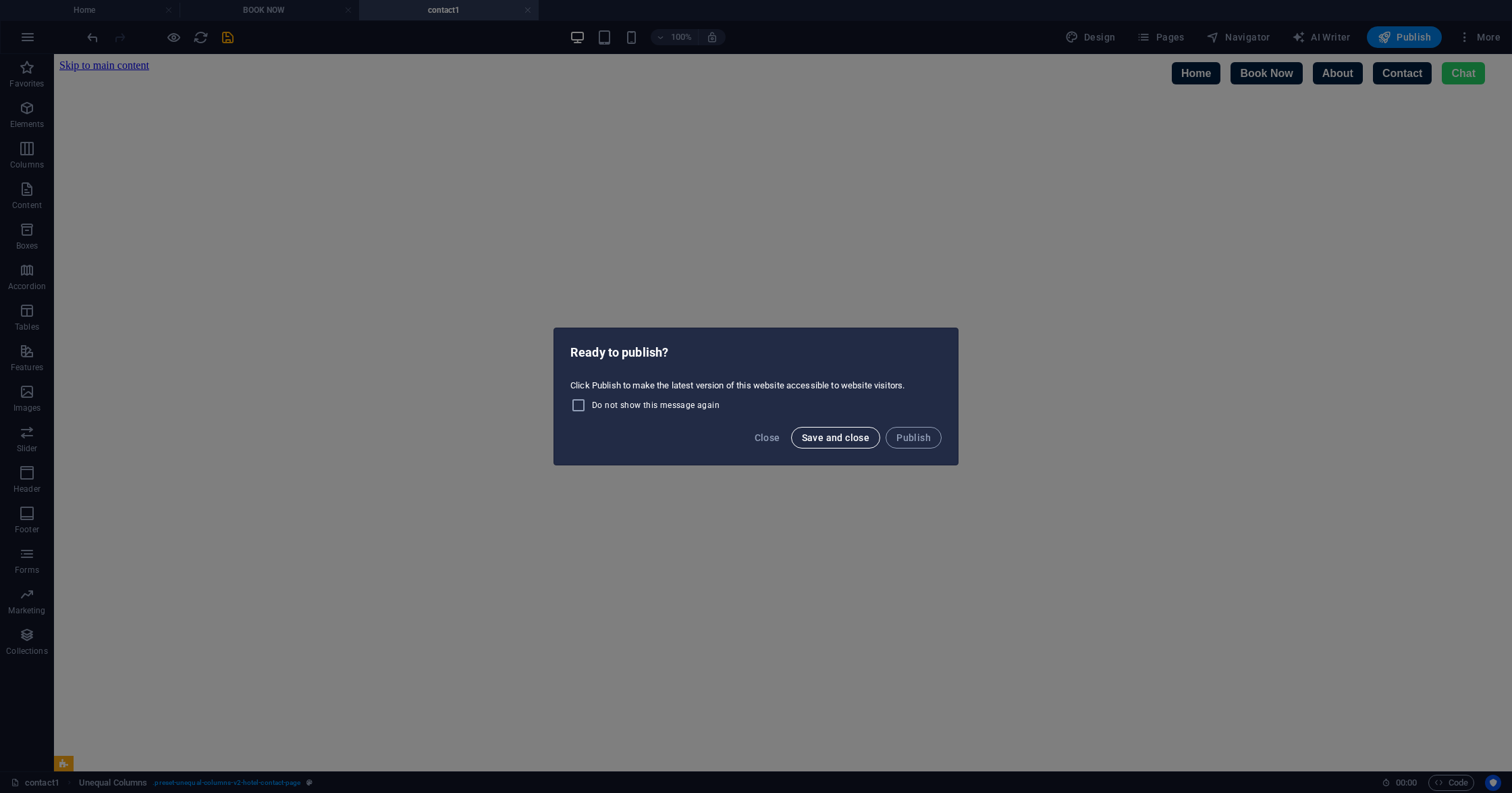
click at [818, 435] on span "Save and close" at bounding box center [835, 437] width 68 height 11
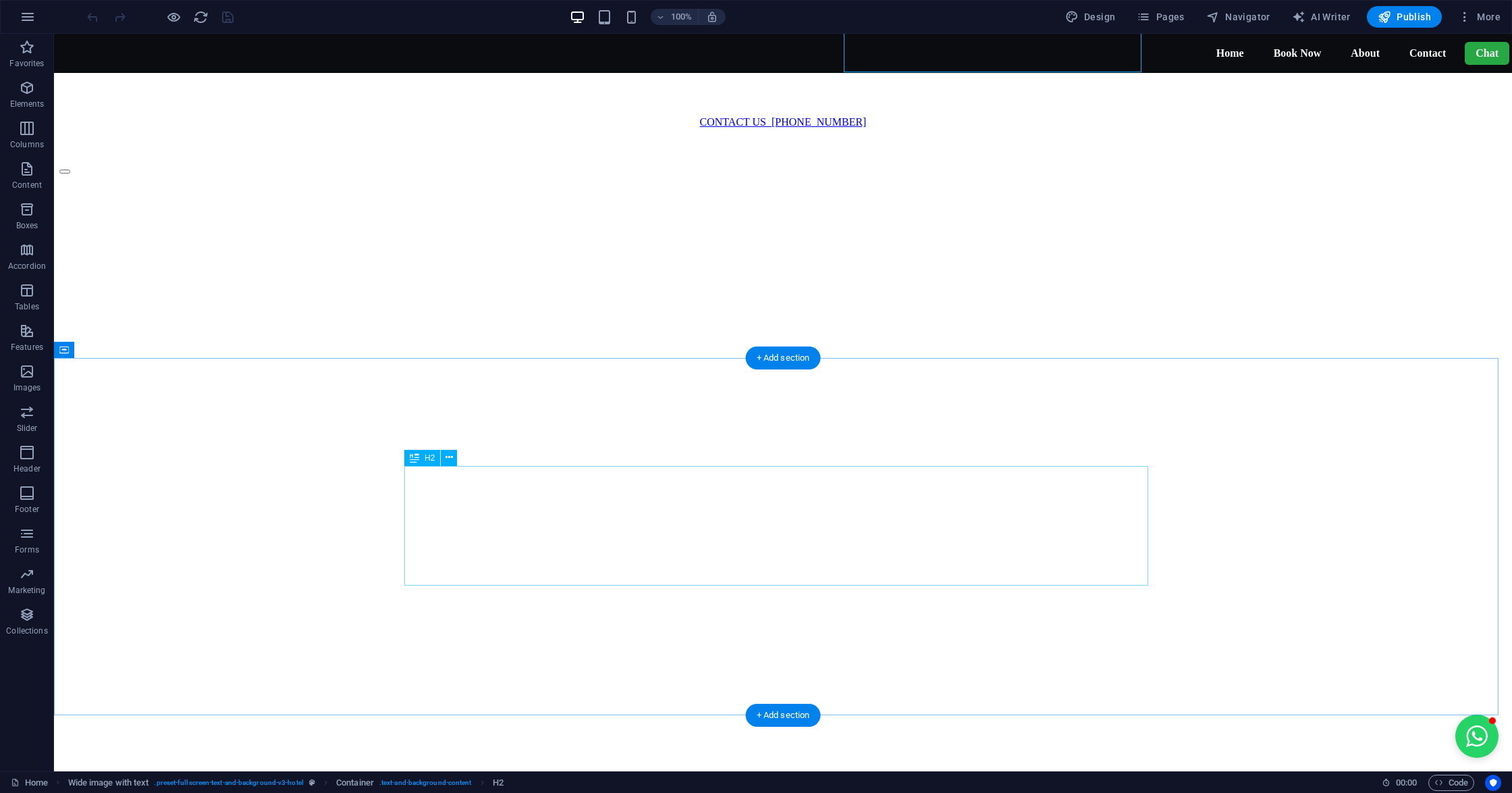
scroll to position [1059, 0]
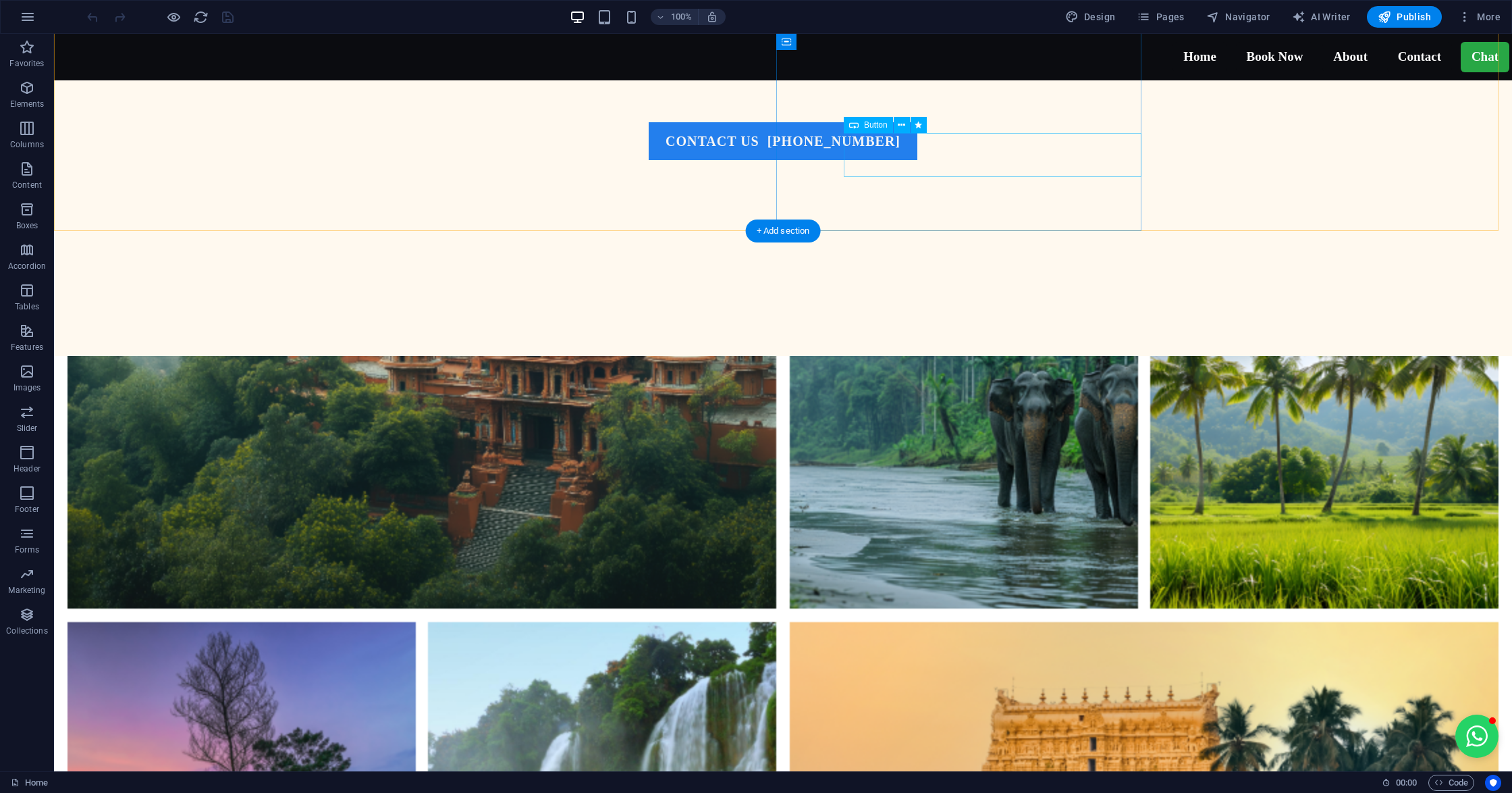
click at [897, 124] on icon at bounding box center [901, 125] width 8 height 14
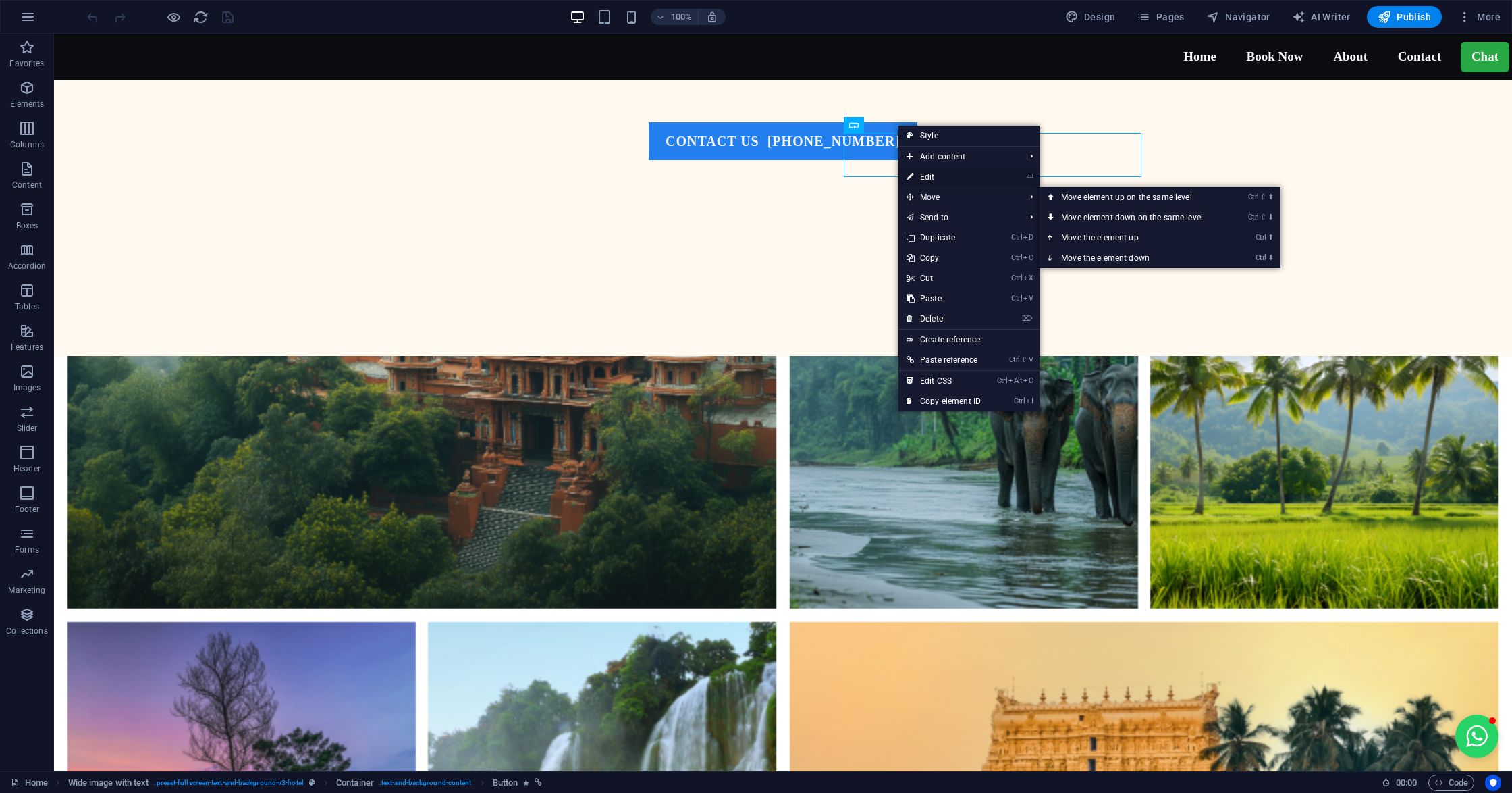
click at [921, 173] on link "⏎ Edit" at bounding box center [943, 176] width 91 height 20
select select "px"
select select "2"
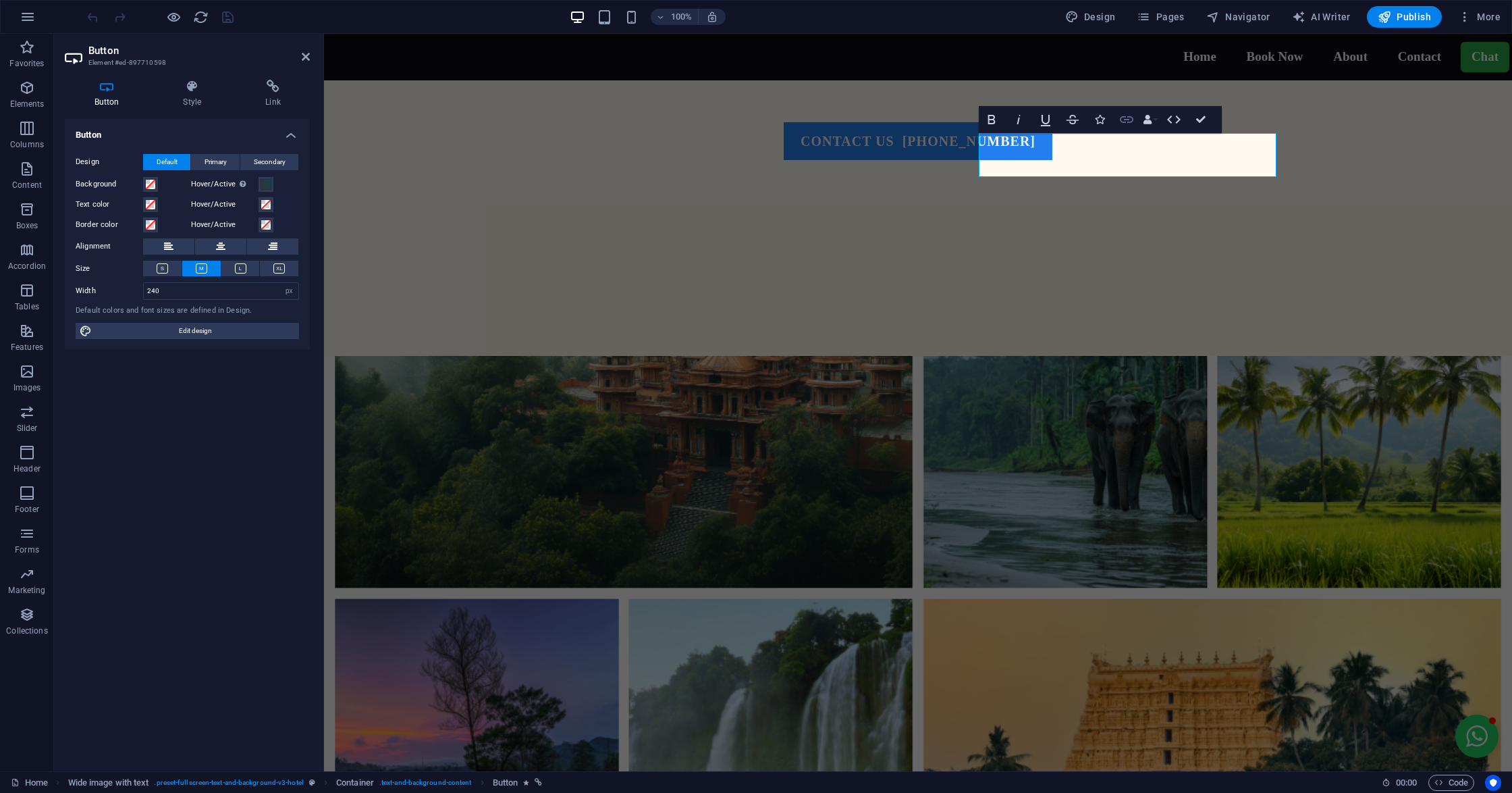
click at [1129, 117] on icon "button" at bounding box center [1126, 119] width 16 height 16
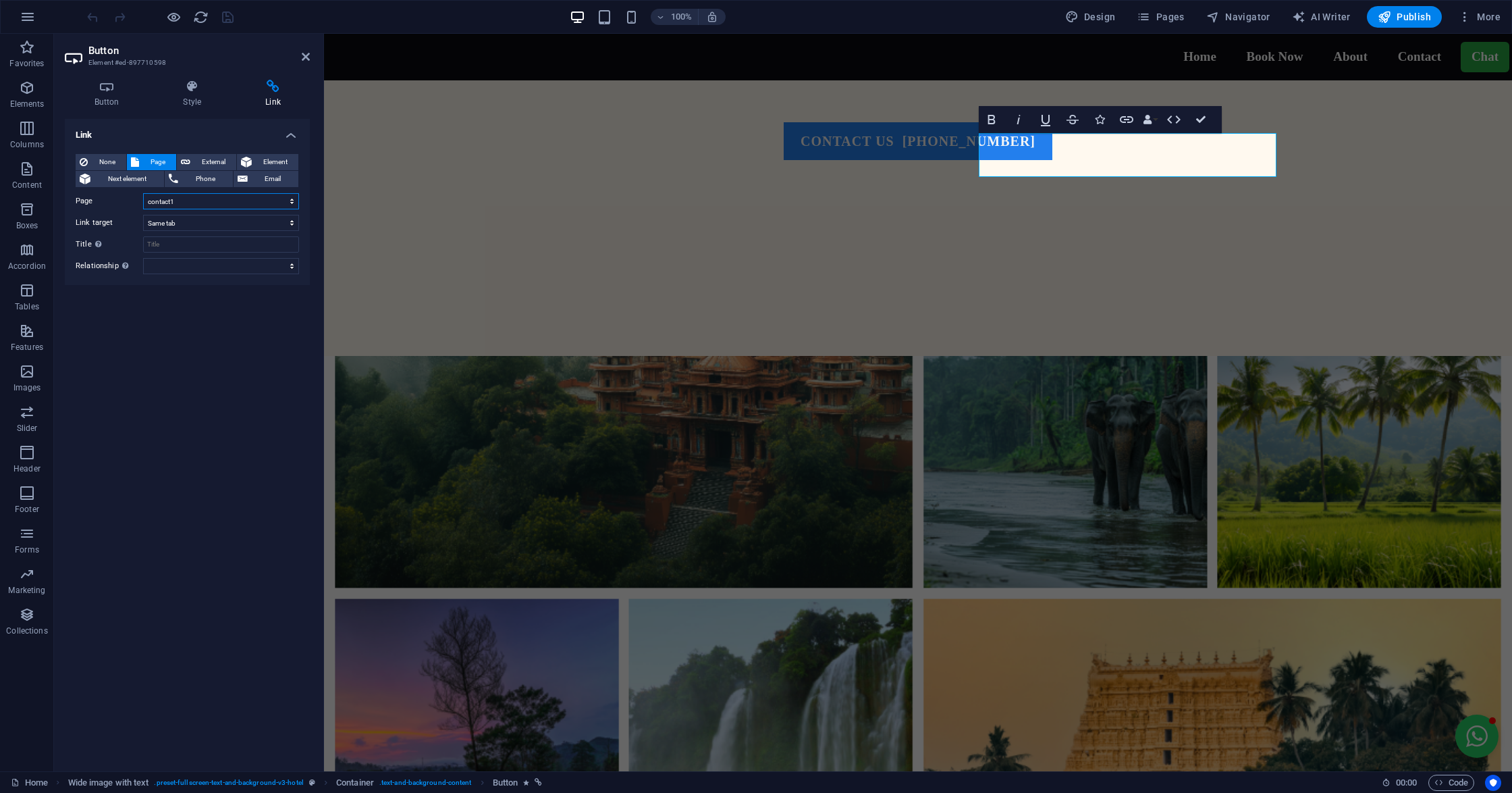
click at [209, 202] on select "Home RATE contact1 BOOK NOW" at bounding box center [221, 201] width 156 height 16
click at [184, 336] on div "Link None Page External Element Next element Phone Email Page Home RATE contact…" at bounding box center [187, 440] width 245 height 641
click at [162, 162] on span "Page" at bounding box center [158, 162] width 29 height 16
click at [184, 163] on icon at bounding box center [185, 162] width 9 height 16
select select "blank"
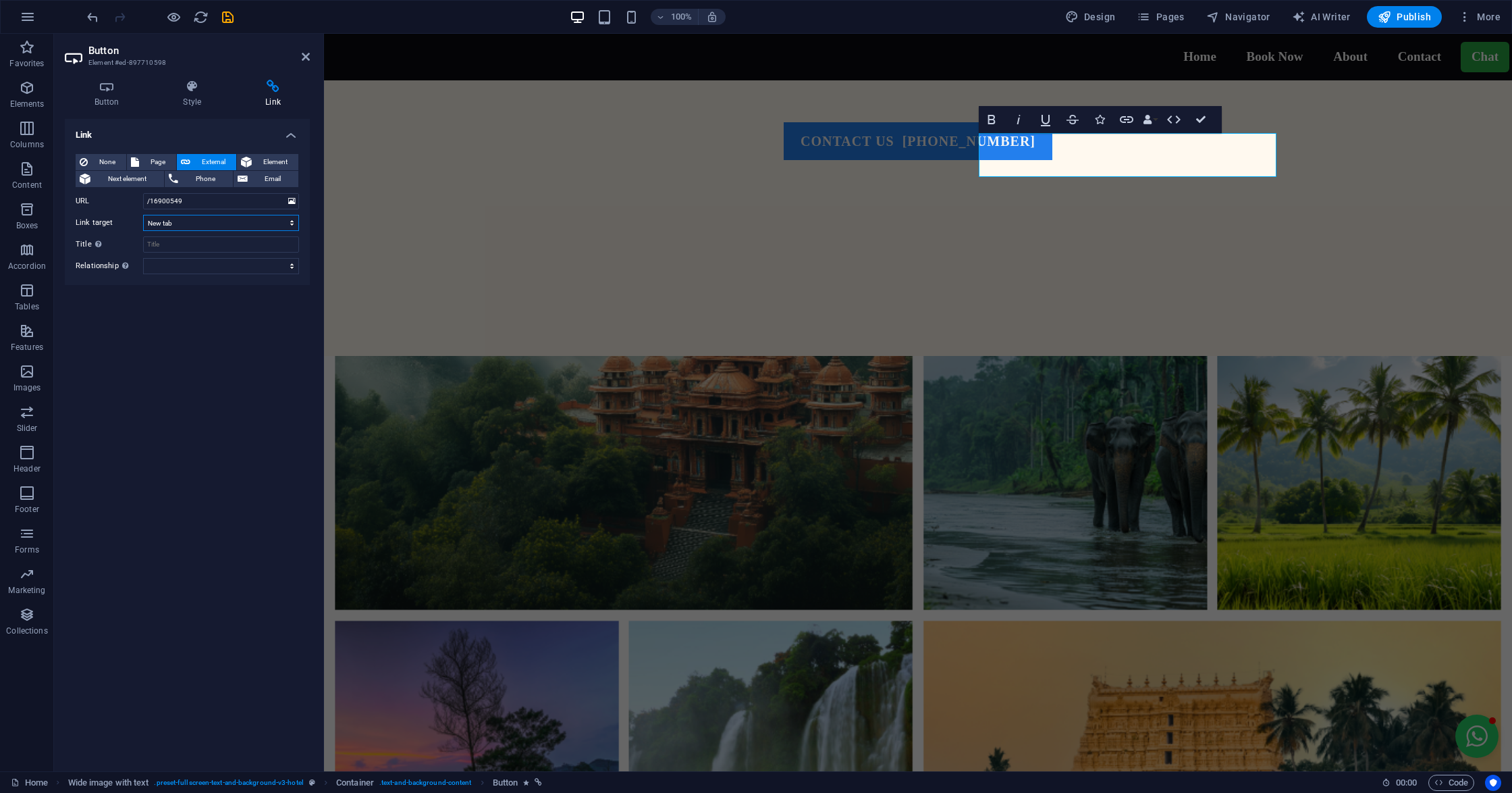
click at [185, 222] on select "New tab Same tab Overlay" at bounding box center [221, 223] width 156 height 16
click at [151, 160] on span "Page" at bounding box center [158, 162] width 29 height 16
select select
click at [174, 220] on select "New tab Same tab Overlay" at bounding box center [221, 223] width 156 height 16
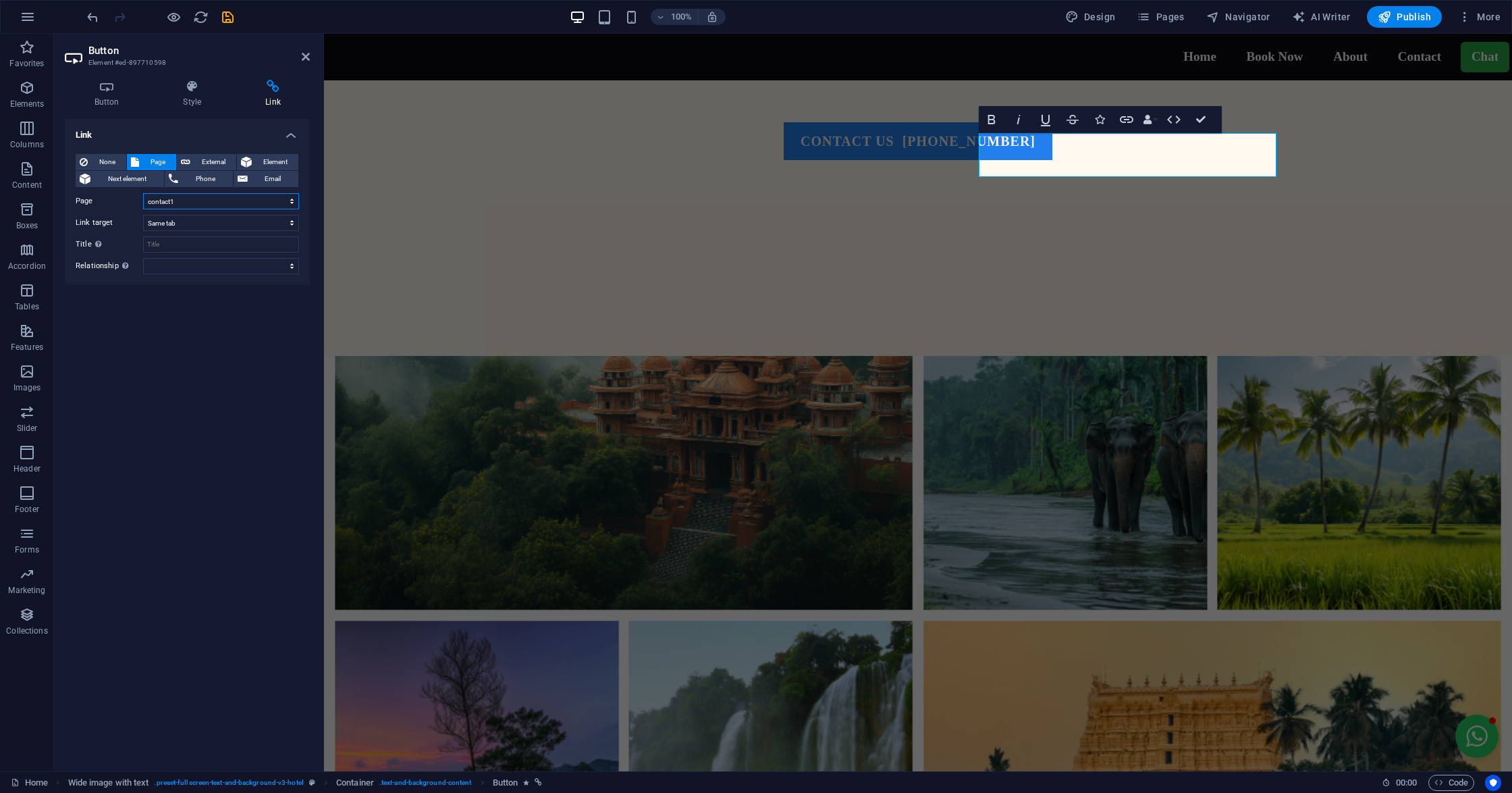
click at [172, 199] on select "Home RATE contact1 BOOK NOW" at bounding box center [221, 201] width 156 height 16
select select "3"
click at [143, 193] on select "Home RATE contact1 BOOK NOW" at bounding box center [221, 201] width 156 height 16
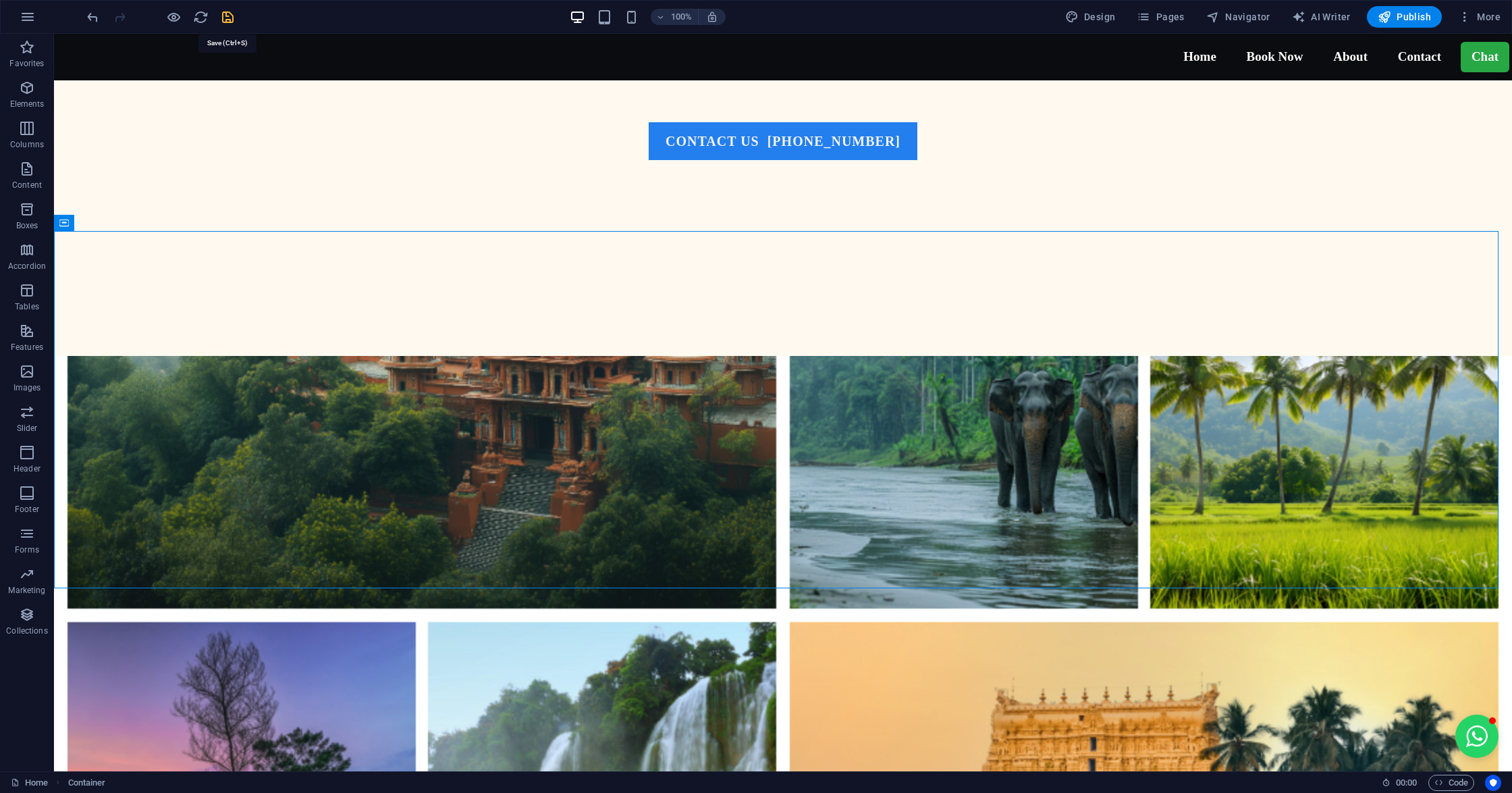
click at [231, 11] on icon "save" at bounding box center [228, 17] width 16 height 16
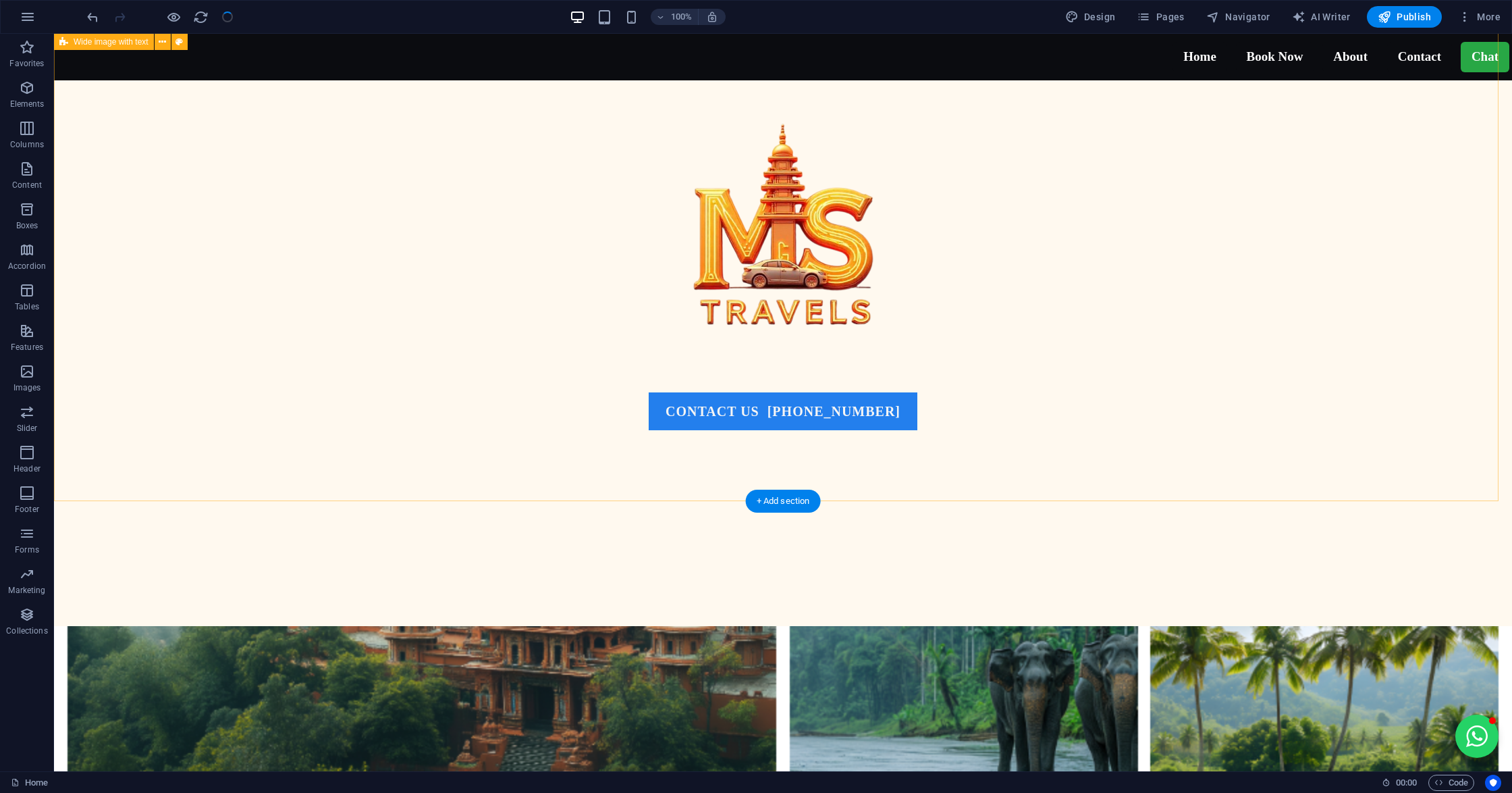
scroll to position [700, 0]
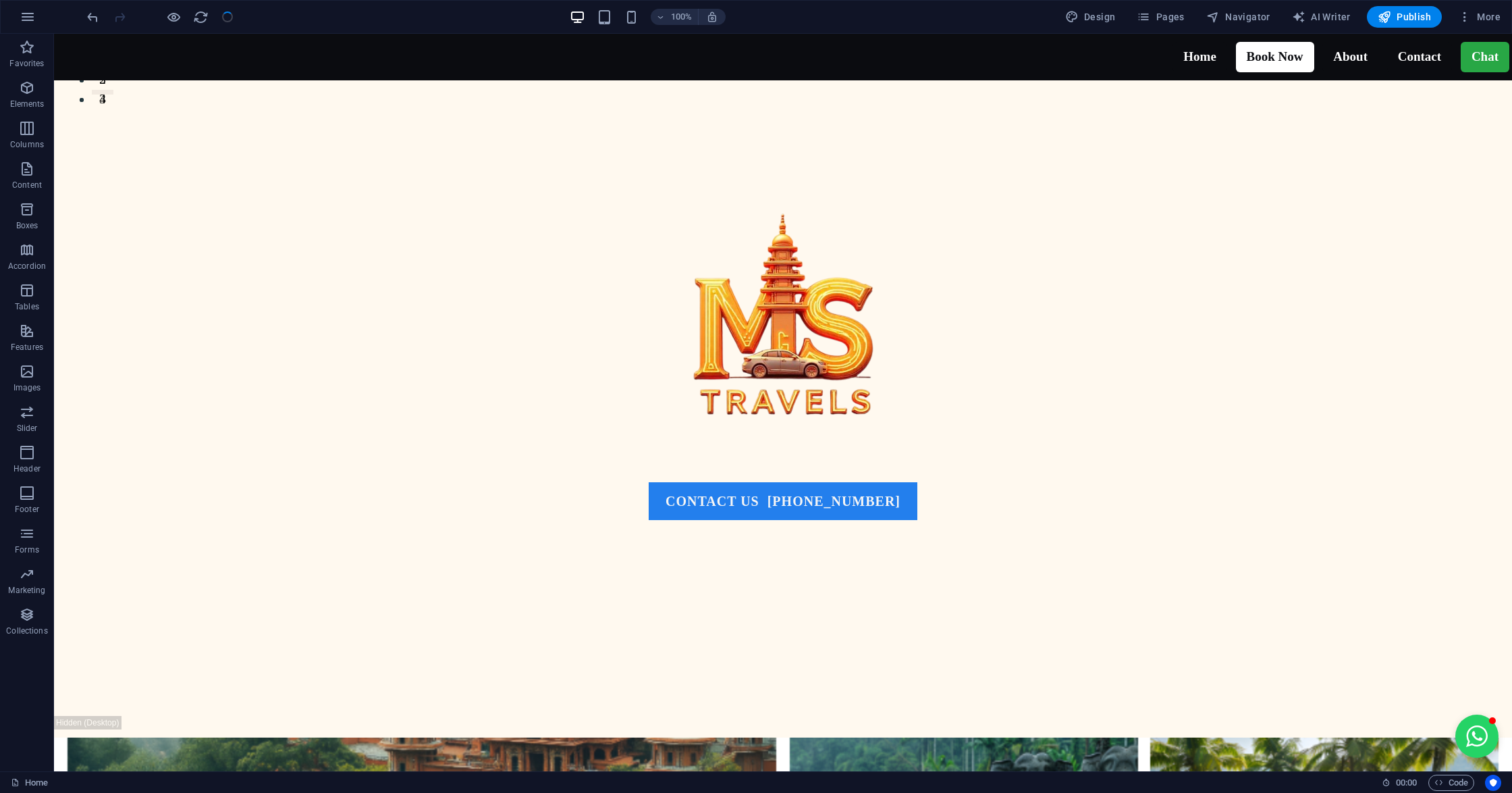
click at [1256, 57] on link "Book Now" at bounding box center [1275, 56] width 79 height 30
click at [1466, 772] on div "Home 00 : 00 Code" at bounding box center [756, 782] width 1512 height 22
click at [1462, 778] on span "Code" at bounding box center [1451, 782] width 34 height 16
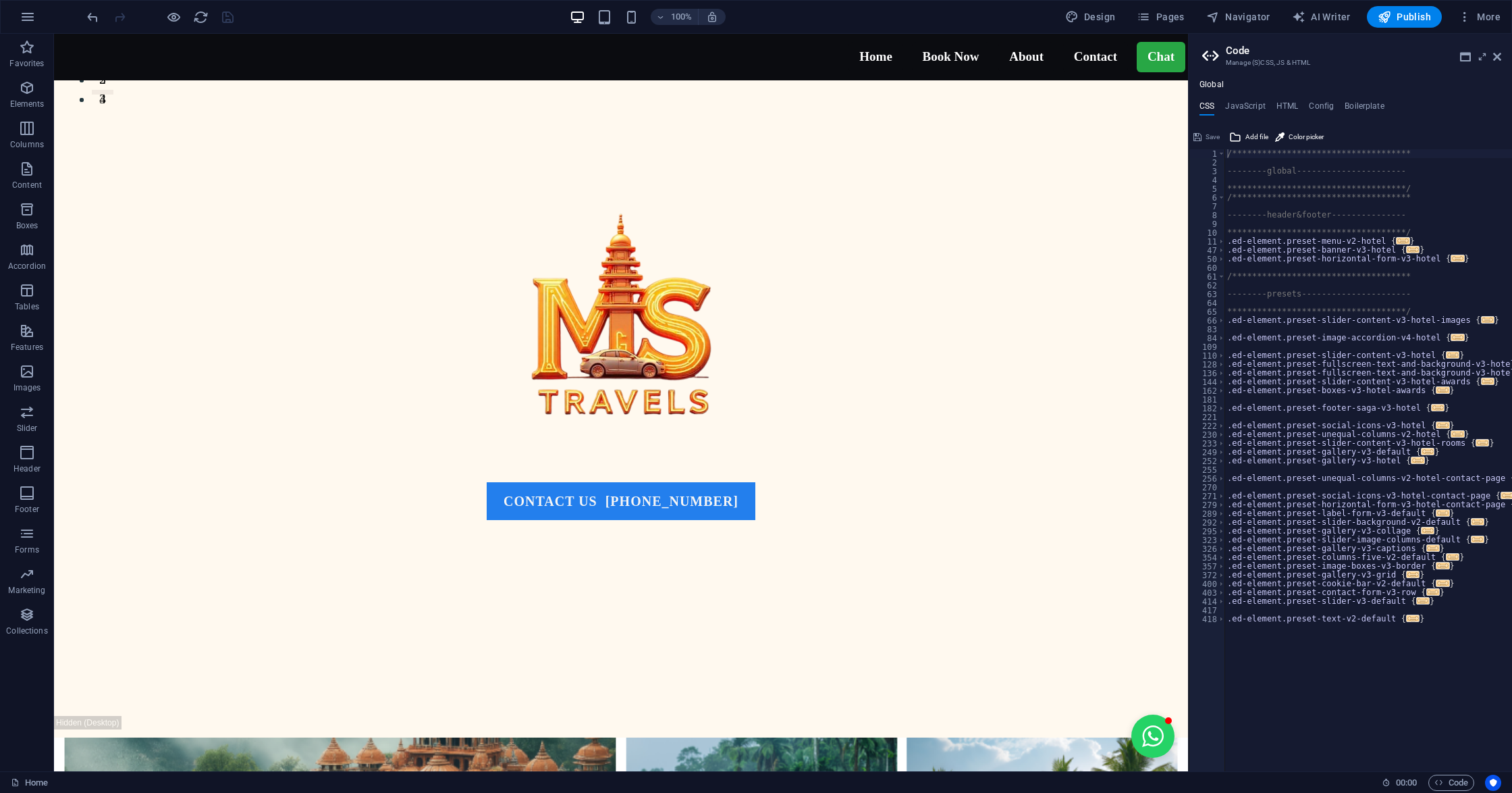
click at [1277, 98] on div "**********" at bounding box center [1350, 425] width 323 height 691
click at [1277, 100] on div "**********" at bounding box center [1350, 425] width 323 height 691
click at [1280, 106] on h4 "HTML" at bounding box center [1287, 108] width 22 height 15
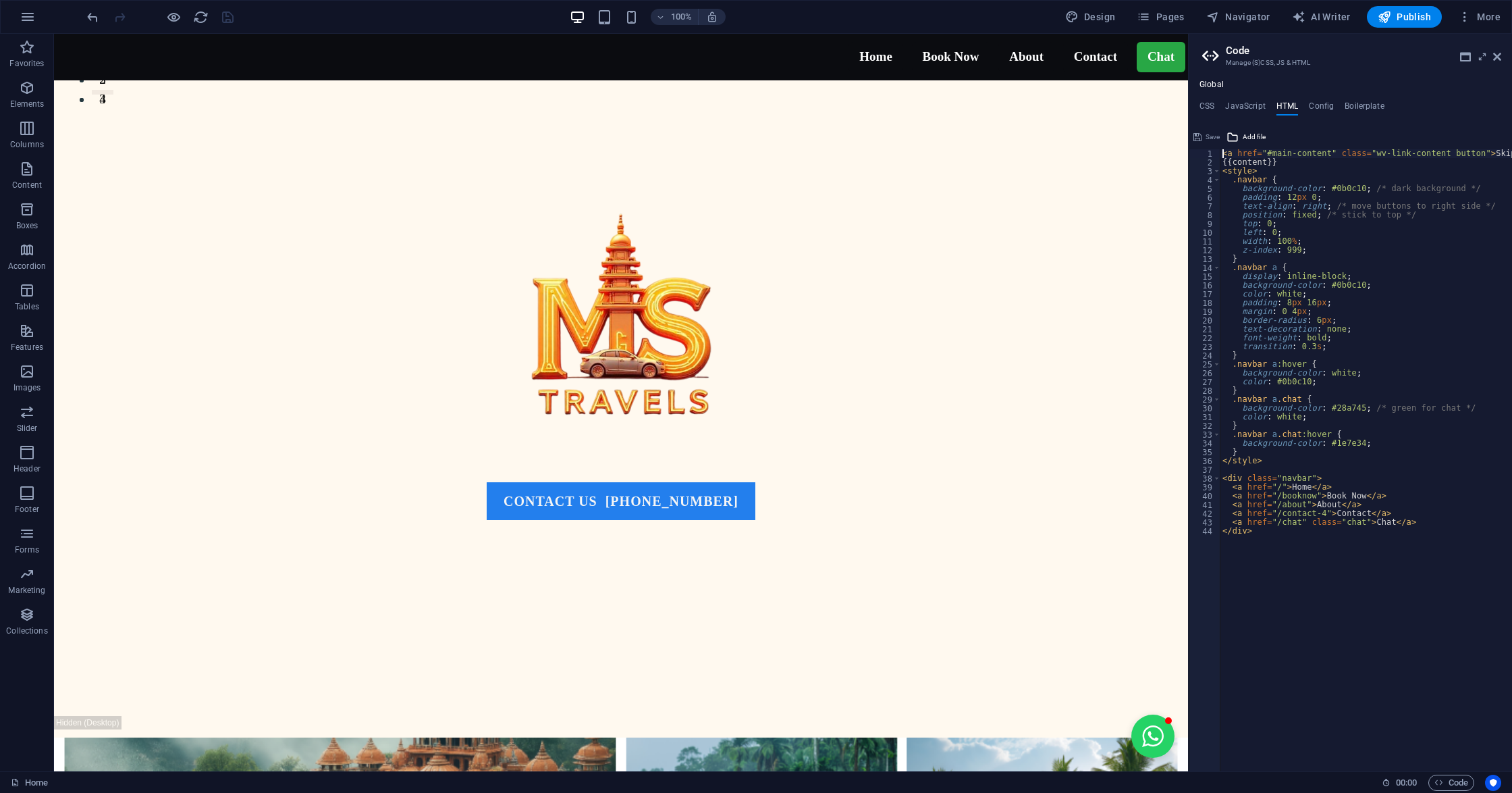
click at [1308, 492] on div "< a href = "#main-content" class = "wv-link-content button" > Skip to main cont…" at bounding box center [1401, 462] width 364 height 626
click at [1300, 560] on div "< a href = "#main-content" class = "wv-link-content button" > Skip to main cont…" at bounding box center [1401, 462] width 364 height 626
click at [1320, 515] on div "< a href = "#main-content" class = "wv-link-content button" > Skip to main cont…" at bounding box center [1401, 462] width 364 height 626
click at [1291, 561] on div "< a href = "#main-content" class = "wv-link-content button" > Skip to main cont…" at bounding box center [1401, 462] width 364 height 626
type textarea "</div>"
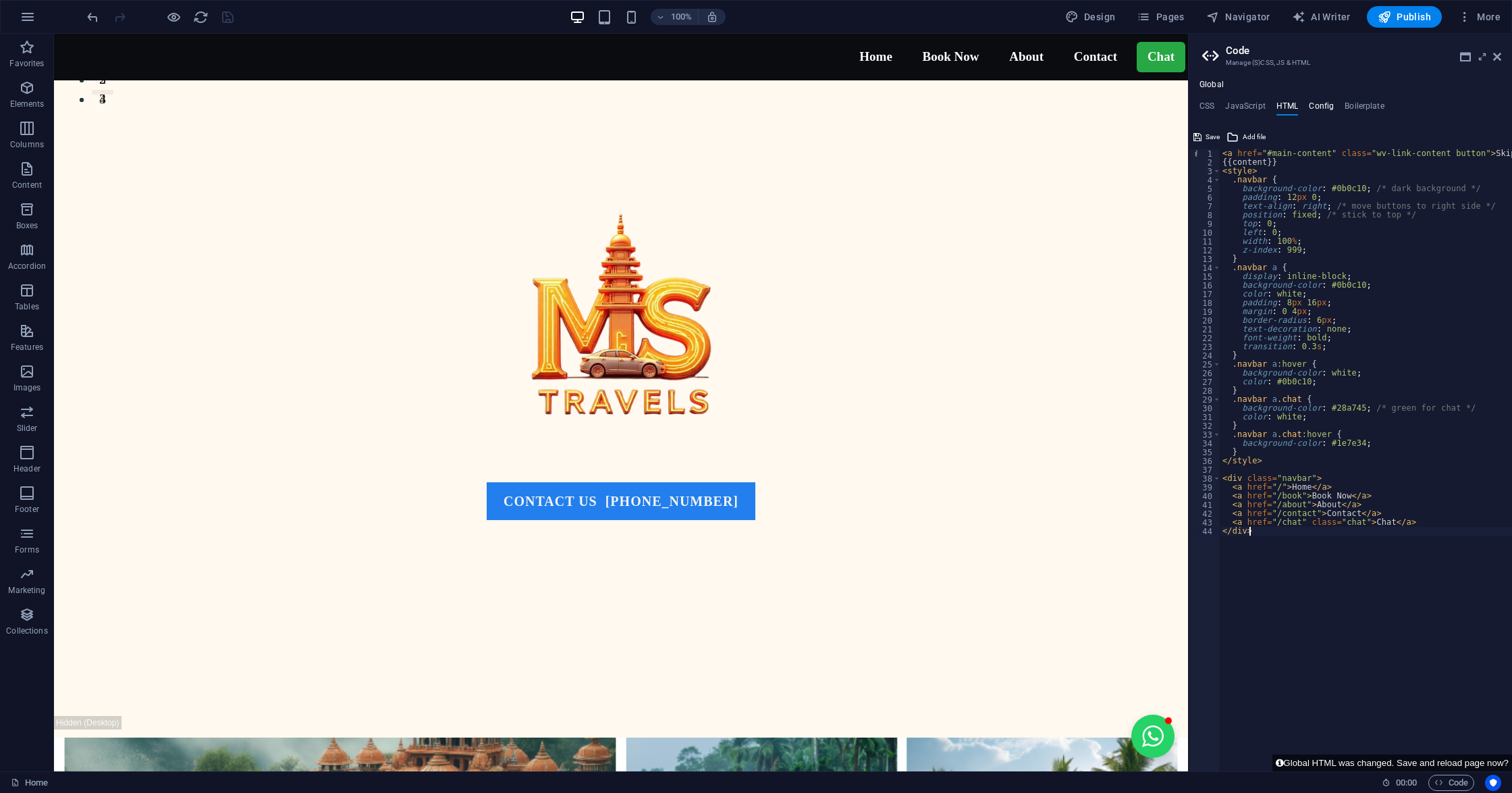
click at [1320, 101] on h4 "Config" at bounding box center [1320, 108] width 25 height 15
type textarea "$color-background: #fff9ef;"
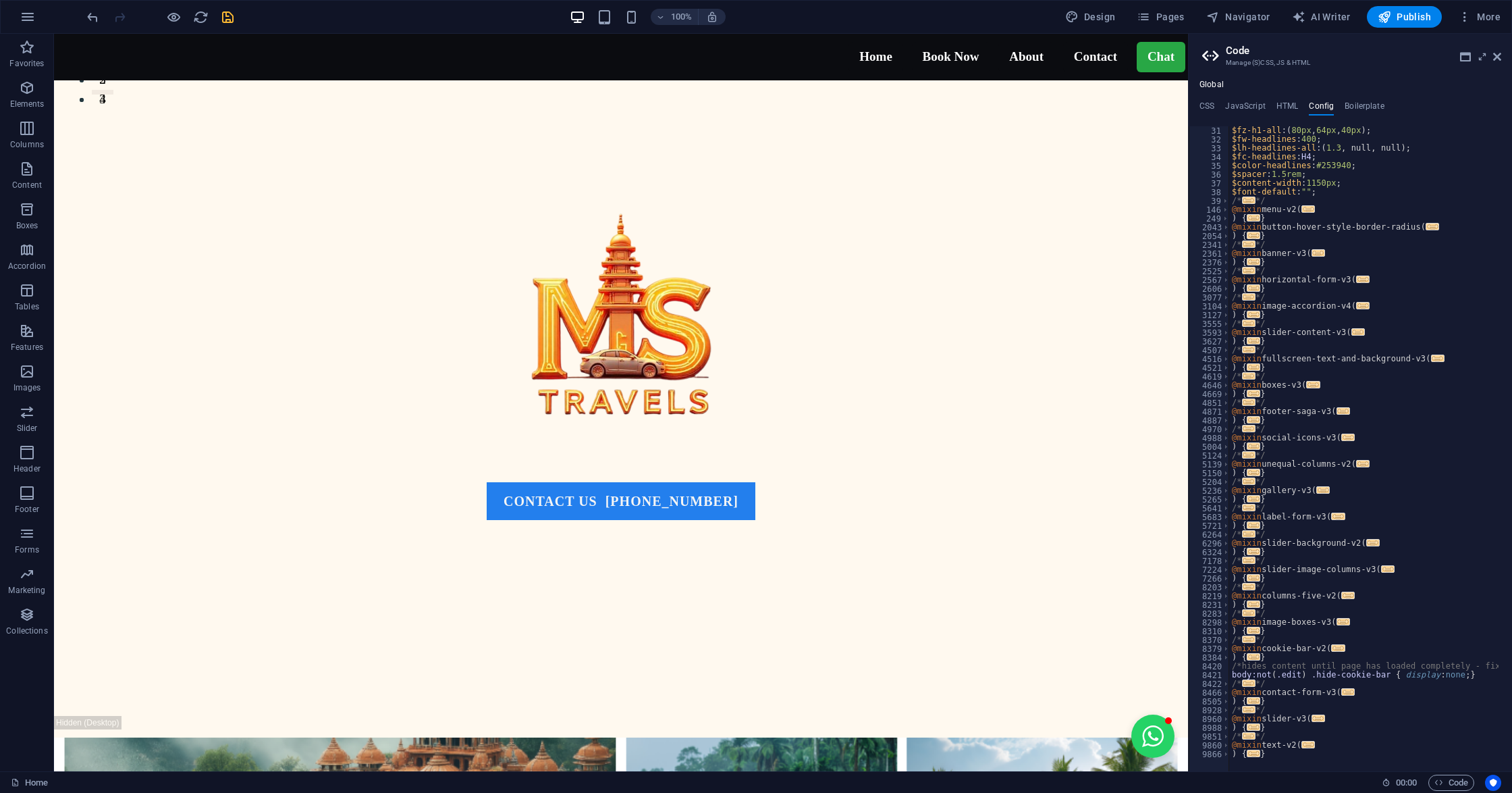
scroll to position [0, 0]
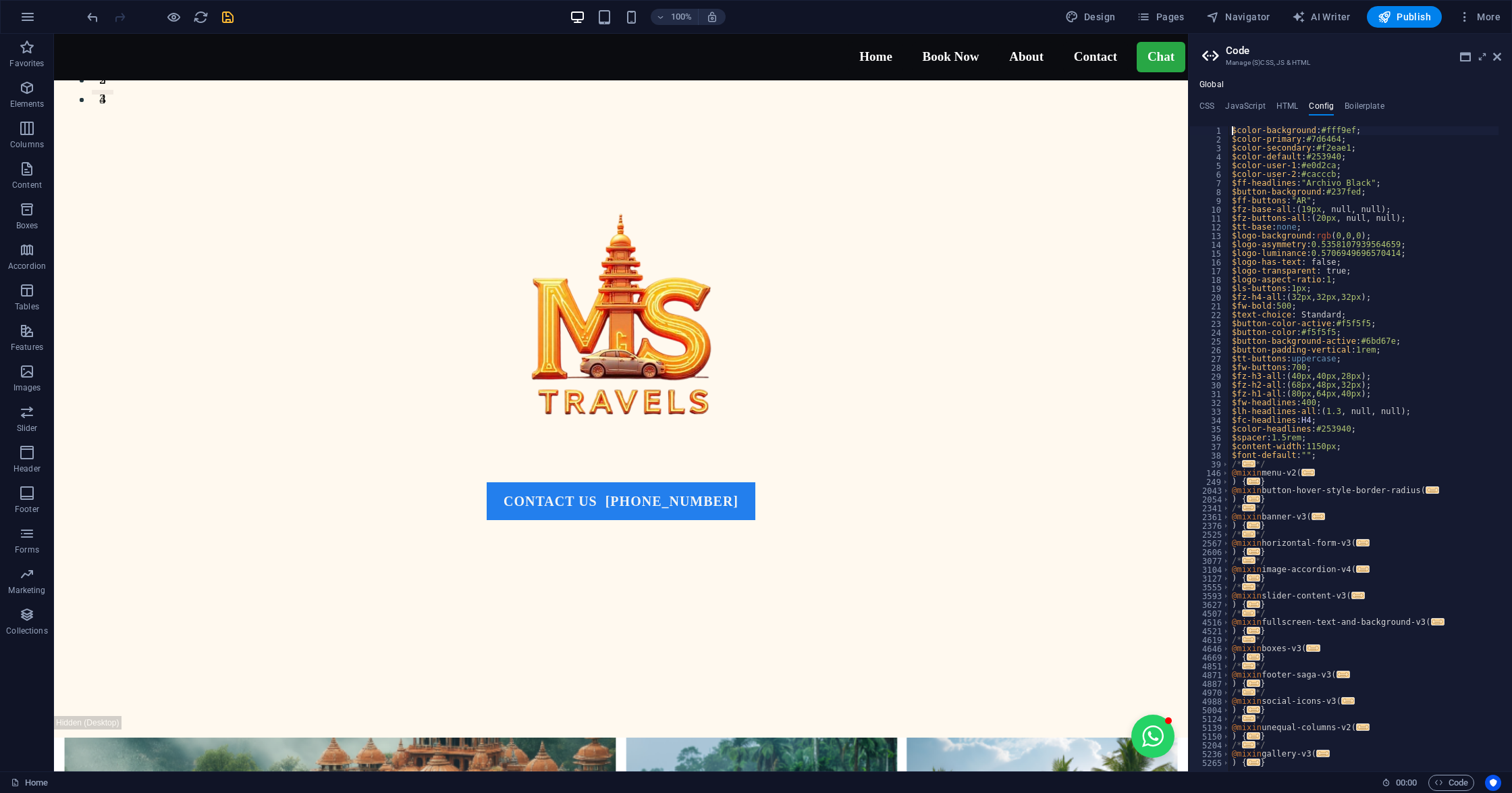
click at [1367, 98] on div "**********" at bounding box center [1350, 425] width 323 height 691
click at [1362, 104] on h4 "Boilerplate" at bounding box center [1364, 108] width 40 height 15
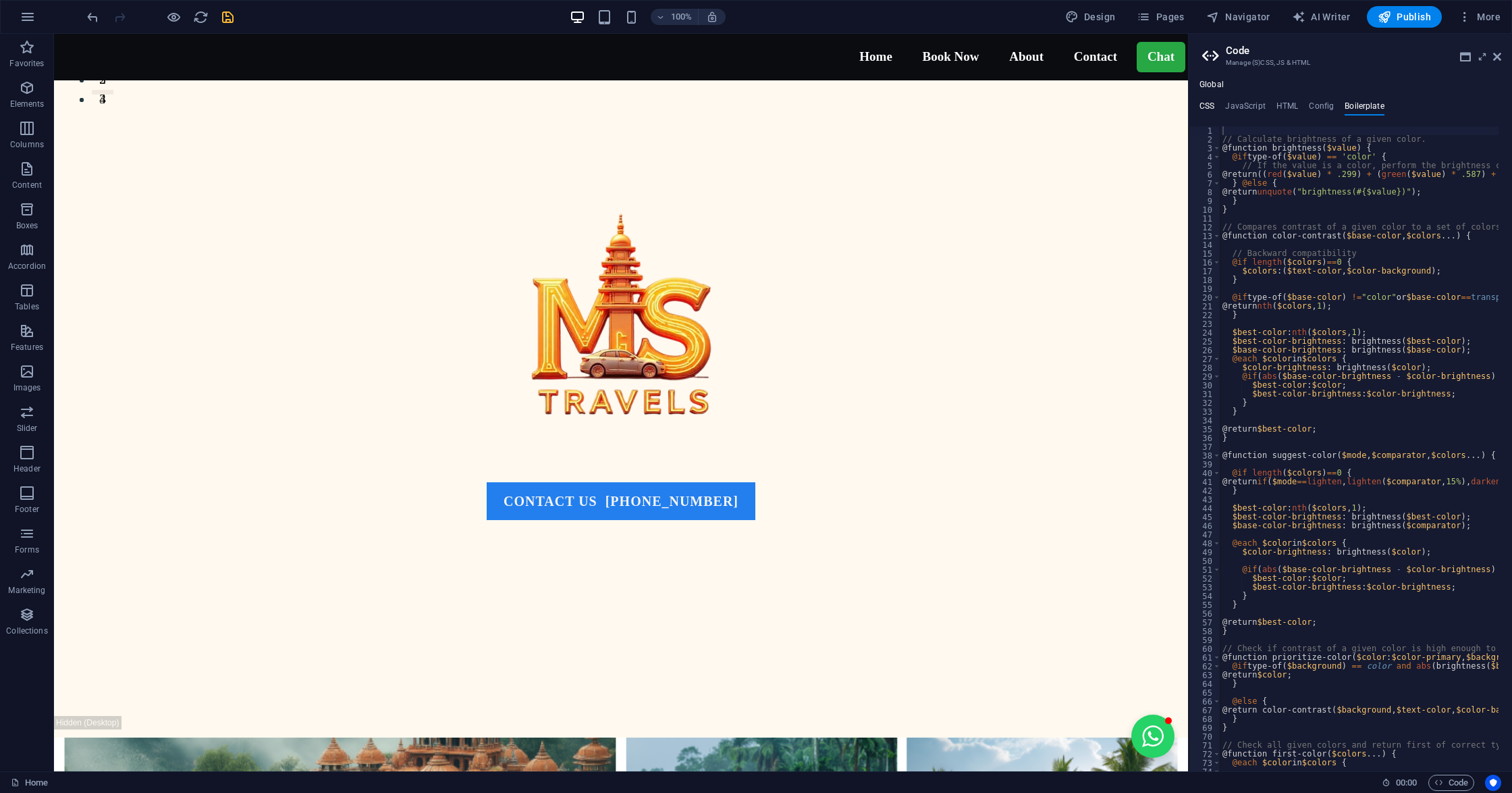
click at [1212, 110] on h4 "CSS" at bounding box center [1206, 108] width 15 height 15
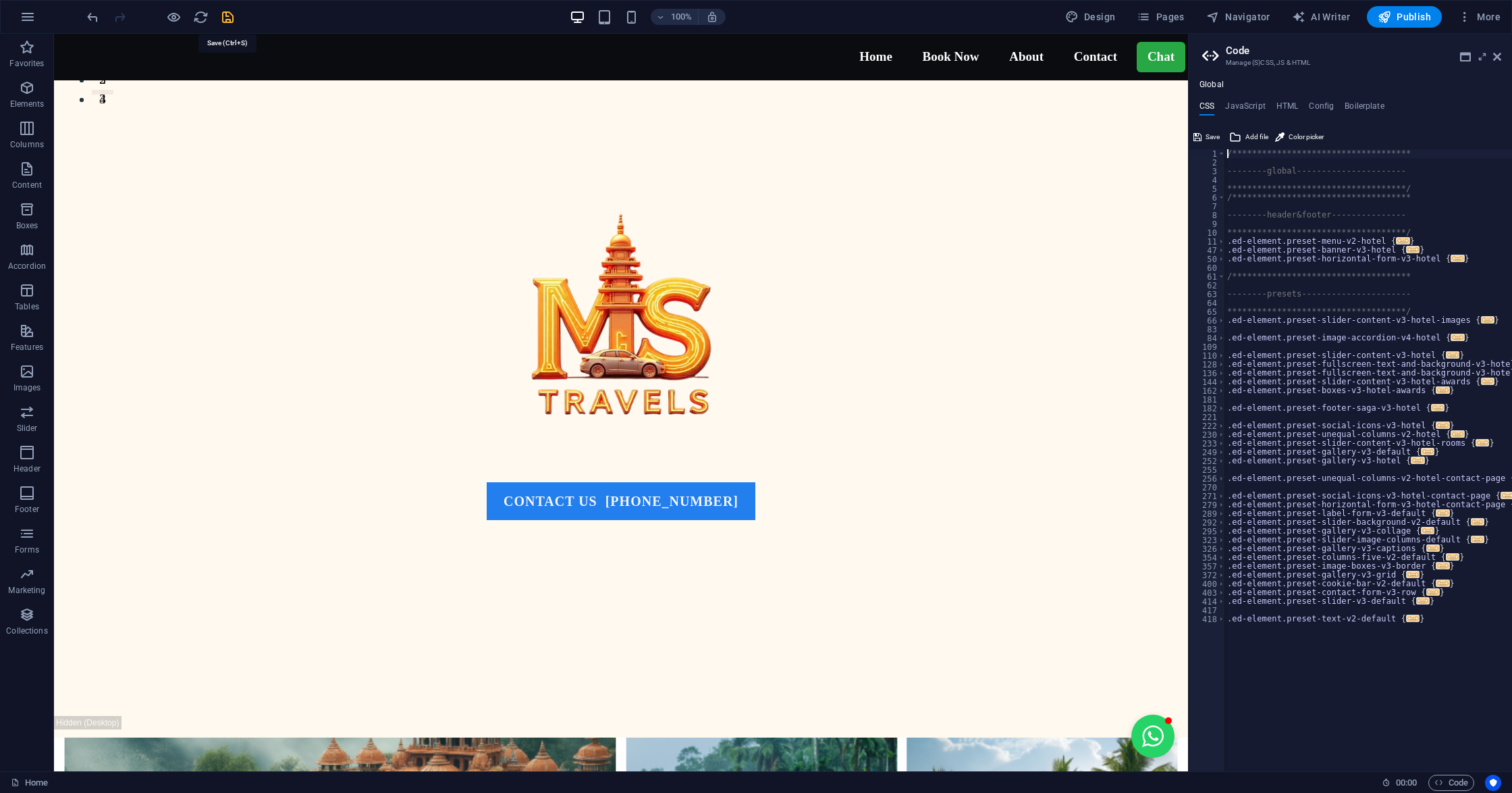
click at [225, 11] on icon "save" at bounding box center [228, 17] width 16 height 16
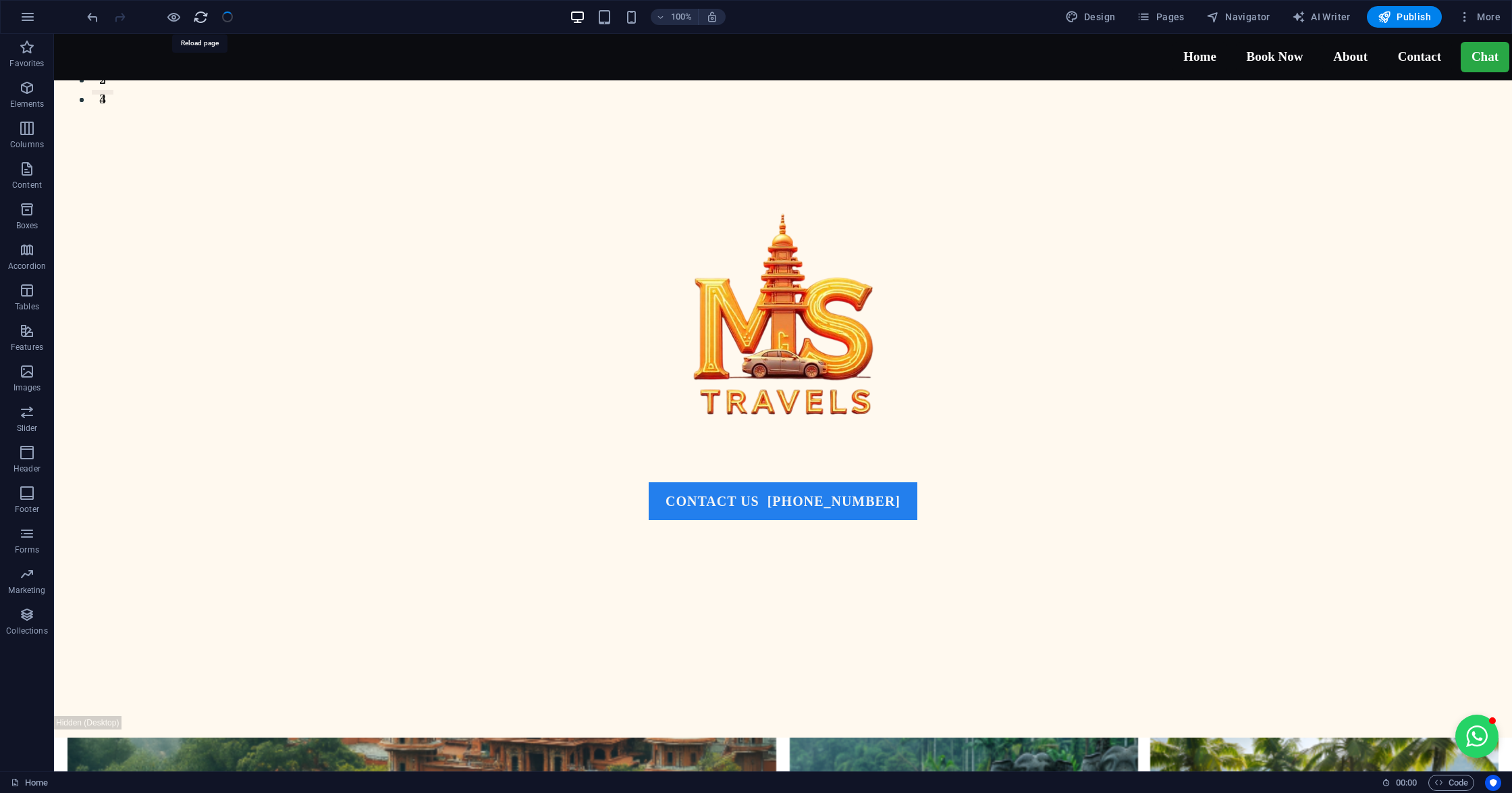
click at [200, 12] on icon "reload" at bounding box center [201, 17] width 16 height 16
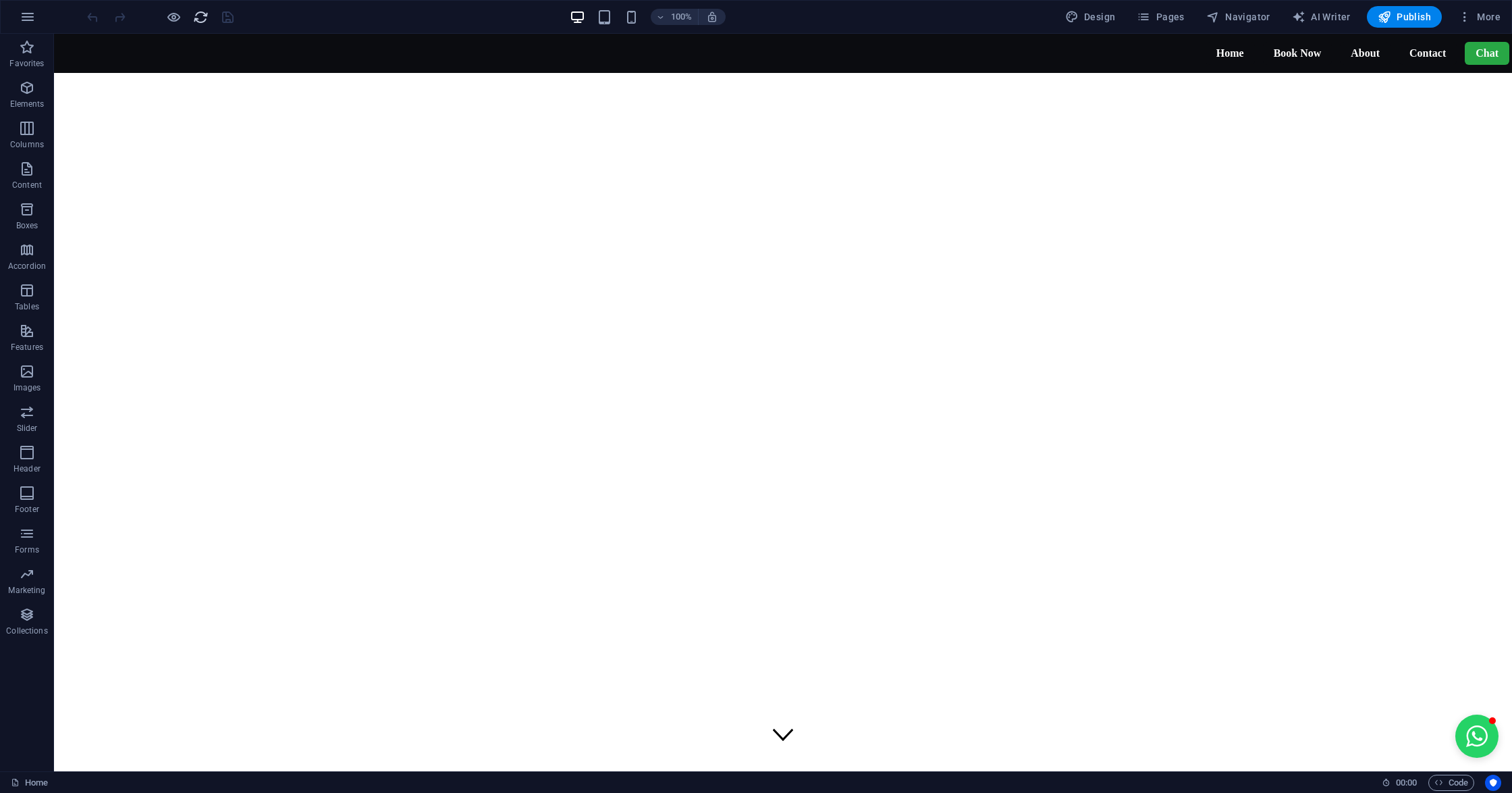
click at [204, 14] on icon "reload" at bounding box center [201, 17] width 16 height 16
click at [1273, 52] on link "Book Now" at bounding box center [1297, 53] width 70 height 23
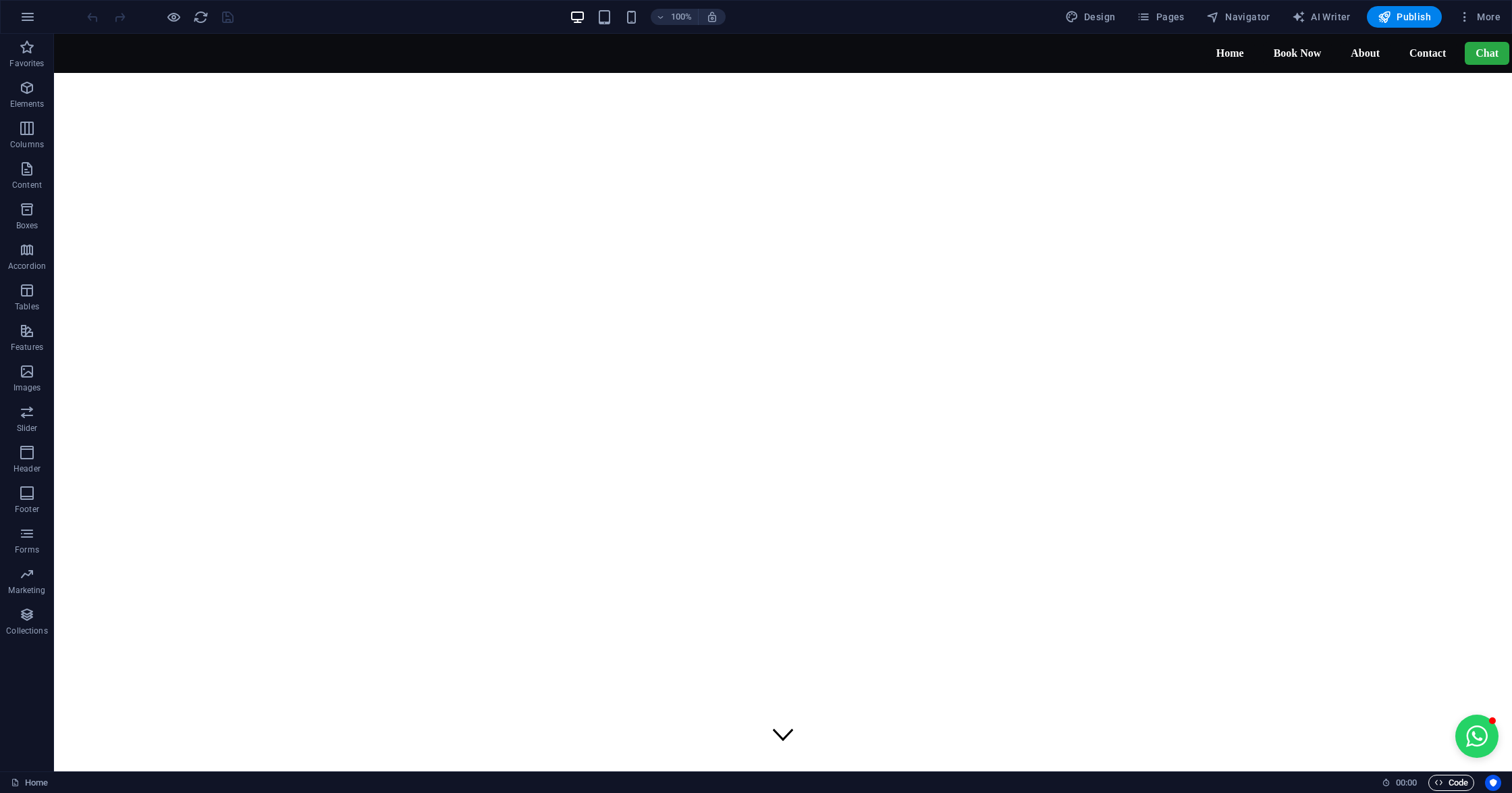
click at [1459, 787] on span "Code" at bounding box center [1451, 782] width 34 height 16
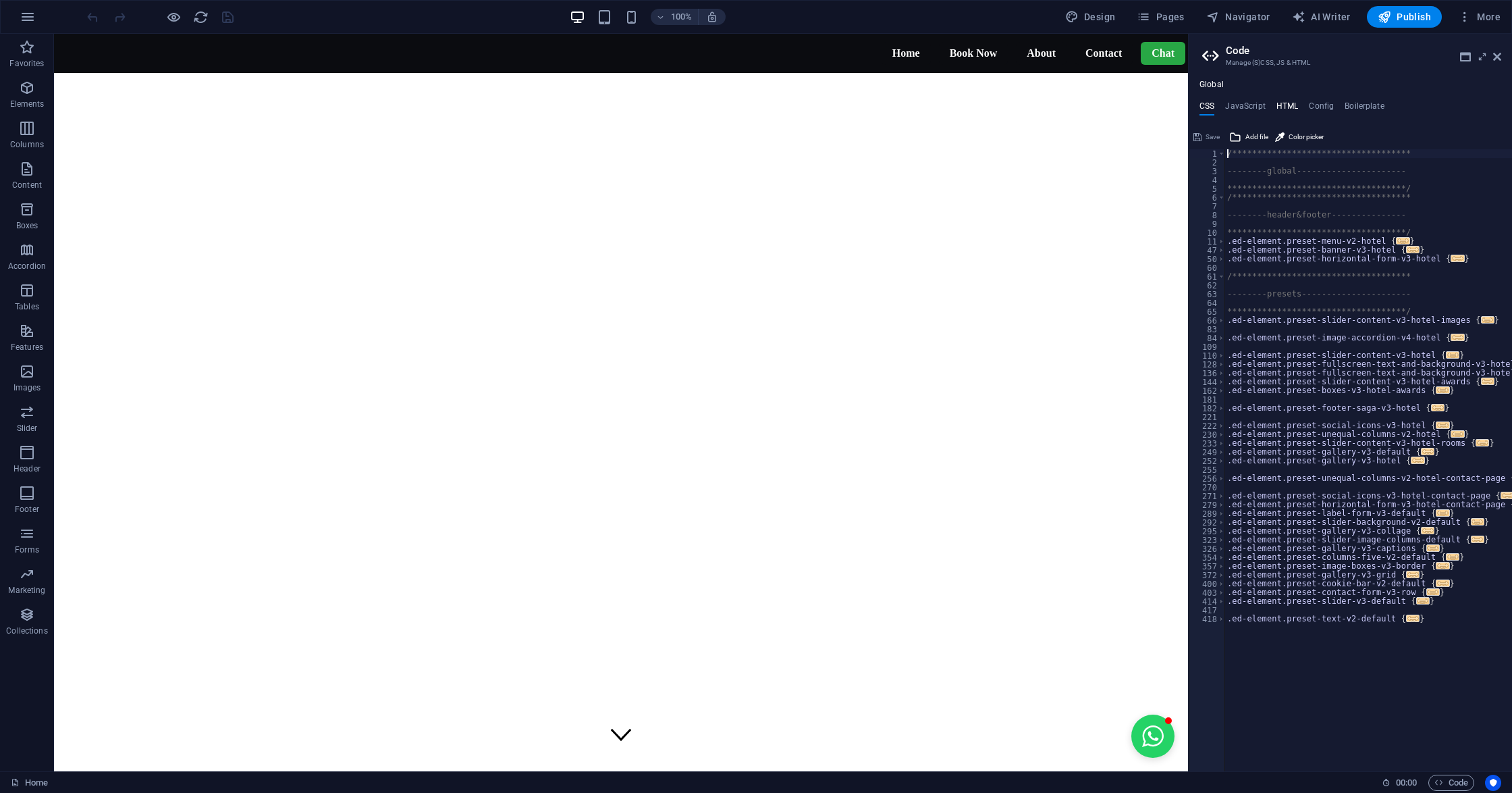
click at [1283, 103] on h4 "HTML" at bounding box center [1287, 108] width 22 height 15
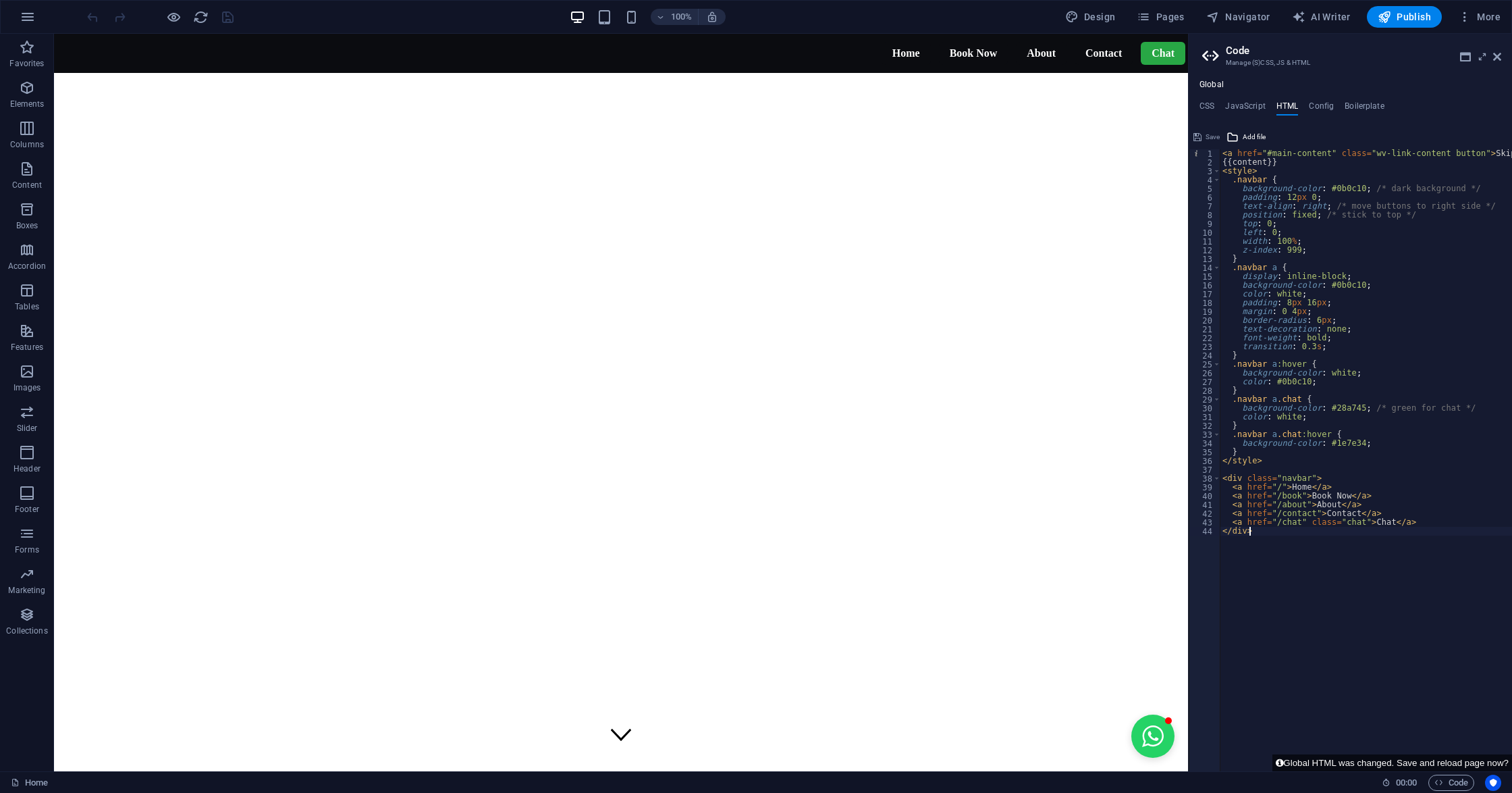
click at [1294, 493] on div "< a href = "#main-content" class = "wv-link-content button" > Skip to main cont…" at bounding box center [1401, 462] width 364 height 626
click at [1287, 587] on div "< a href = "#main-content" class = "wv-link-content button" > Skip to main cont…" at bounding box center [1401, 462] width 364 height 626
type textarea "</div>"
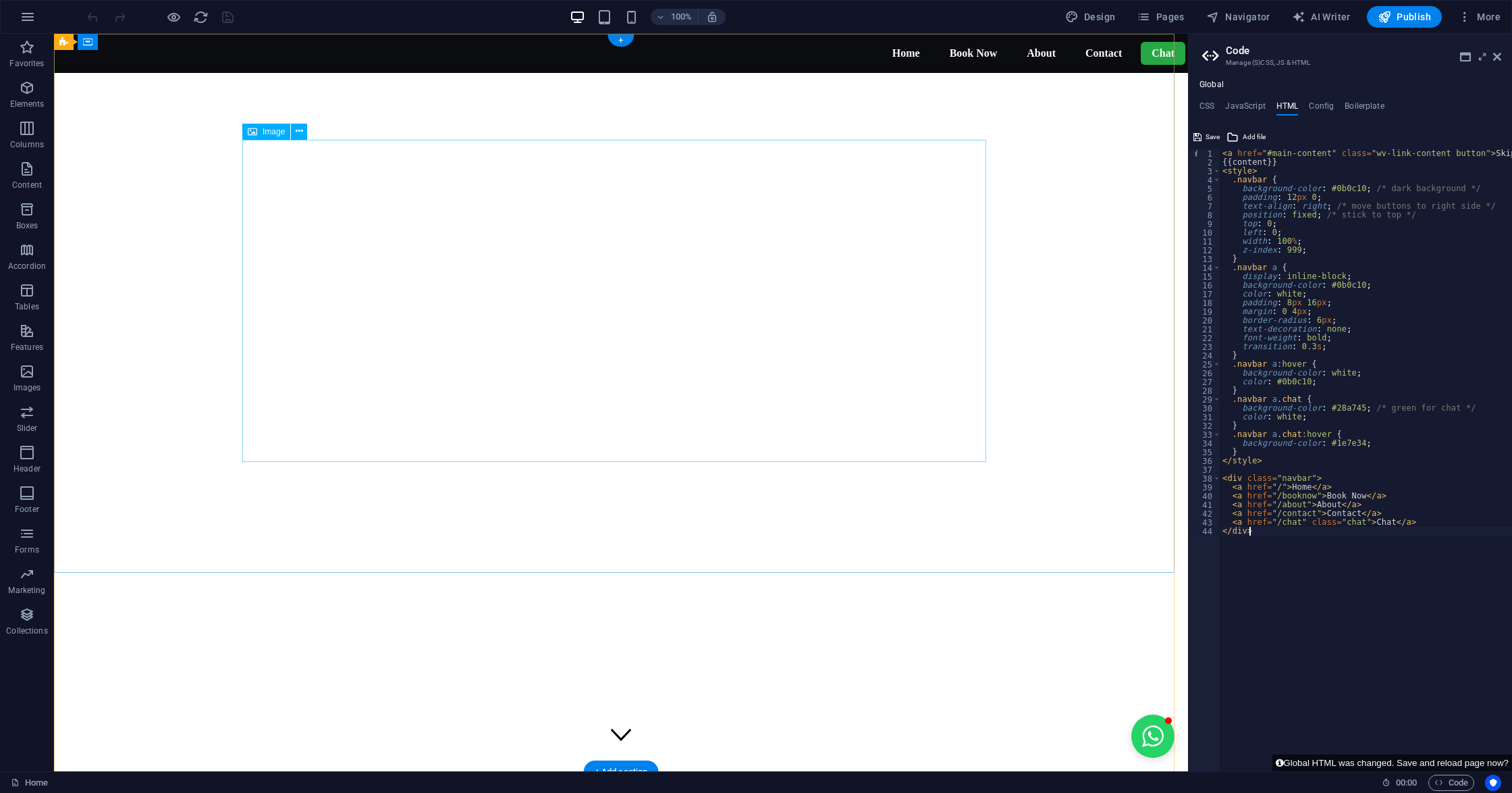
click at [1499, 49] on h2 "Code" at bounding box center [1363, 51] width 275 height 12
click at [1496, 53] on icon at bounding box center [1496, 56] width 8 height 11
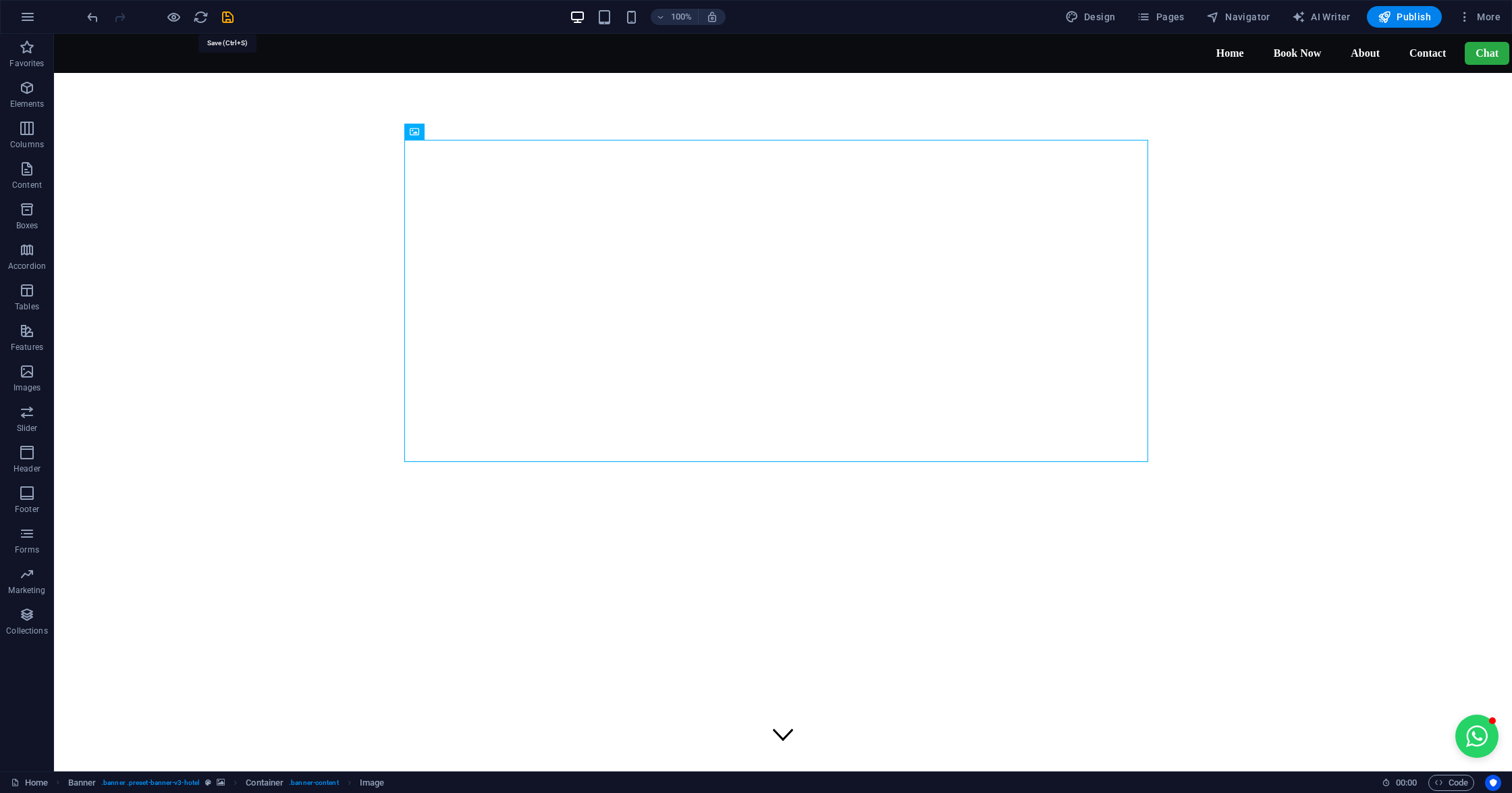
click at [225, 17] on icon "save" at bounding box center [228, 17] width 16 height 16
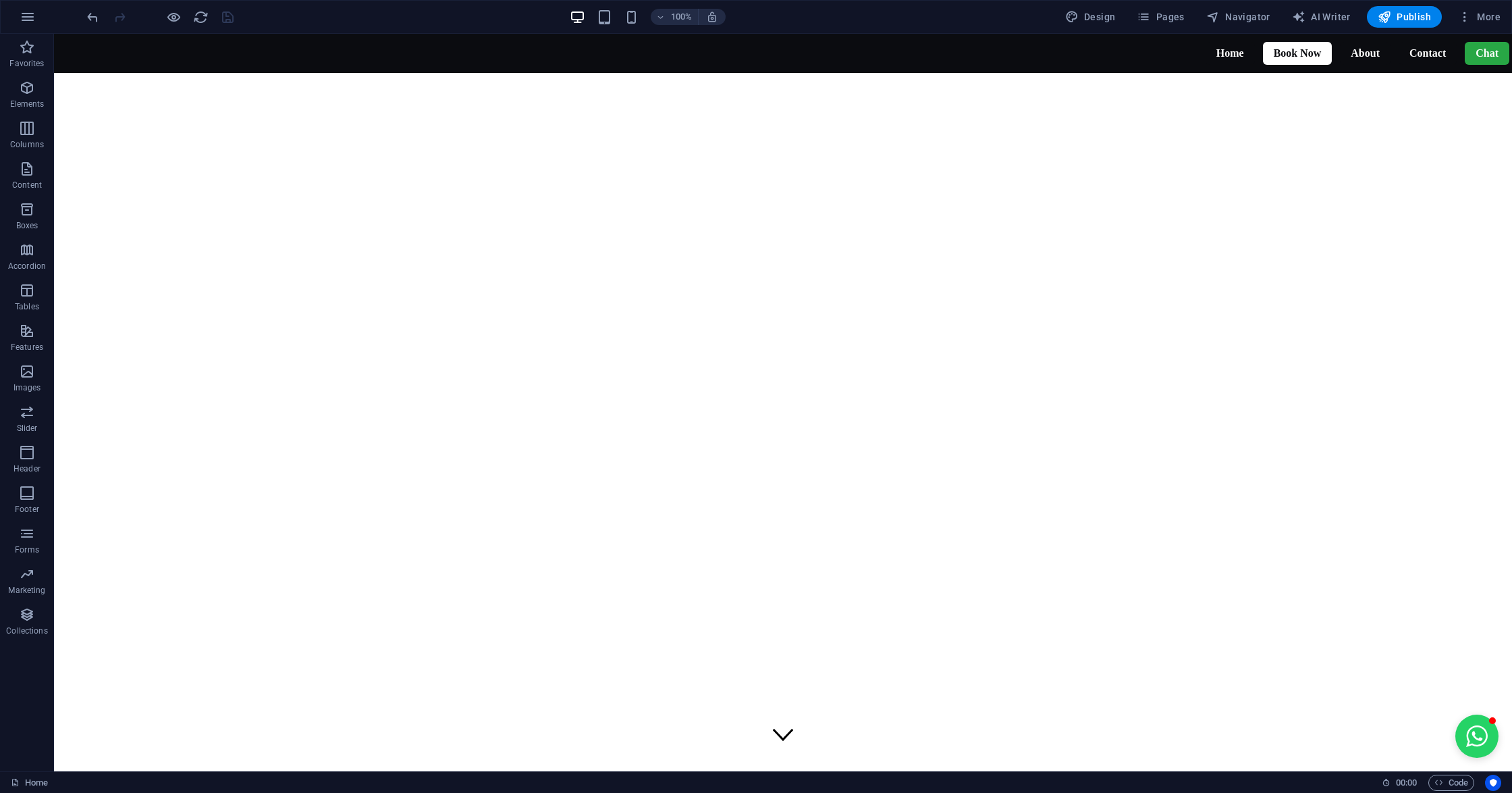
click at [1280, 60] on link "Book Now" at bounding box center [1297, 53] width 70 height 23
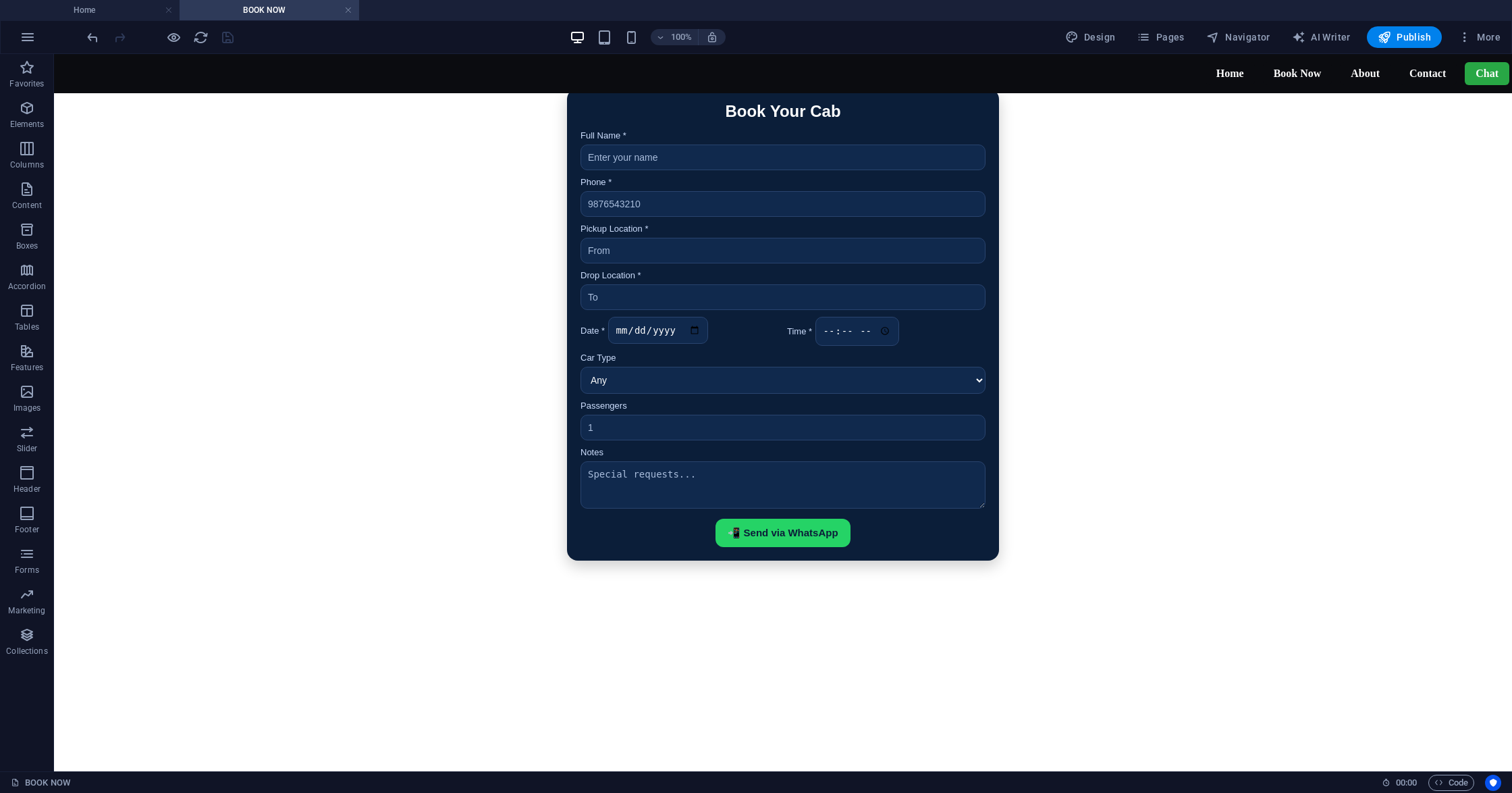
scroll to position [0, 0]
click at [1386, 35] on icon "button" at bounding box center [1384, 37] width 14 height 14
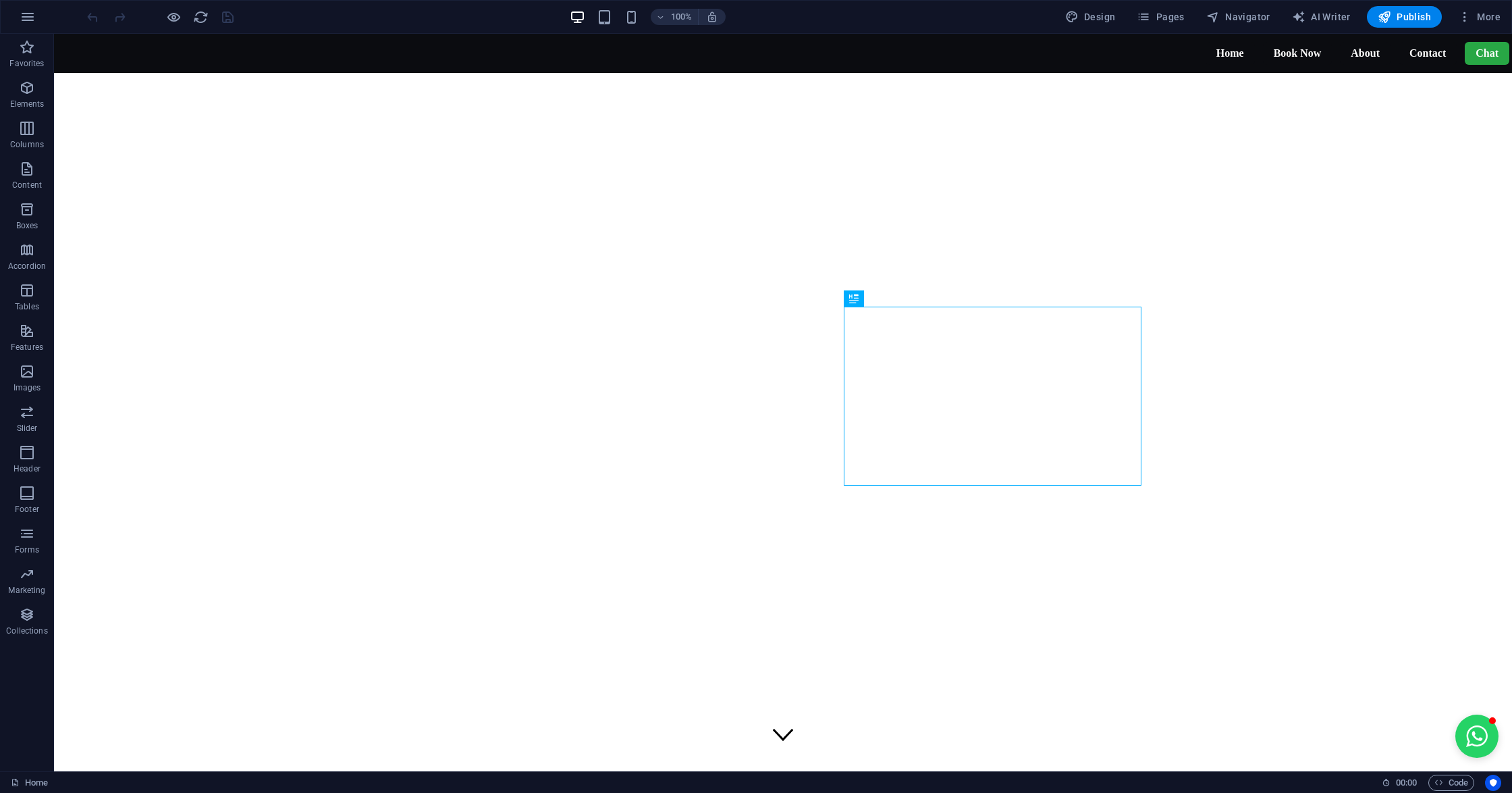
scroll to position [519, 0]
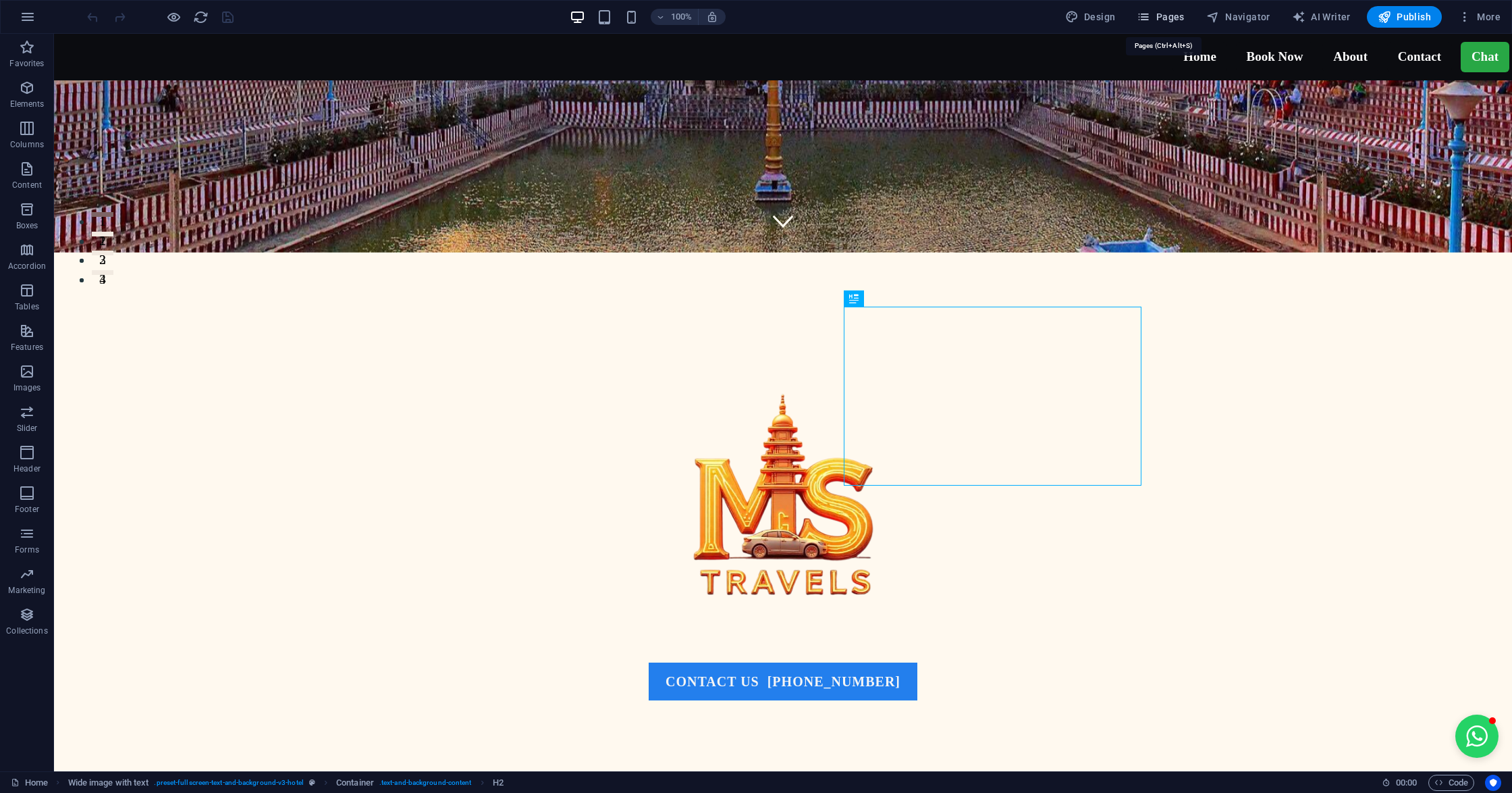
click at [1175, 10] on span "Pages" at bounding box center [1160, 17] width 47 height 14
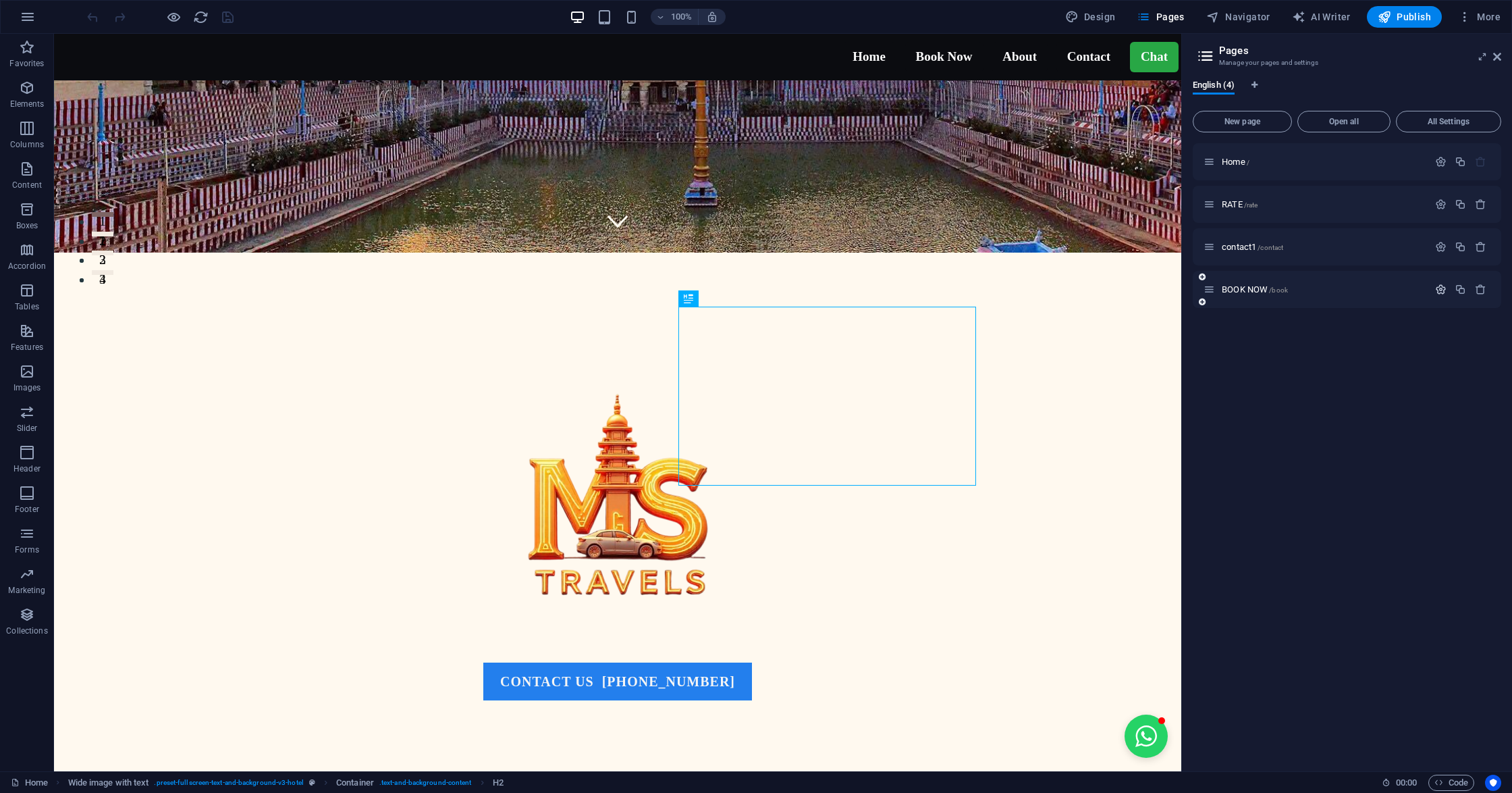
click at [1438, 289] on icon "button" at bounding box center [1440, 289] width 11 height 11
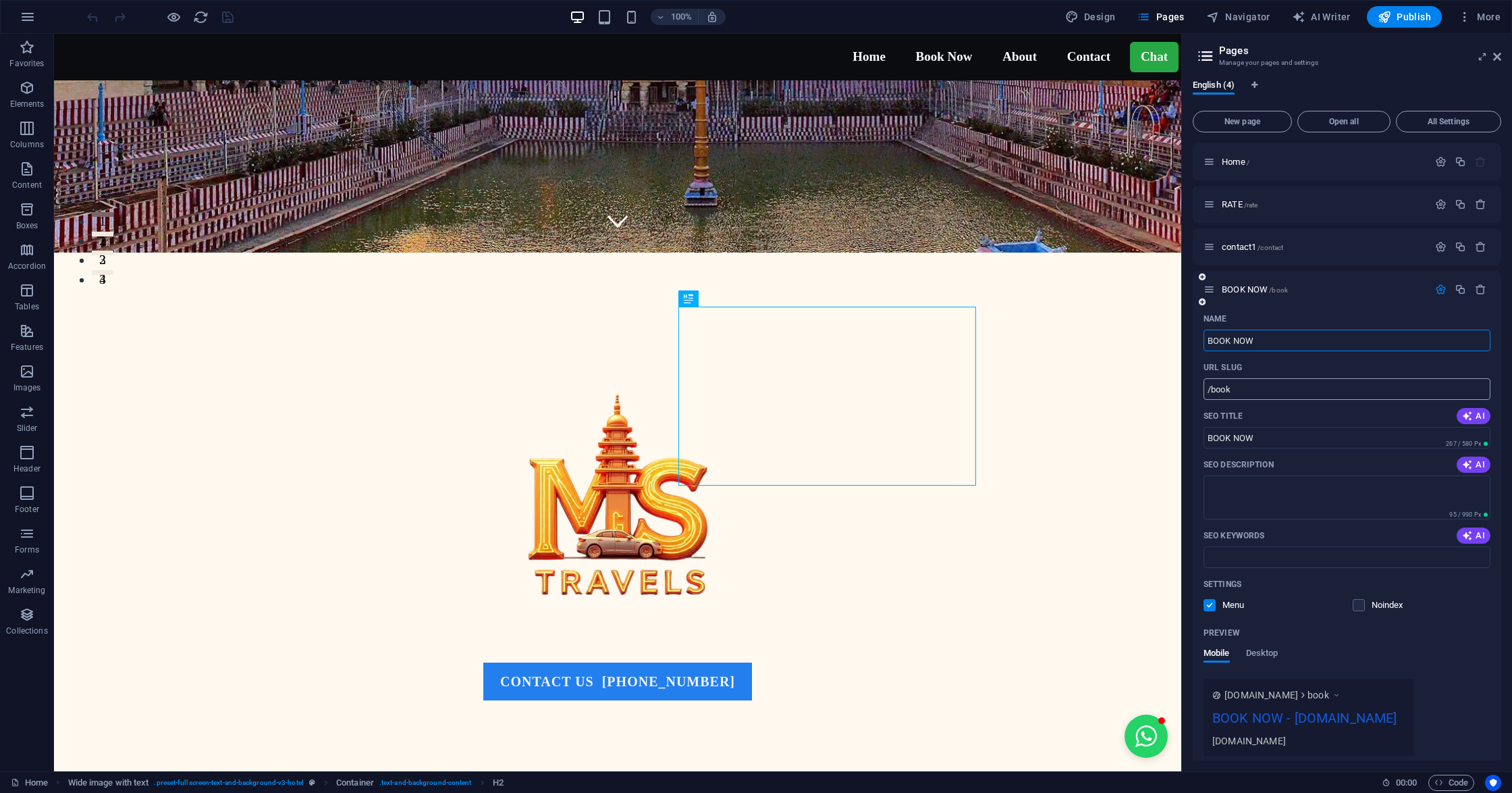
click at [1249, 391] on input "/book" at bounding box center [1347, 389] width 287 height 22
type input "/booknow"
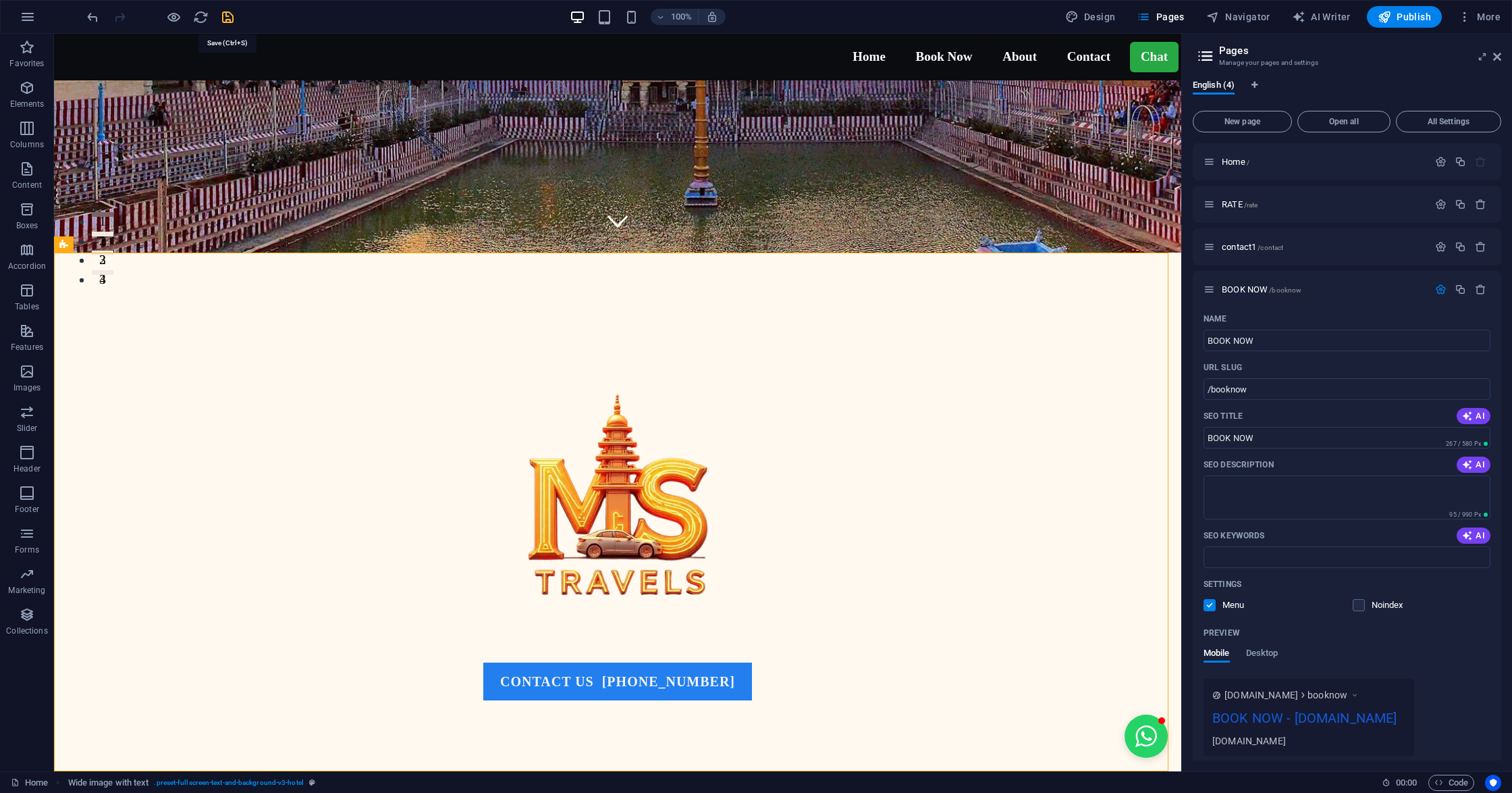
click at [227, 20] on icon "save" at bounding box center [228, 17] width 16 height 16
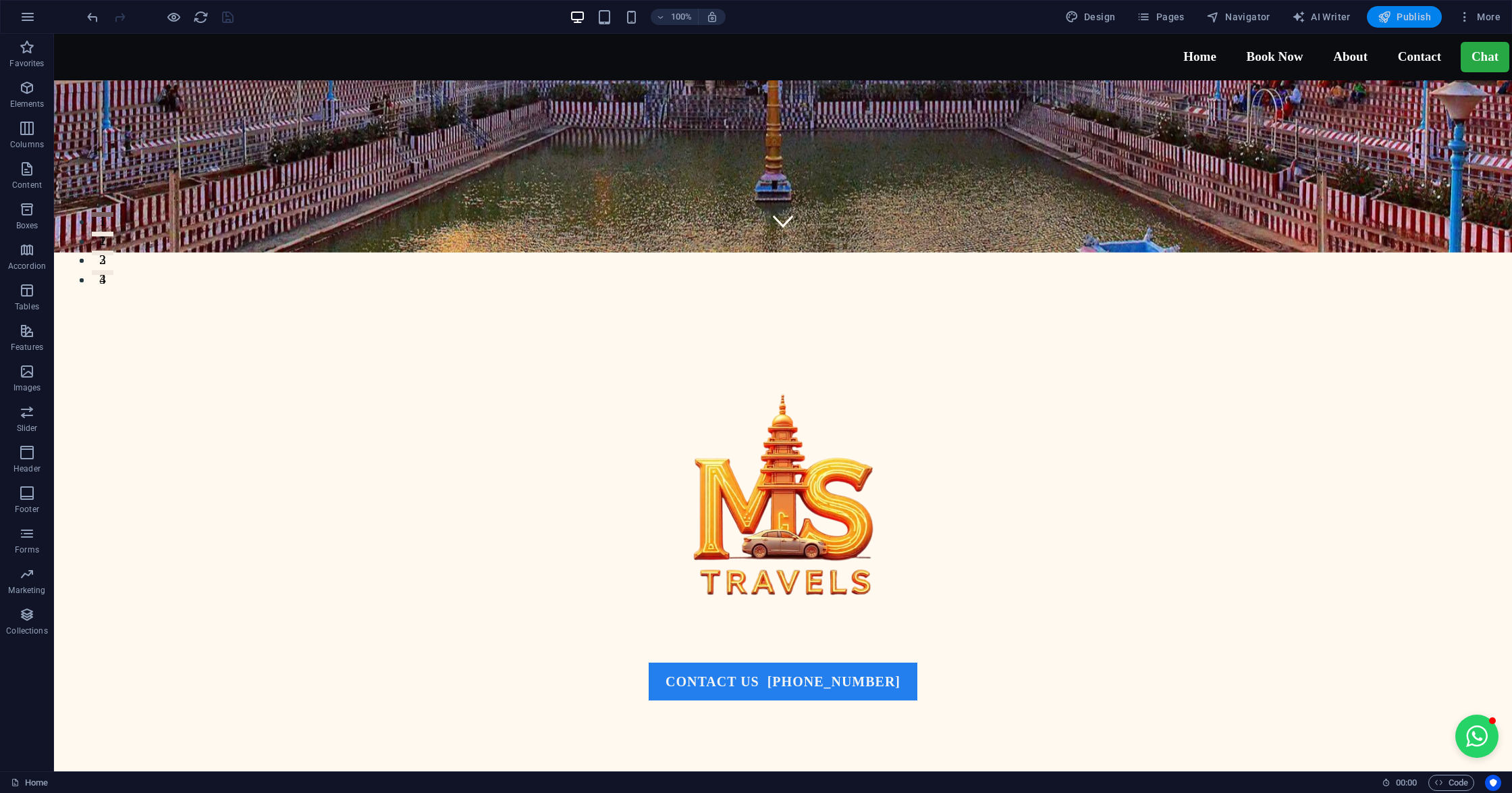
click at [1409, 17] on span "Publish" at bounding box center [1404, 17] width 54 height 14
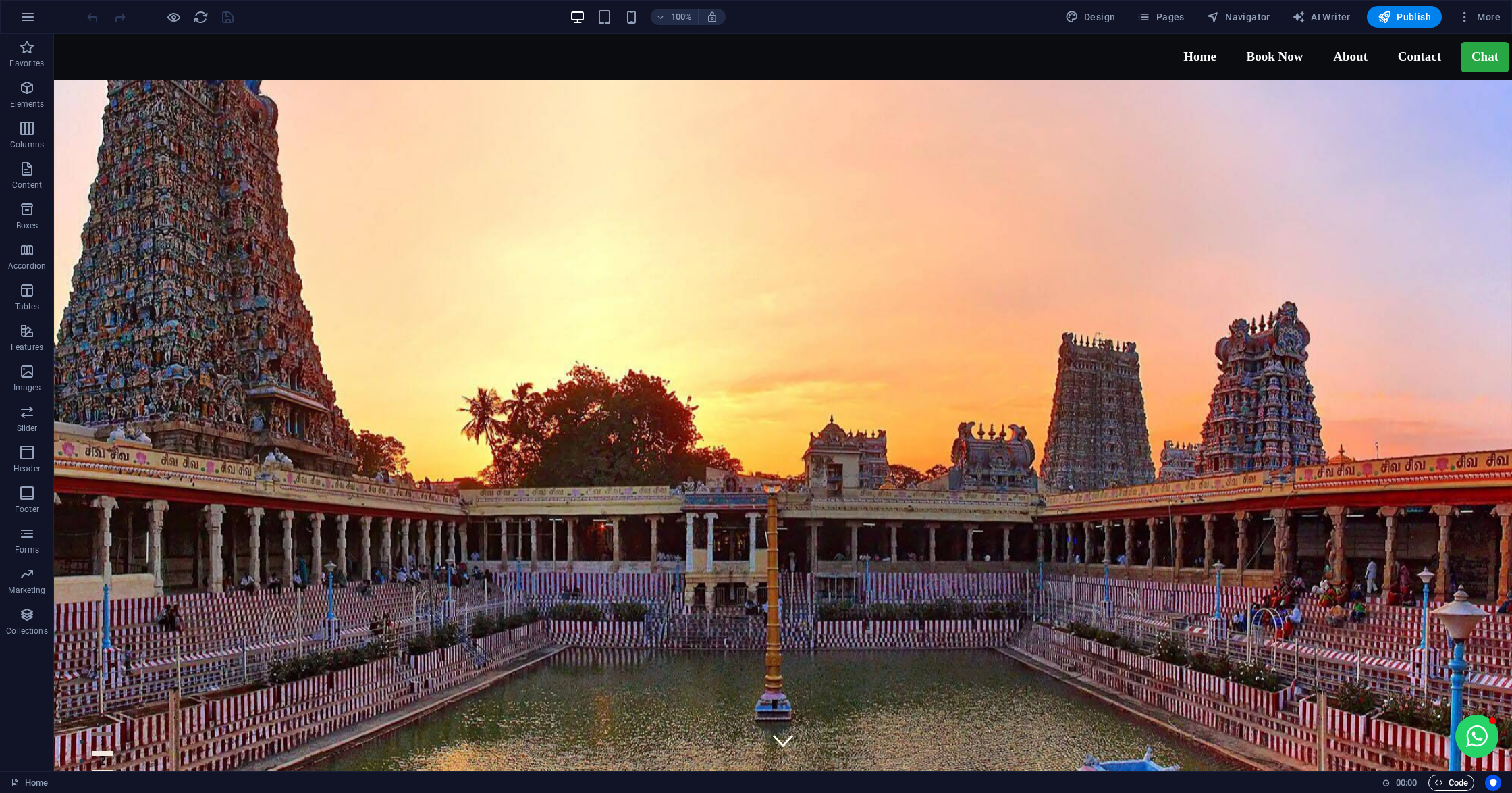
click at [1448, 780] on span "Code" at bounding box center [1451, 782] width 34 height 16
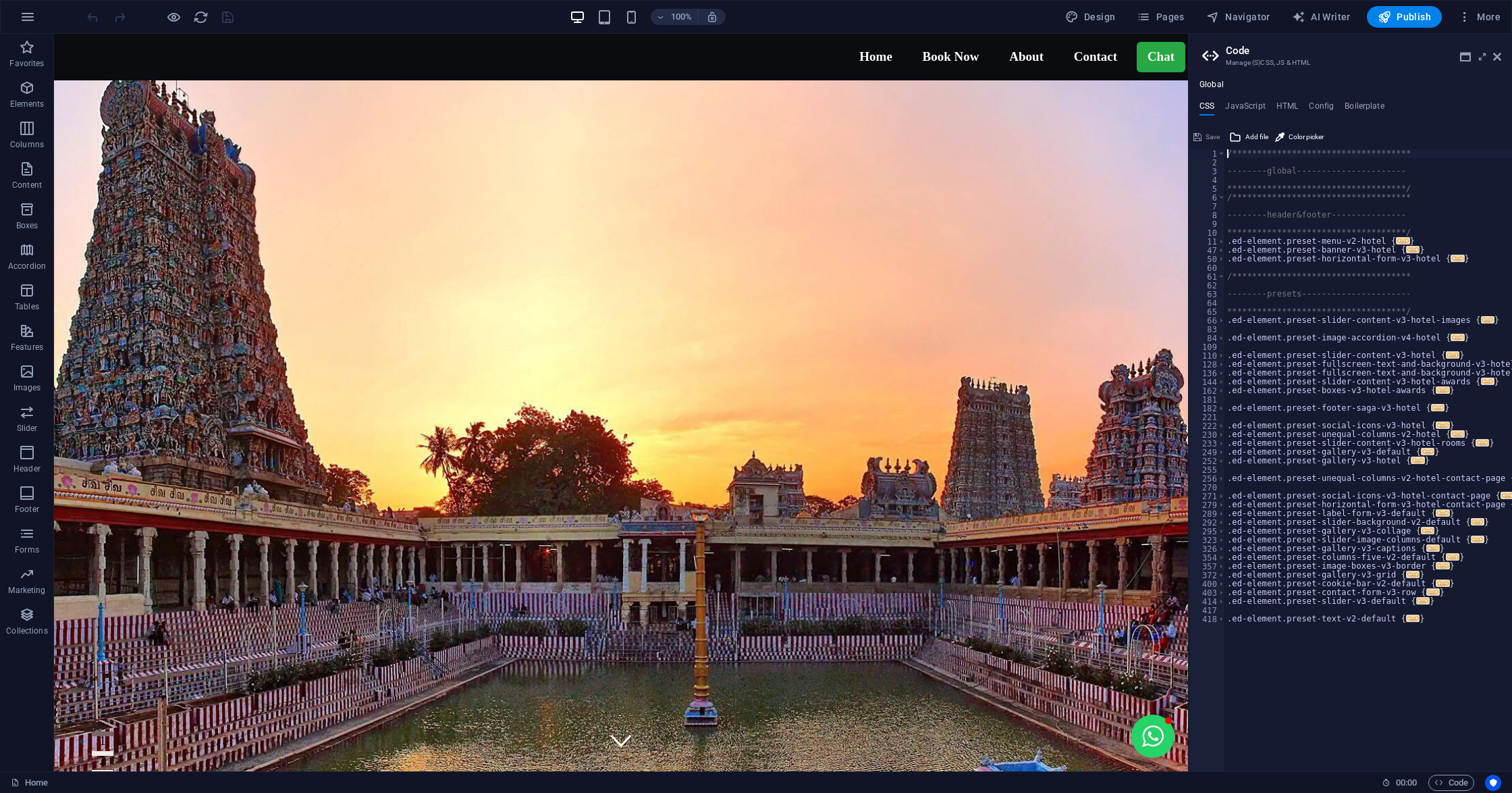
click at [1288, 98] on div "**********" at bounding box center [1350, 425] width 323 height 691
click at [1286, 106] on h4 "HTML" at bounding box center [1287, 108] width 22 height 15
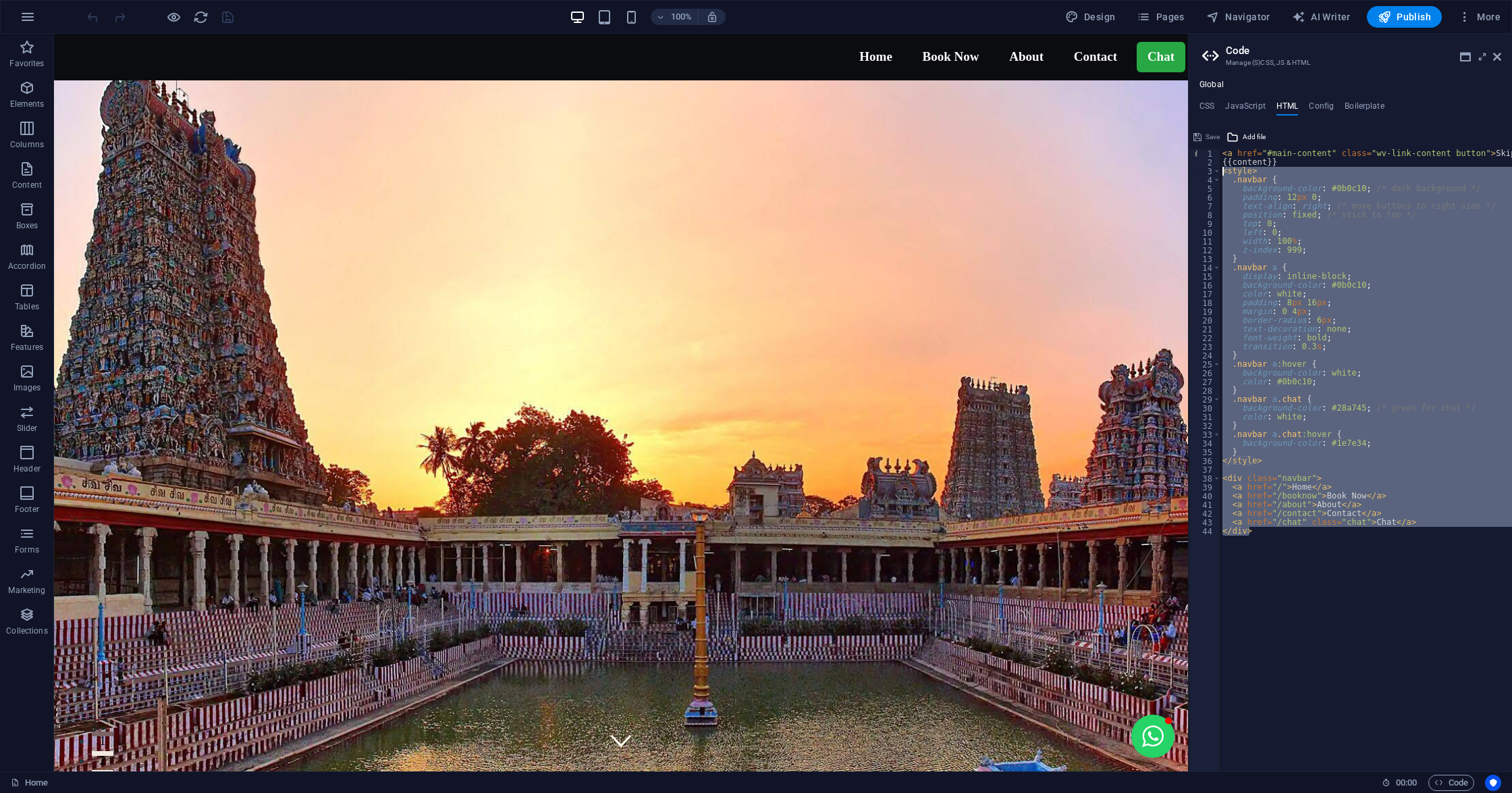
drag, startPoint x: 1351, startPoint y: 564, endPoint x: 1224, endPoint y: 172, distance: 412.1
click at [1224, 172] on div "< a href = "#main-content" class = "wv-link-content button" > Skip to main cont…" at bounding box center [1401, 462] width 364 height 626
type textarea "<style> .navbar {"
paste textarea
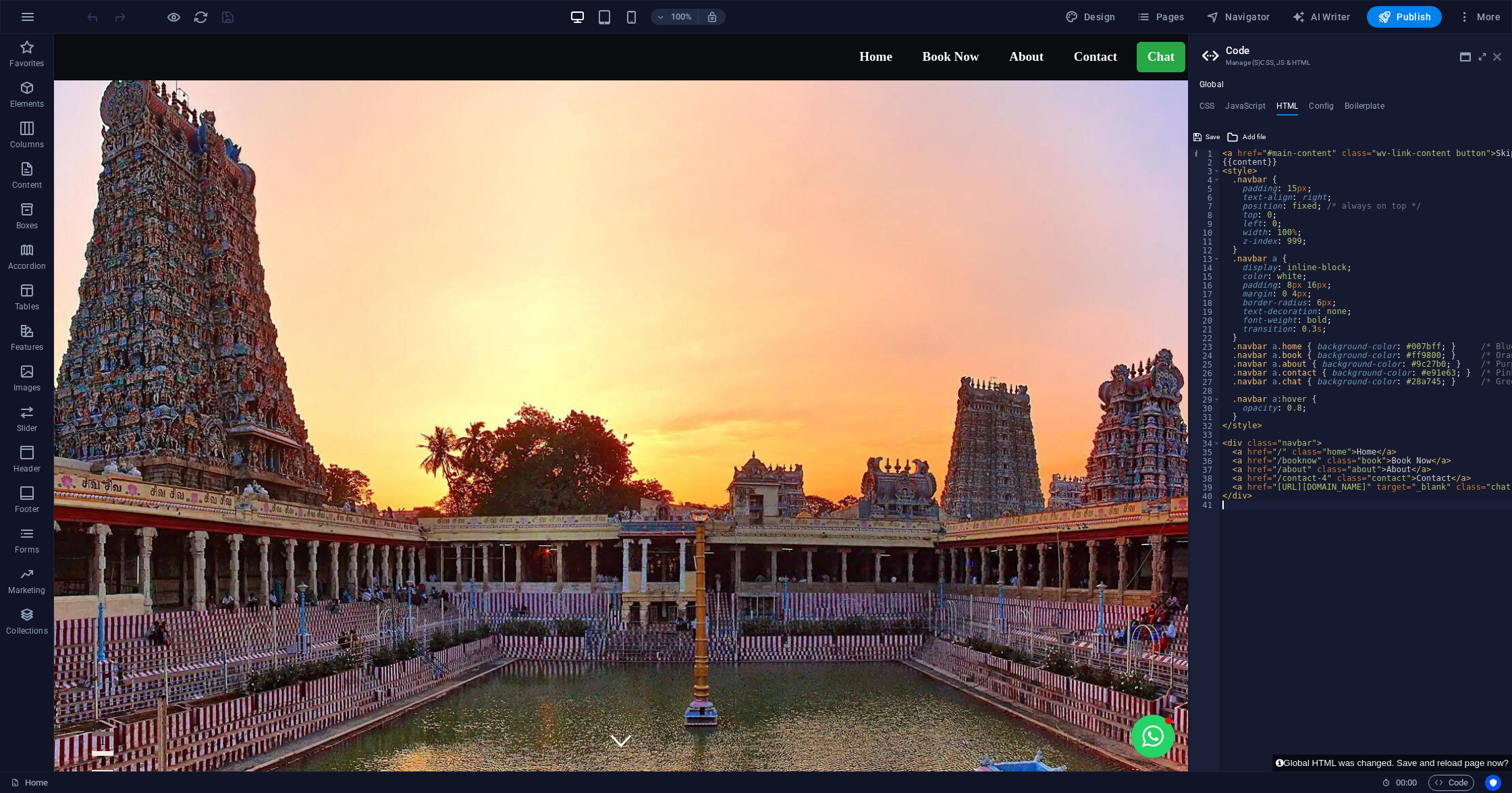
click at [1499, 52] on icon at bounding box center [1496, 56] width 8 height 11
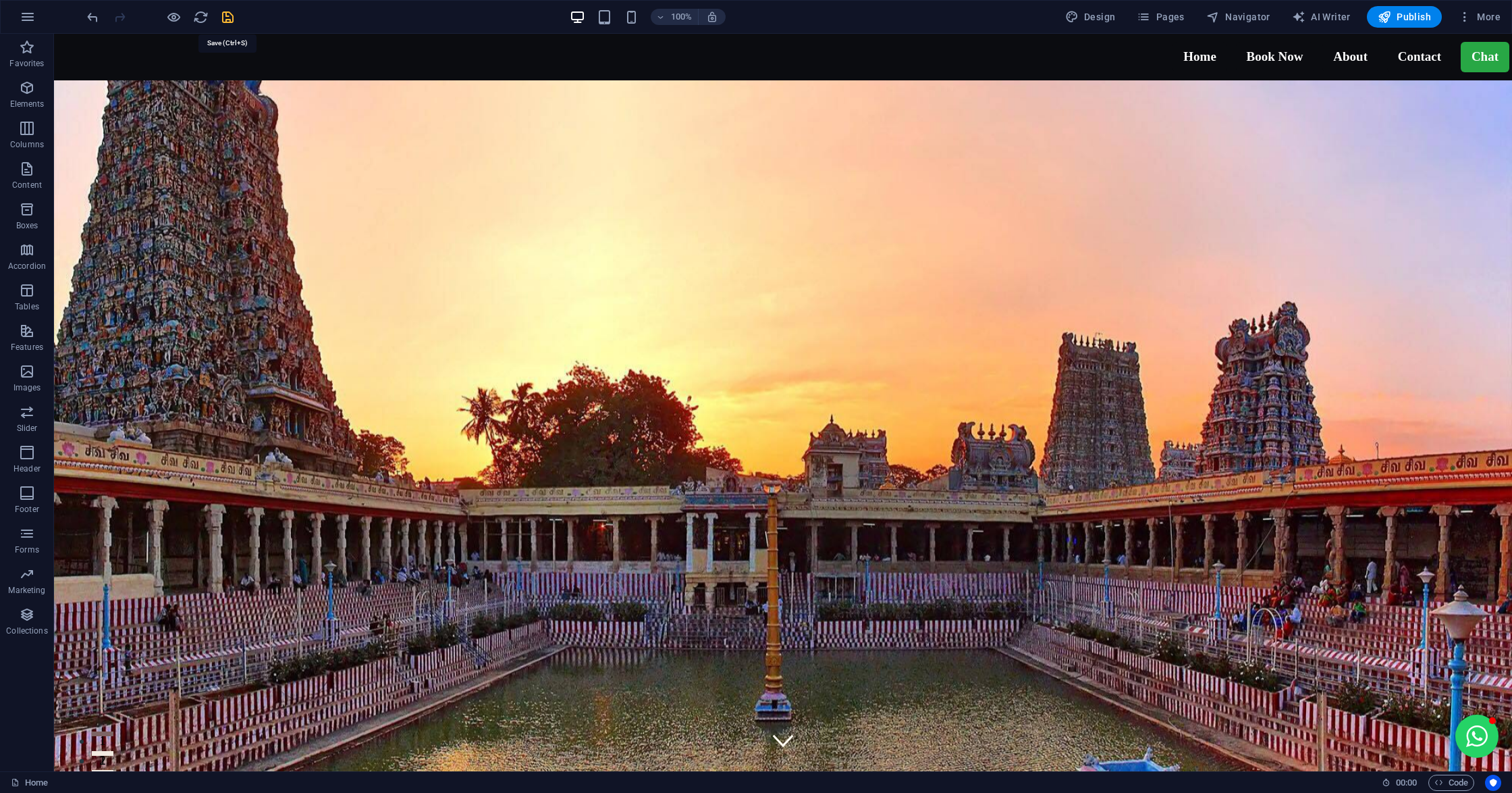
click at [224, 14] on icon "save" at bounding box center [228, 17] width 16 height 16
click at [198, 15] on icon "reload" at bounding box center [201, 17] width 16 height 16
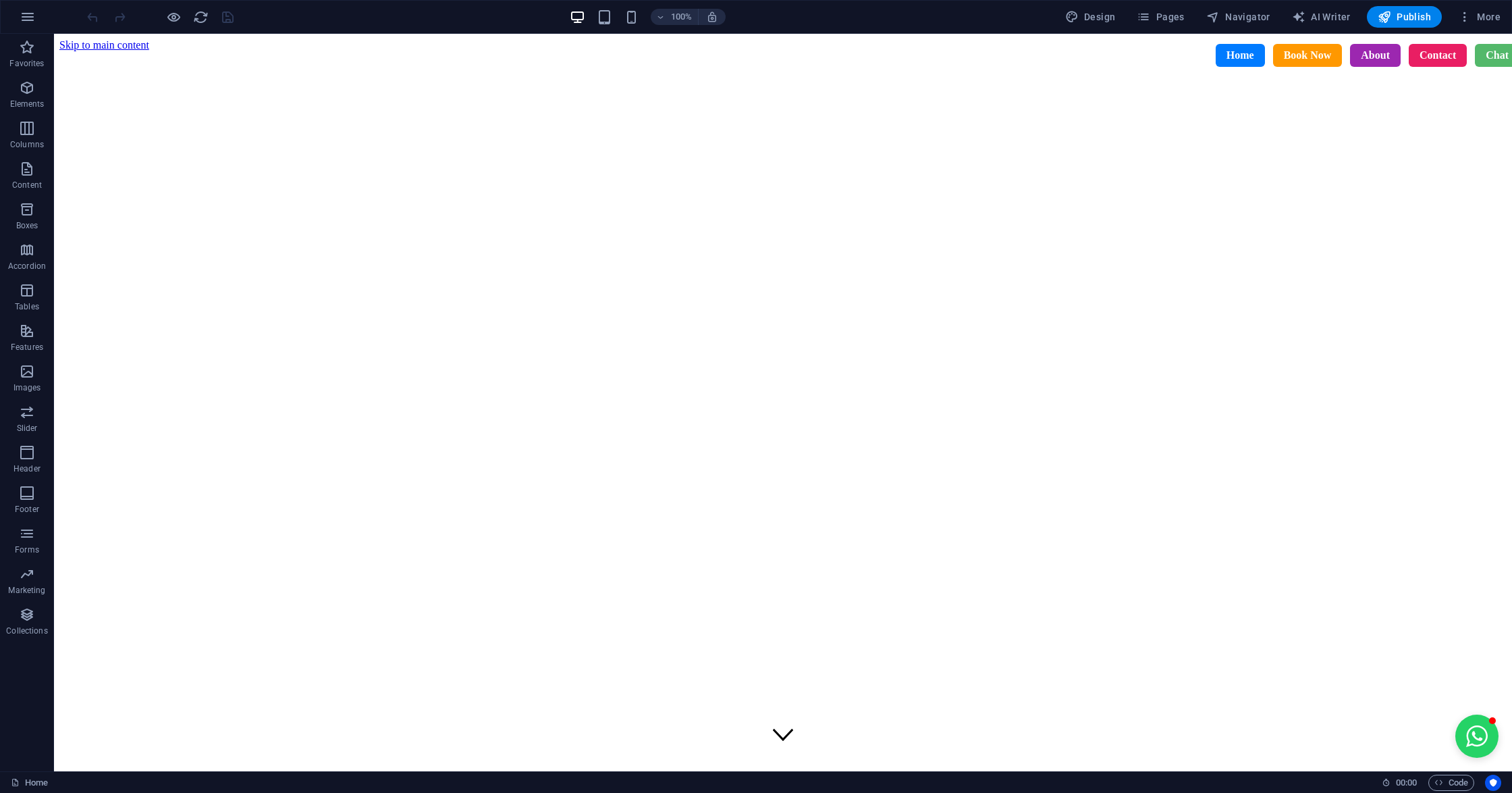
click at [1475, 67] on link "Chat" at bounding box center [1497, 55] width 45 height 23
click at [1273, 50] on link "Book Now" at bounding box center [1307, 55] width 70 height 23
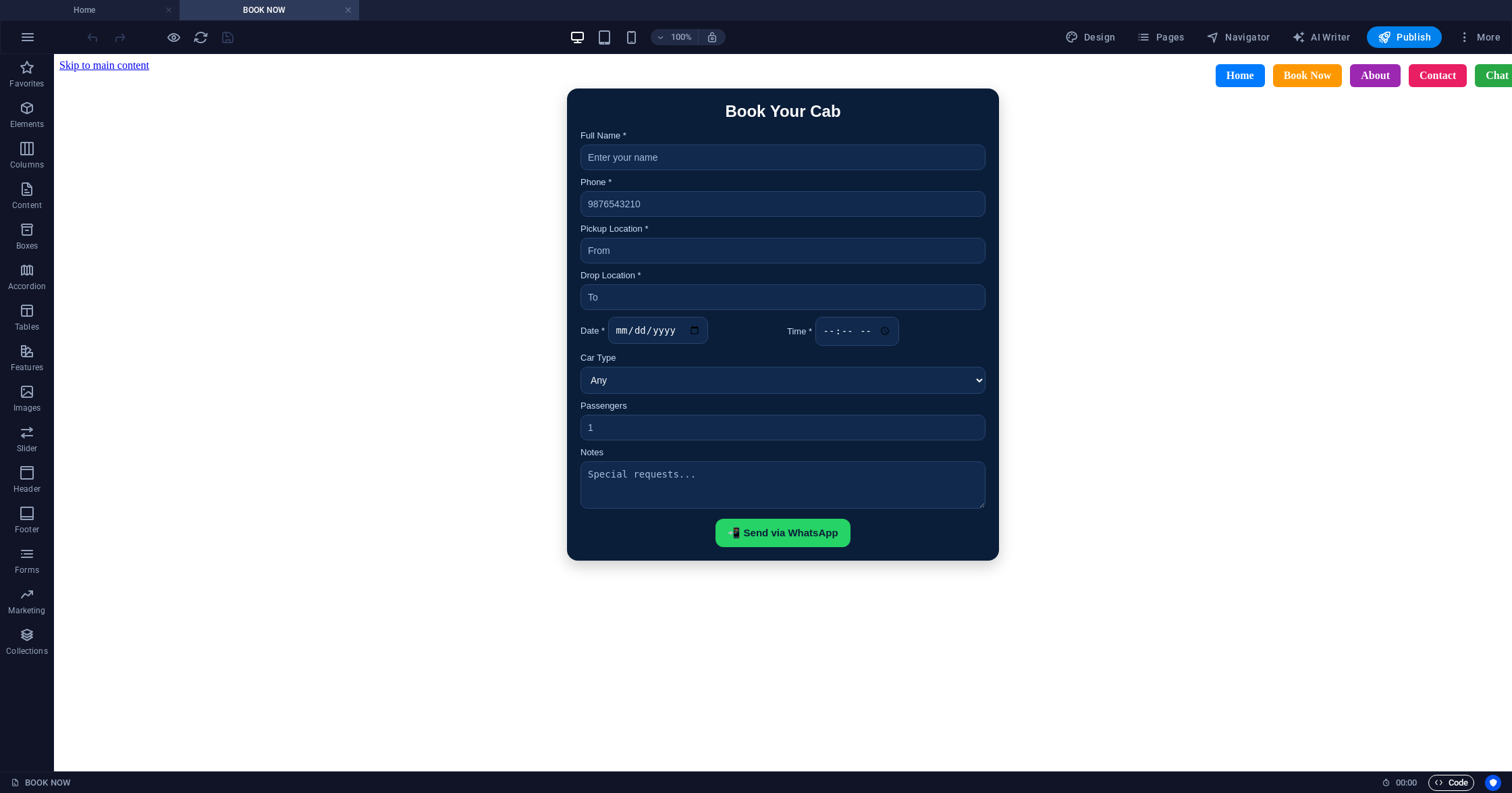
click at [1458, 777] on span "Code" at bounding box center [1451, 782] width 34 height 16
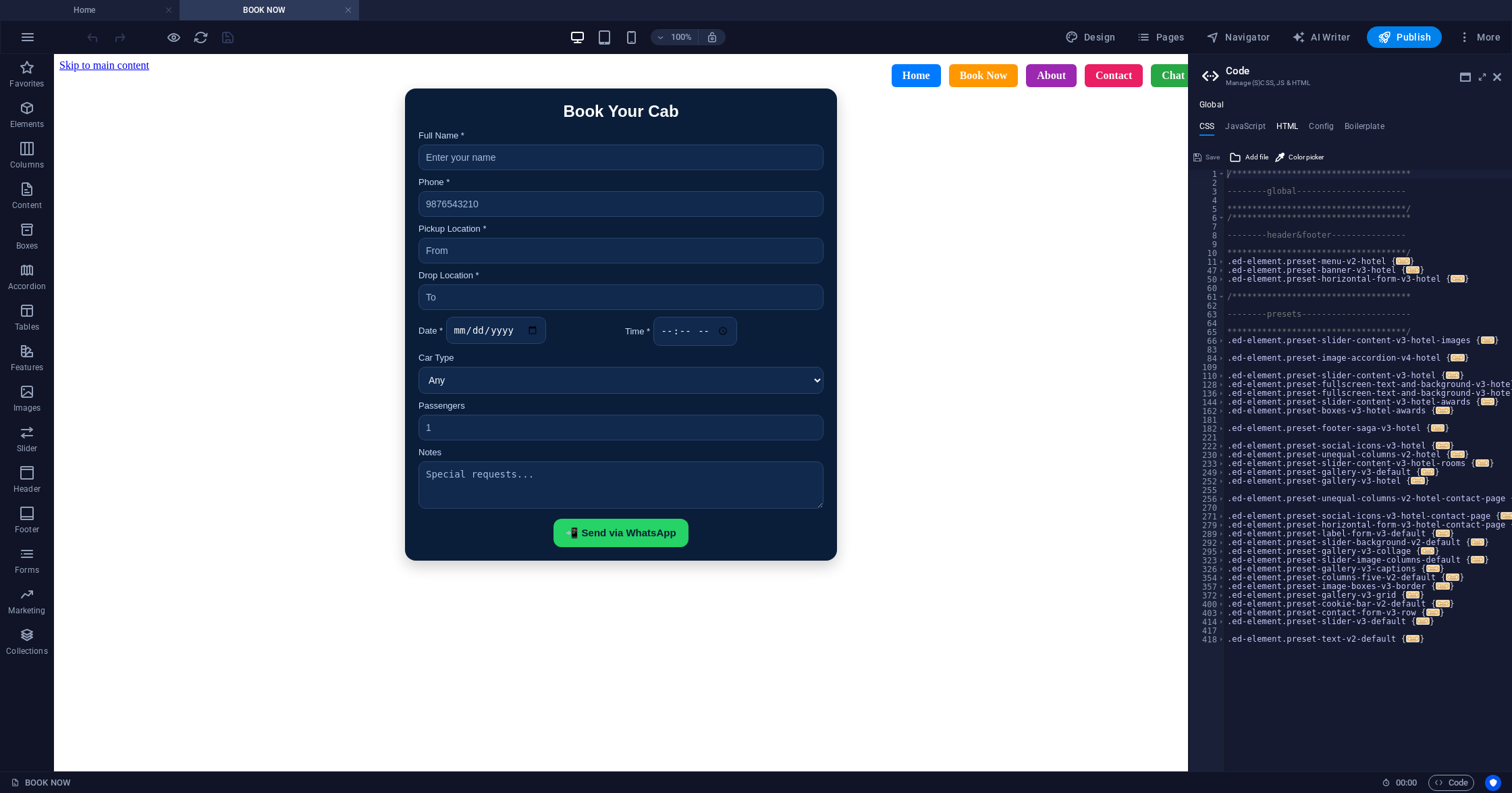
click at [1285, 132] on h4 "HTML" at bounding box center [1287, 129] width 22 height 15
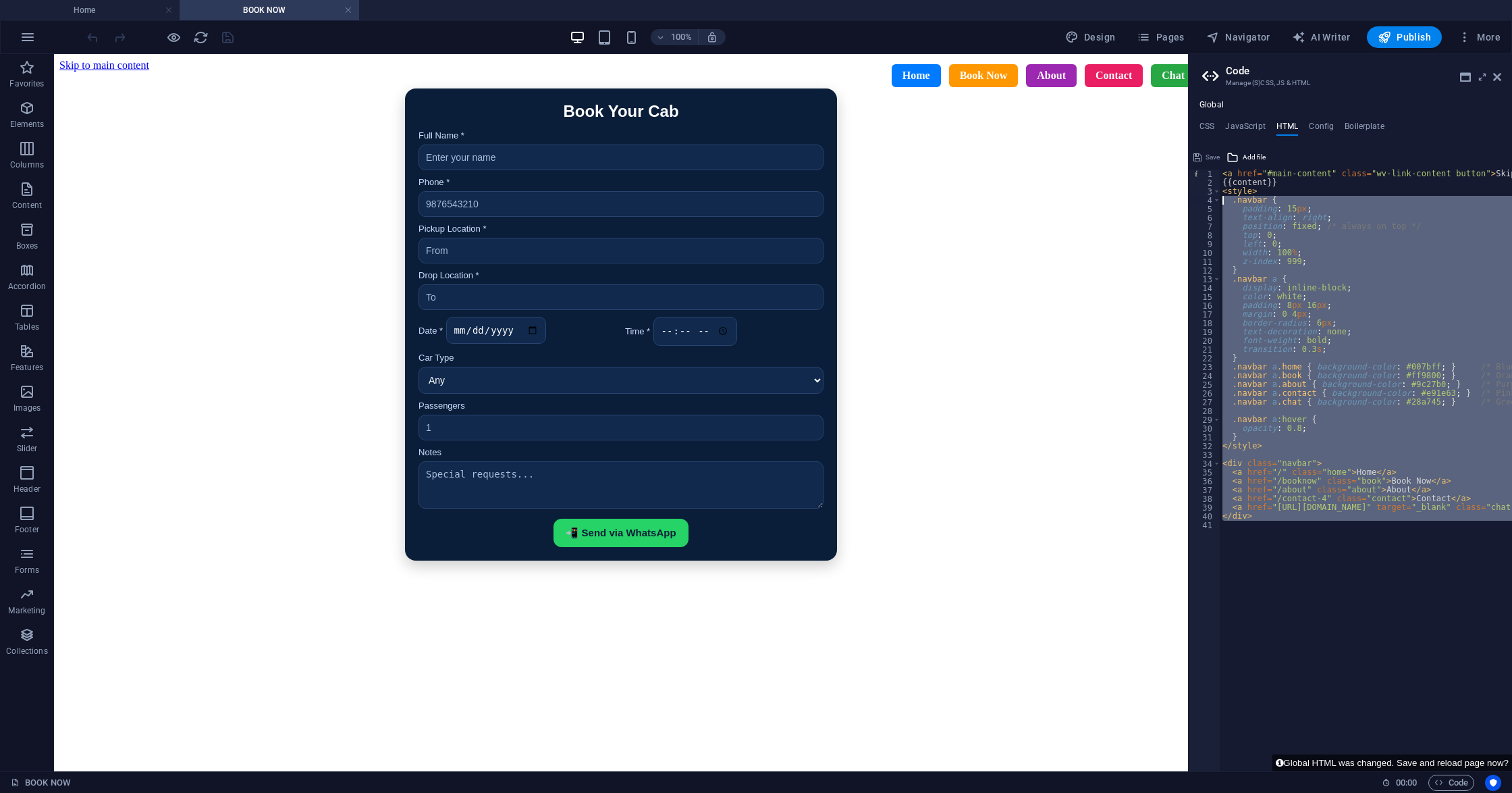
drag, startPoint x: 1283, startPoint y: 517, endPoint x: 1224, endPoint y: 199, distance: 323.4
click at [1224, 199] on div "< a href = "#main-content" class = "wv-link-content button" > Skip to main cont…" at bounding box center [1401, 473] width 364 height 606
type textarea ".navbar { padding: 15px;"
click at [1305, 528] on div "< a href = "#main-content" class = "wv-link-content button" > Skip to main cont…" at bounding box center [1365, 470] width 292 height 601
drag, startPoint x: 1277, startPoint y: 523, endPoint x: 1223, endPoint y: 189, distance: 338.3
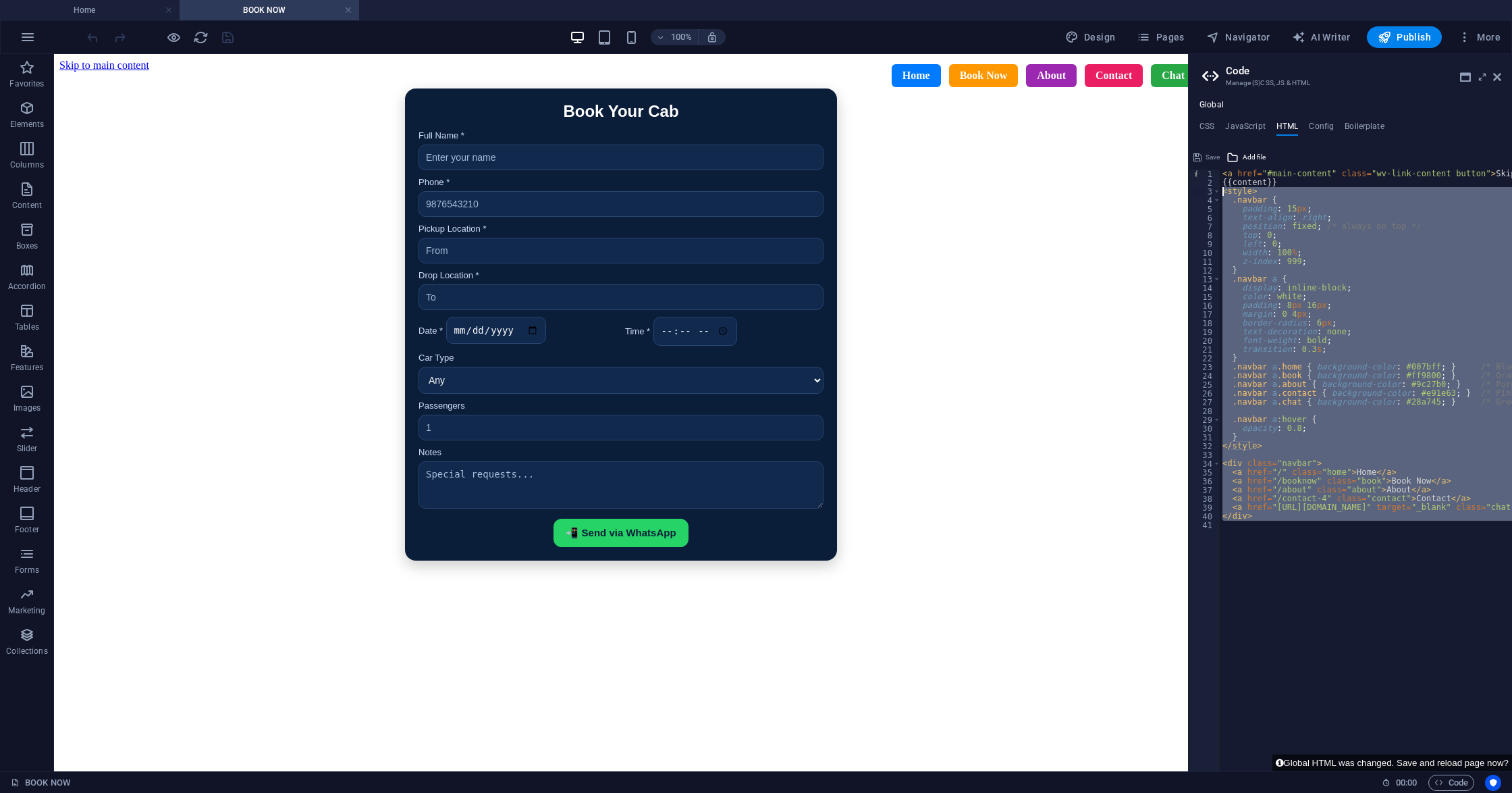
click at [1223, 189] on div "< a href = "#main-content" class = "wv-link-content button" > Skip to main cont…" at bounding box center [1401, 473] width 364 height 606
click at [1300, 509] on div "< a href = "#main-content" class = "wv-link-content button" > Skip to main cont…" at bounding box center [1365, 470] width 292 height 601
drag, startPoint x: 1264, startPoint y: 530, endPoint x: 1222, endPoint y: 190, distance: 342.6
click at [1222, 190] on div "< a href = "#main-content" class = "wv-link-content button" > Skip to main cont…" at bounding box center [1401, 473] width 364 height 606
type textarea "<style> .navbar {"
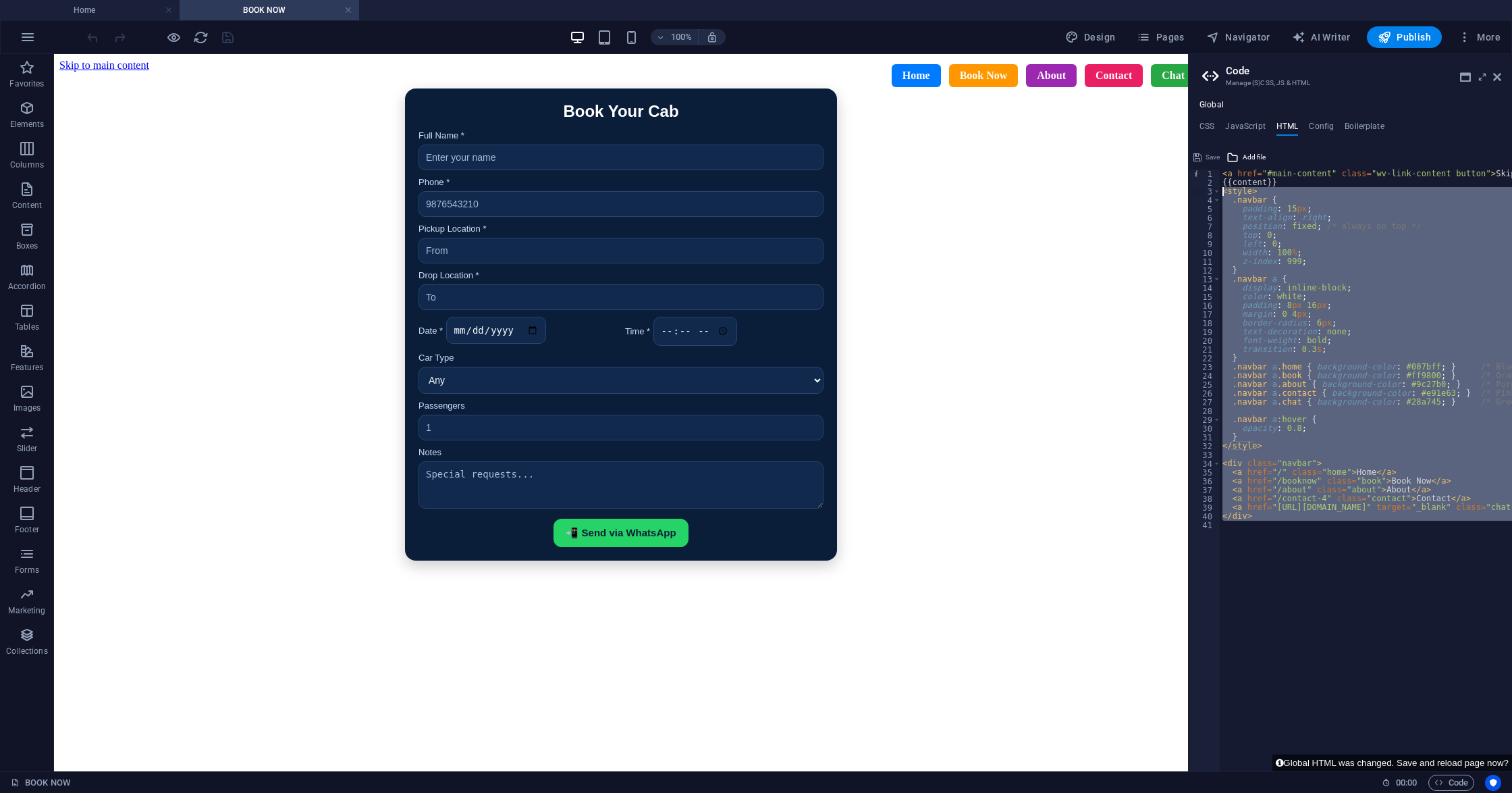
paste textarea
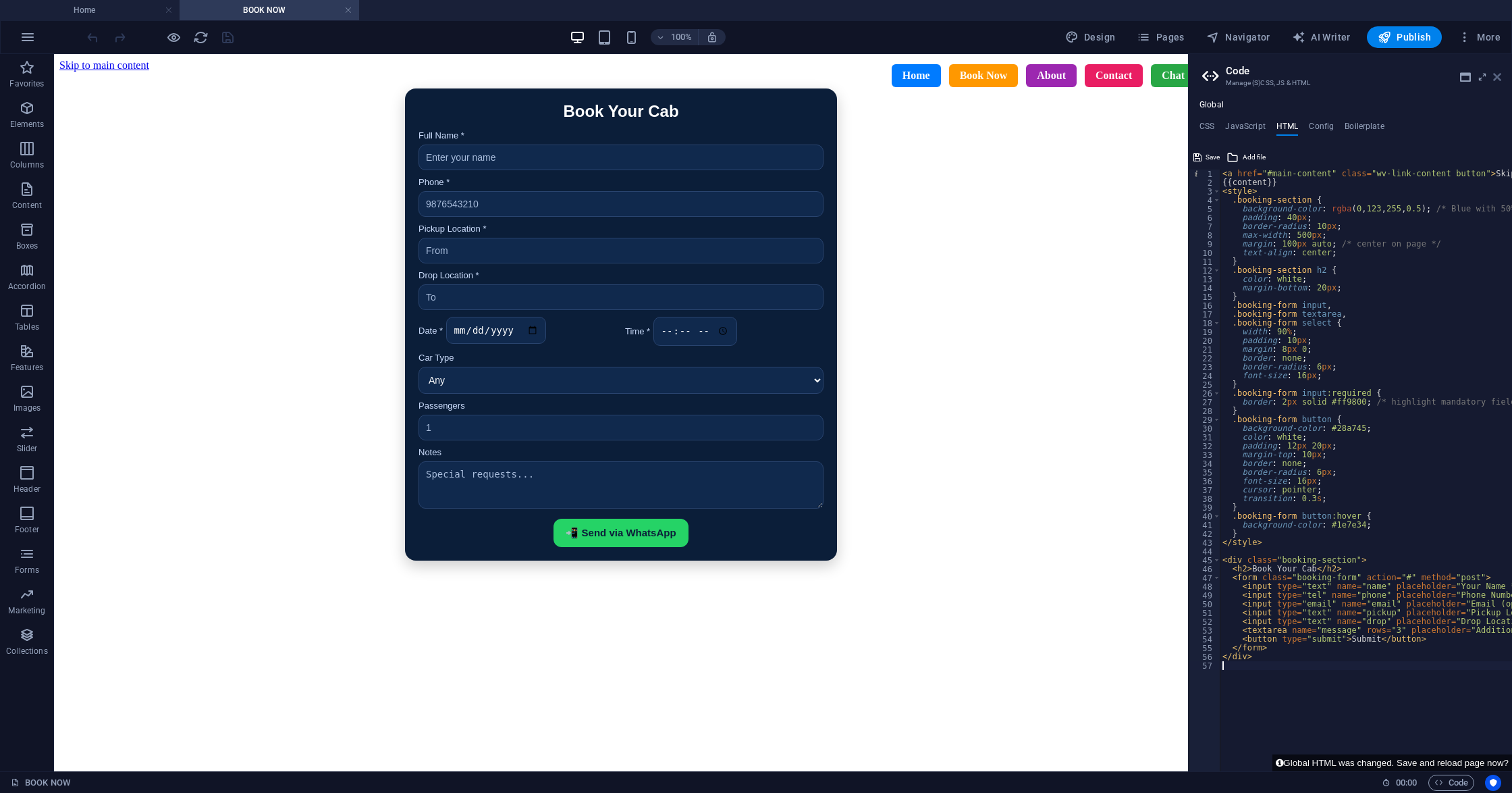
click at [1494, 76] on icon at bounding box center [1496, 77] width 8 height 11
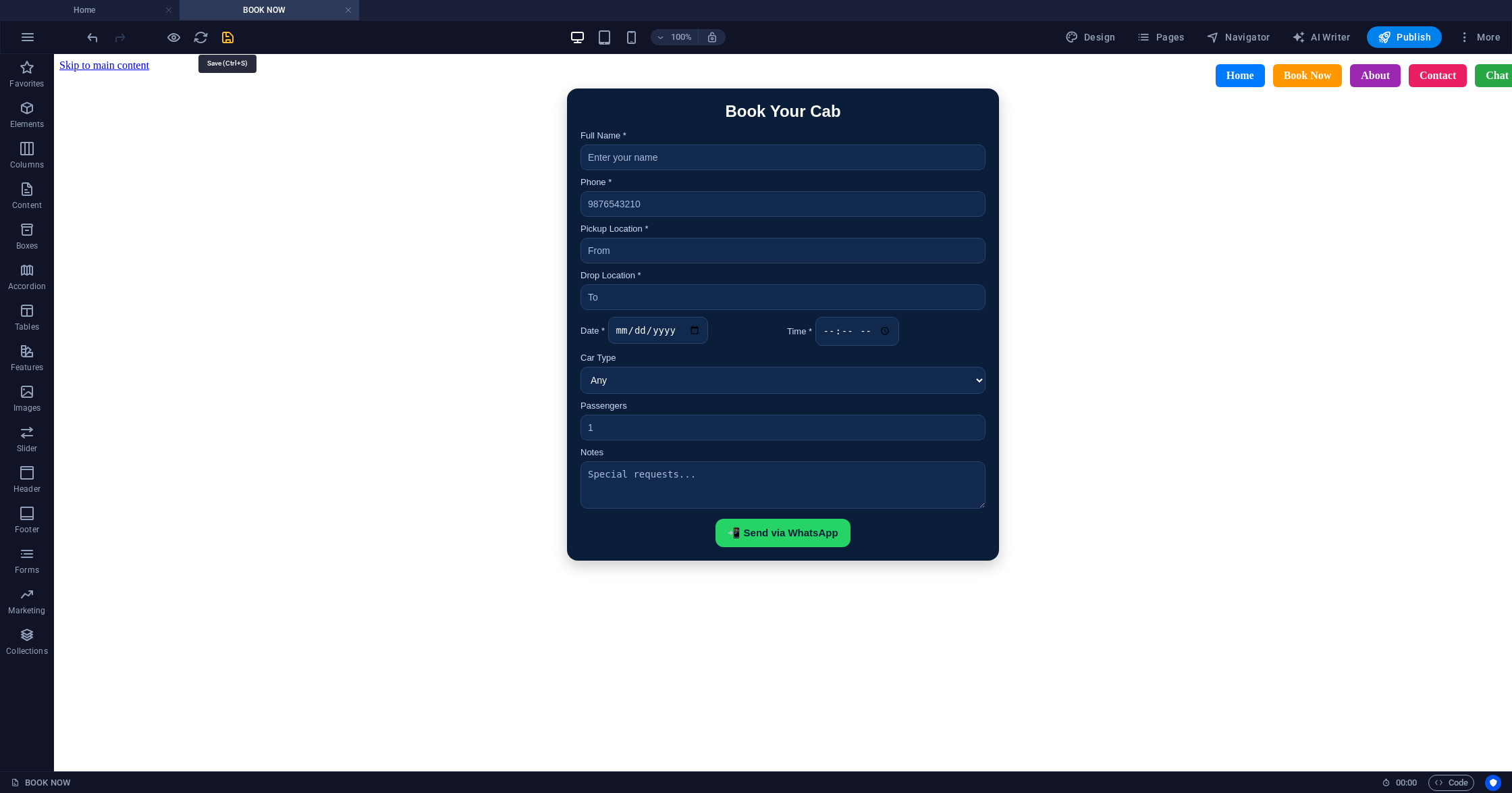
click at [225, 36] on icon "save" at bounding box center [228, 37] width 16 height 16
click at [196, 44] on icon "reload" at bounding box center [201, 37] width 16 height 16
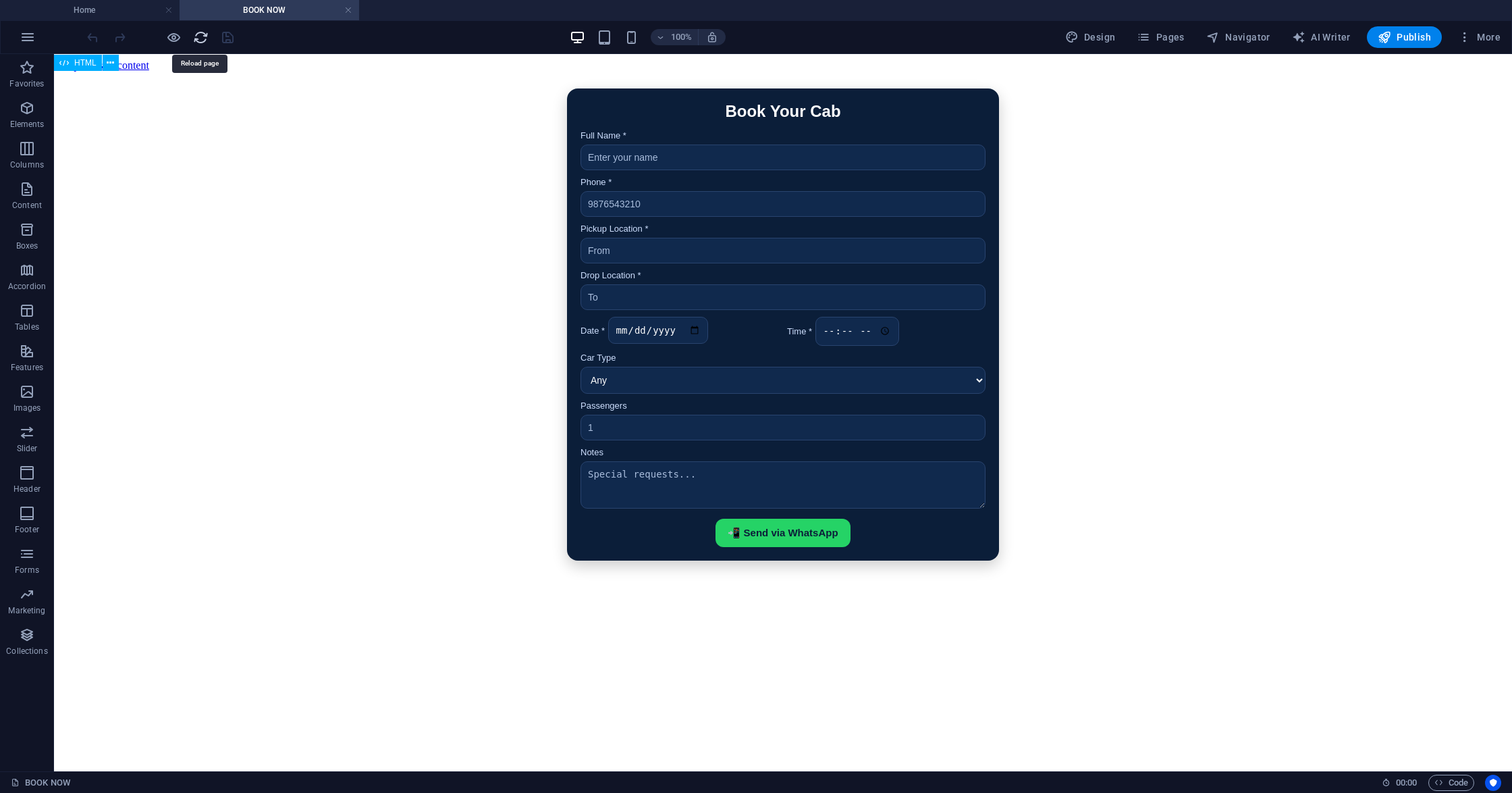
click at [198, 29] on icon "reload" at bounding box center [201, 37] width 16 height 16
click at [197, 36] on icon "reload" at bounding box center [201, 37] width 16 height 16
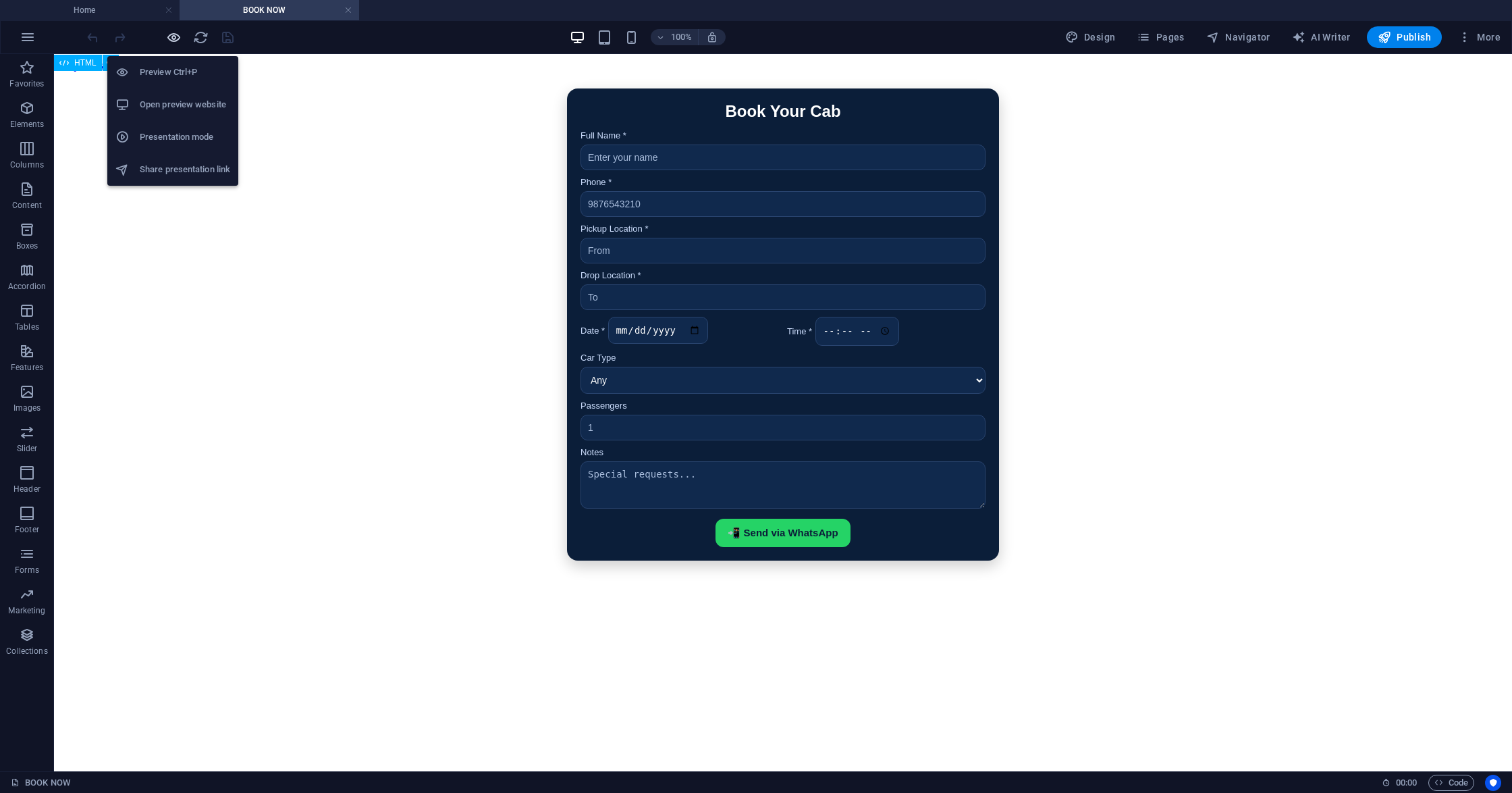
click at [176, 36] on icon "button" at bounding box center [174, 37] width 16 height 16
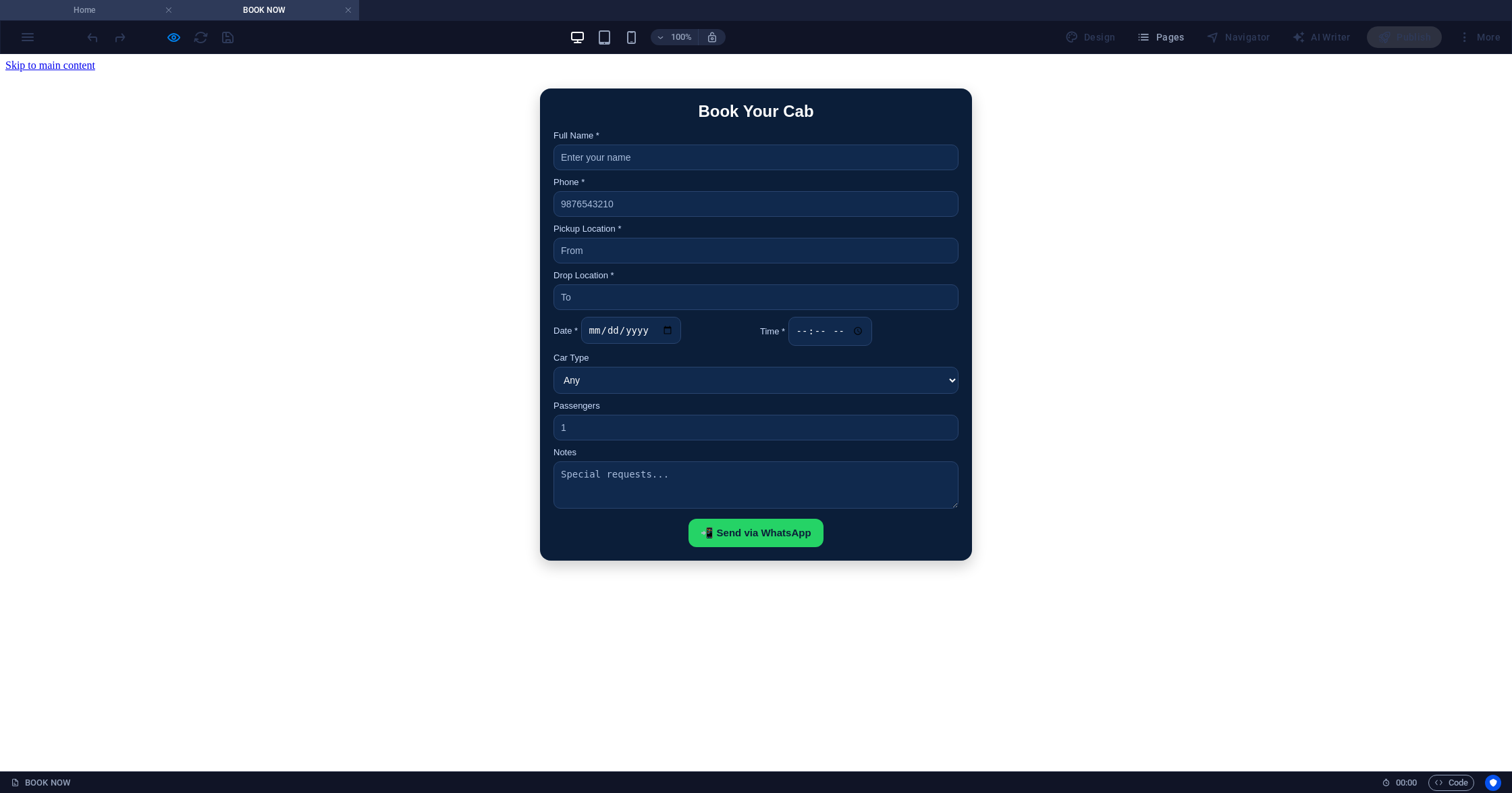
click at [103, 17] on li "Home" at bounding box center [90, 10] width 180 height 20
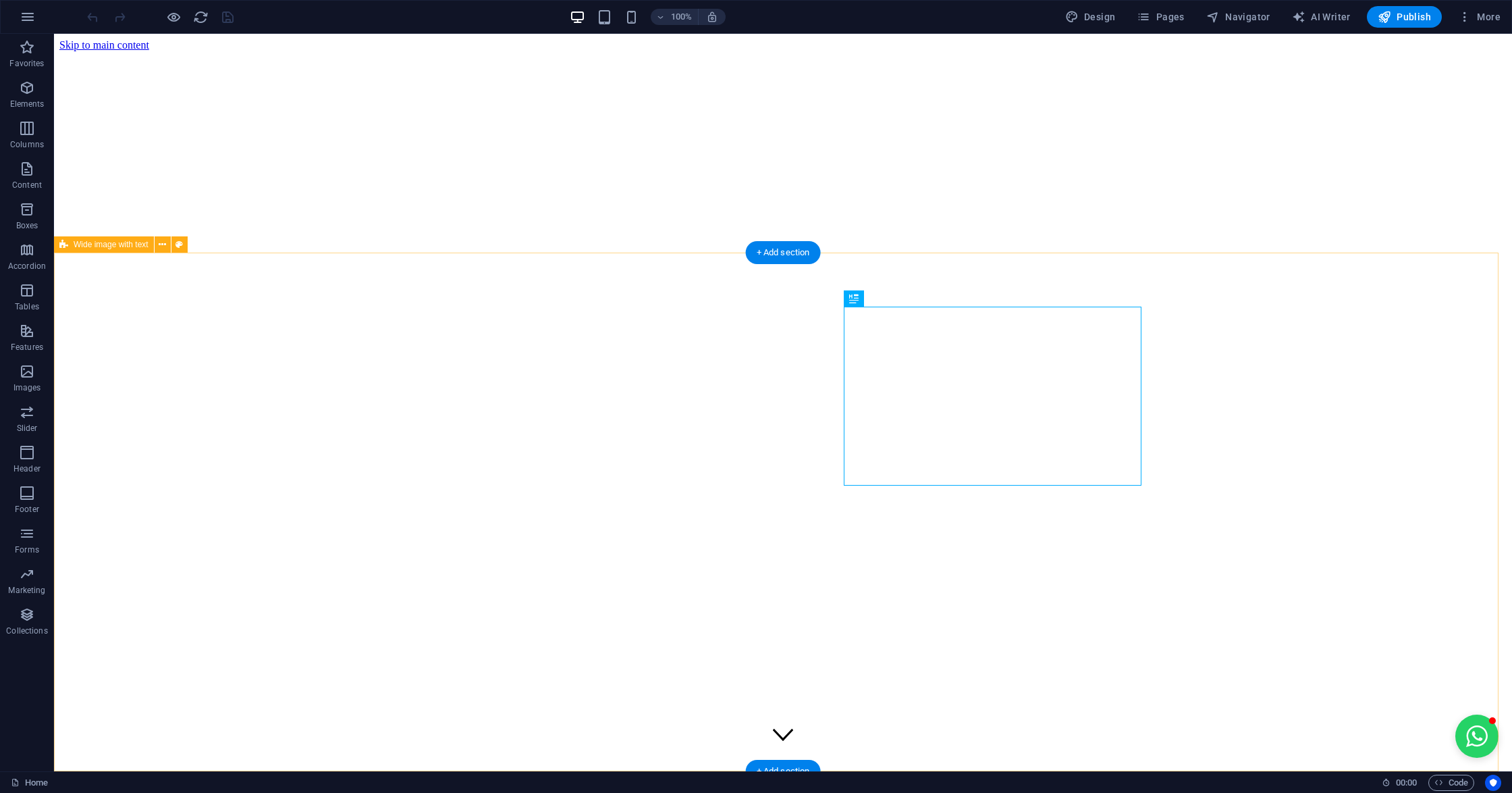
scroll to position [519, 0]
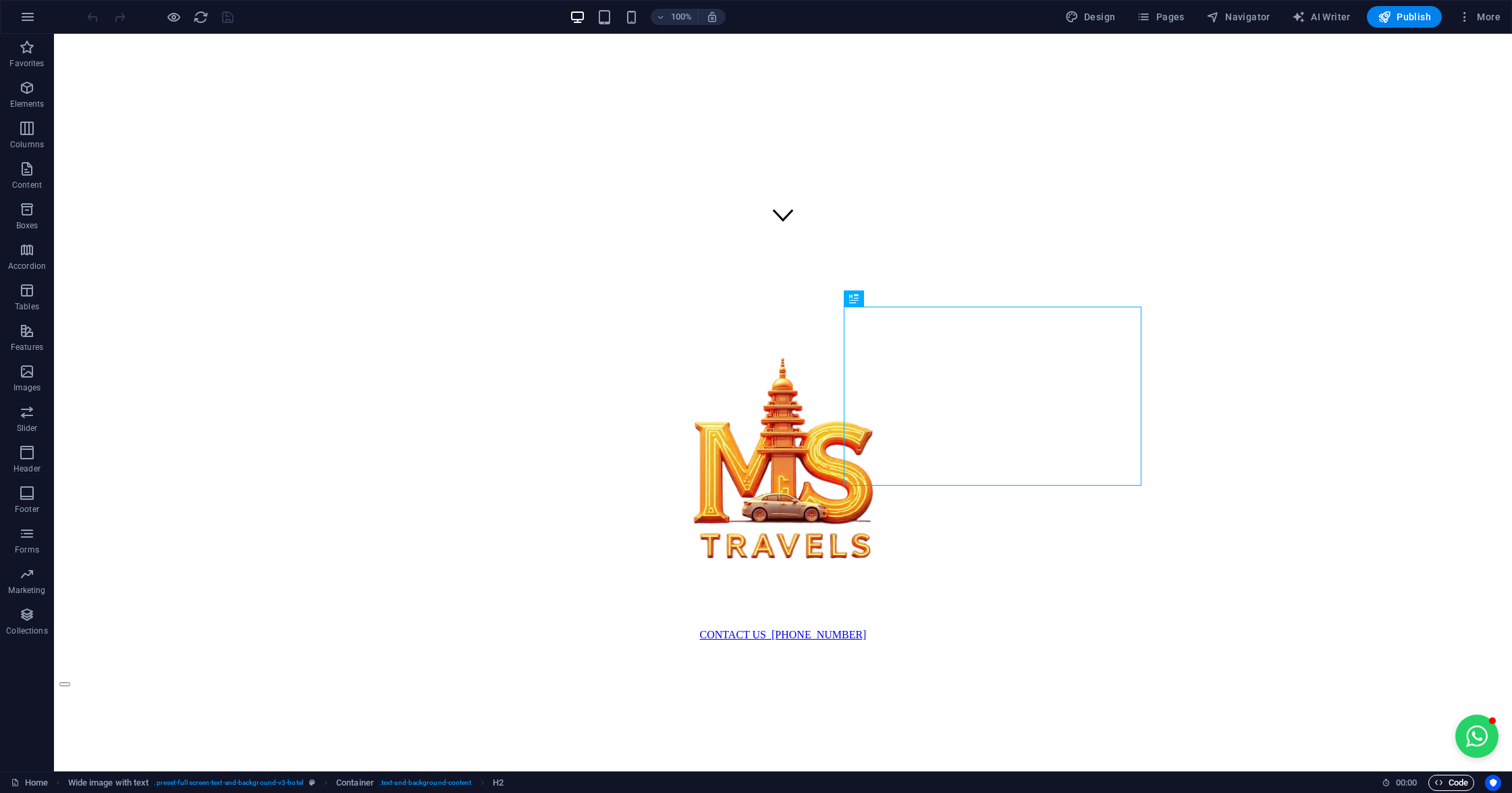
click at [1436, 786] on icon "button" at bounding box center [1439, 782] width 9 height 9
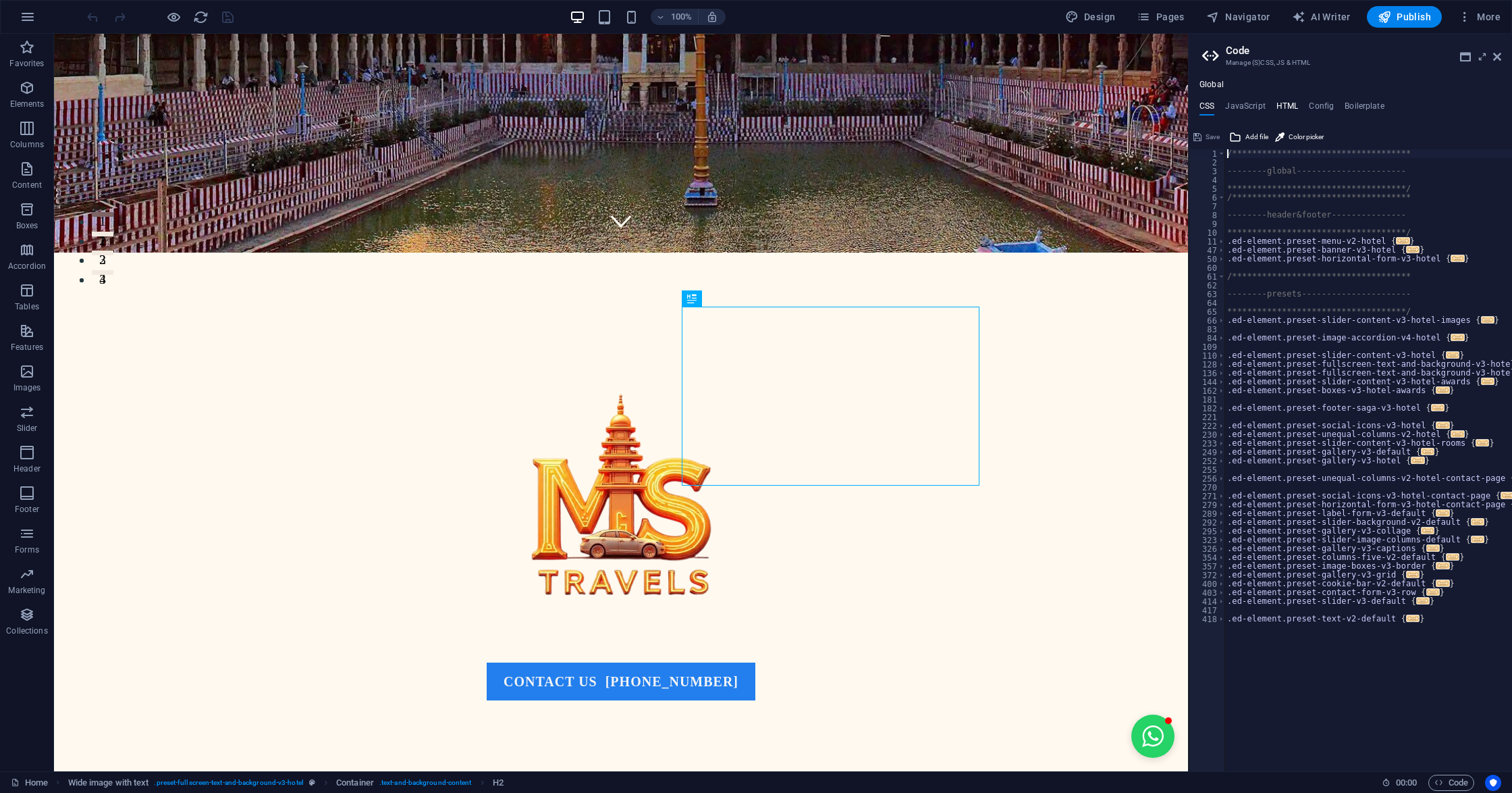
click at [1285, 108] on h4 "HTML" at bounding box center [1287, 108] width 22 height 15
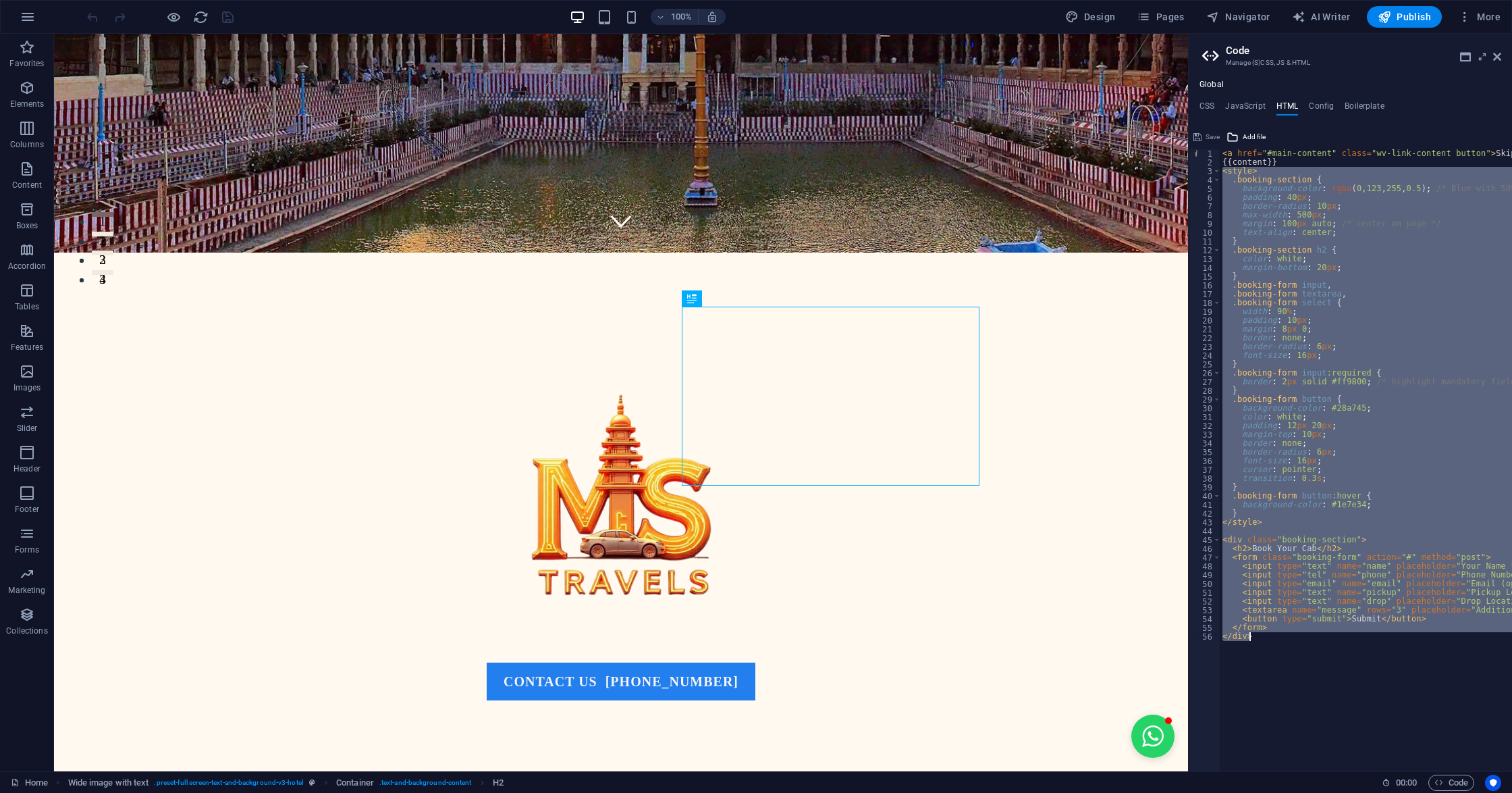
drag, startPoint x: 1224, startPoint y: 168, endPoint x: 1357, endPoint y: 645, distance: 495.2
click at [1357, 645] on div "< a href = "#main-content" class = "wv-link-content button" > Skip to main cont…" at bounding box center [1433, 462] width 428 height 626
type textarea "</form> </div>"
paste textarea
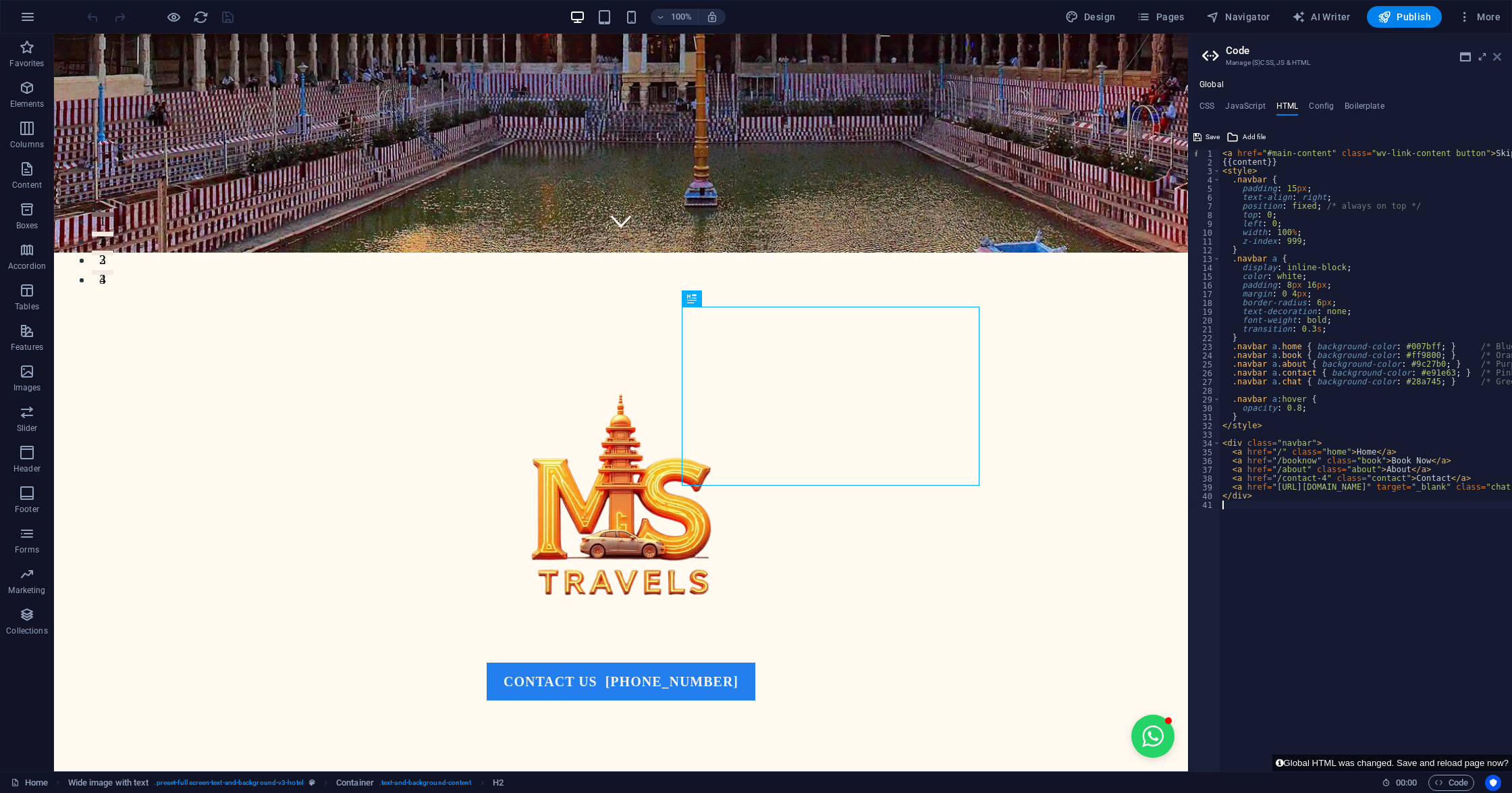
click at [1496, 60] on icon at bounding box center [1496, 56] width 8 height 11
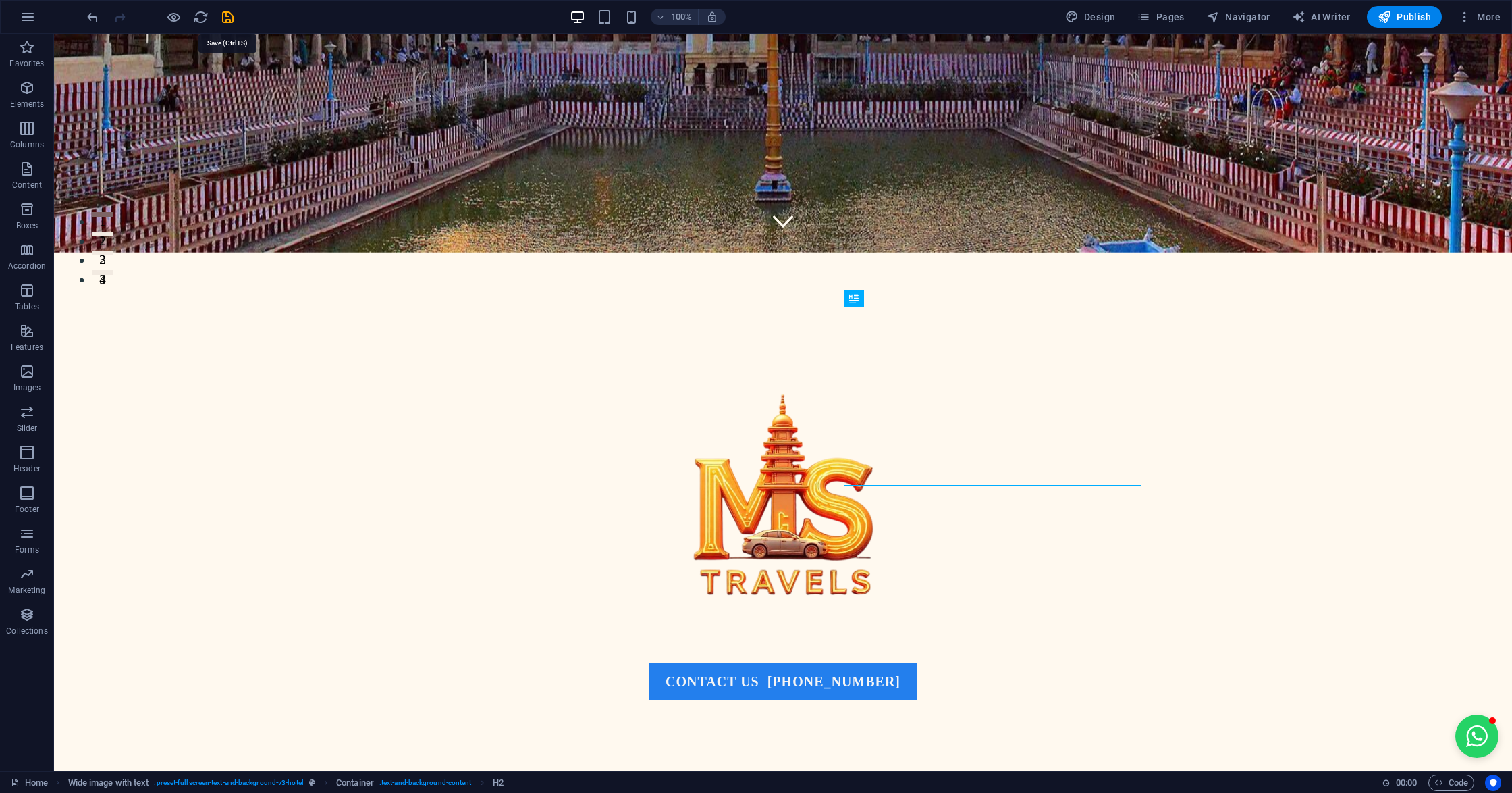
click at [225, 23] on icon "save" at bounding box center [228, 17] width 16 height 16
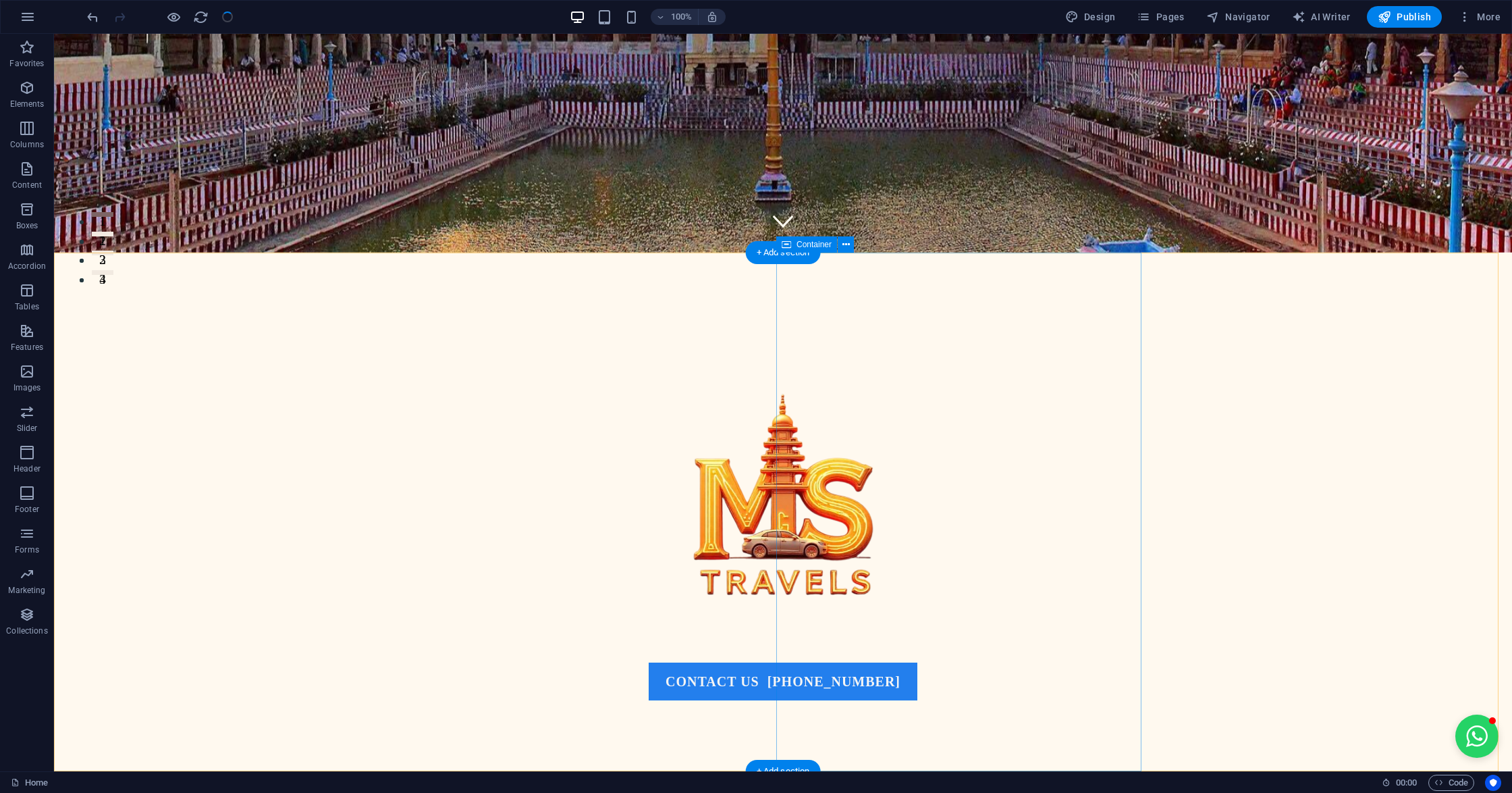
scroll to position [0, 0]
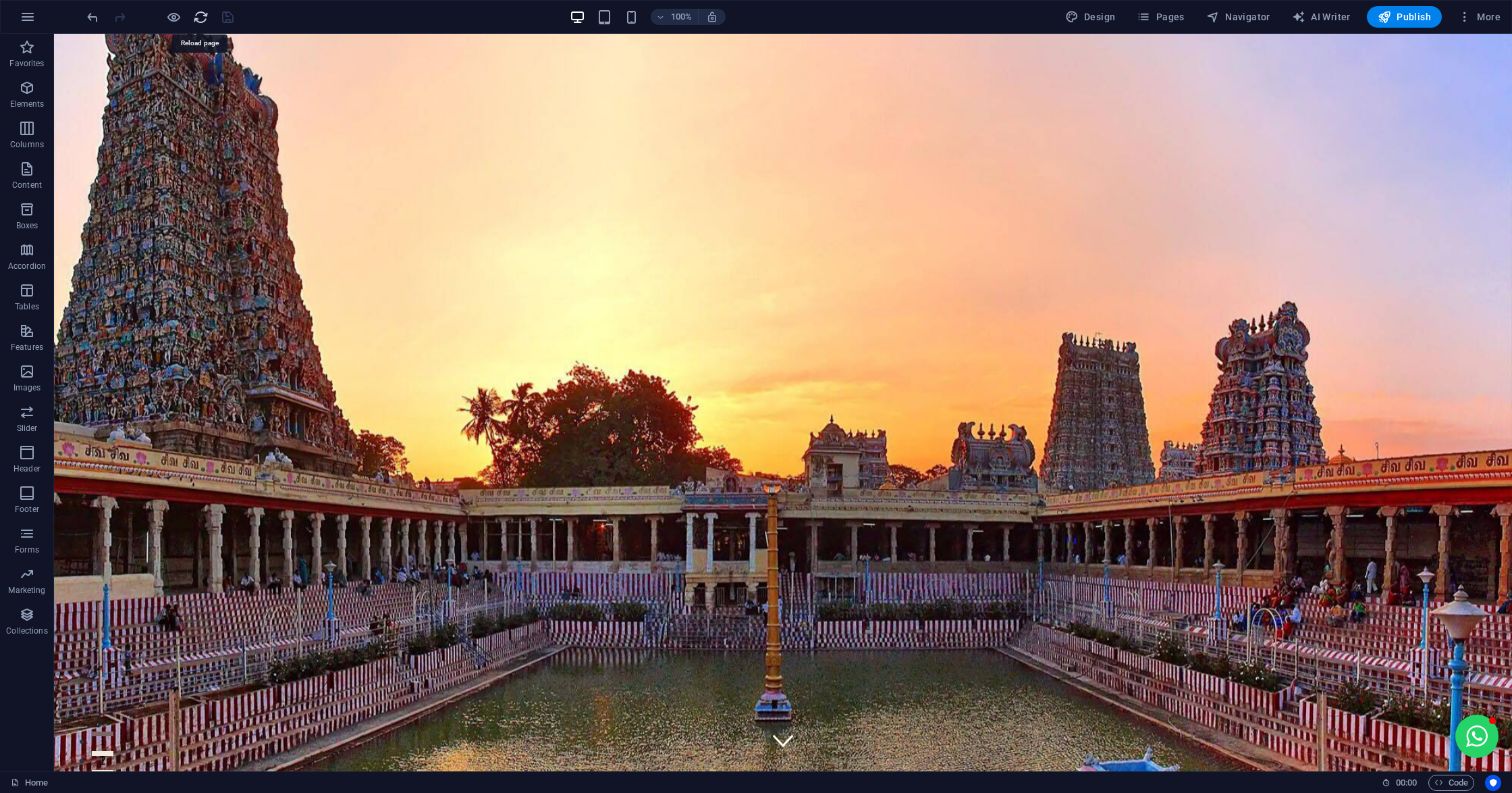
click at [195, 17] on icon "reload" at bounding box center [201, 17] width 16 height 16
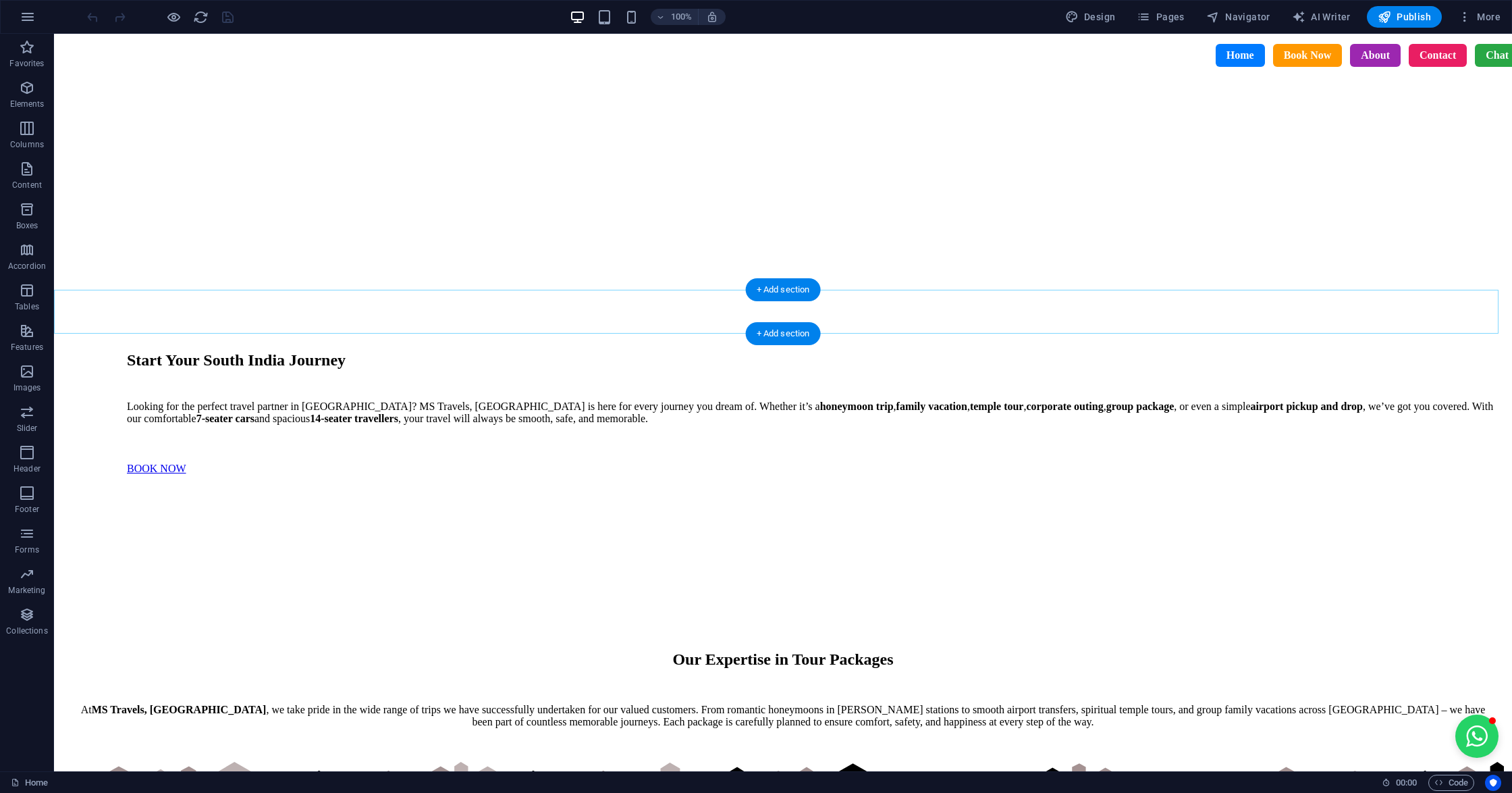
scroll to position [1080, 0]
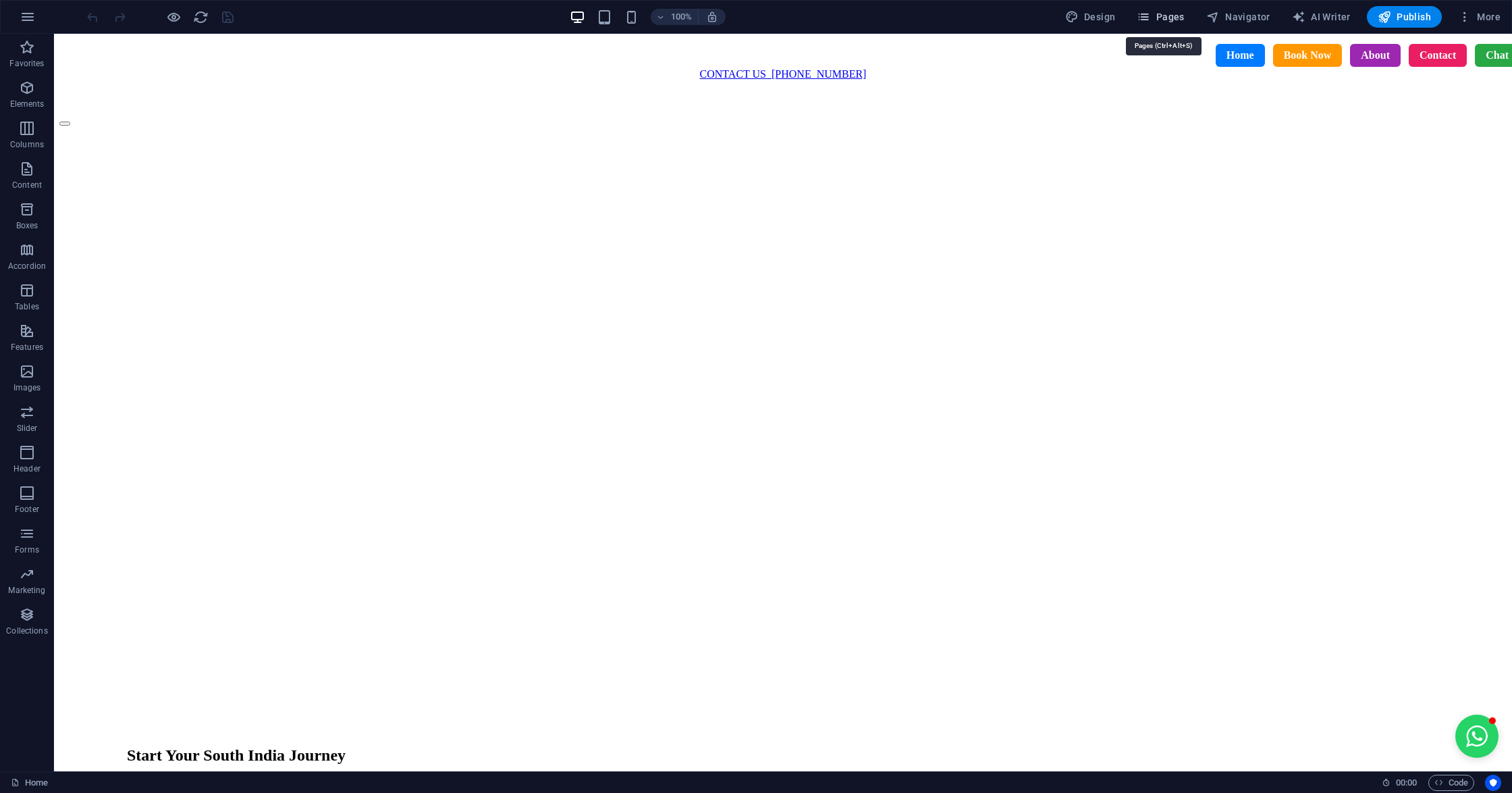
click at [1160, 17] on span "Pages" at bounding box center [1160, 17] width 47 height 14
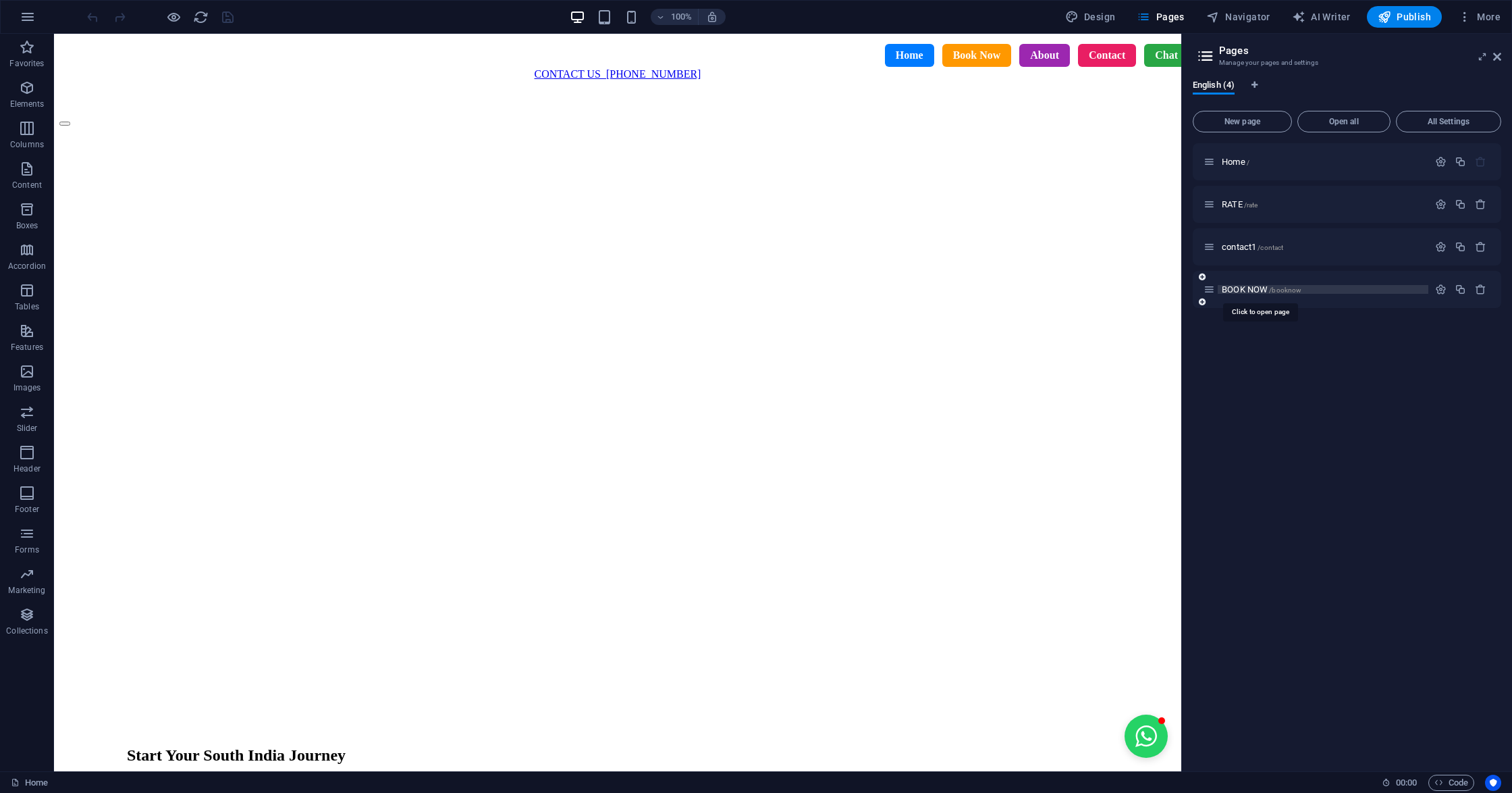
click at [1249, 284] on span "BOOK NOW /booknow" at bounding box center [1262, 289] width 79 height 10
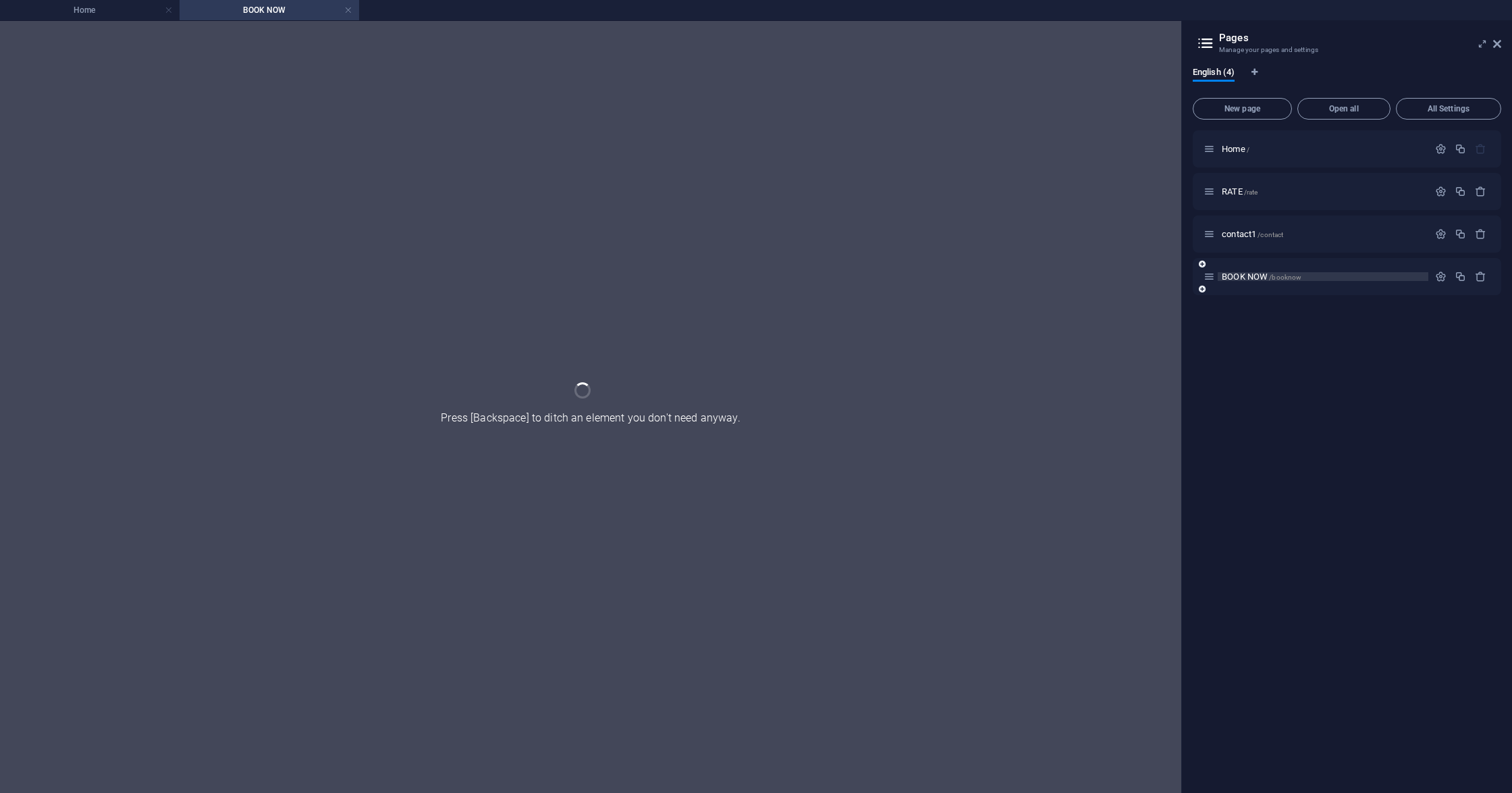
click at [1245, 276] on span "BOOK NOW /booknow" at bounding box center [1262, 276] width 79 height 10
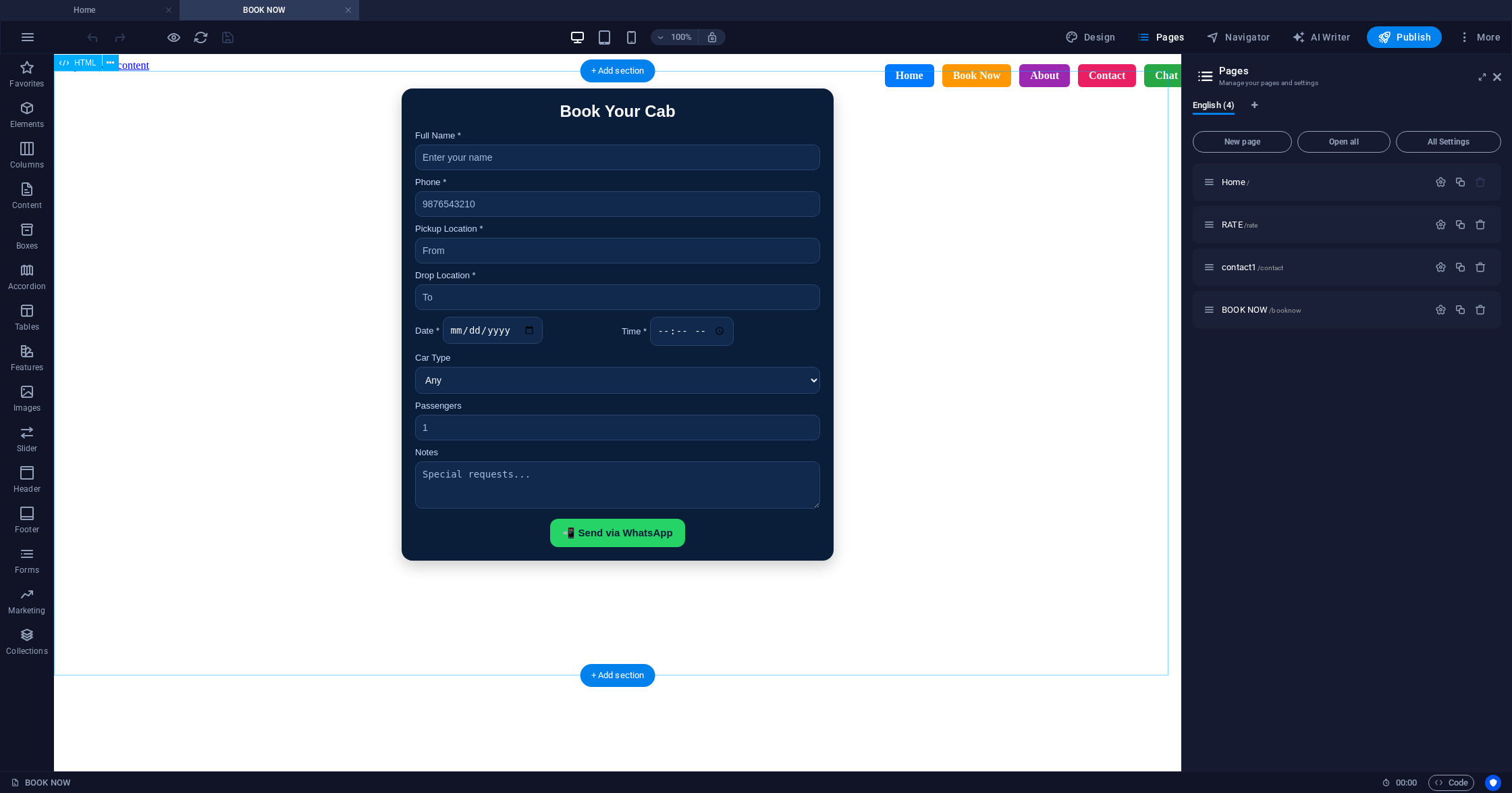
click at [913, 561] on div "Book Your Cab Full Name * Phone * Pickup Location * Drop Location * Date * Time…" at bounding box center [617, 324] width 1117 height 472
click at [545, 112] on div "Book Your Cab Full Name * Phone * Pickup Location * Drop Location * Date * Time…" at bounding box center [617, 324] width 1117 height 472
click at [108, 66] on icon at bounding box center [110, 63] width 8 height 14
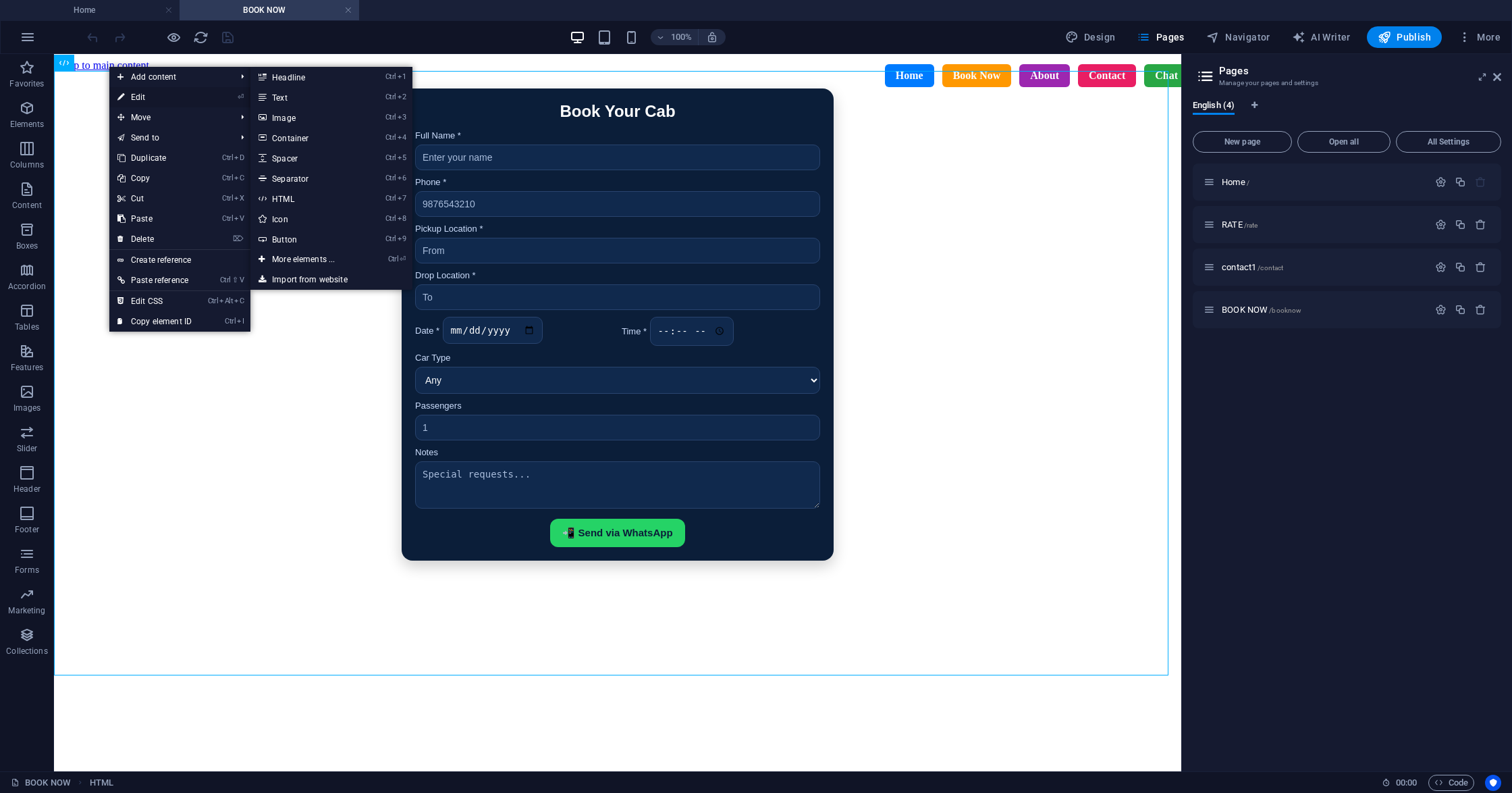
click at [117, 95] on icon at bounding box center [121, 97] width 7 height 20
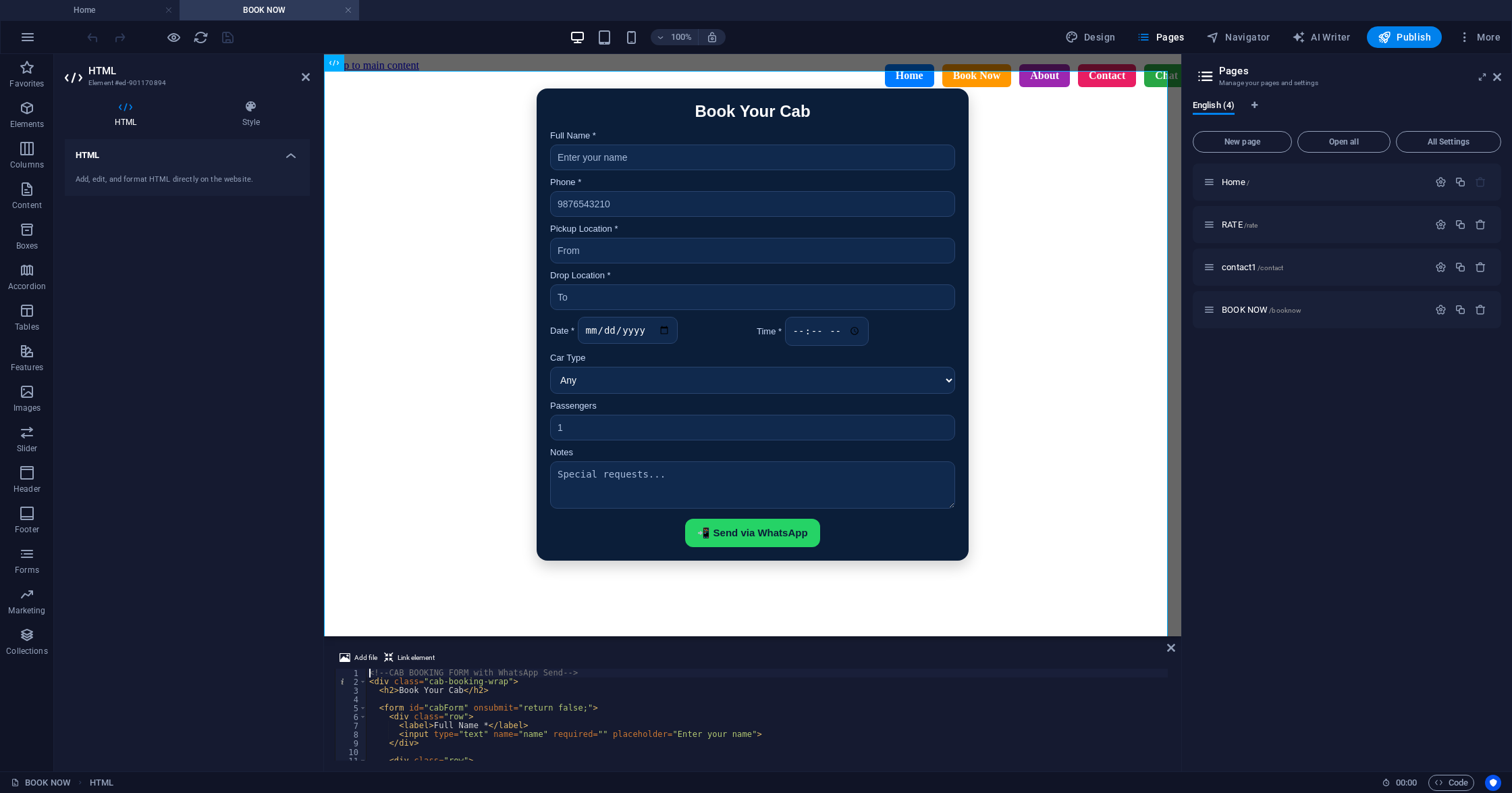
type textarea "</script>"
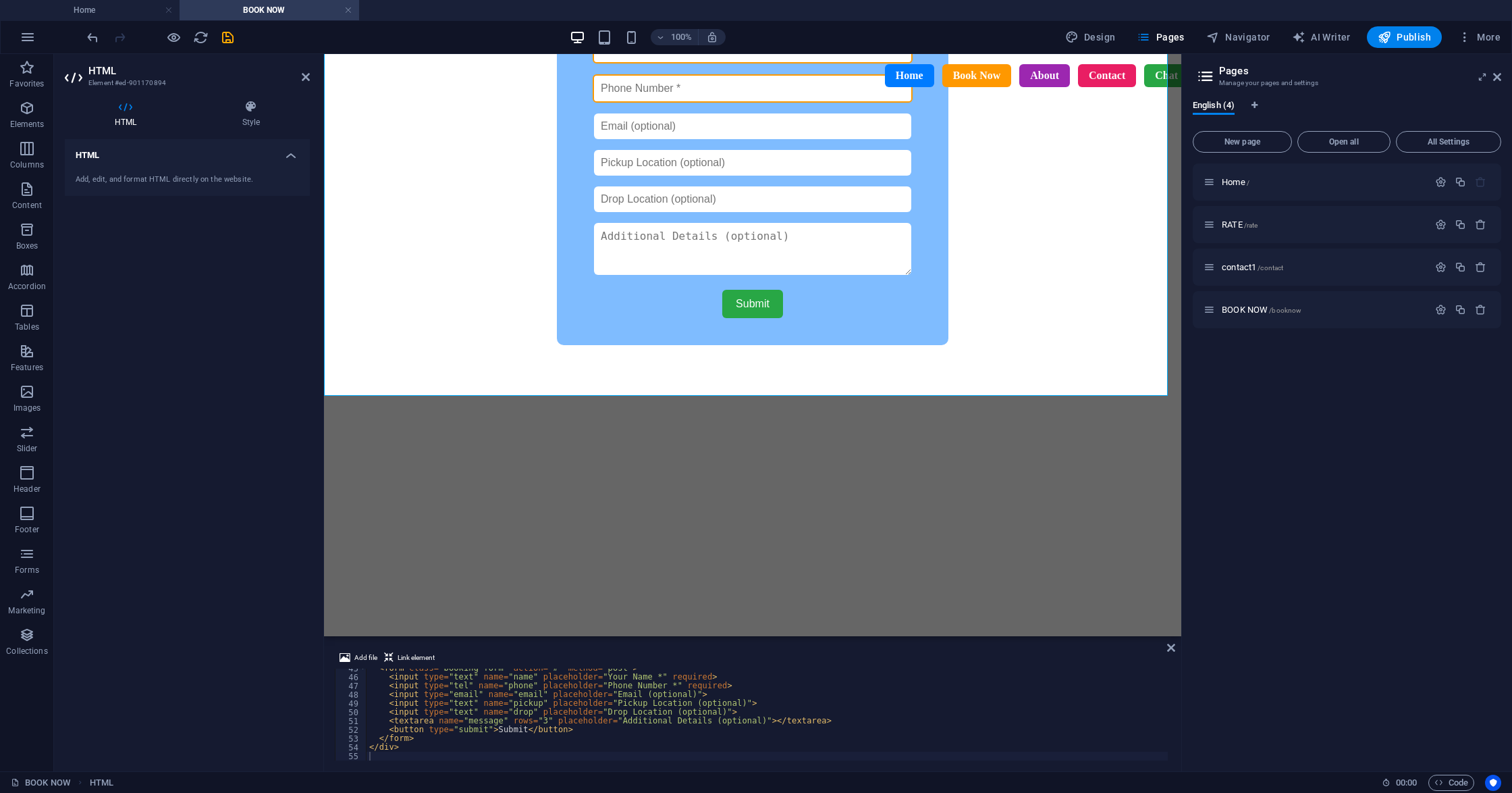
scroll to position [180, 0]
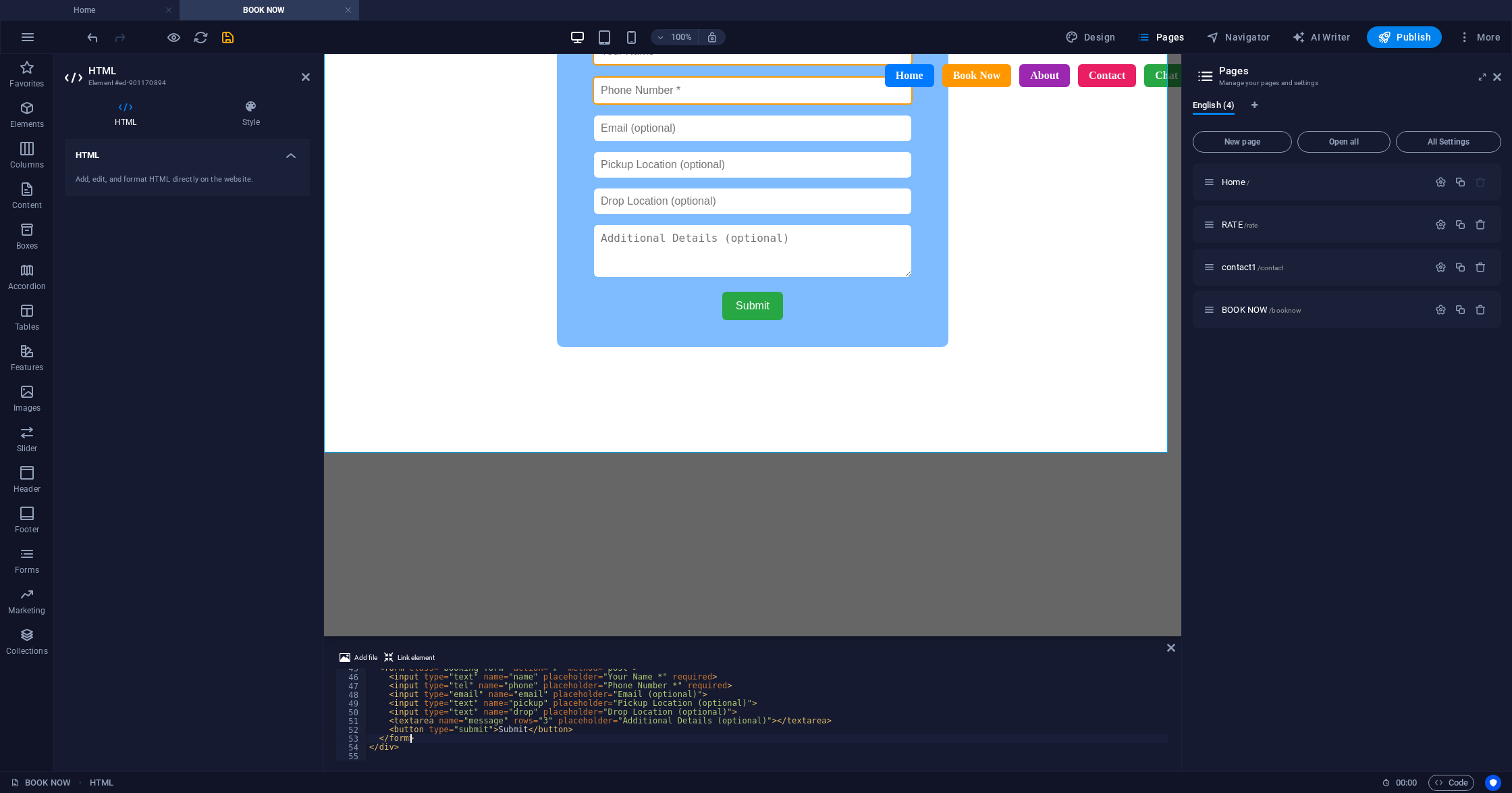
click at [786, 740] on div "< form class = "booking-form" action = "#" method = "post" > < input type = "te…" at bounding box center [767, 718] width 801 height 110
type textarea "</div>"
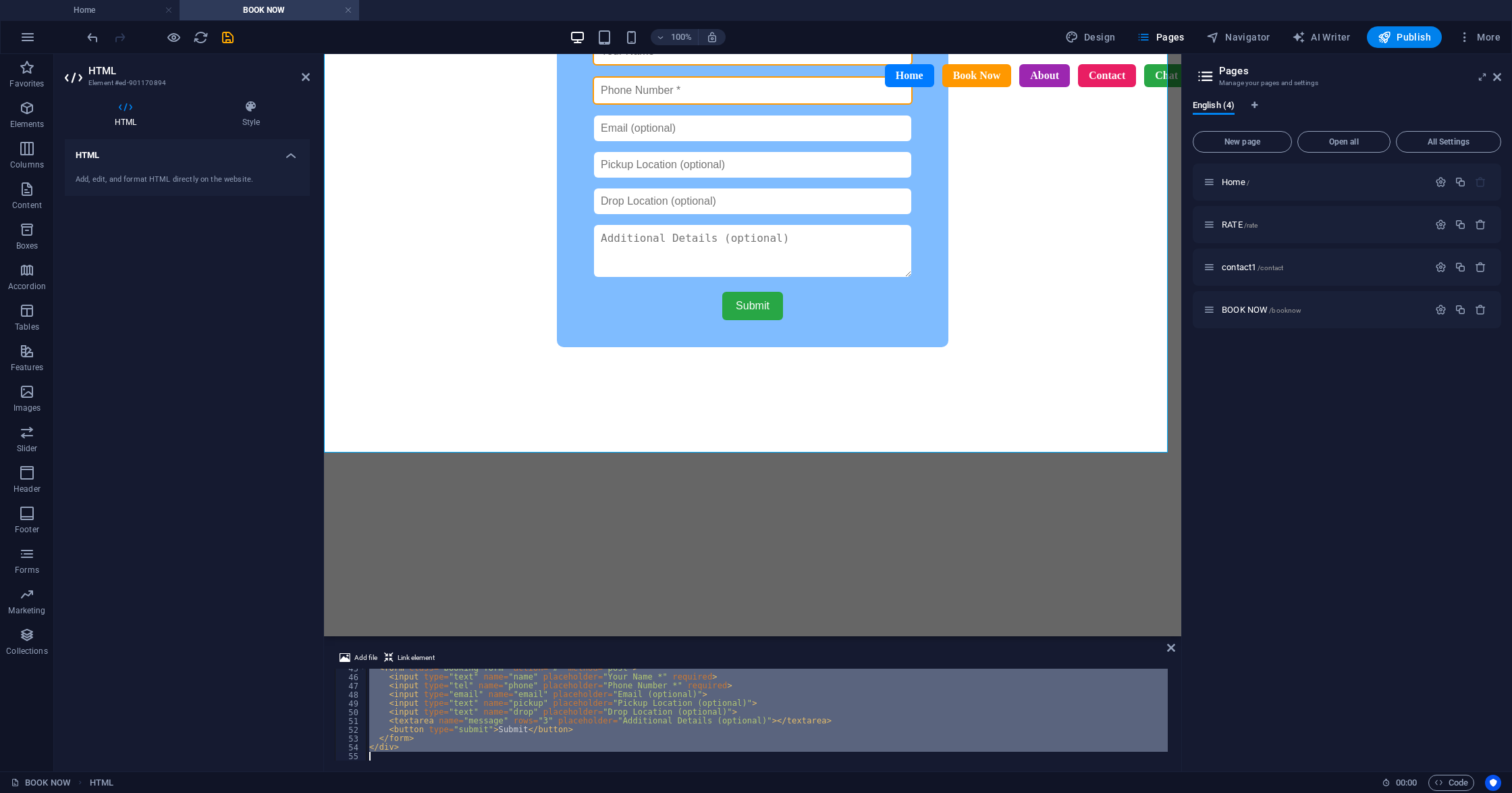
paste textarea
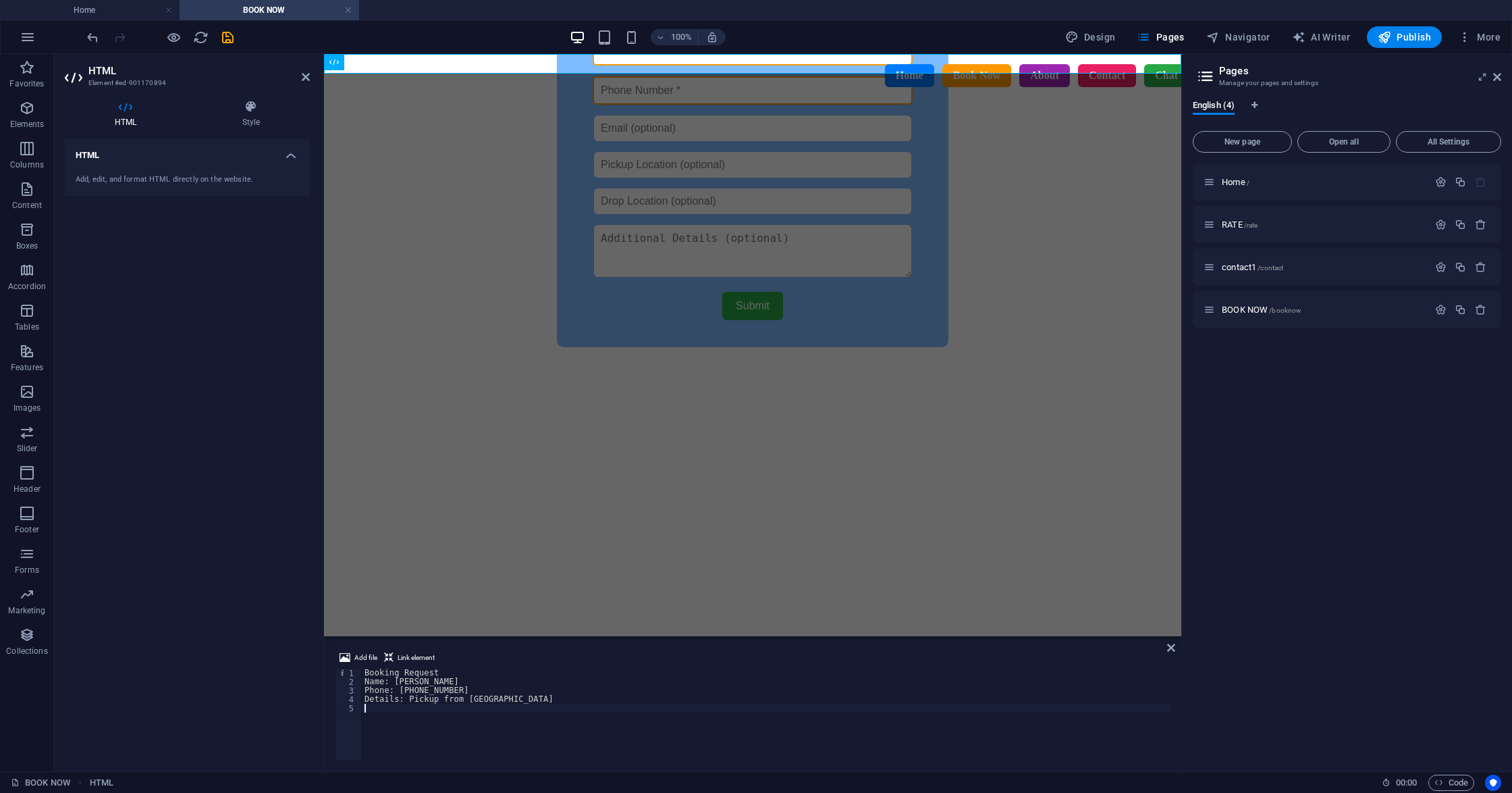
scroll to position [0, 0]
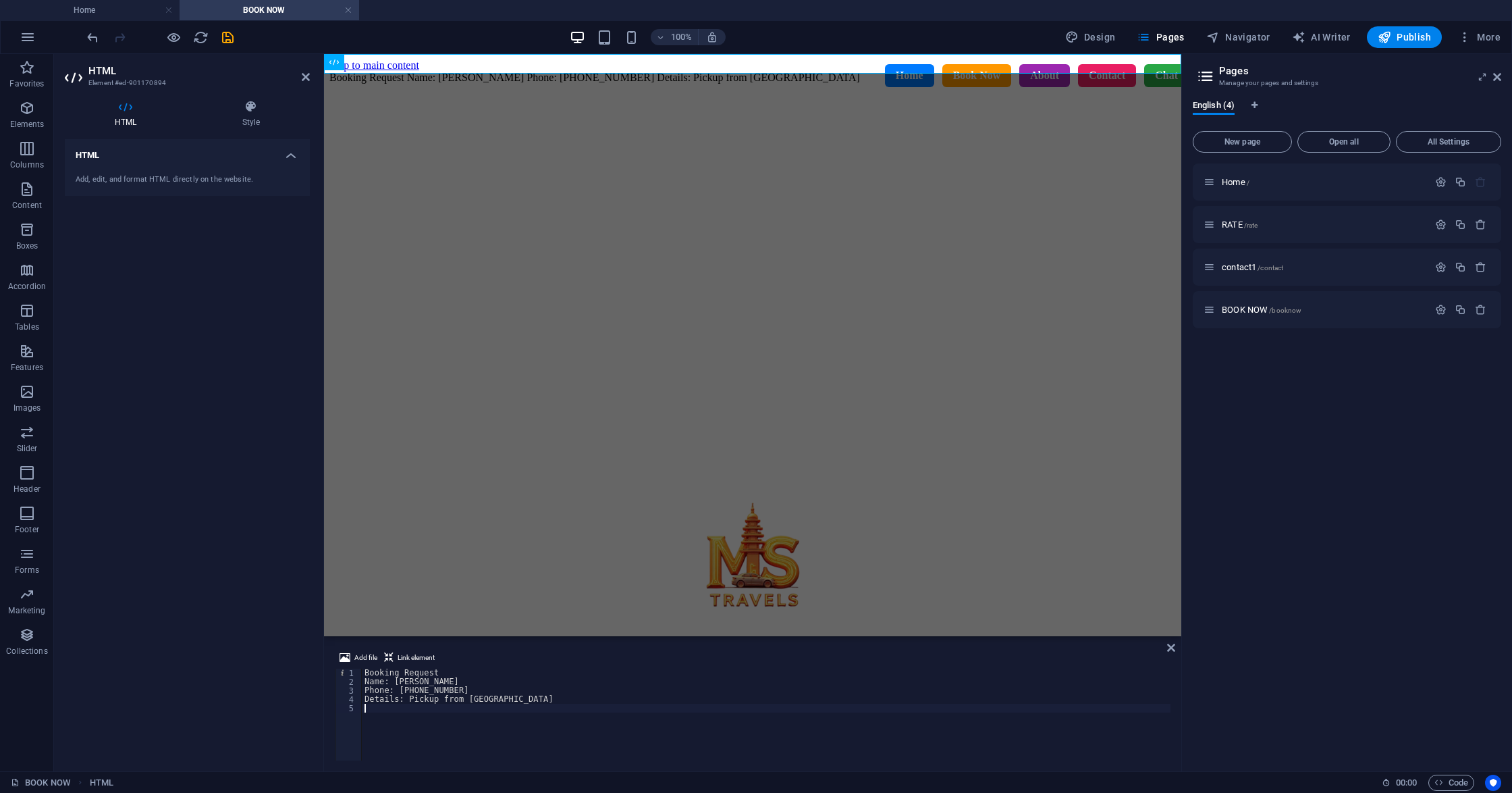
type textarea "Details: Pickup from [GEOGRAPHIC_DATA]"
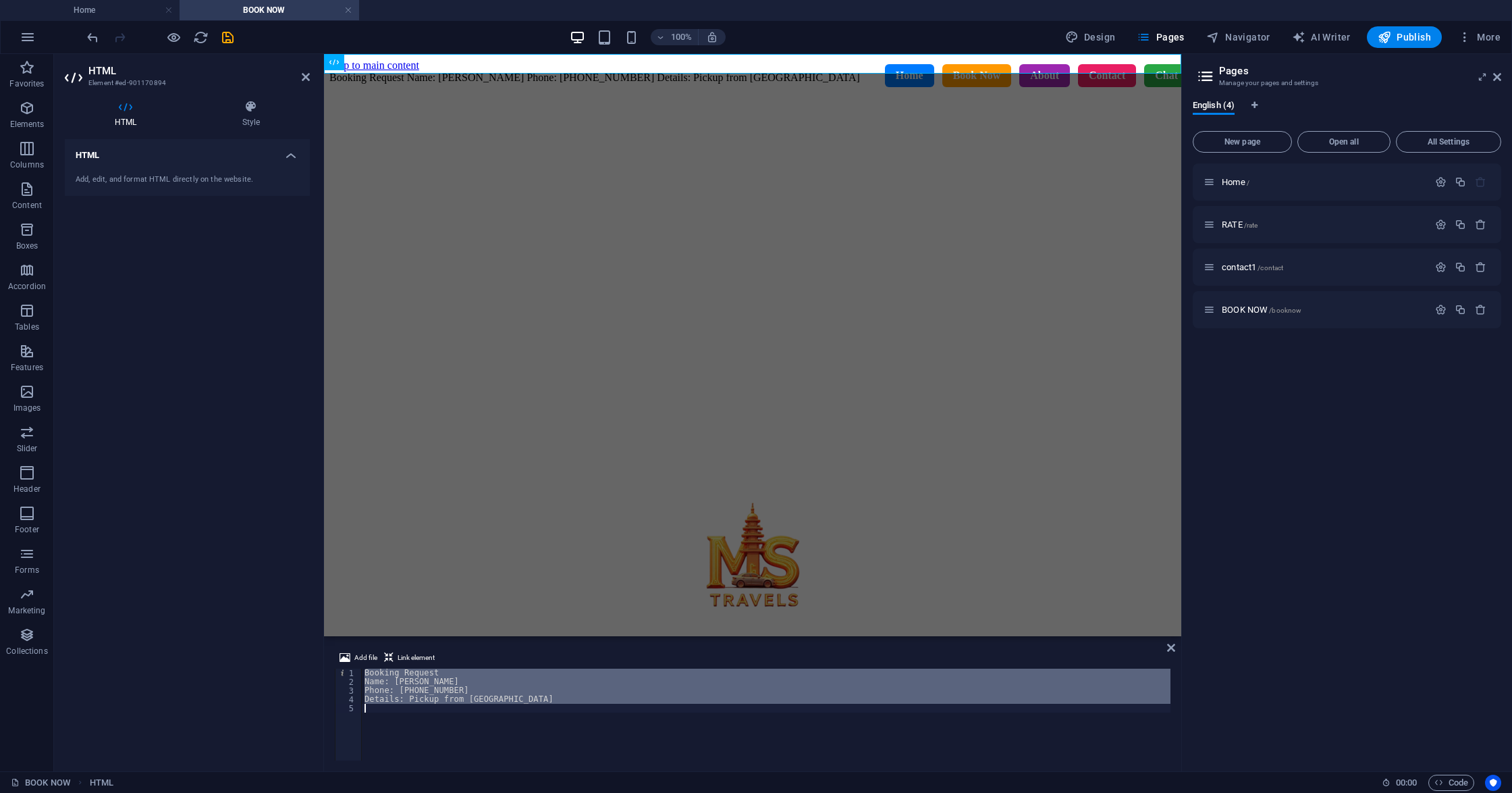
paste textarea
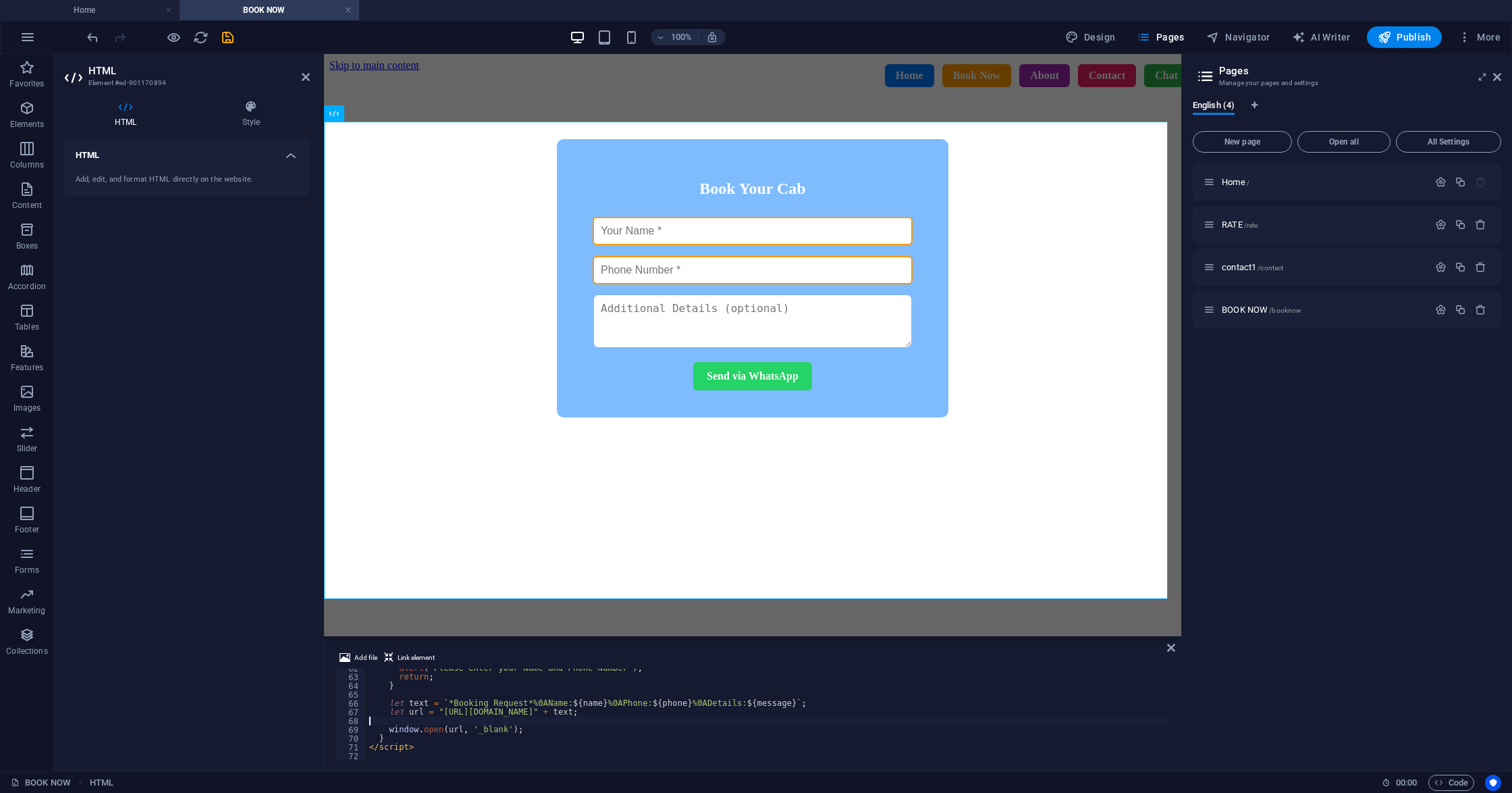
click at [832, 724] on div "alert ( "Please enter your Name and Phone Number" ) ; return ; } let text = ` *…" at bounding box center [767, 718] width 801 height 110
type textarea "</script>"
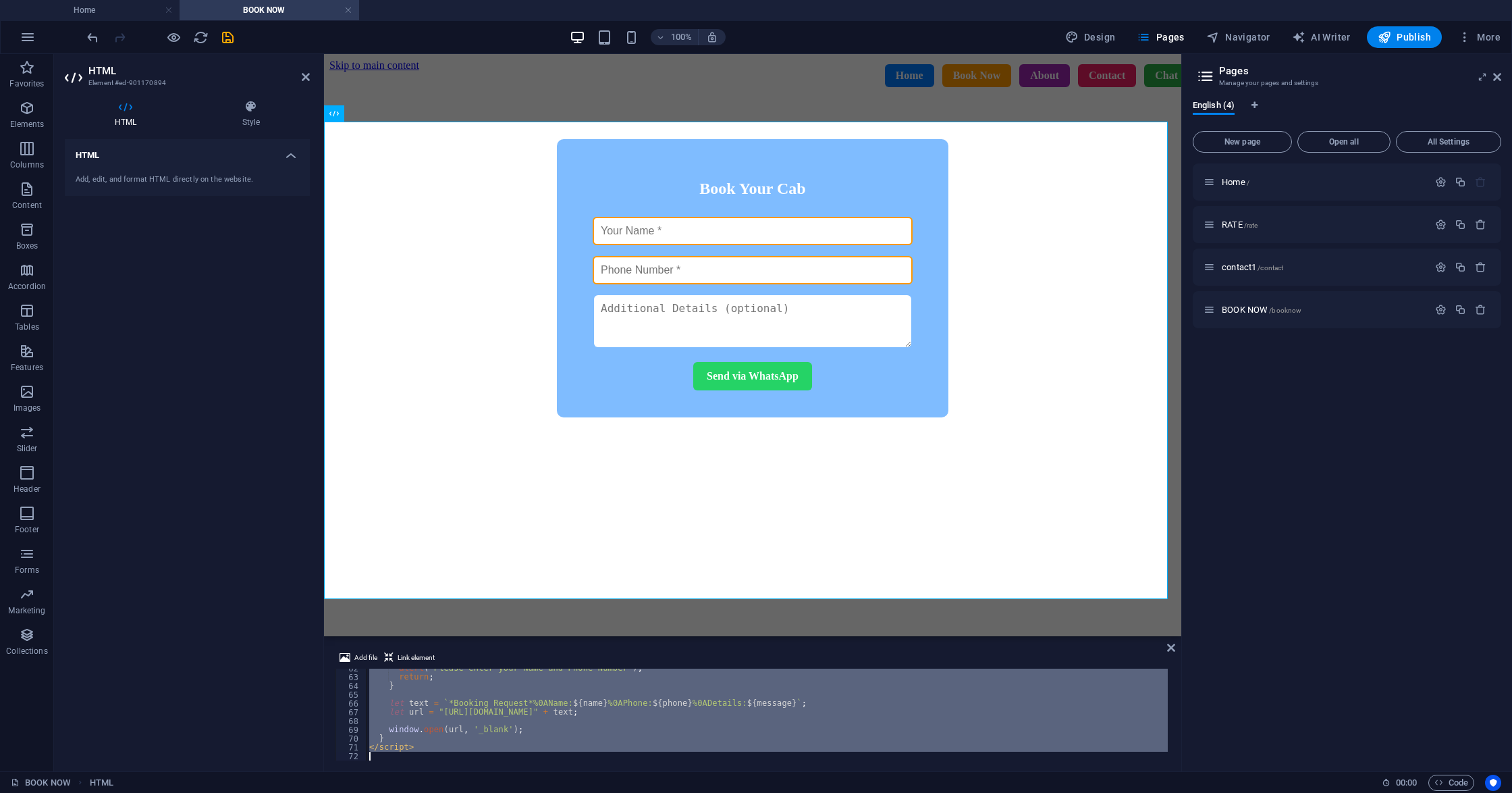
paste textarea
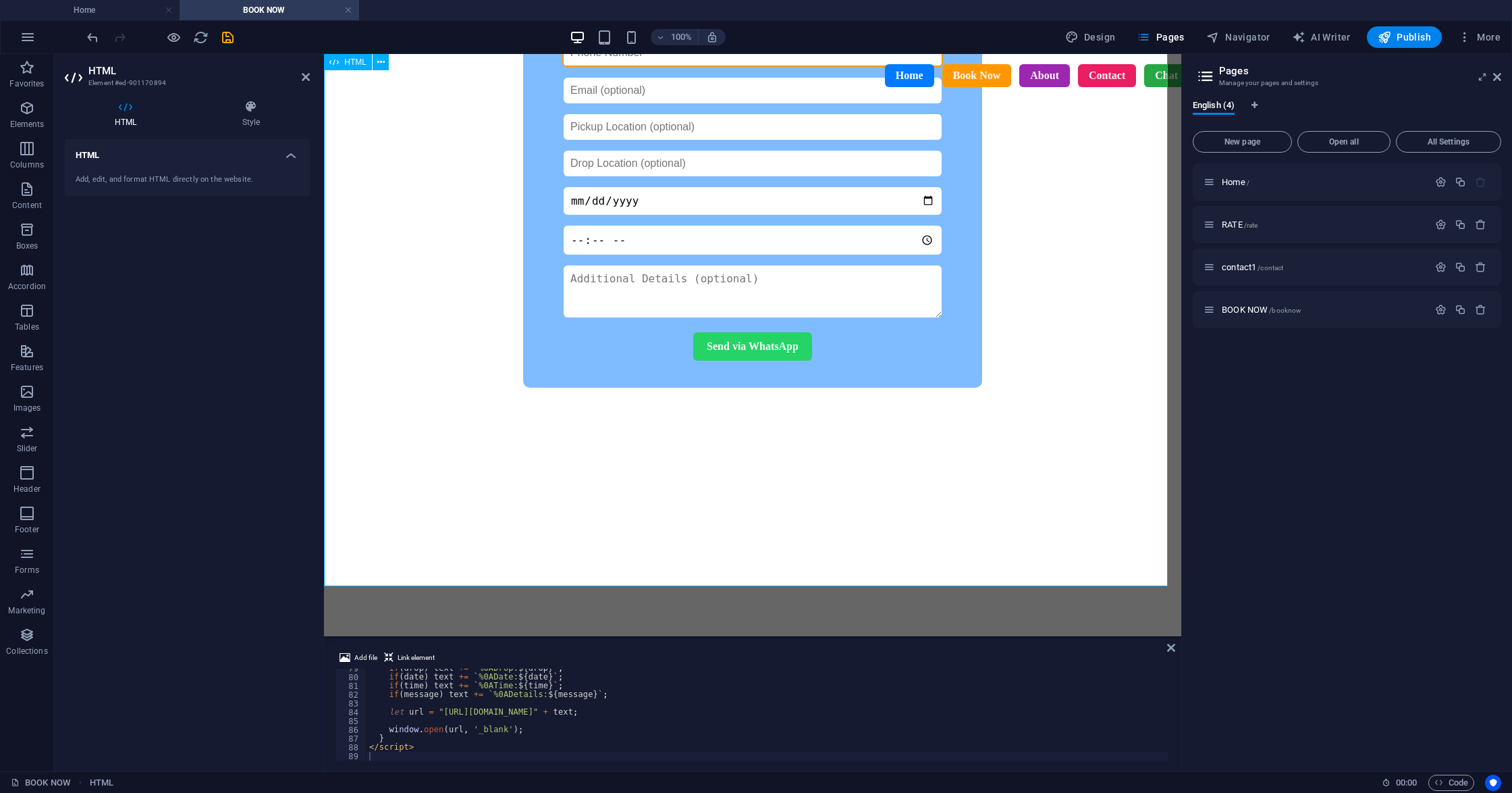
scroll to position [180, 0]
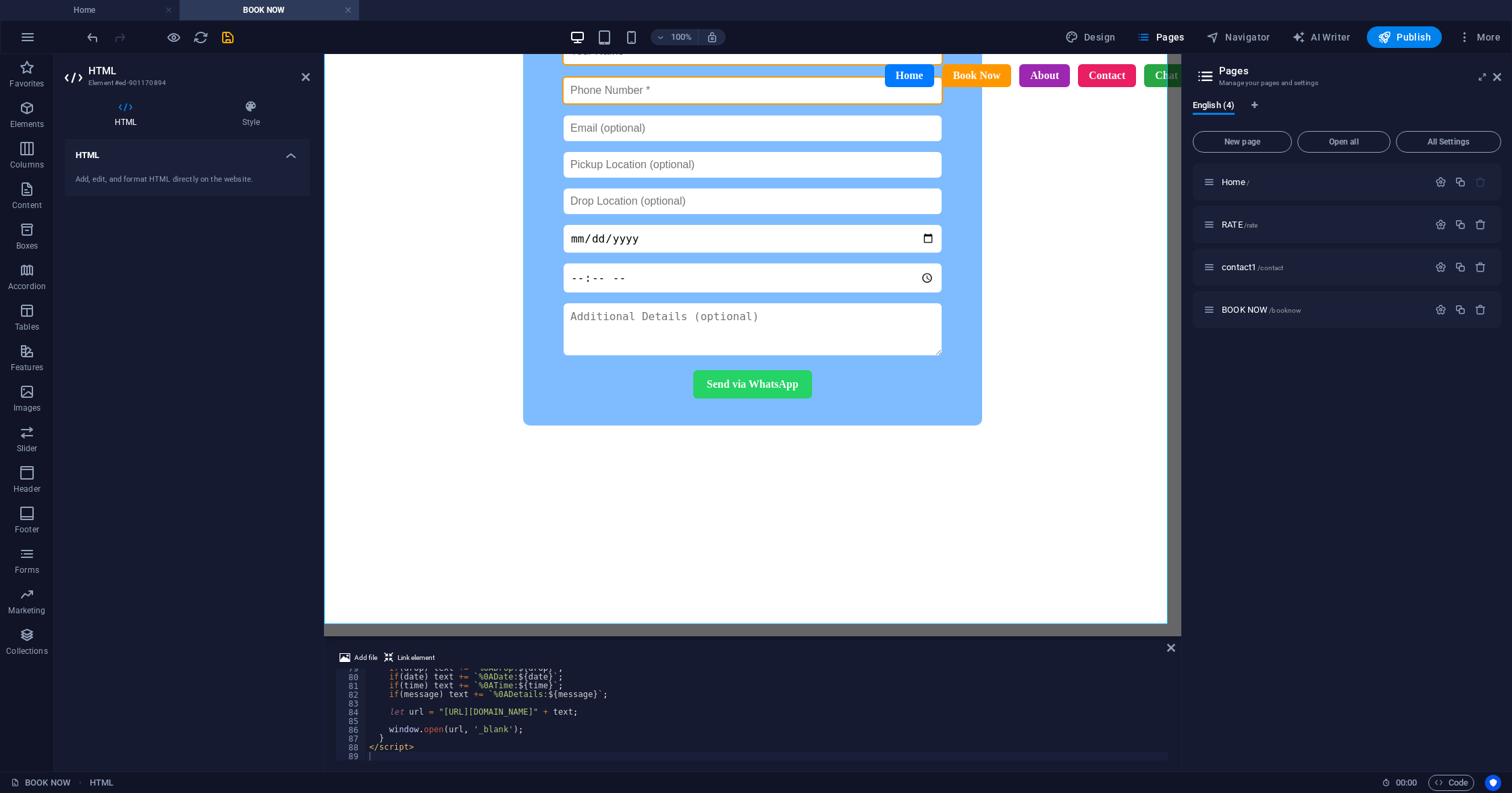
type textarea "if(time) text += `%0ATime: ${time}`;"
drag, startPoint x: 552, startPoint y: 686, endPoint x: 388, endPoint y: 684, distance: 164.0
click at [388, 684] on div "if ( drop ) text += ` %0ADrop: ${ drop } ` ; if ( date ) text += ` %0ADate: ${ …" at bounding box center [767, 718] width 801 height 110
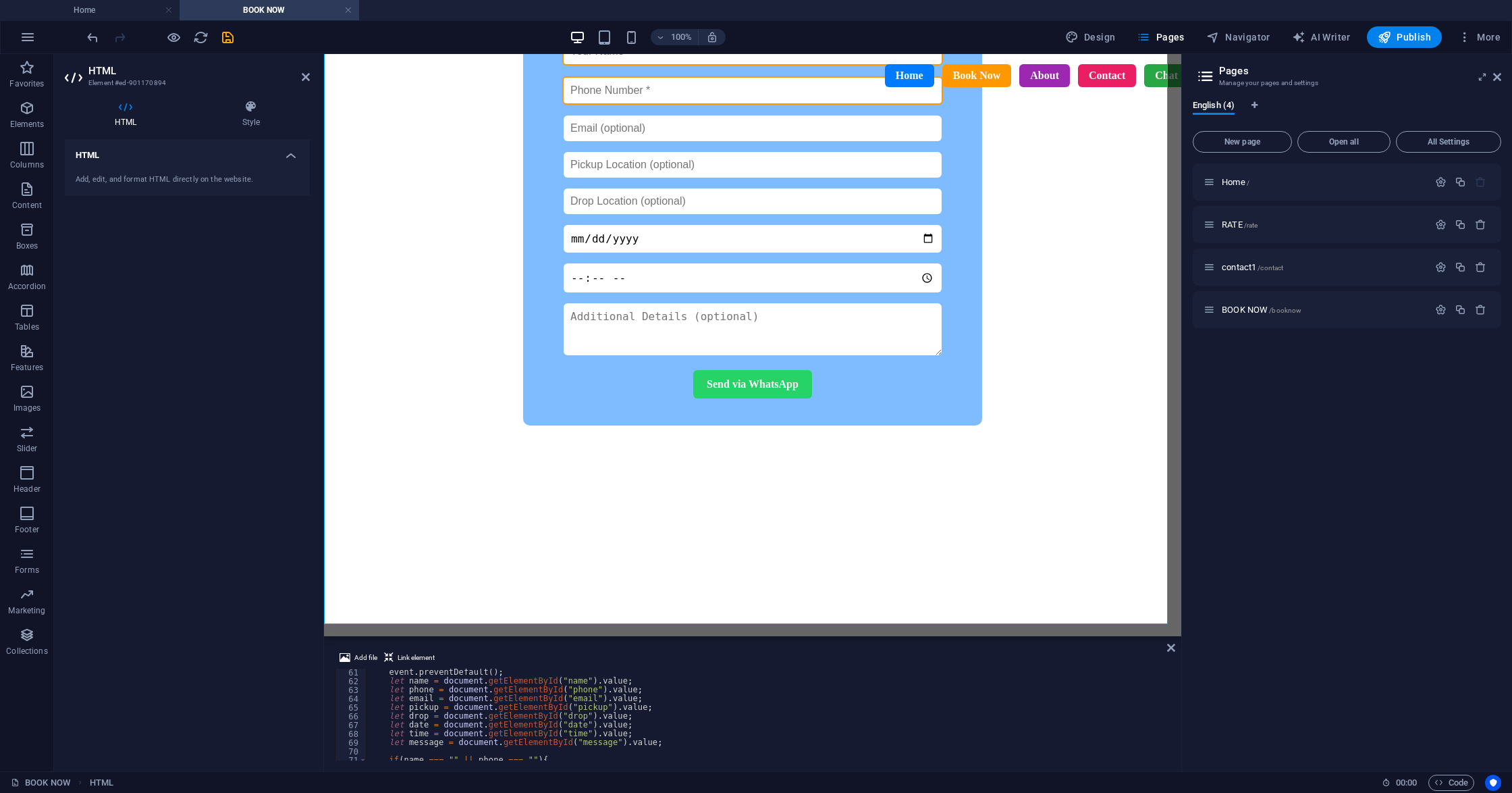
scroll to position [419, 0]
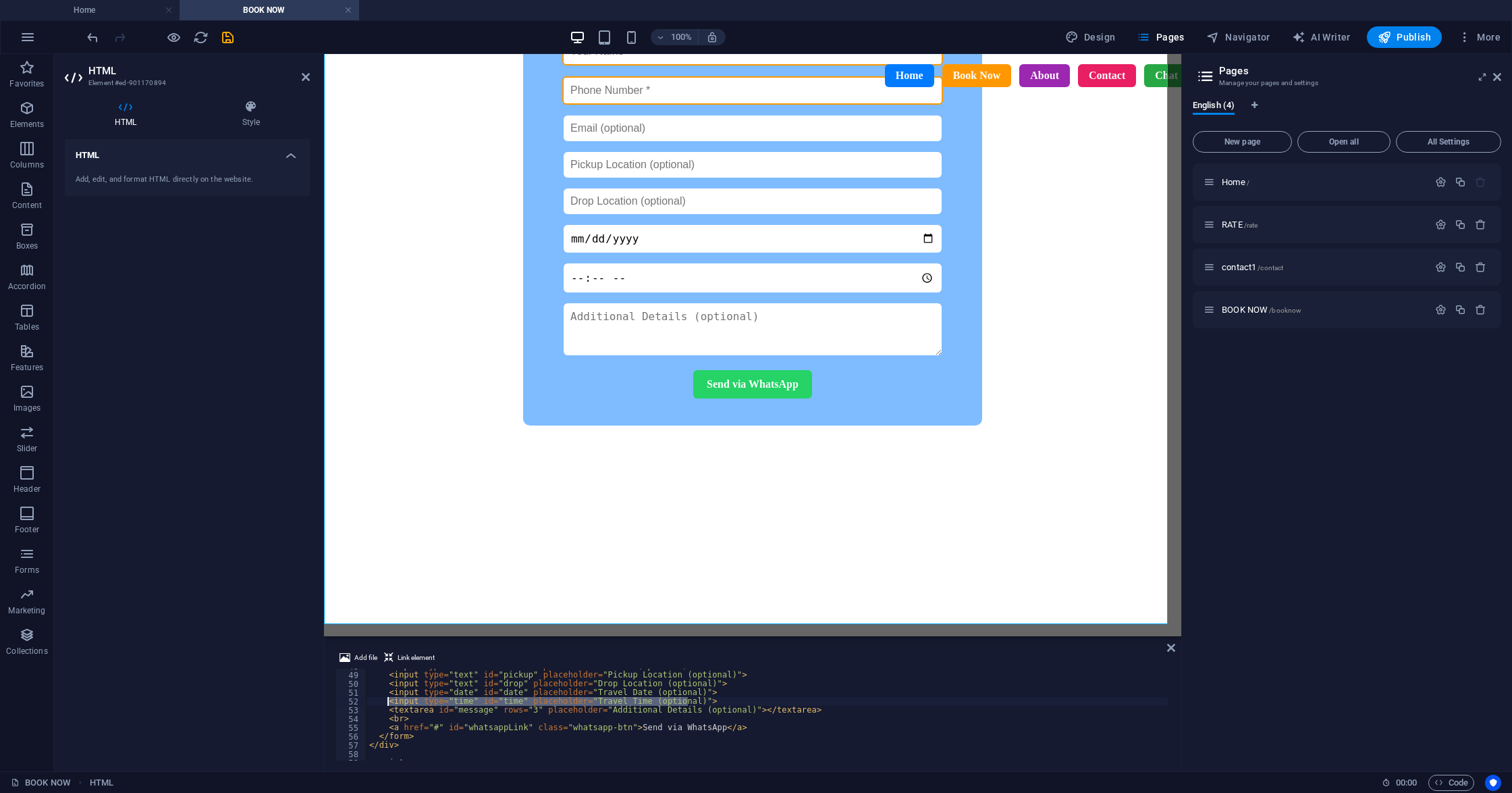
drag, startPoint x: 687, startPoint y: 706, endPoint x: 386, endPoint y: 702, distance: 301.0
click at [386, 702] on div "< input type = "email" id = "email" placeholder = "Email (optional)" > < input …" at bounding box center [767, 716] width 801 height 110
type textarea "<input type="time" id="time" placeholder="Travel Time (optional)">"
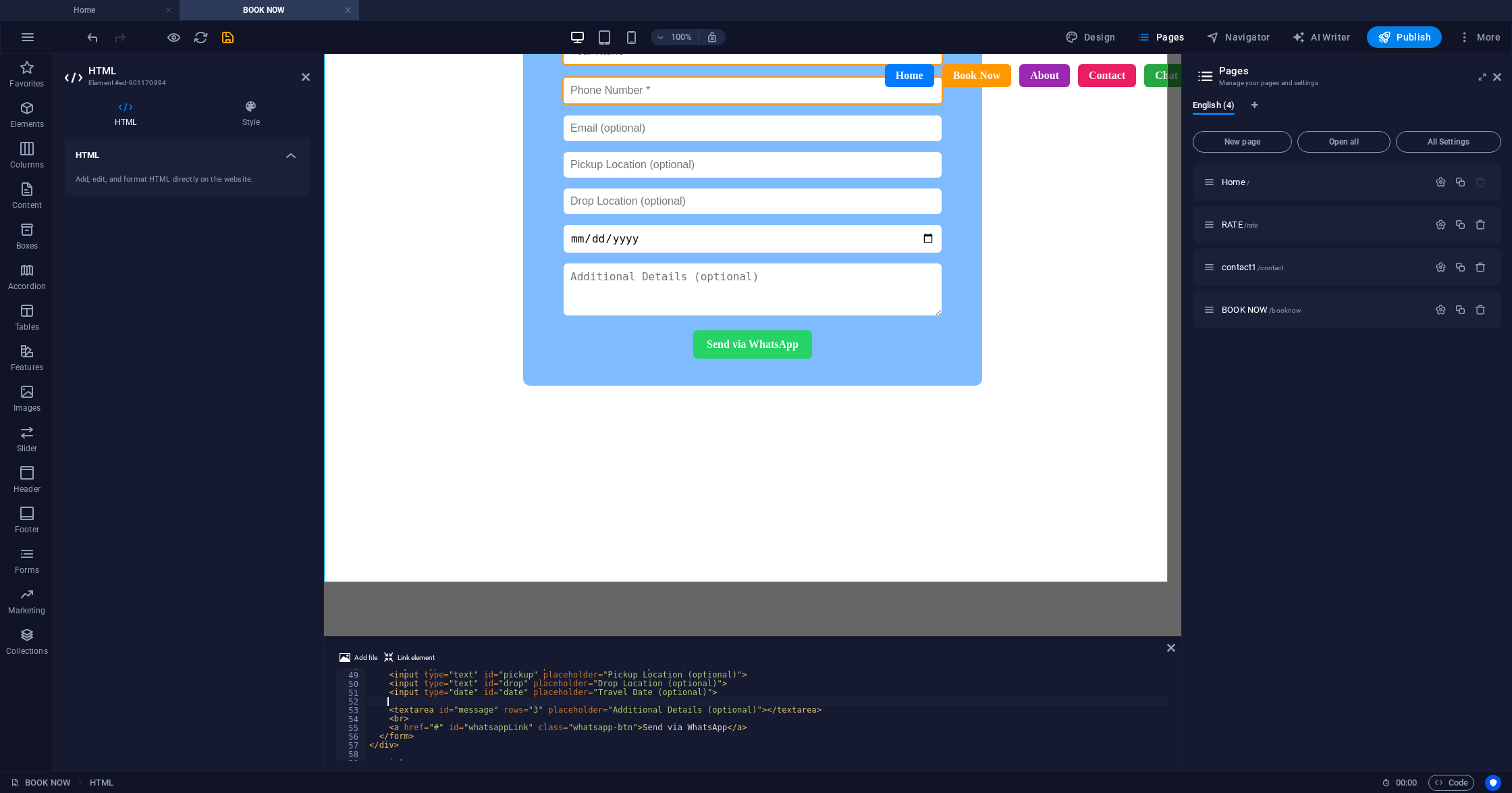
click at [1502, 77] on aside "Pages Manage your pages and settings English (4) New page Open all All Settings…" at bounding box center [1346, 413] width 331 height 717
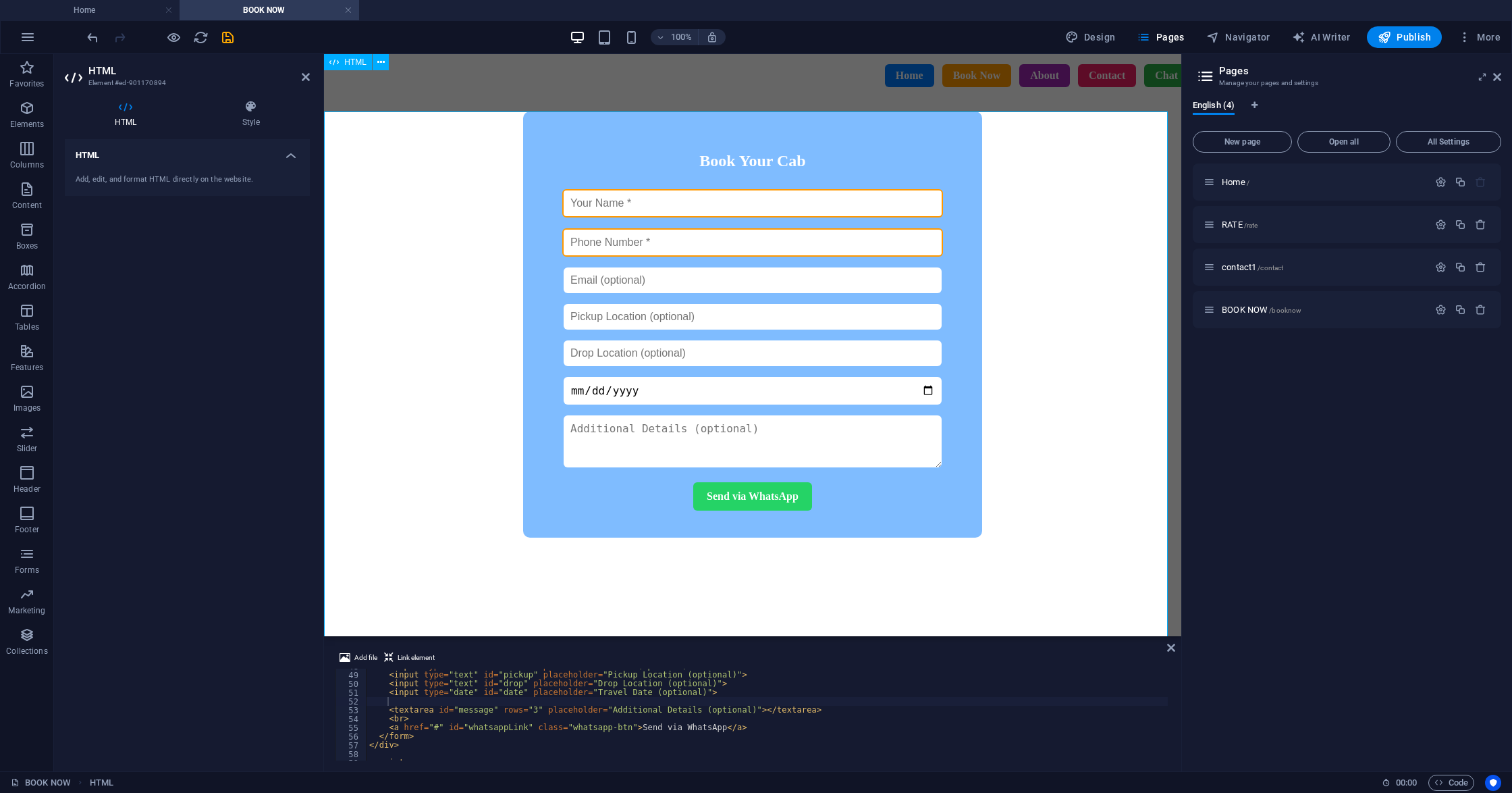
scroll to position [0, 0]
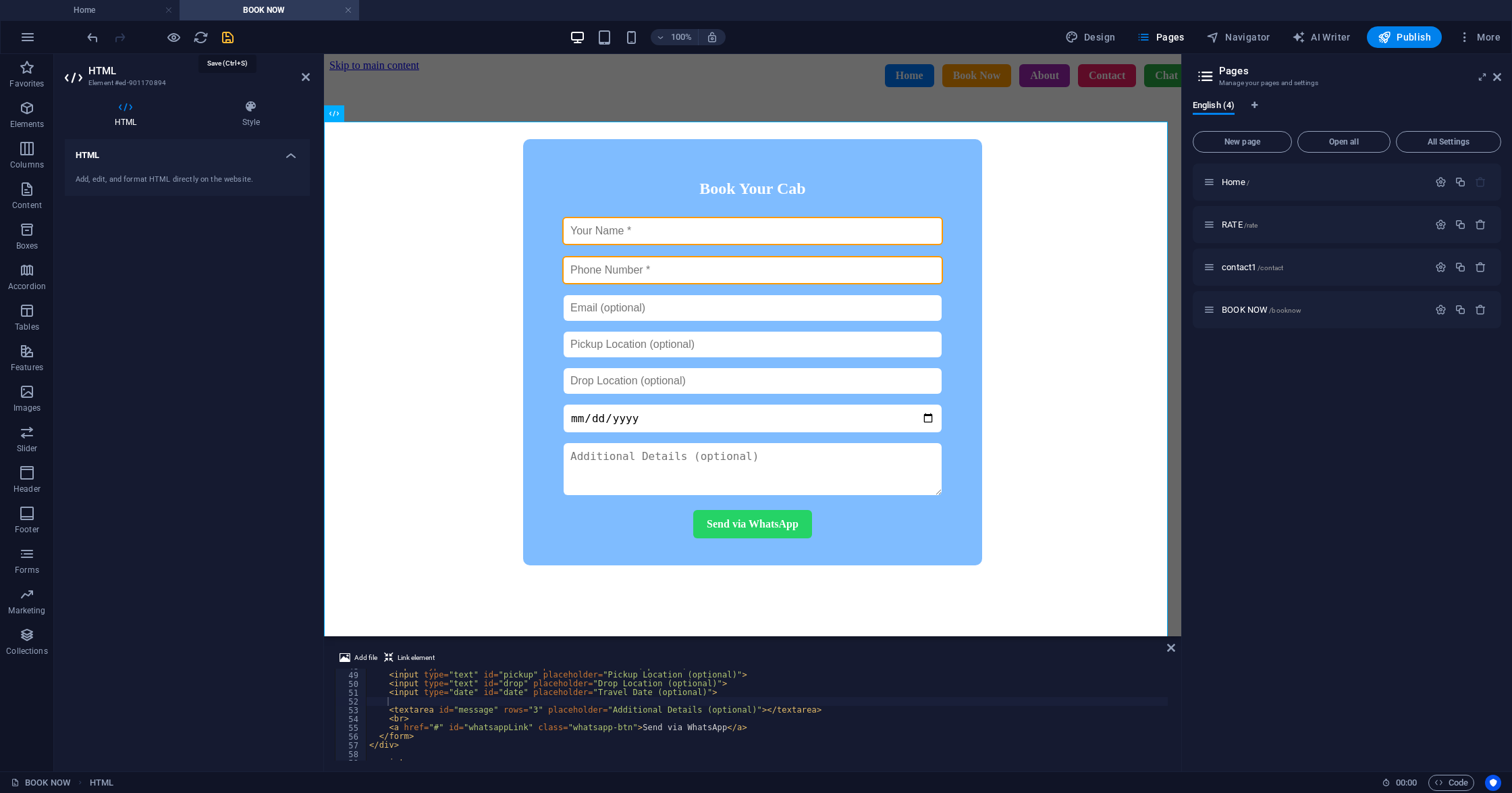
click at [231, 33] on icon "save" at bounding box center [228, 37] width 16 height 16
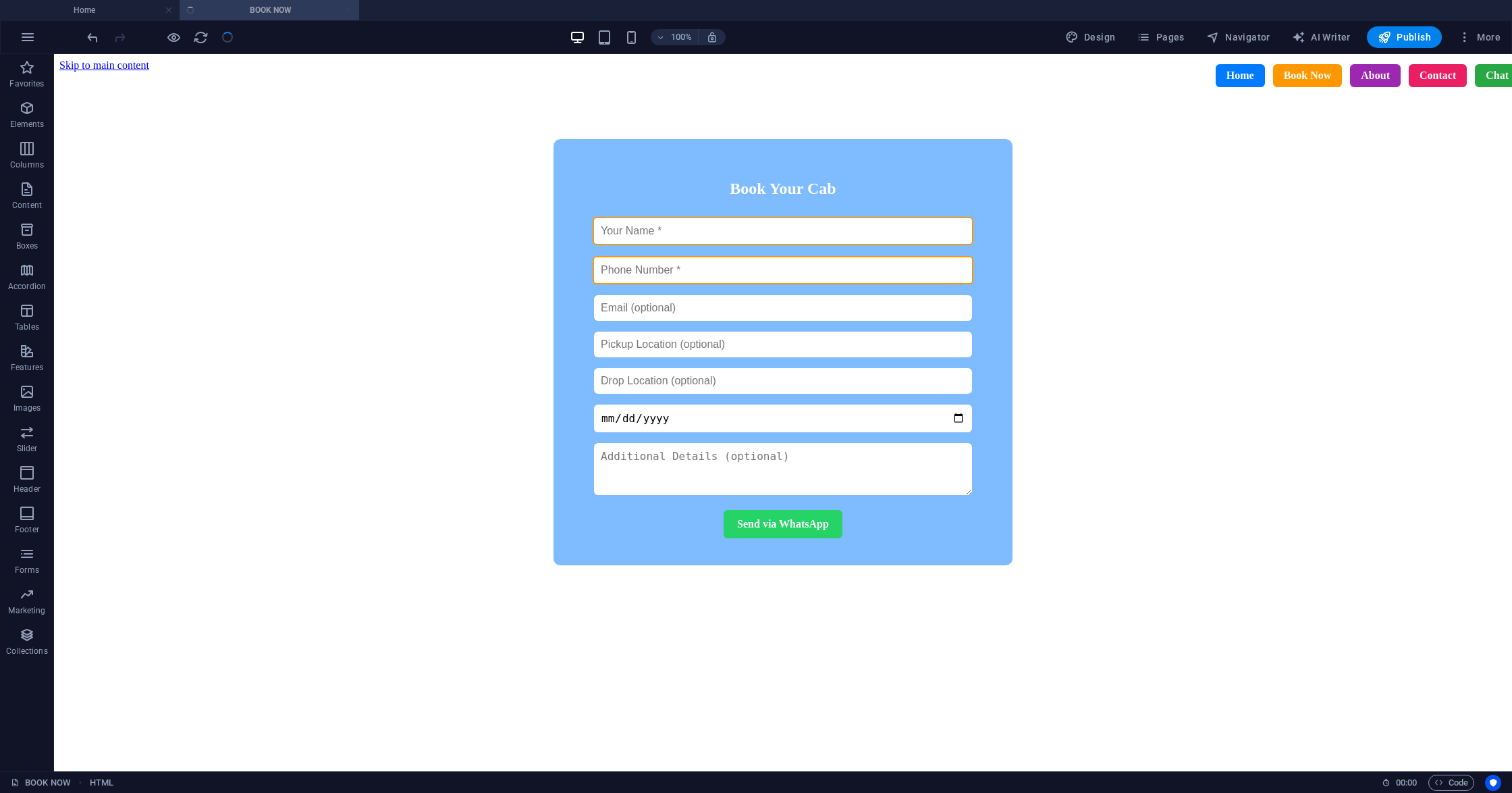
click at [231, 33] on div at bounding box center [160, 36] width 151 height 22
click at [1400, 34] on span "Publish" at bounding box center [1404, 37] width 54 height 14
